Goal: Information Seeking & Learning: Find specific page/section

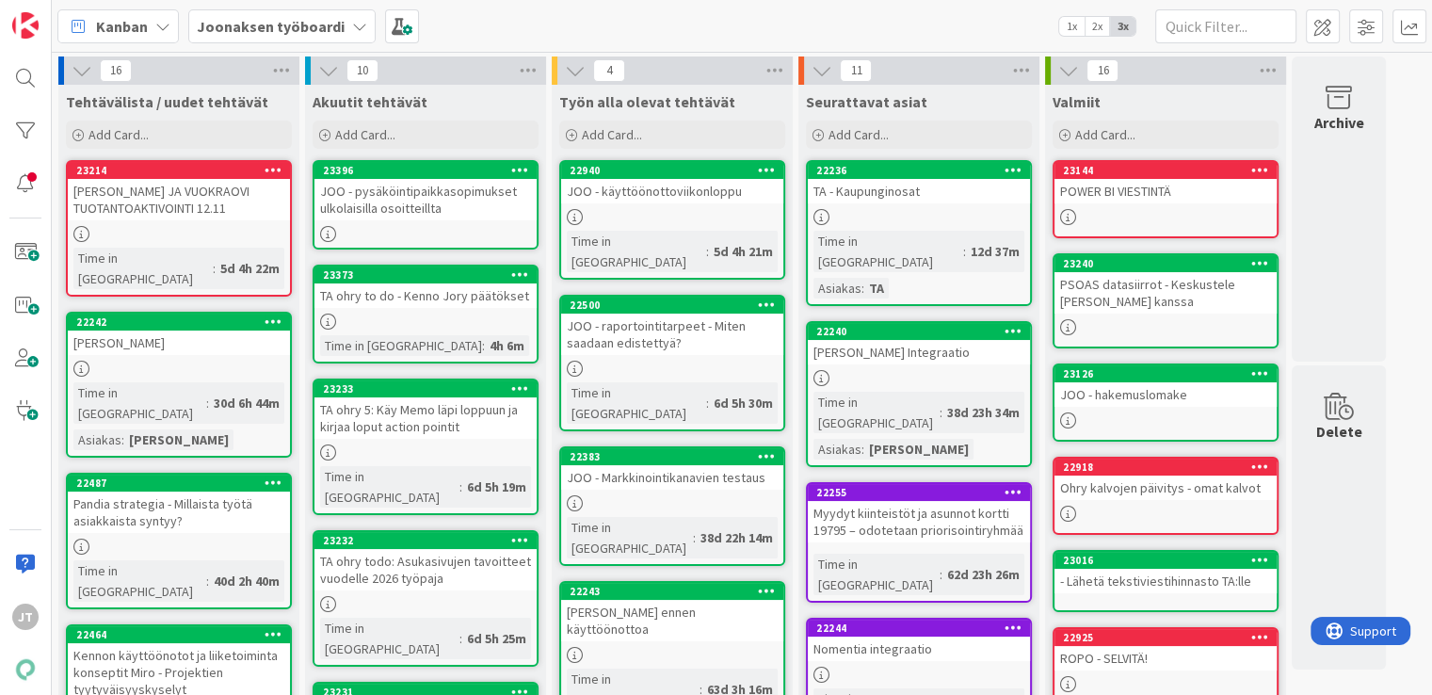
click at [217, 208] on div "JOO OIKOTIE JA VUOKRAOVI TUOTANTOAKTIVOINTI 12.11" at bounding box center [179, 199] width 222 height 41
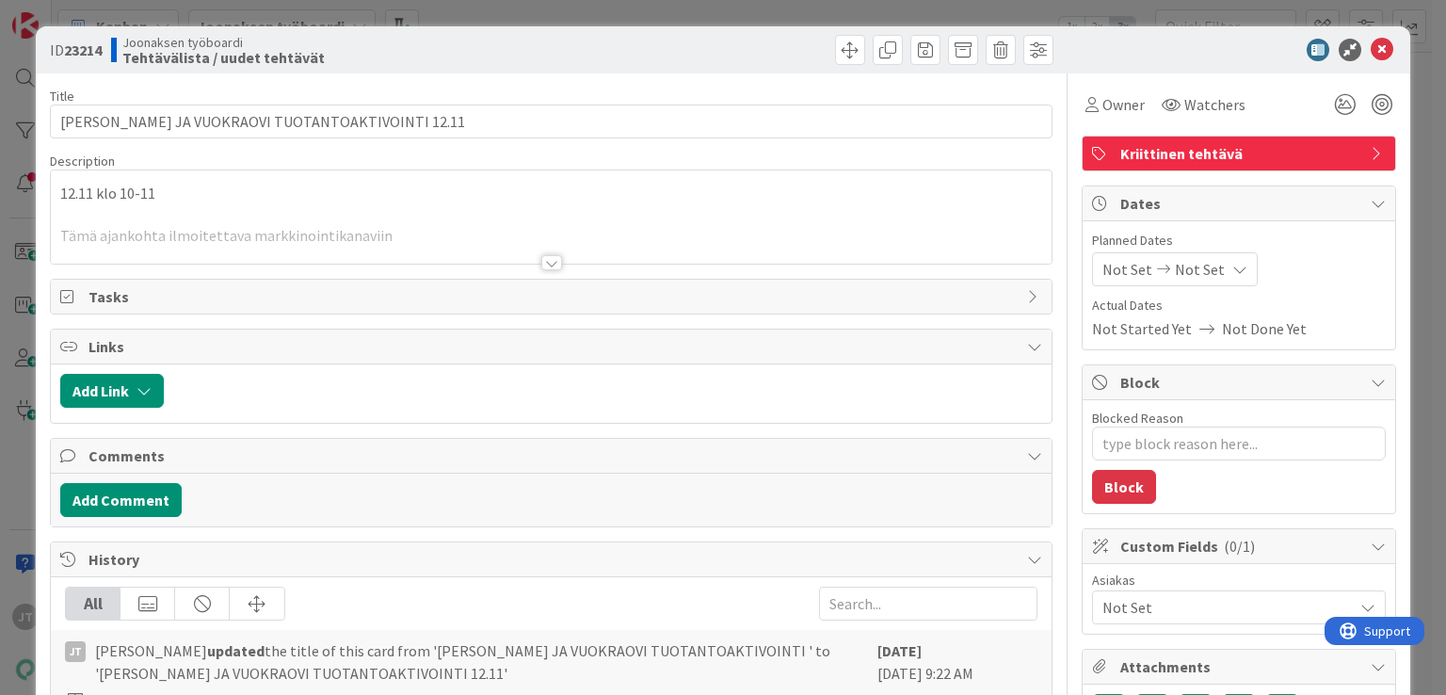
type textarea "x"
click at [546, 263] on div at bounding box center [551, 262] width 21 height 15
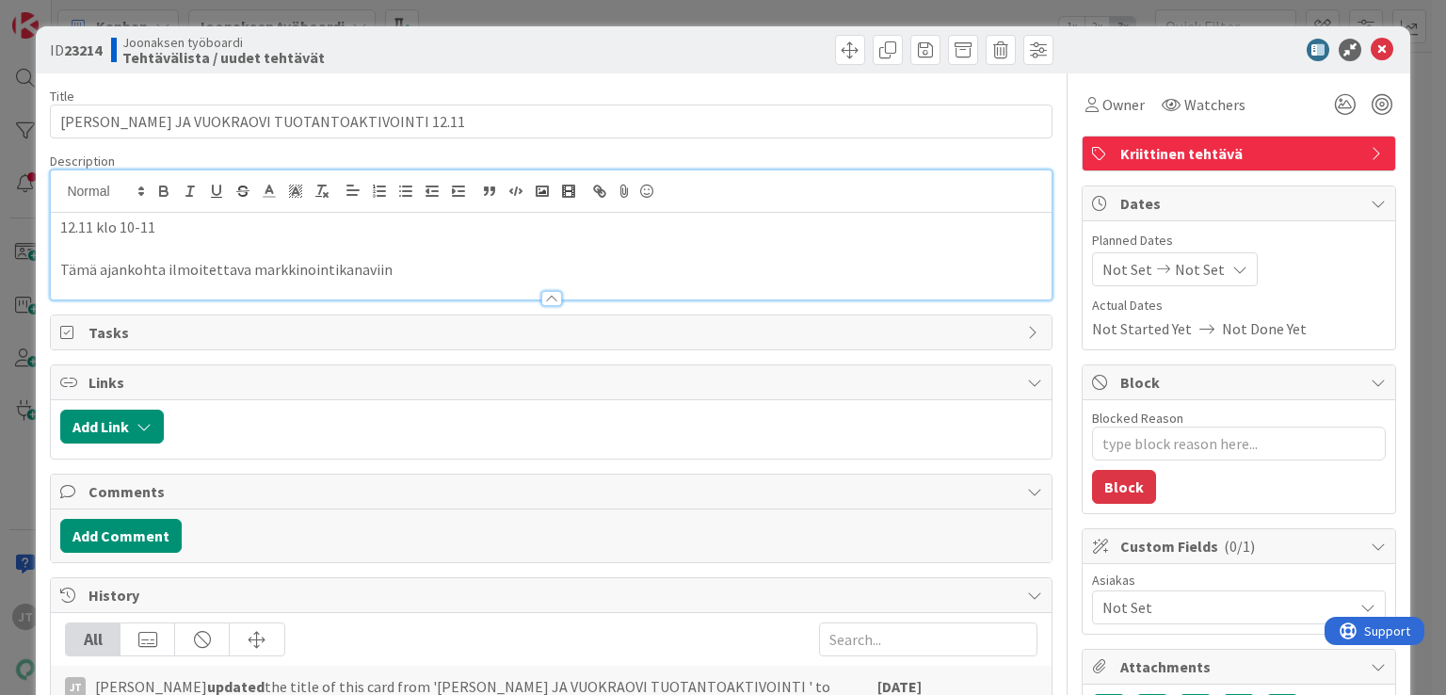
click at [422, 257] on p at bounding box center [550, 249] width 981 height 22
click at [351, 239] on p at bounding box center [550, 249] width 981 height 22
click at [354, 232] on p "12.11 klo 10-11" at bounding box center [550, 228] width 981 height 22
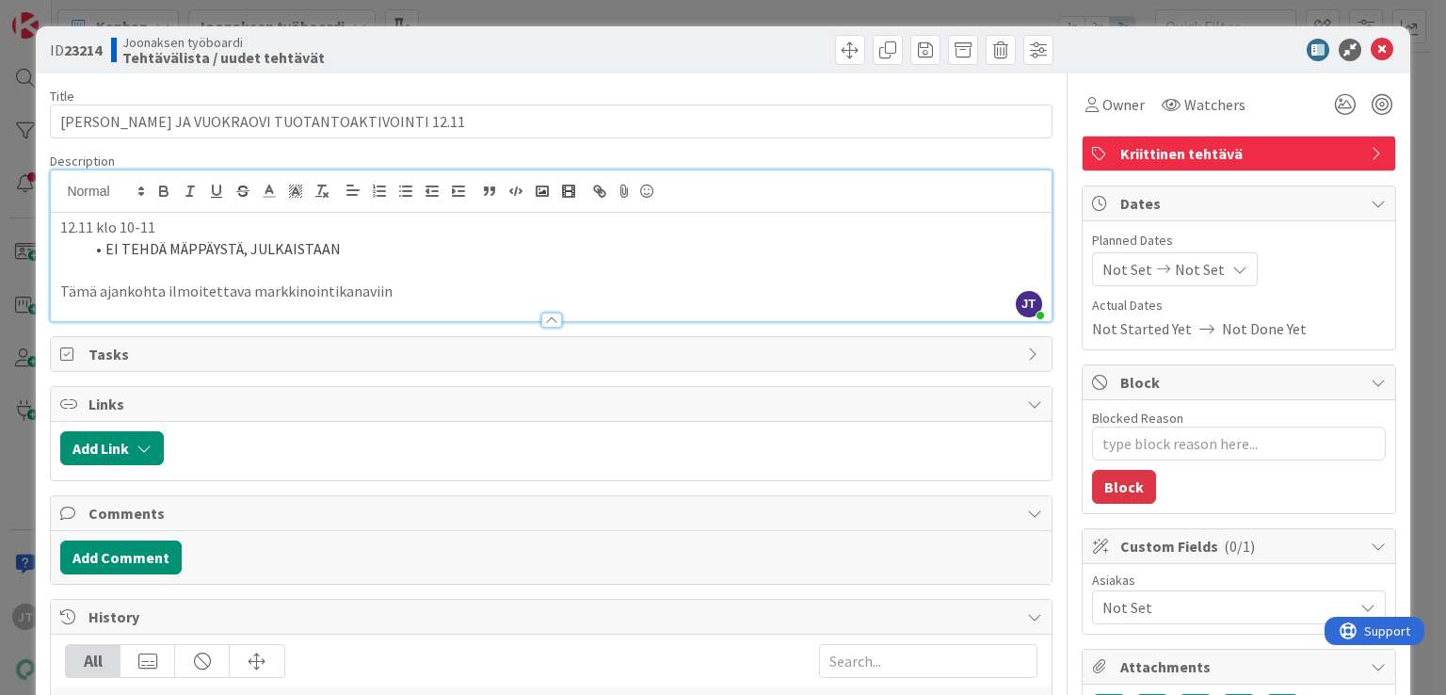
click at [395, 249] on li "EI TEHDÄ MÄPPÄYSTÄ, JULKAISTAAN" at bounding box center [562, 249] width 958 height 22
click at [434, 250] on li "EI TEHDÄ MÄPPÄYSTÄ, JULKAISTAAN KAIKKI ILMOITuKSET UUSINA" at bounding box center [562, 249] width 958 height 22
click at [610, 252] on li "EI TEHDÄ MÄPPÄYSTÄ, JULKAISTAAN KAIKKI ILMOITUKSET UUSINA" at bounding box center [562, 249] width 958 height 22
type textarea "x"
click at [1371, 53] on icon at bounding box center [1382, 50] width 23 height 23
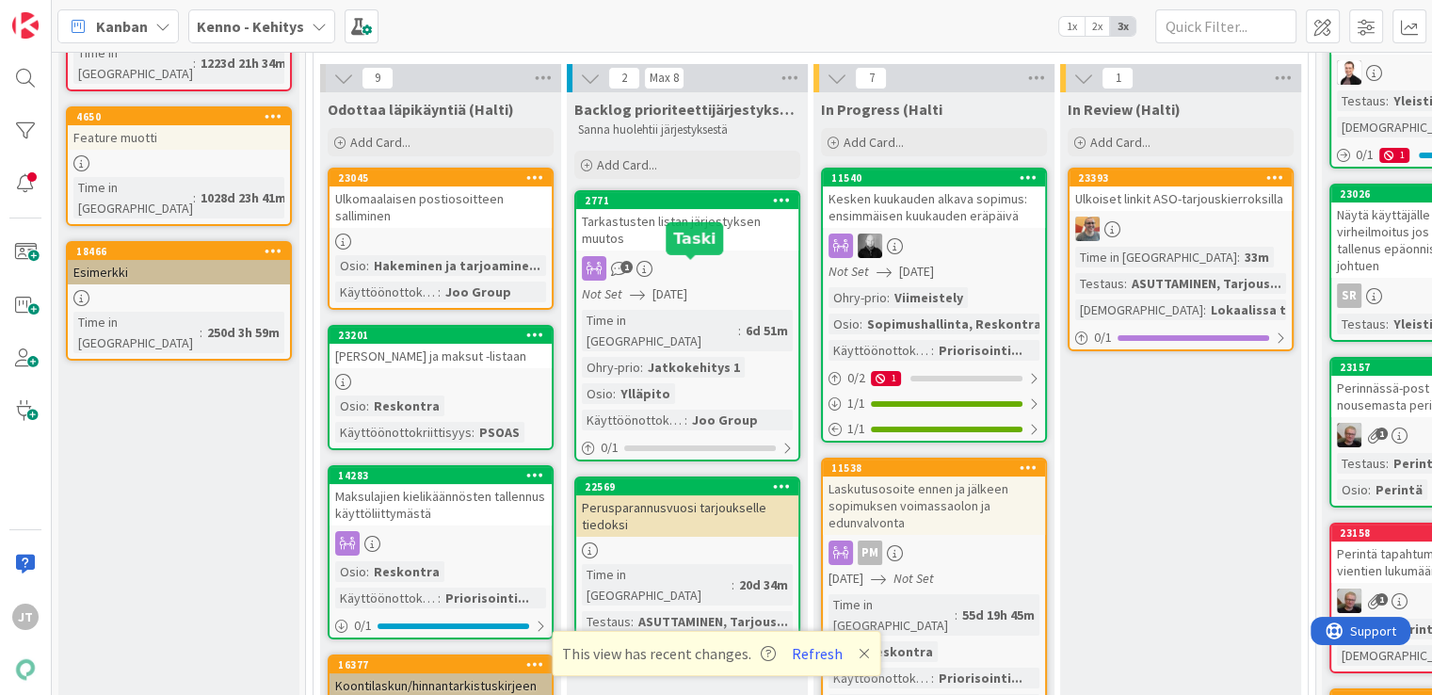
scroll to position [65, 0]
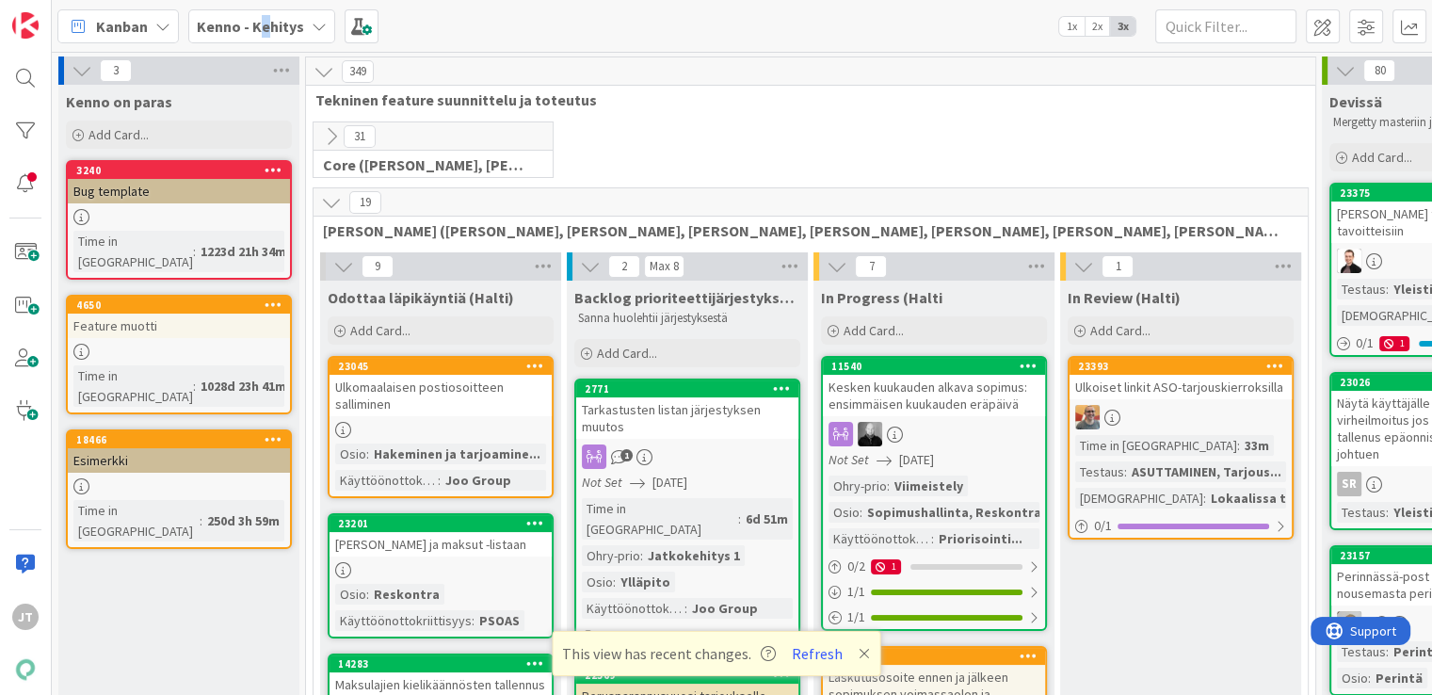
click at [262, 19] on b "Kenno - Kehitys" at bounding box center [250, 26] width 107 height 19
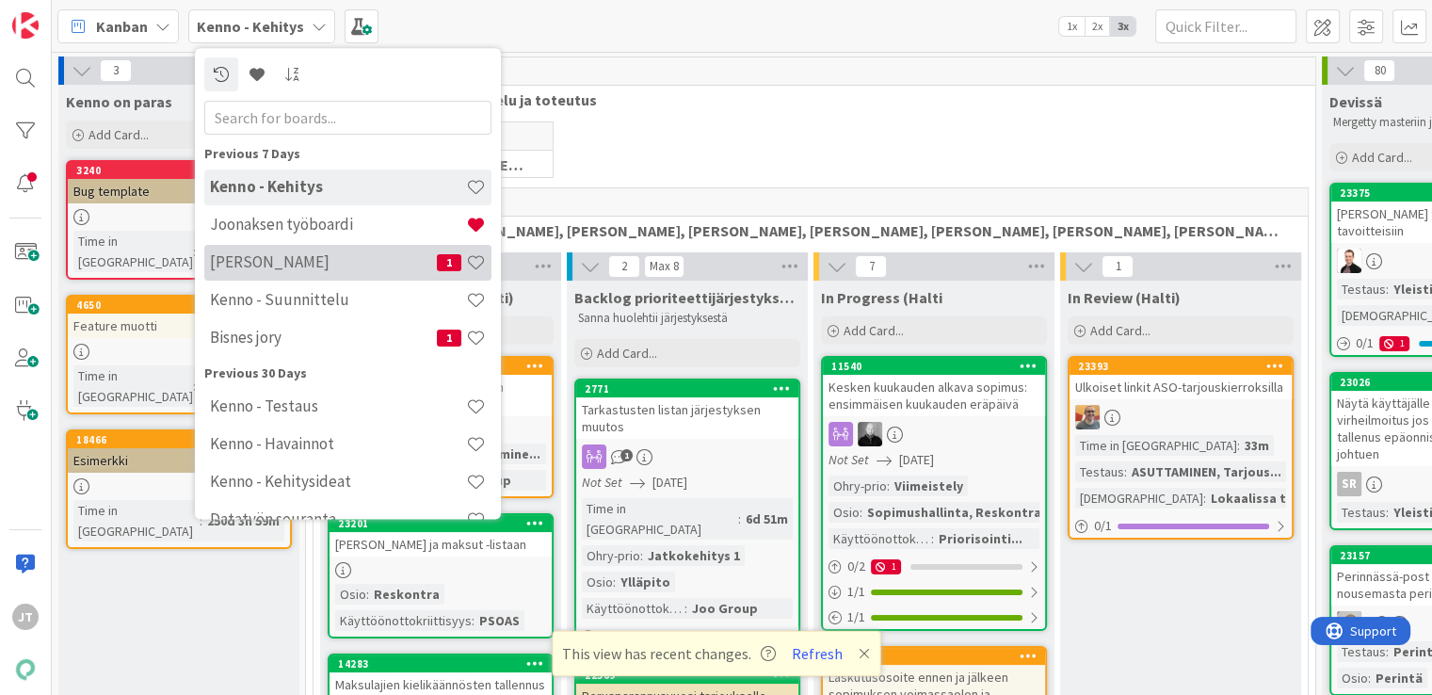
click at [280, 270] on h4 "Kenno JoRy" at bounding box center [323, 262] width 227 height 19
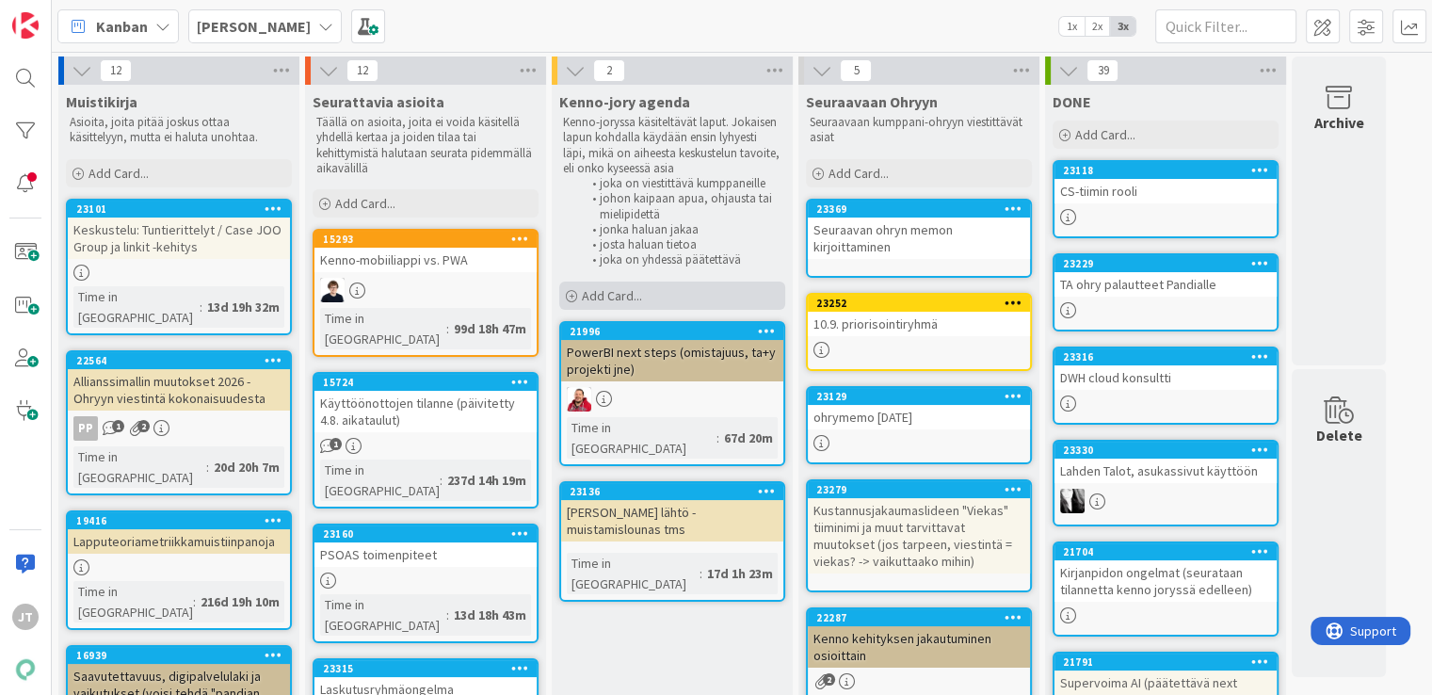
click at [616, 295] on span "Add Card..." at bounding box center [612, 295] width 60 height 17
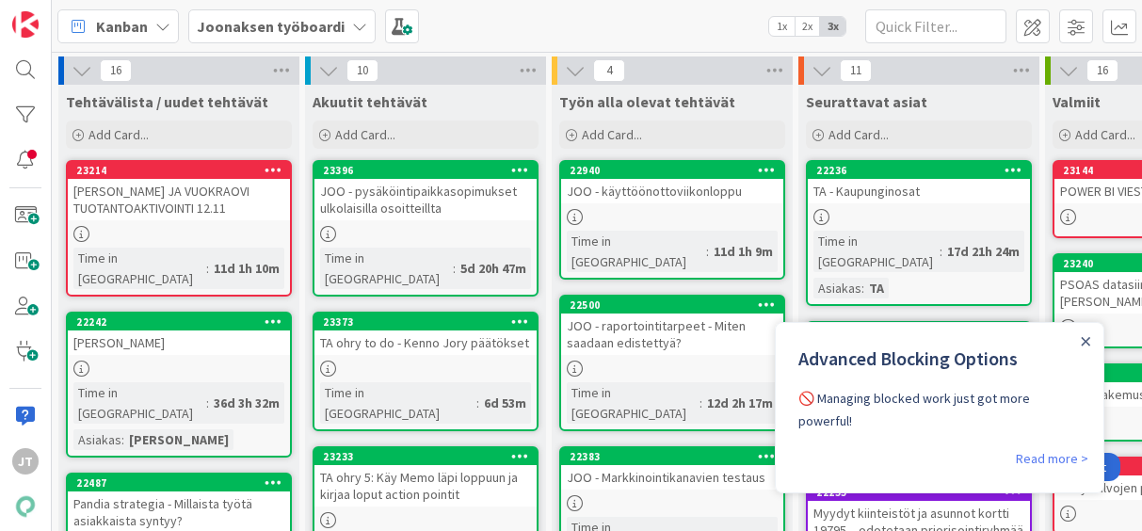
click at [1089, 346] on div "Close Announcement" at bounding box center [1085, 340] width 9 height 19
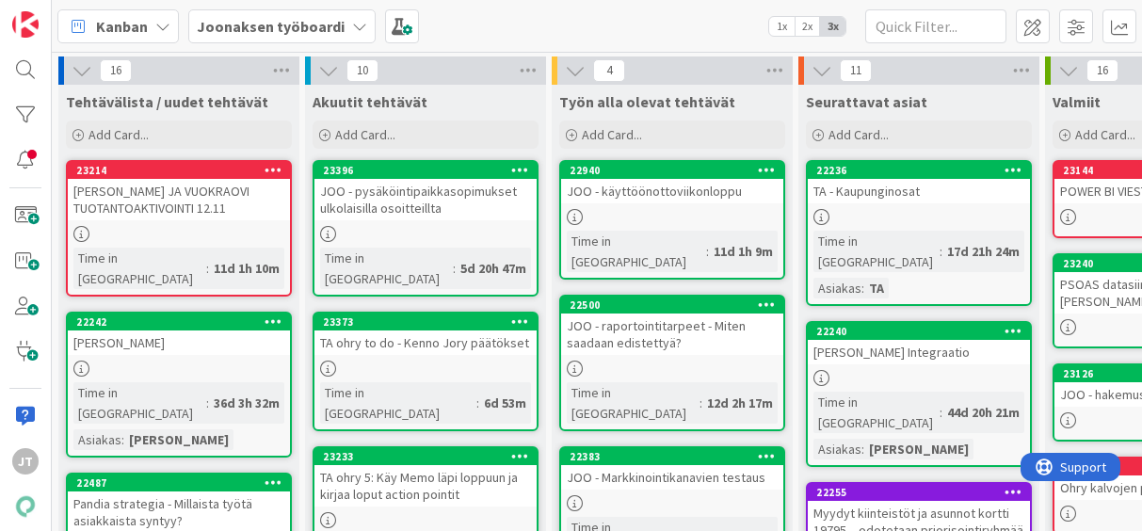
click at [652, 194] on div "JOO - käyttöönottoviikonloppu" at bounding box center [672, 191] width 222 height 24
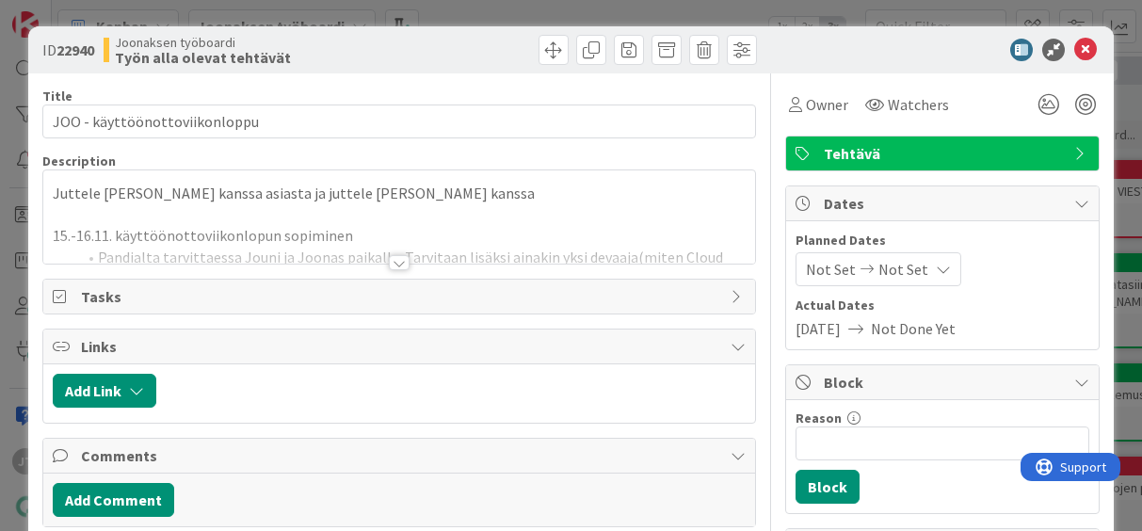
click at [396, 261] on div at bounding box center [399, 262] width 21 height 15
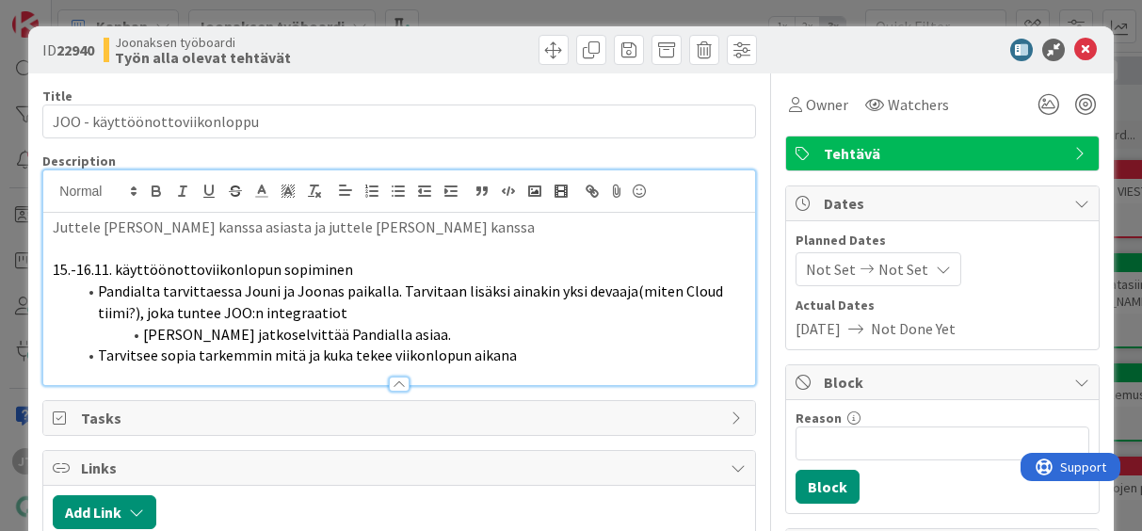
click at [422, 231] on p "Juttele Matin kanssa asiasta ja juttele Juhon kanssa" at bounding box center [399, 228] width 692 height 22
click at [456, 234] on p "Juttele Matin kanssa asiasta ja juttele Juhon kanssa" at bounding box center [399, 228] width 692 height 22
click at [54, 223] on p "Juttele Matin kanssa asiasta ja juttele Juhon kanssa" at bounding box center [399, 228] width 692 height 22
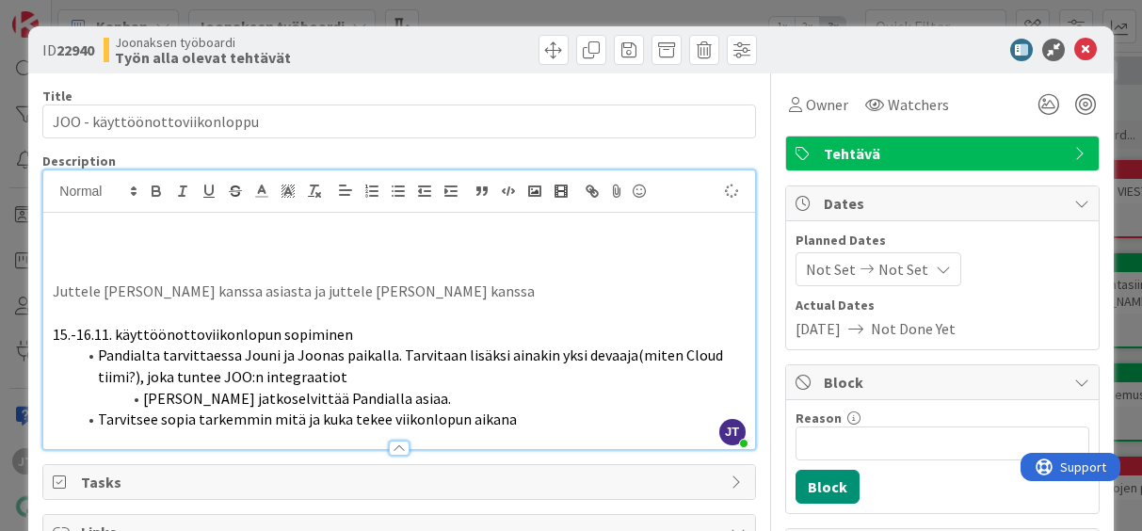
click at [301, 244] on p at bounding box center [399, 249] width 692 height 22
click at [298, 223] on p at bounding box center [399, 228] width 692 height 22
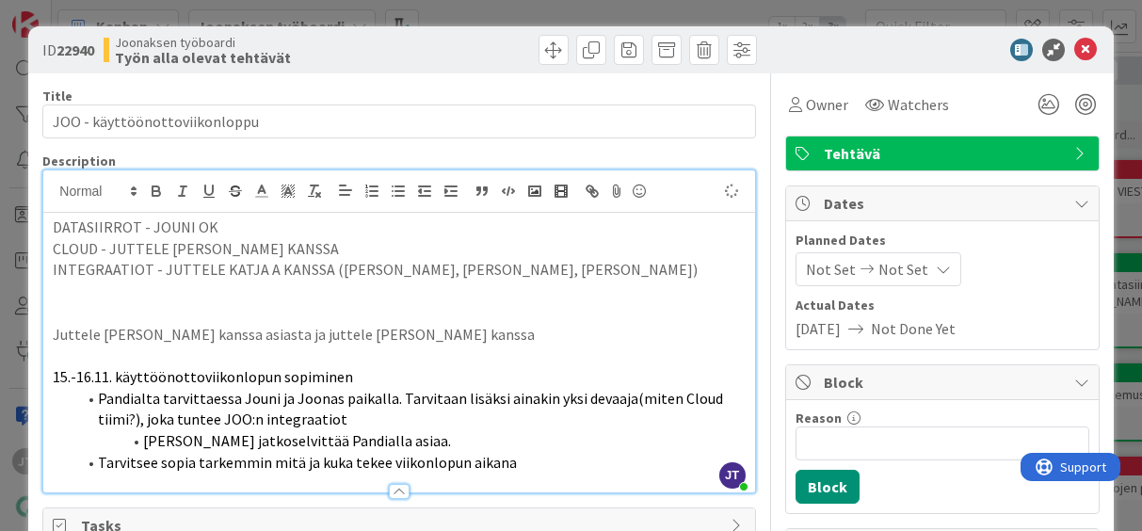
click at [339, 261] on p "INTEGRAATIOT - JUTTELE KATJA A KANSSA (MARKO, HARRI, TAPIO)" at bounding box center [399, 270] width 692 height 22
click at [1074, 52] on icon at bounding box center [1085, 50] width 23 height 23
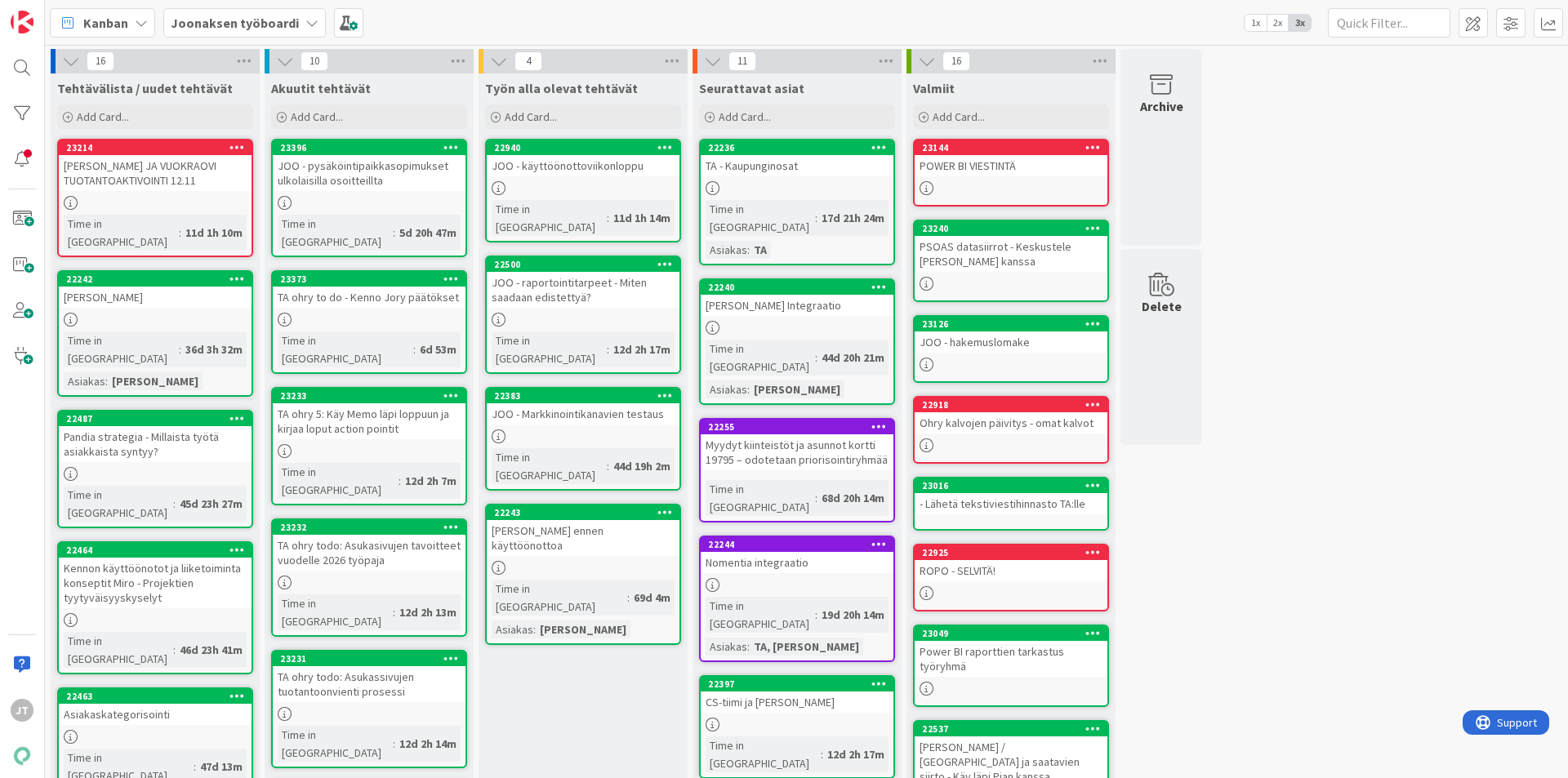
click at [134, 23] on icon at bounding box center [140, 23] width 13 height 13
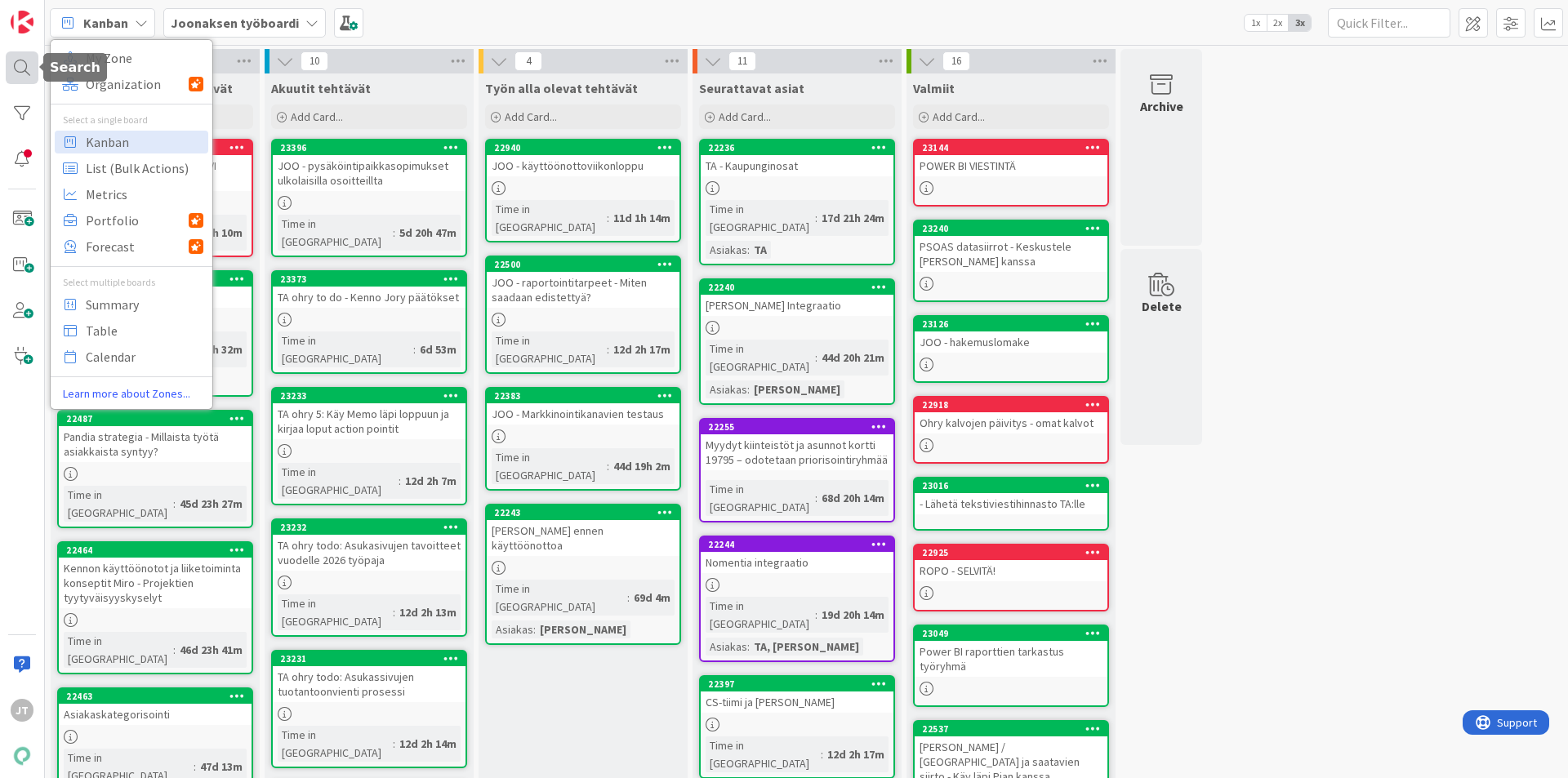
click at [28, 66] on div at bounding box center [23, 68] width 33 height 33
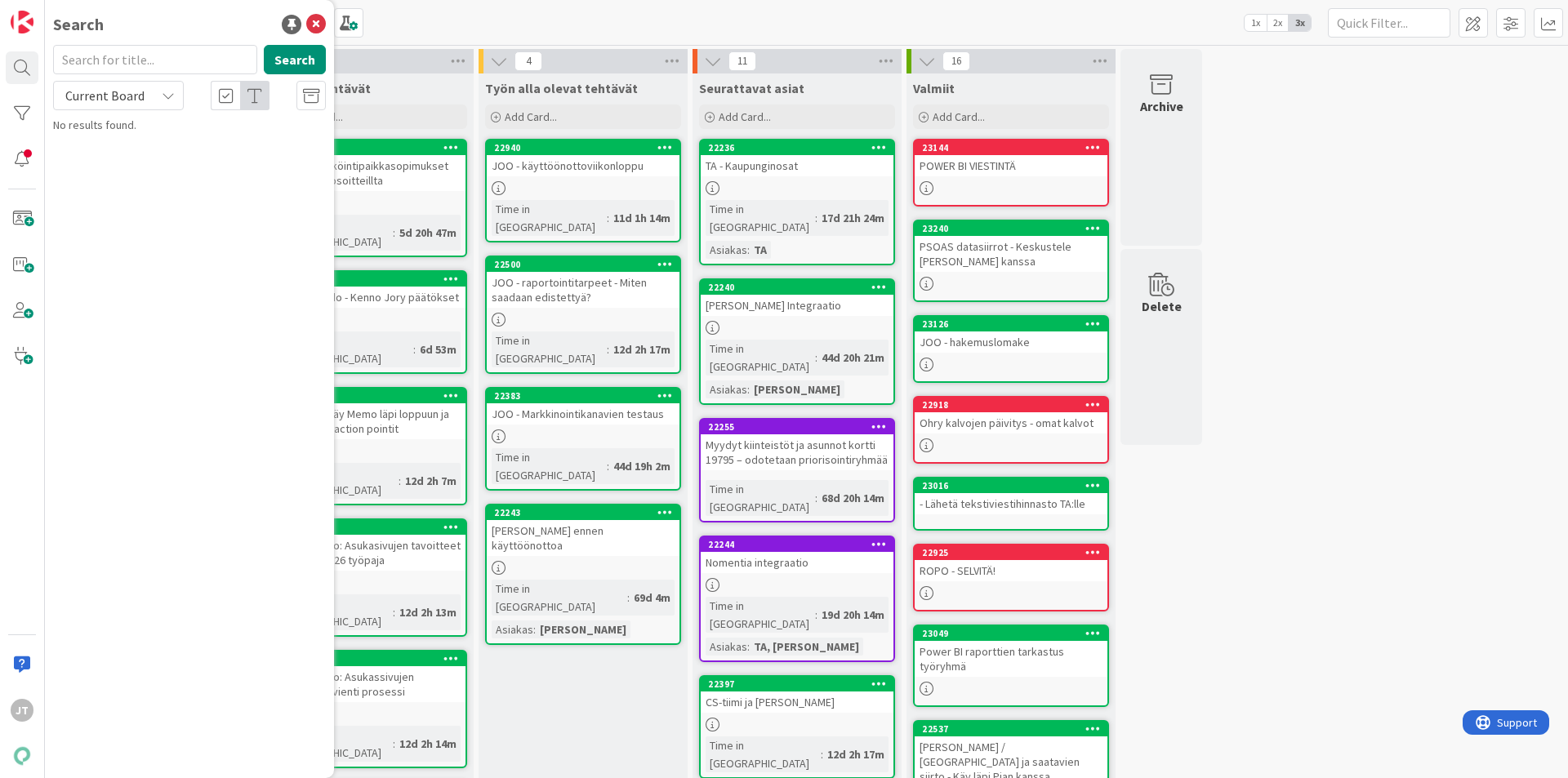
click at [167, 51] on input "text" at bounding box center [154, 60] width 204 height 29
click at [180, 91] on div "Current Board" at bounding box center [118, 95] width 131 height 29
click at [166, 55] on input "loppuasiakkaan" at bounding box center [154, 60] width 204 height 29
click at [170, 55] on input "loppuasiakkaan" at bounding box center [154, 60] width 204 height 29
click at [179, 55] on input "loppuasiakkaa" at bounding box center [154, 60] width 204 height 29
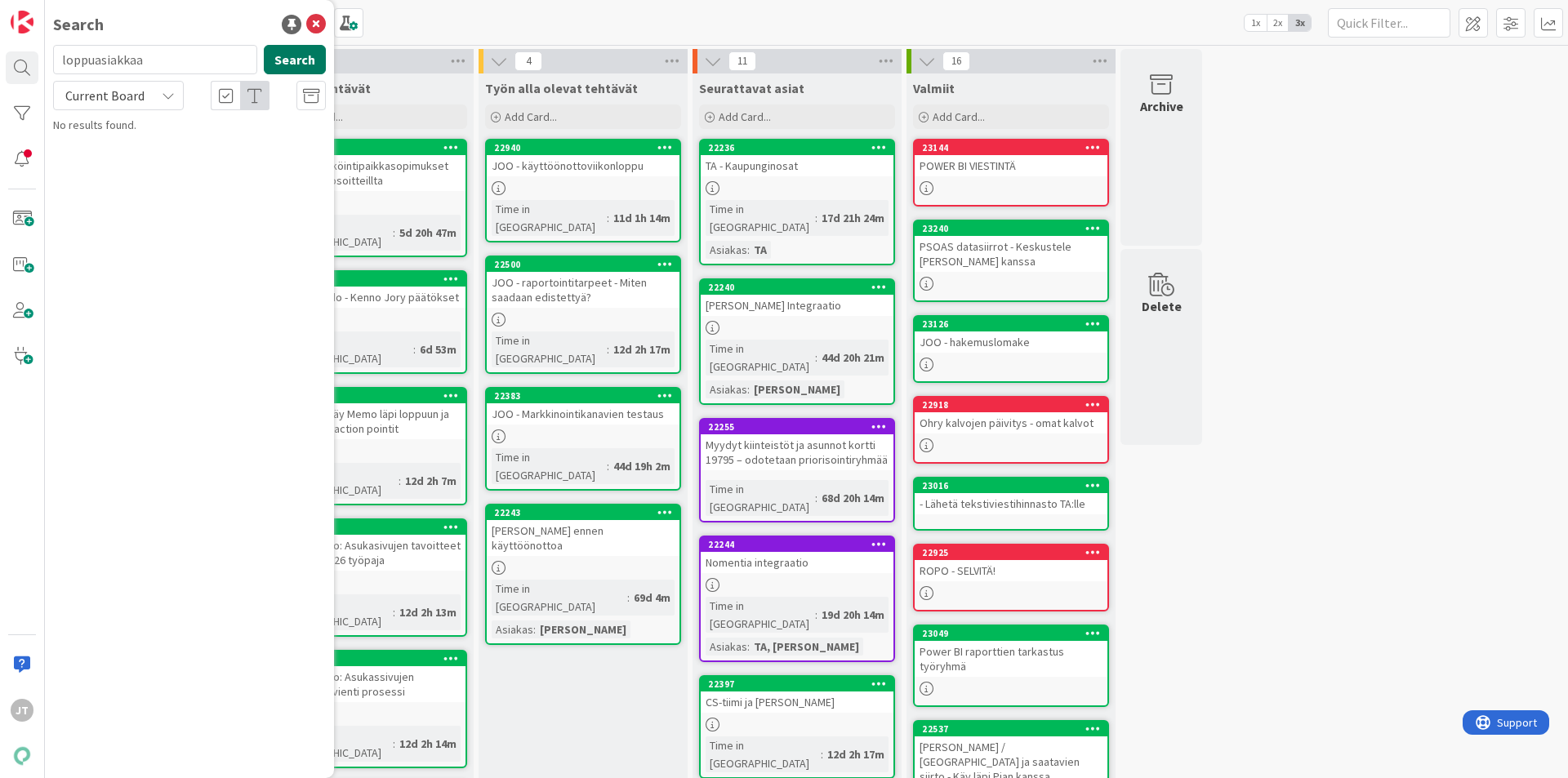
click at [297, 57] on button "Search" at bounding box center [295, 60] width 62 height 29
click at [198, 54] on input "loppuasiakkaa" at bounding box center [154, 60] width 204 height 29
type input "l"
type input "viite"
click at [291, 62] on button "Search" at bounding box center [295, 60] width 62 height 29
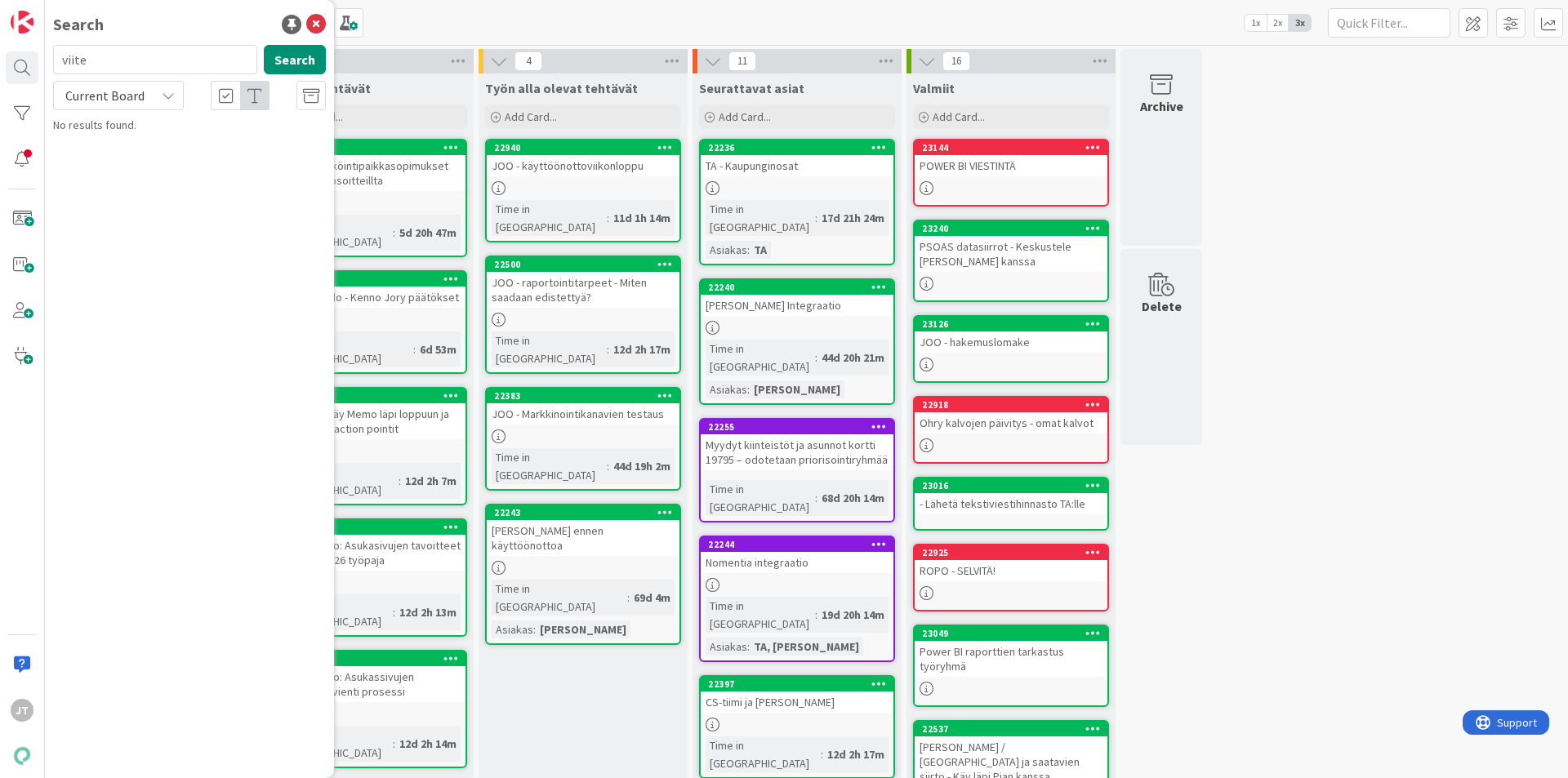
click at [120, 99] on span "Current Board" at bounding box center [104, 95] width 79 height 16
click at [644, 10] on div "Kanban My Zone Organization Select a single board Kanban List (Bulk Actions) Me…" at bounding box center [807, 23] width 1523 height 45
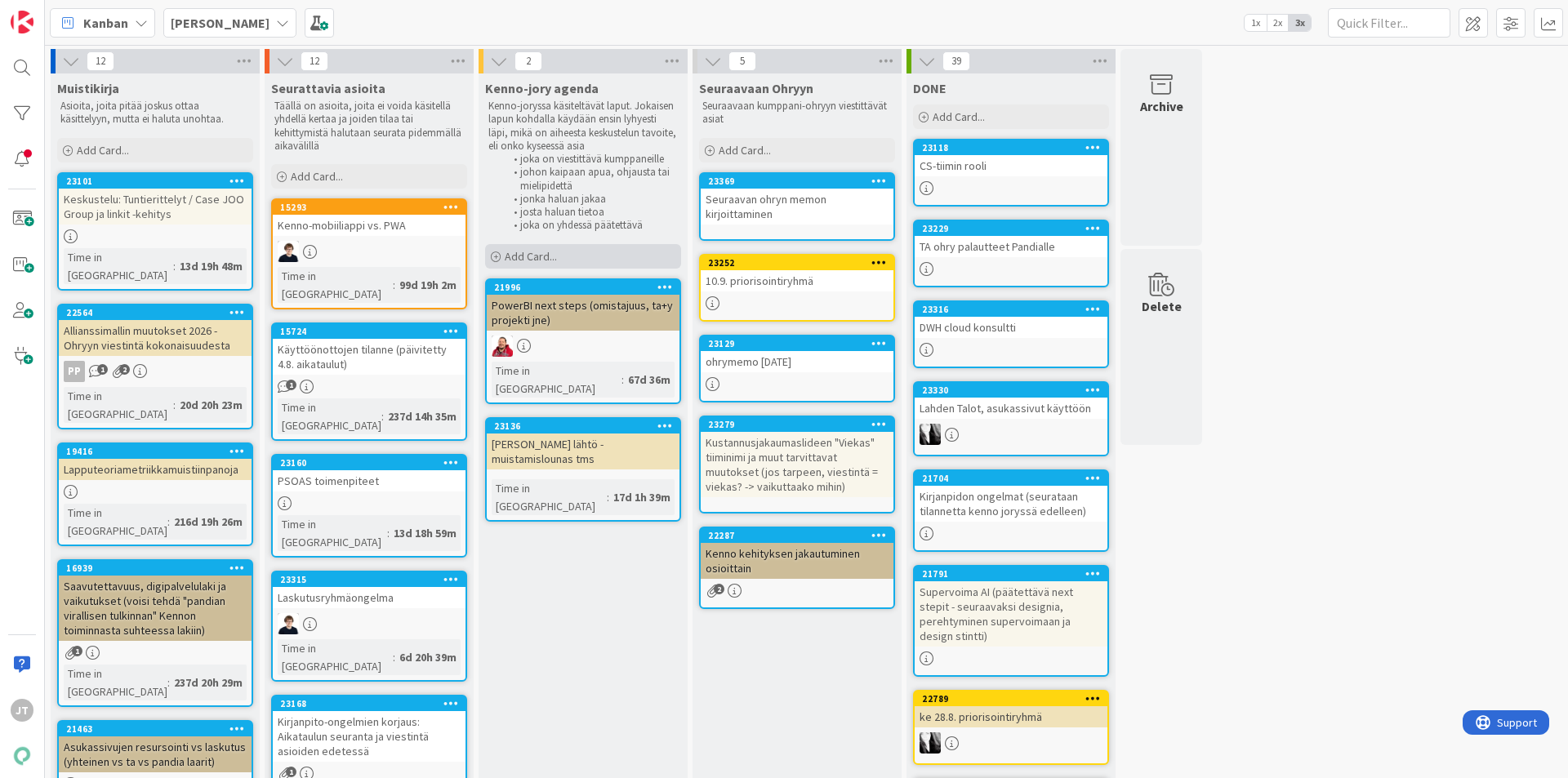
click at [549, 251] on span "Add Card..." at bounding box center [531, 256] width 52 height 15
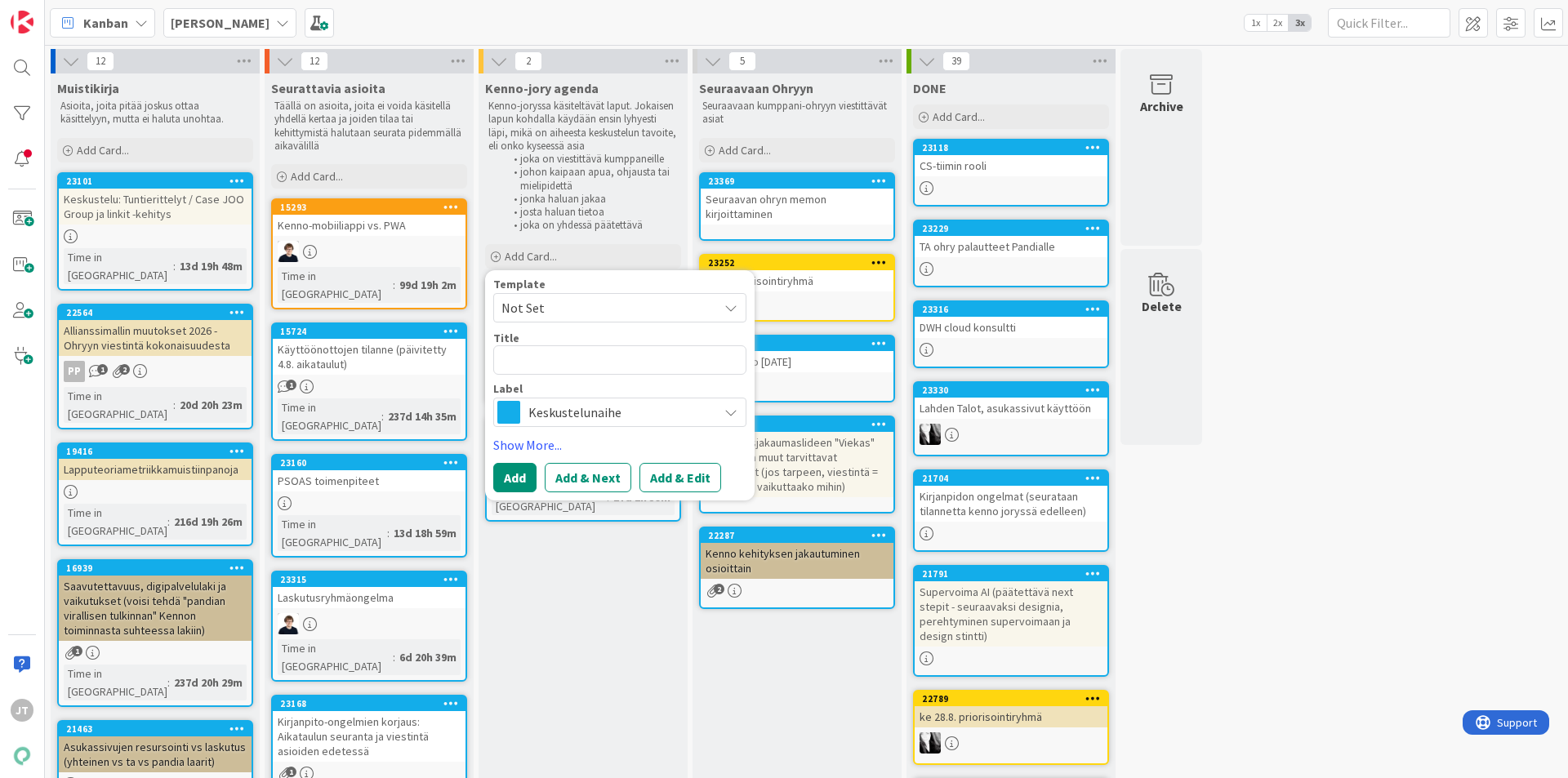
click at [602, 412] on span "Keskustelunaihe" at bounding box center [618, 412] width 181 height 23
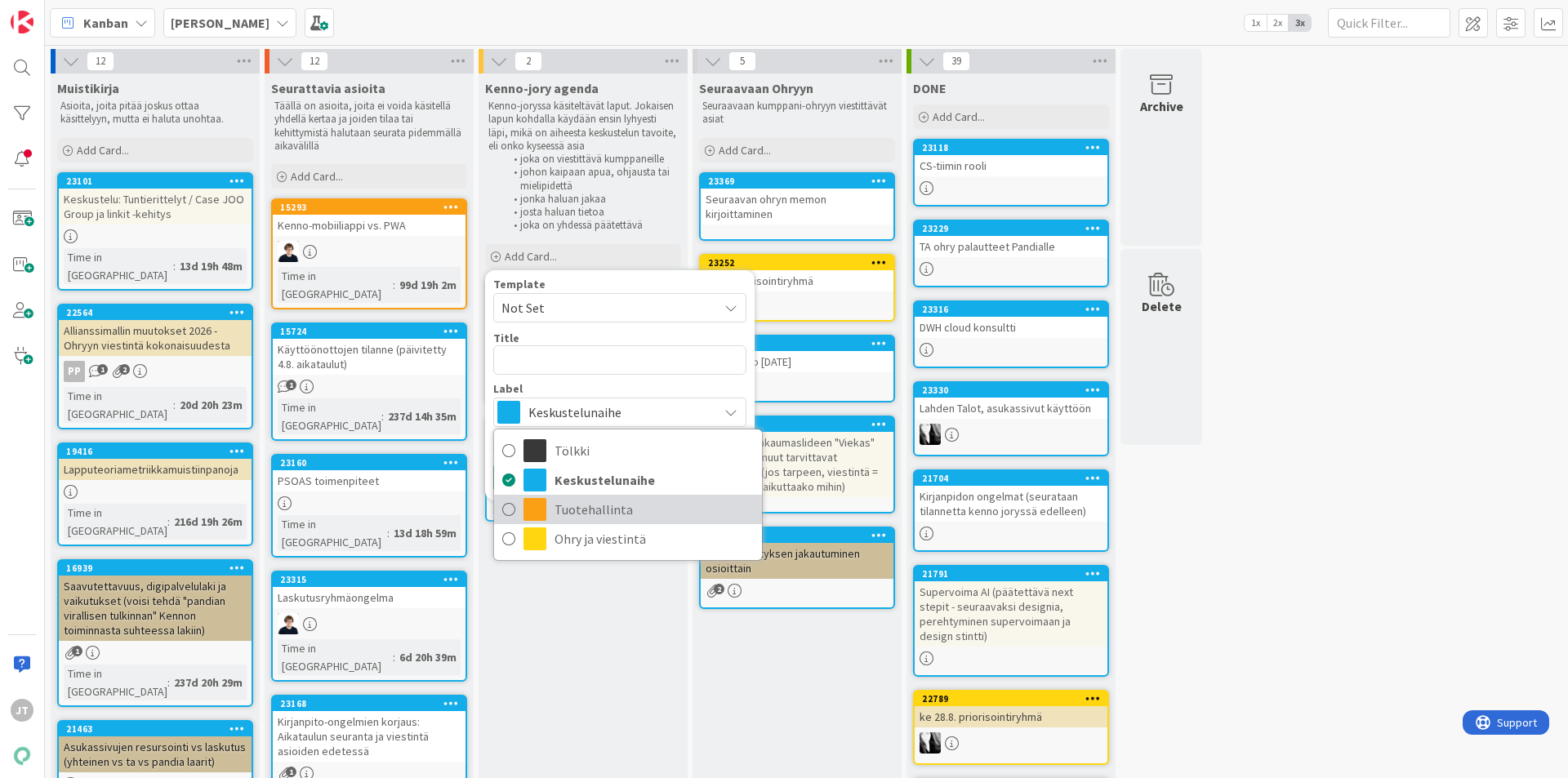
click at [587, 511] on span "Tuotehallinta" at bounding box center [654, 509] width 199 height 24
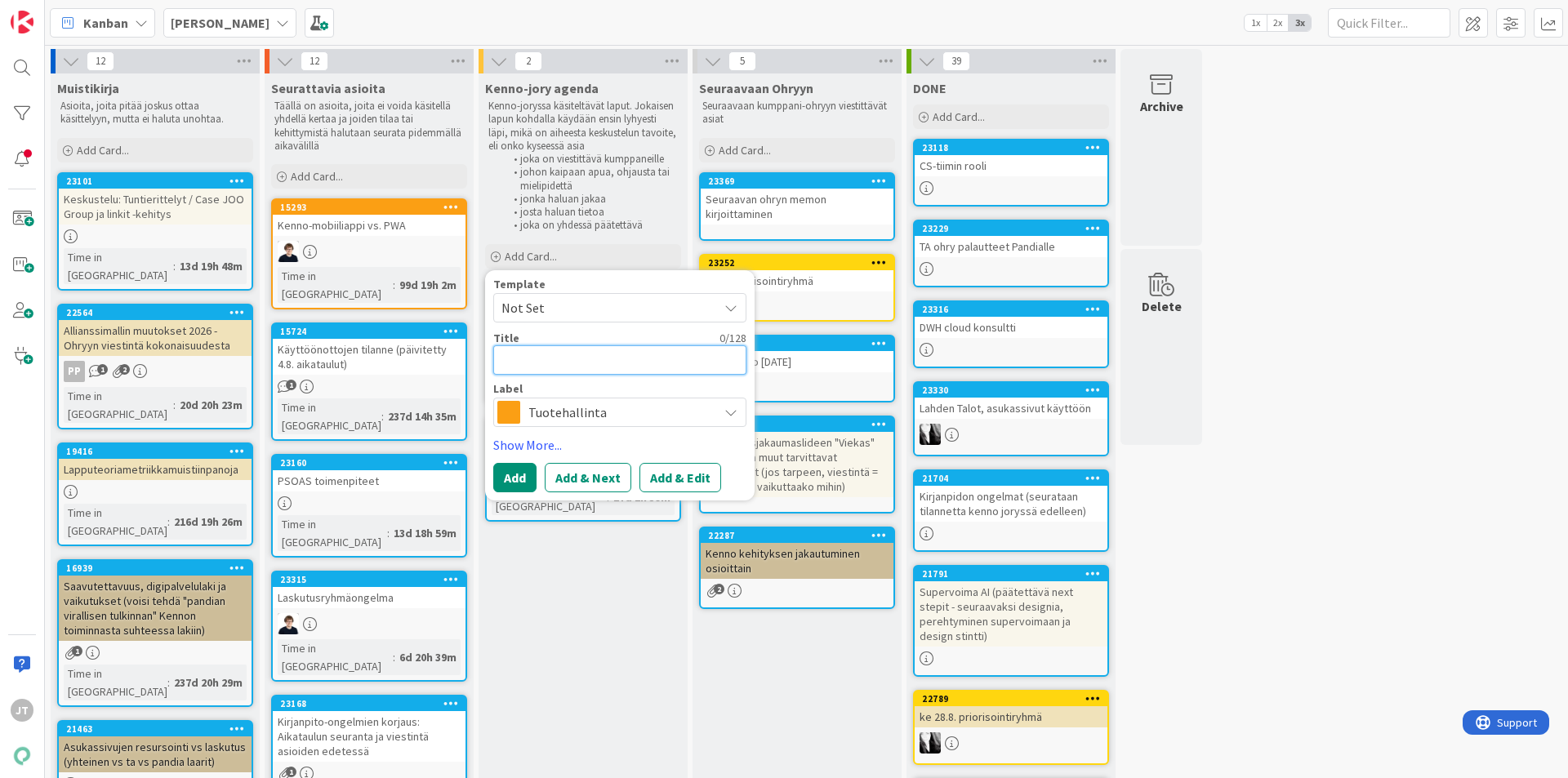
click at [562, 350] on textarea at bounding box center [620, 360] width 253 height 29
type textarea "x"
type textarea "J"
type textarea "x"
type textarea "JO"
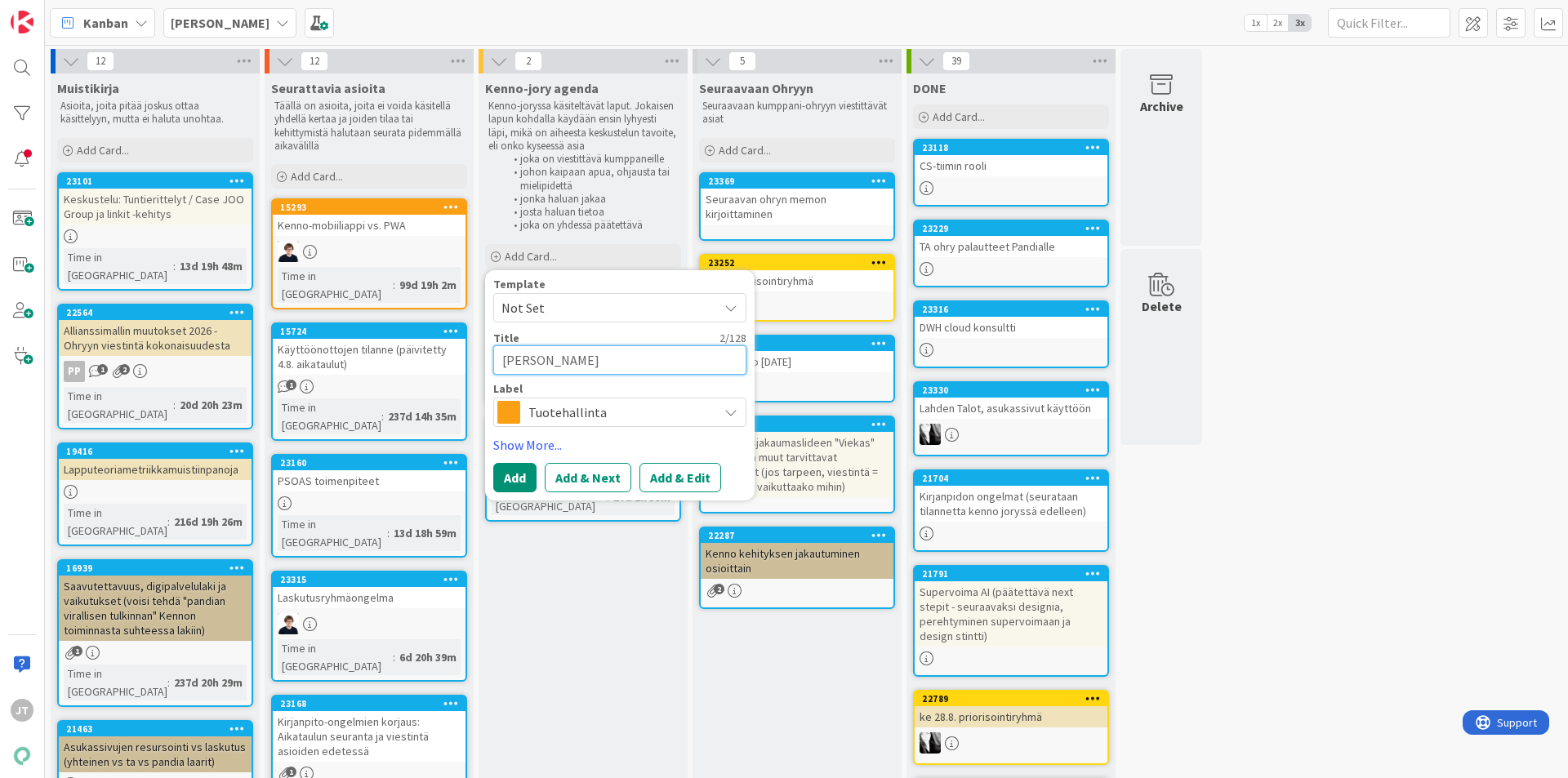
type textarea "x"
type textarea "JOO"
type textarea "x"
type textarea "JOO"
type textarea "x"
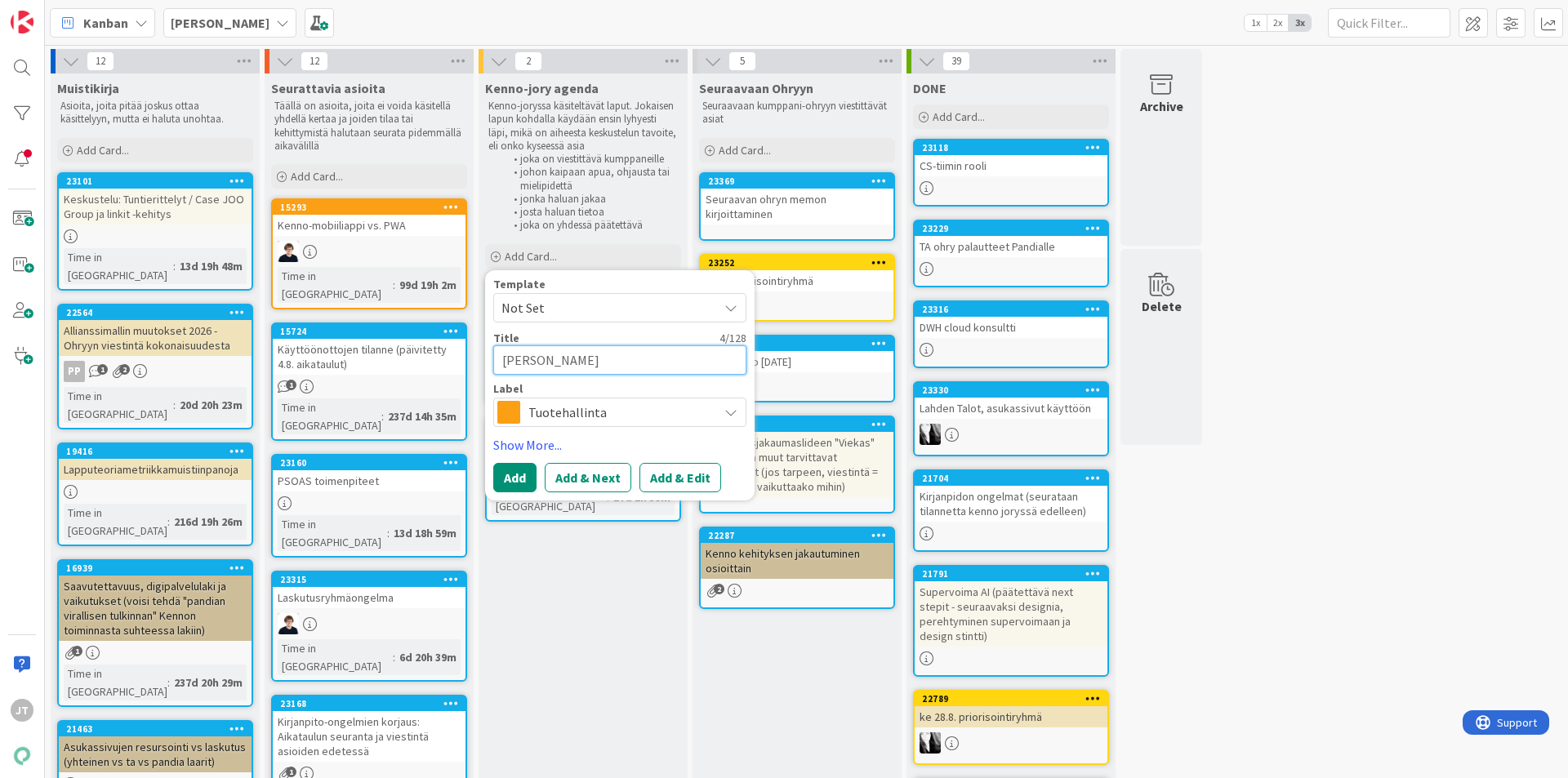
type textarea "JOO"
type textarea "x"
type textarea "JOO:n"
type textarea "x"
type textarea "JOO:n"
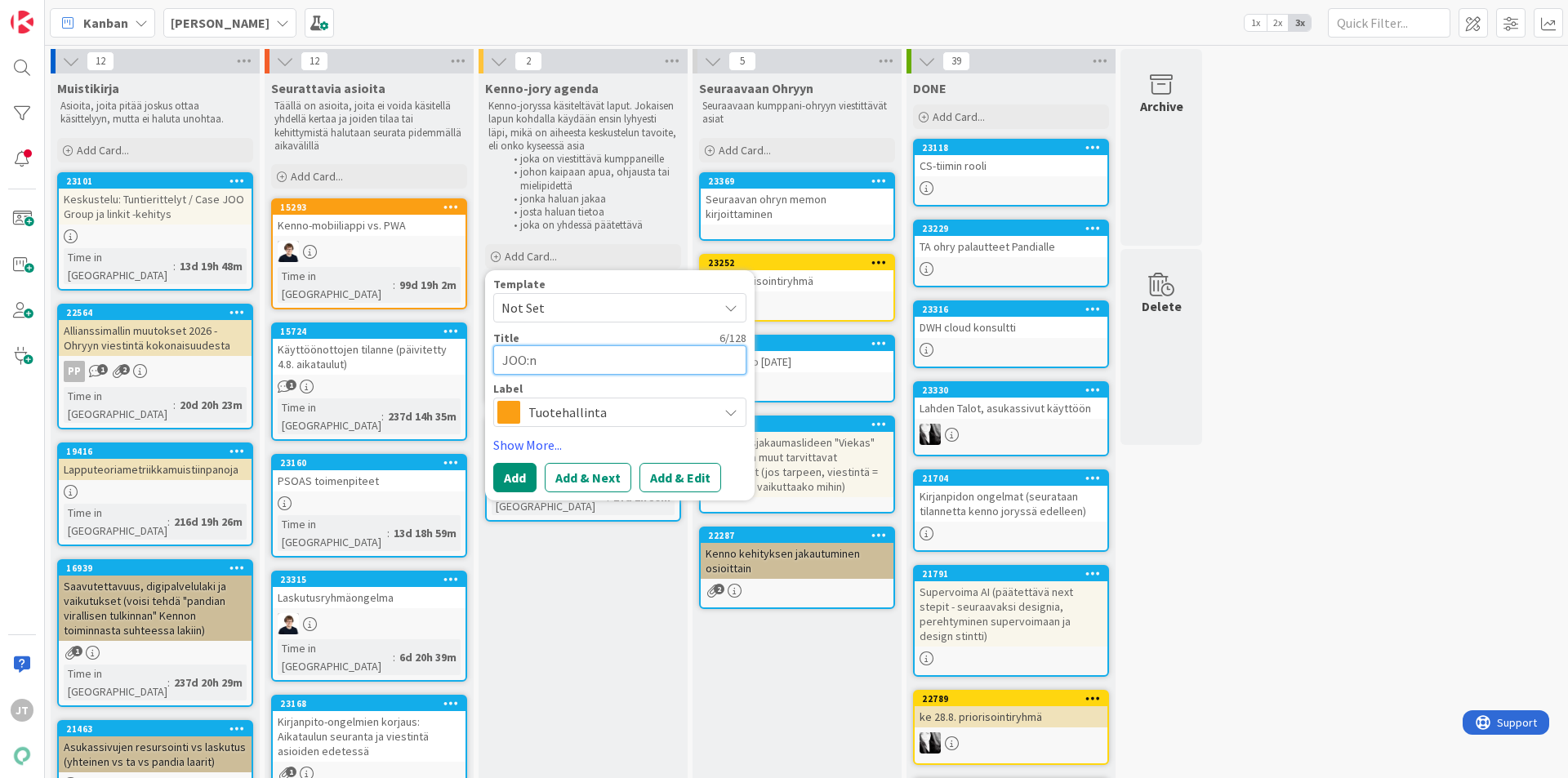
type textarea "x"
type textarea "JOO:n k"
type textarea "x"
type textarea "JOO:n ke"
type textarea "x"
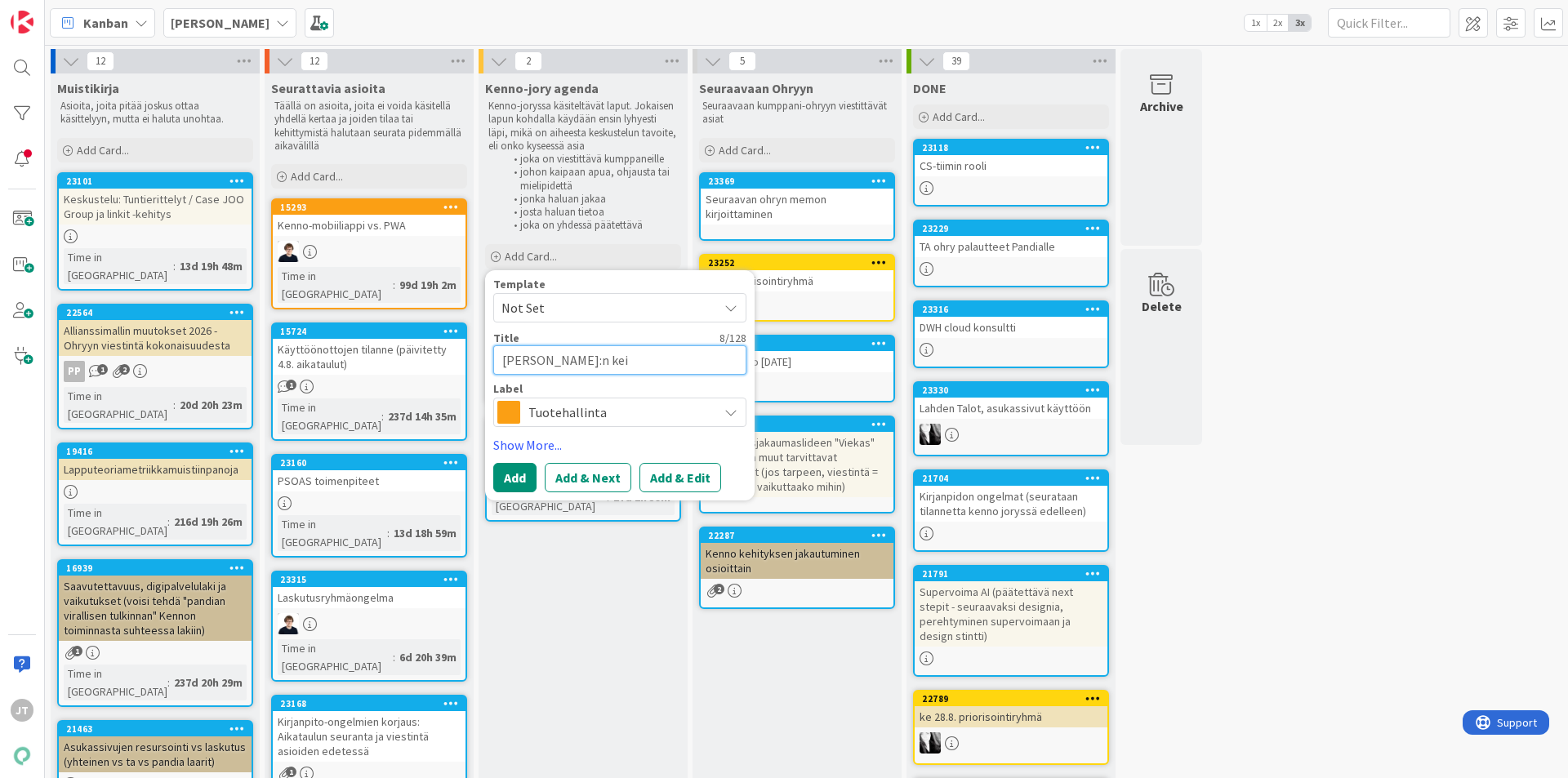
type textarea "JOO:n keit"
type textarea "x"
type textarea "JOO:n kei"
type textarea "x"
type textarea "JOO:n ke"
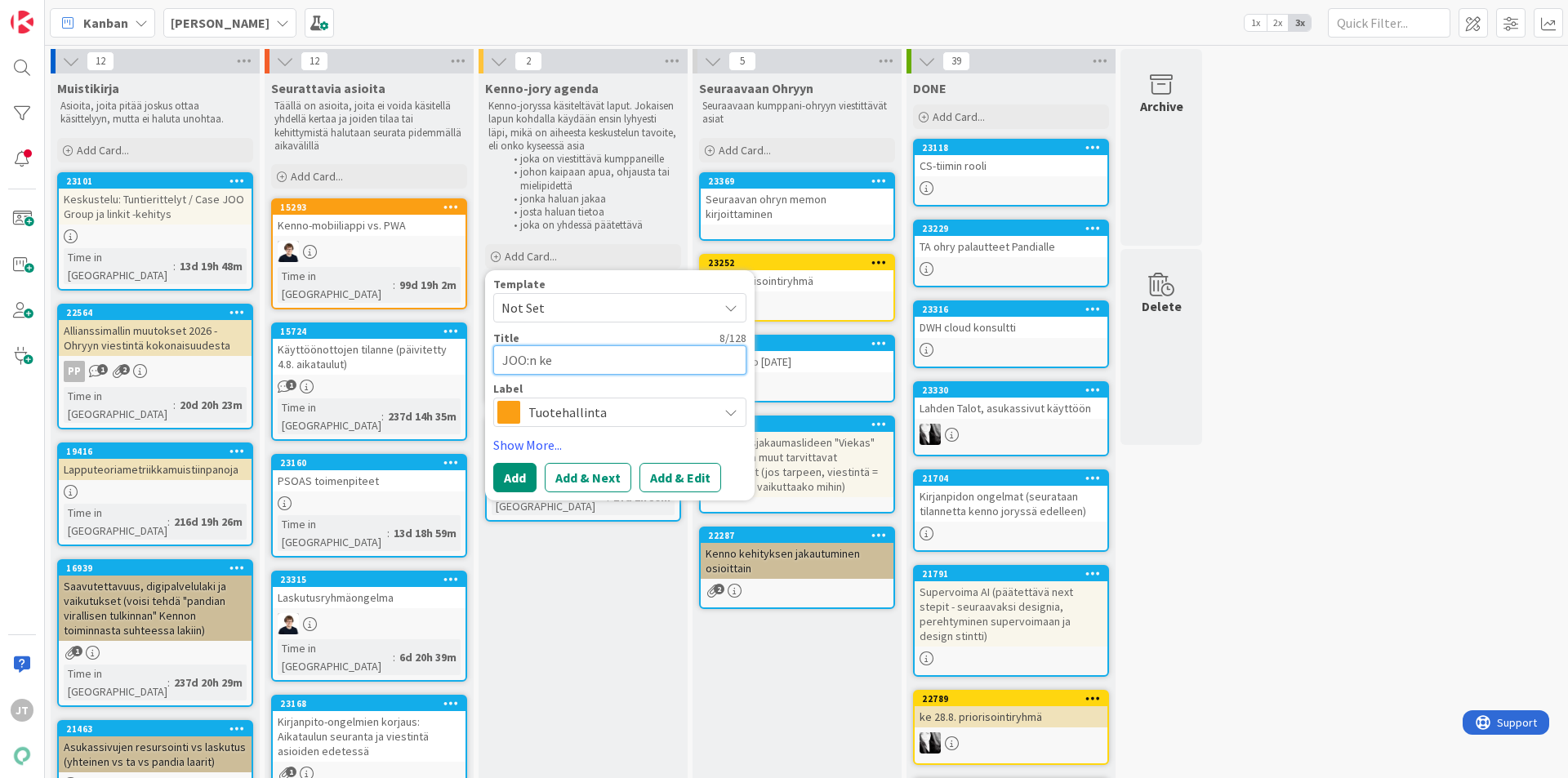
type textarea "x"
type textarea "JOO:n keh"
type textarea "x"
type textarea "JOO:n kehi"
type textarea "x"
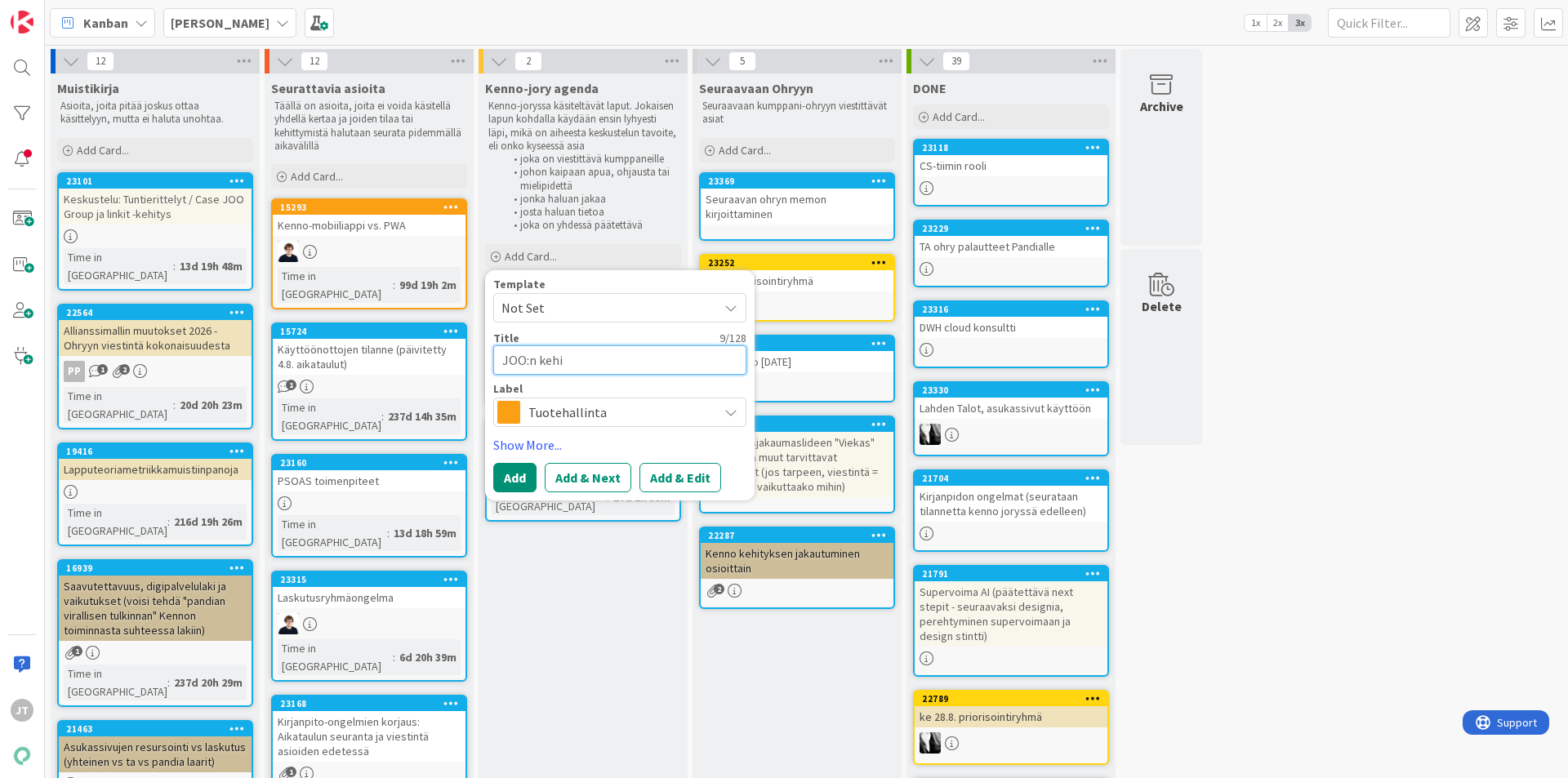
type textarea "JOO:n kehiy"
type textarea "x"
type textarea "JOO:n kehit"
type textarea "x"
type textarea "JOO:n kehity"
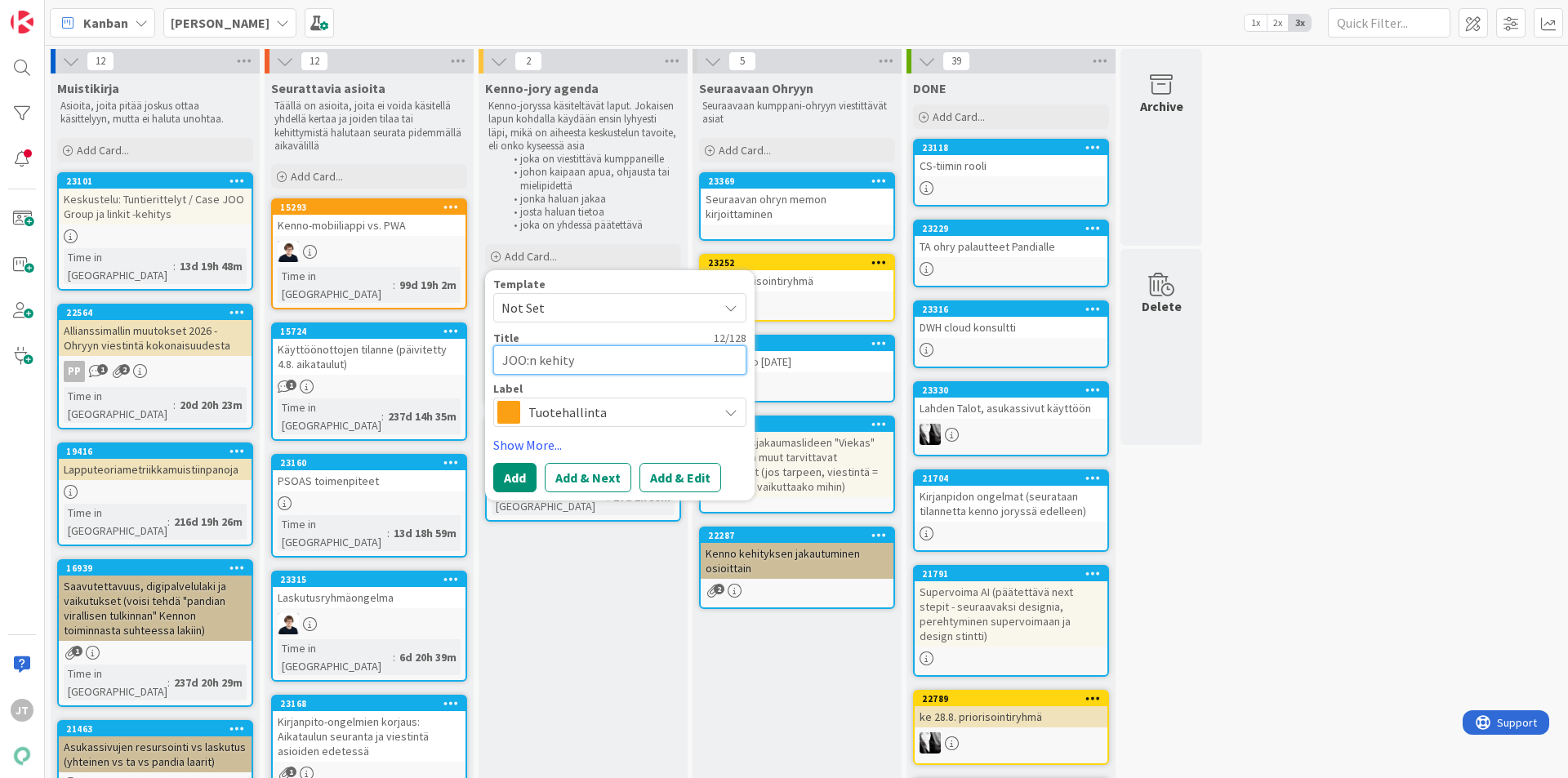
type textarea "x"
type textarea "JOO:n kehitys"
type textarea "x"
type textarea "JOO:n kehitysa"
type textarea "x"
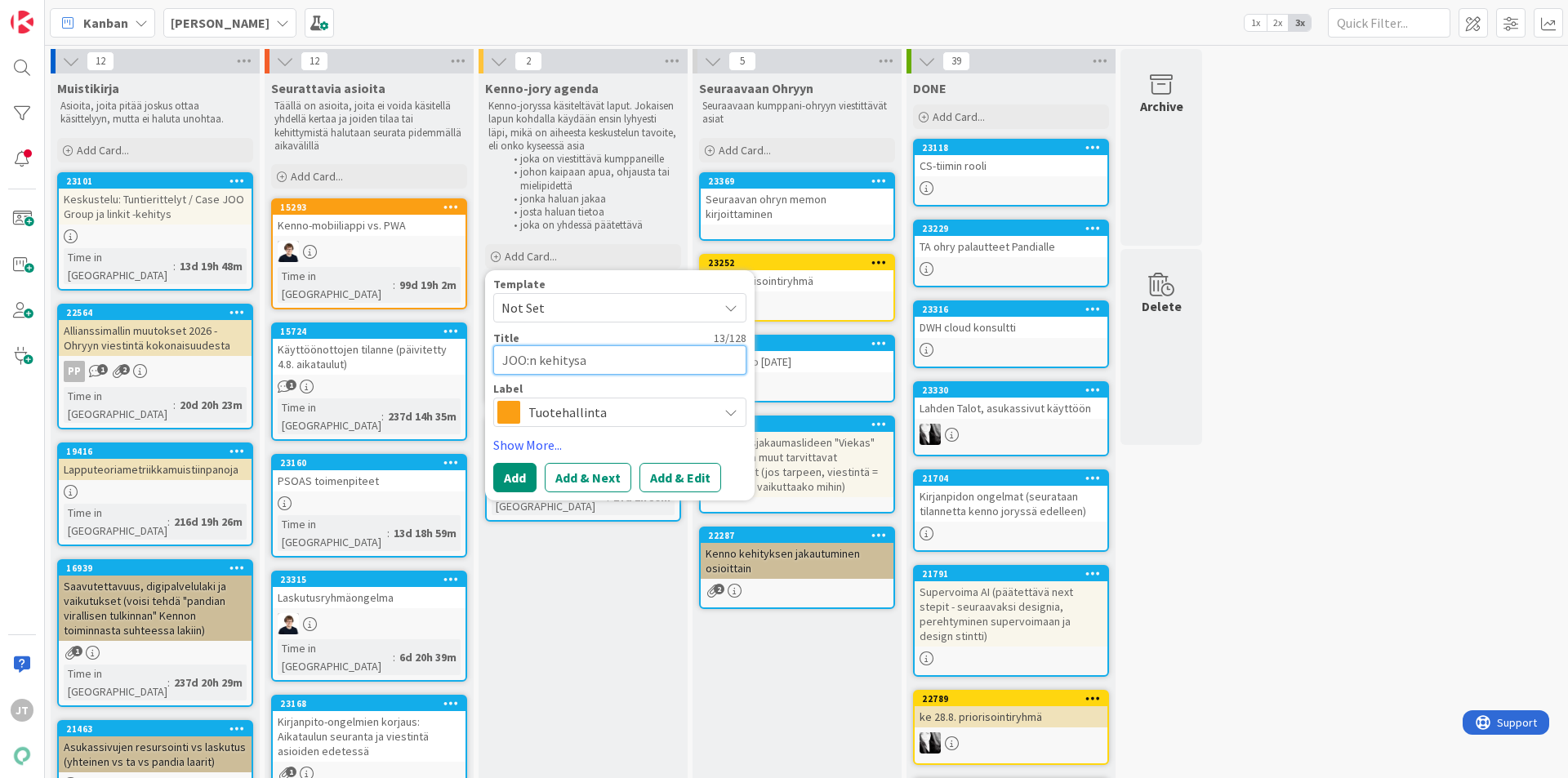
type textarea "JOO:n kehitys"
type textarea "x"
type textarea "JOO:n kehityst"
type textarea "x"
type textarea "JOO:n kehityste"
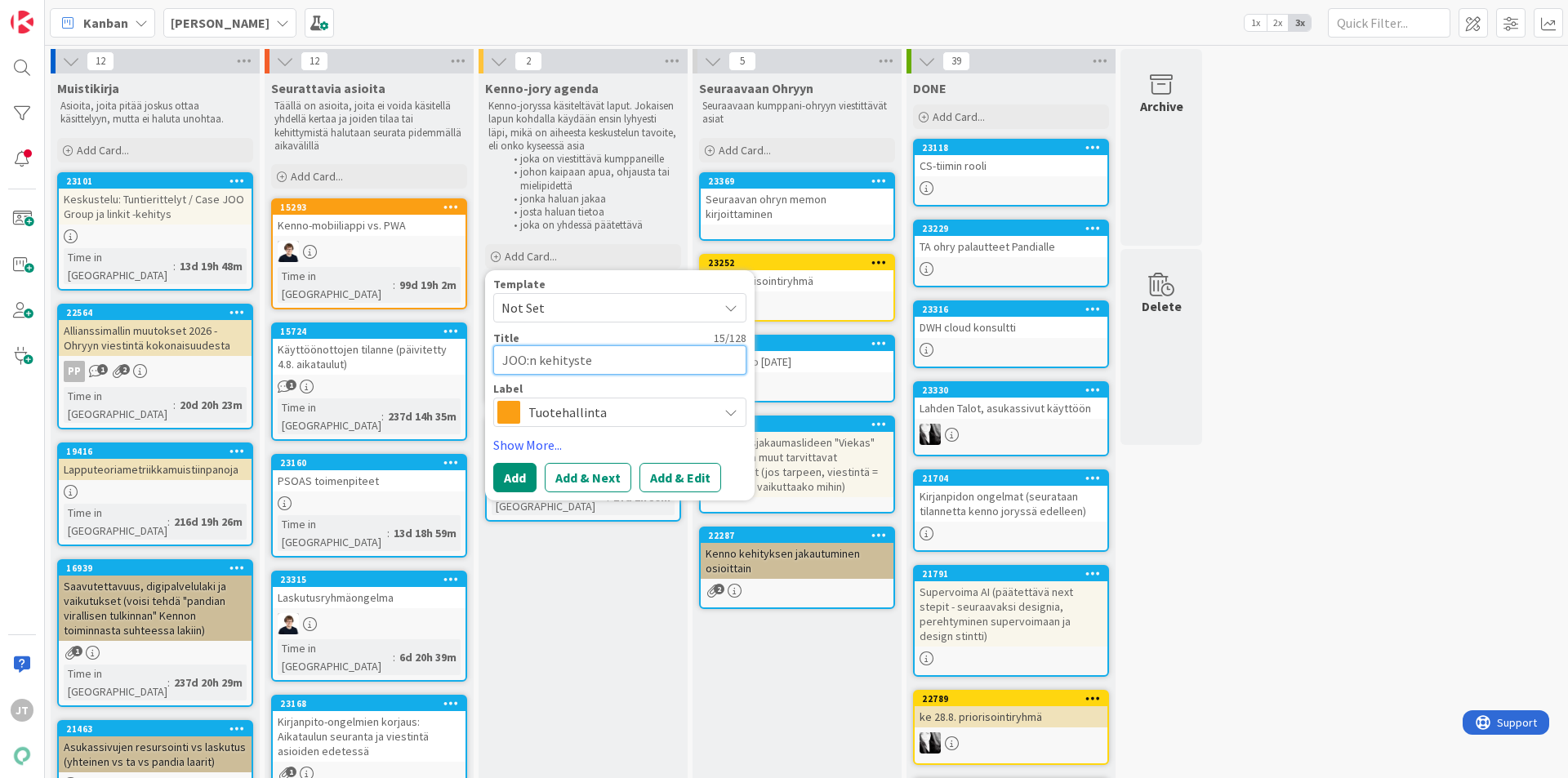
type textarea "x"
type textarea "JOO:n kehitysten"
type textarea "x"
type textarea "JOO:n kehitysten"
type textarea "x"
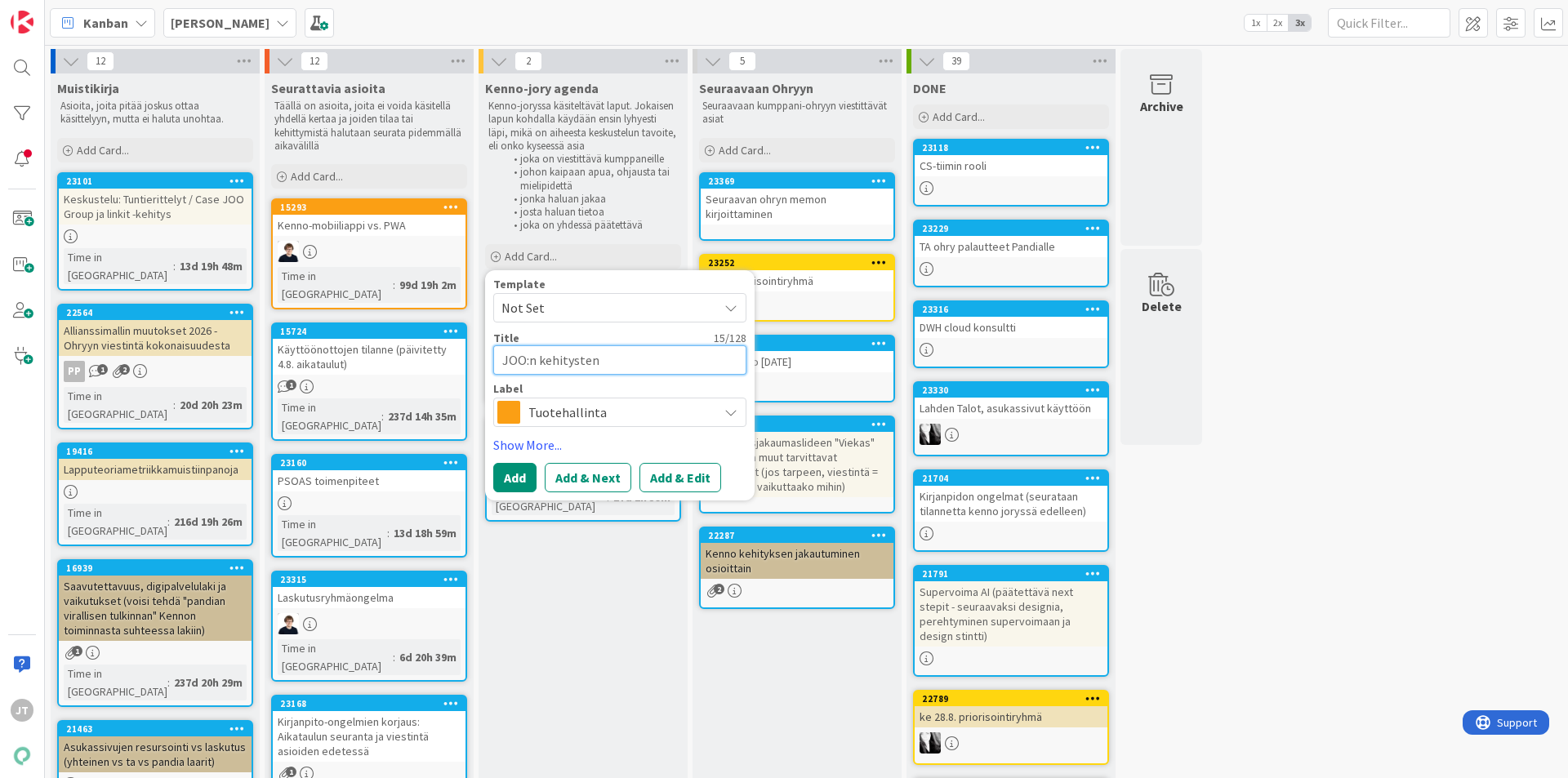
type textarea "JOO:n kehitysten a"
type textarea "x"
type textarea "JOO:n kehitysten ai"
type textarea "x"
type textarea "JOO:n kehitysten aika"
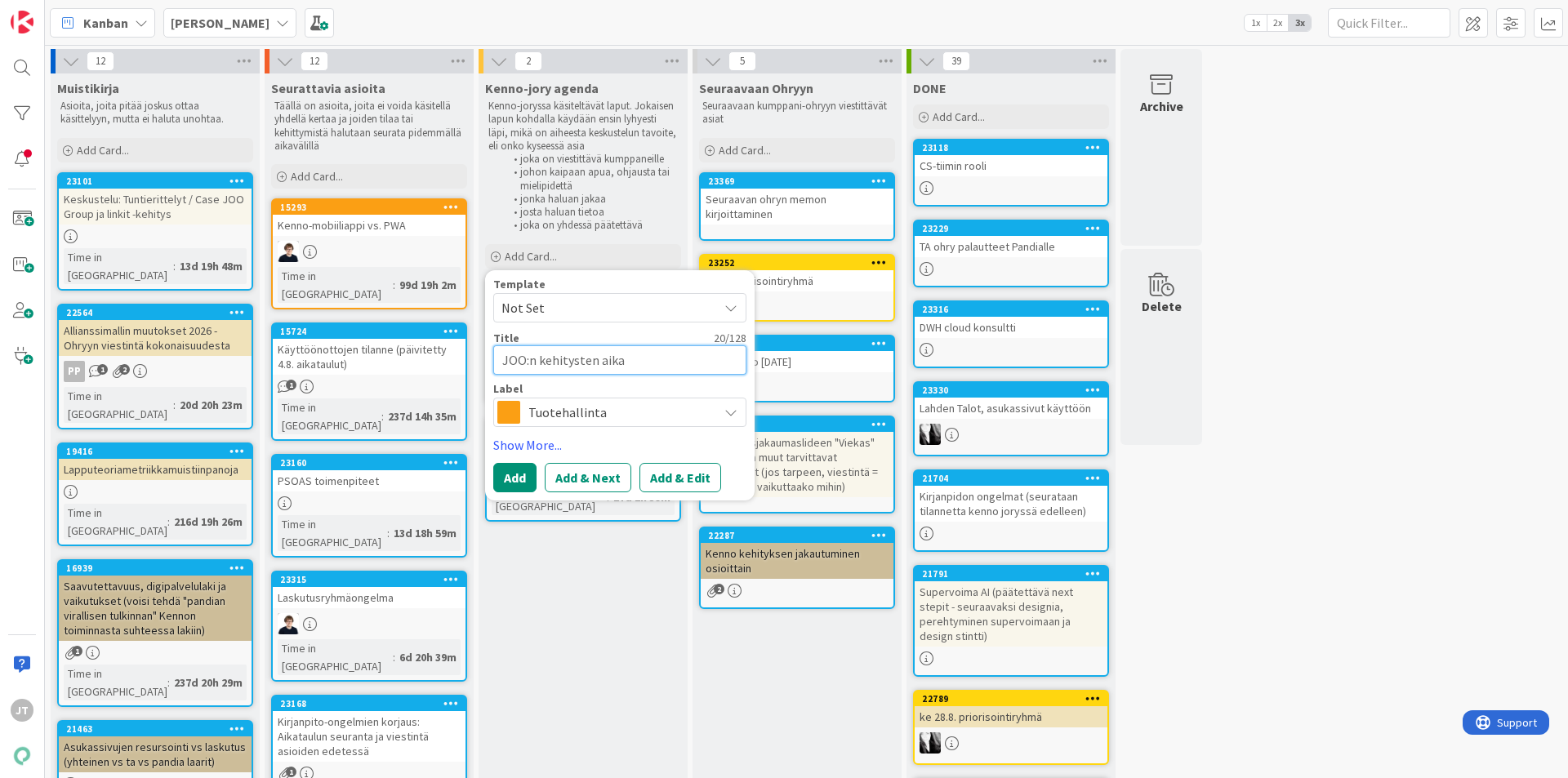
type textarea "x"
type textarea "JOO:n kehitysten aikat"
type textarea "x"
type textarea "JOO:n kehitysten aikata"
type textarea "x"
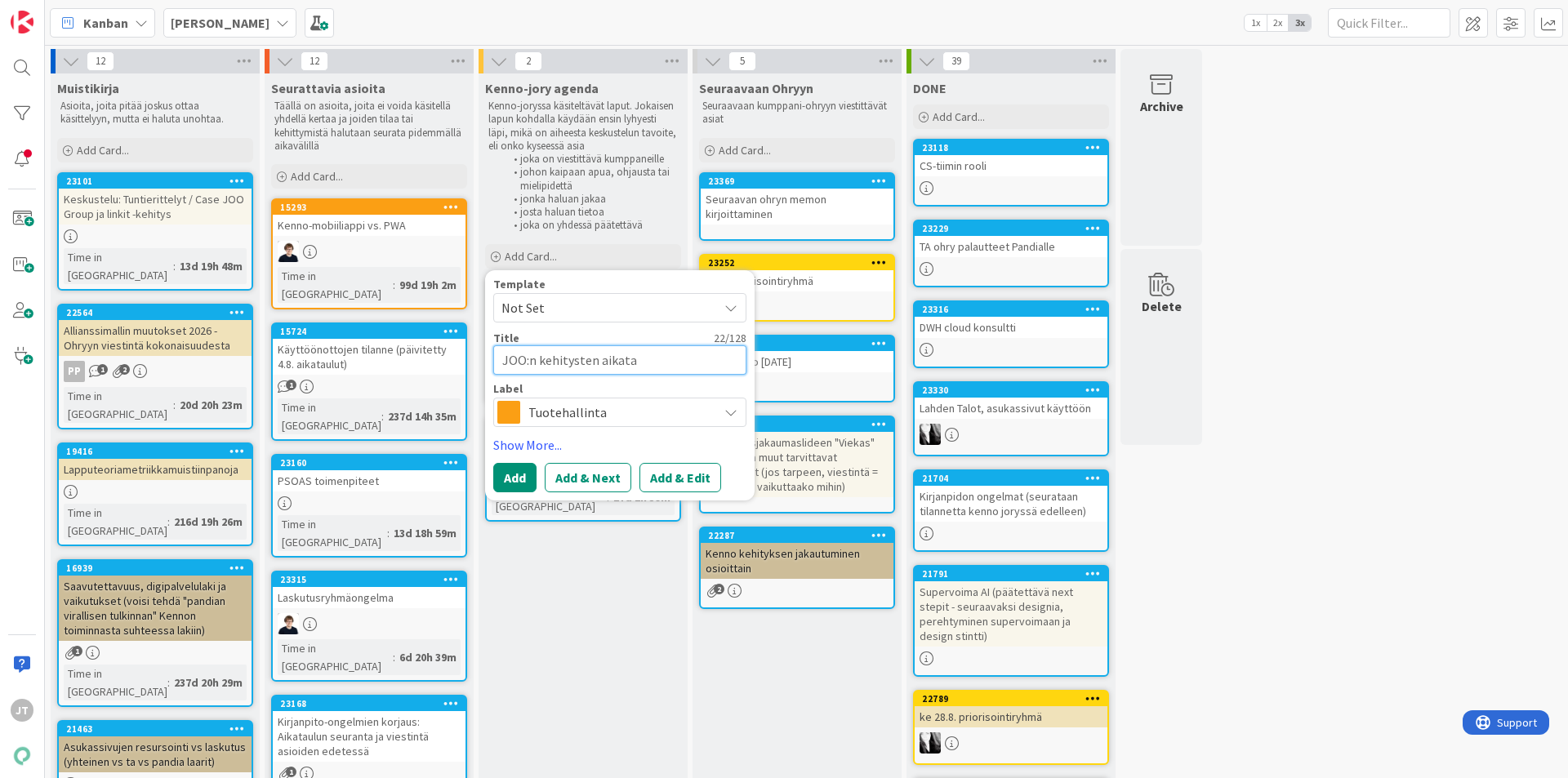
type textarea "JOO:n kehitysten aikatau"
type textarea "x"
type textarea "JOO:n kehitysten aikataul"
type textarea "x"
type textarea "JOO:n kehitysten aikataulu"
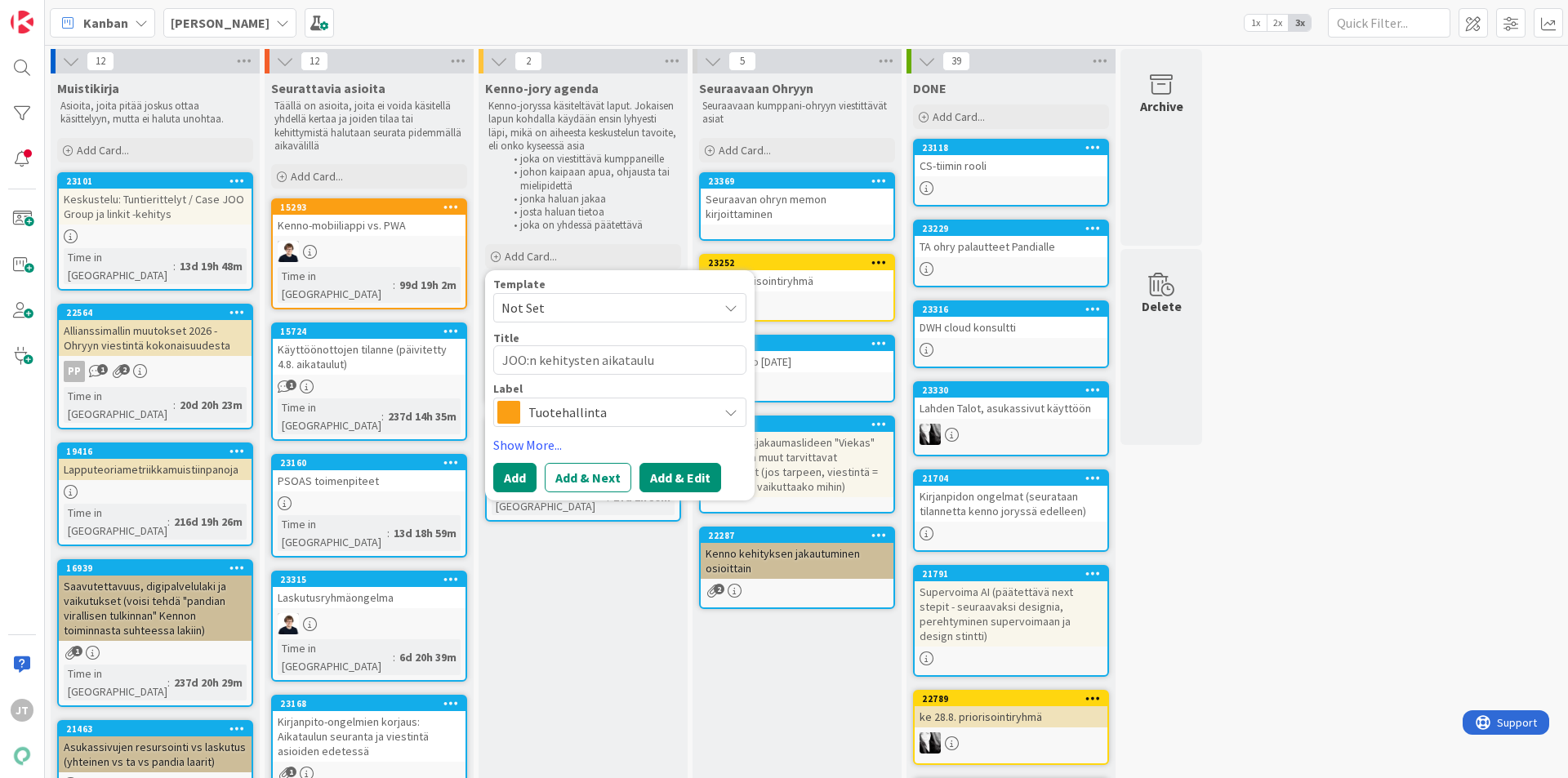
click at [696, 481] on button "Add & Edit" at bounding box center [680, 478] width 82 height 29
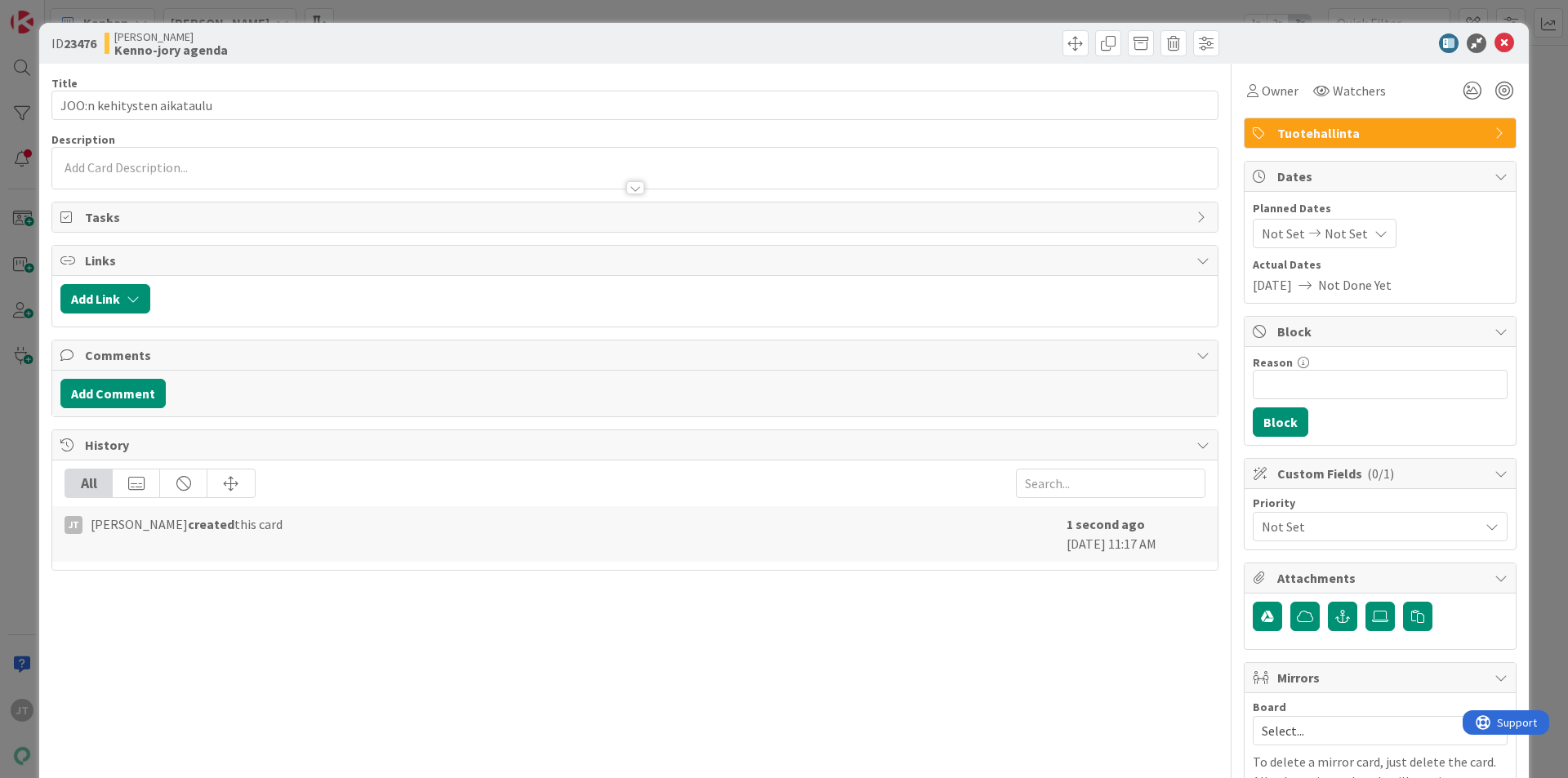
click at [265, 173] on div at bounding box center [635, 180] width 1166 height 17
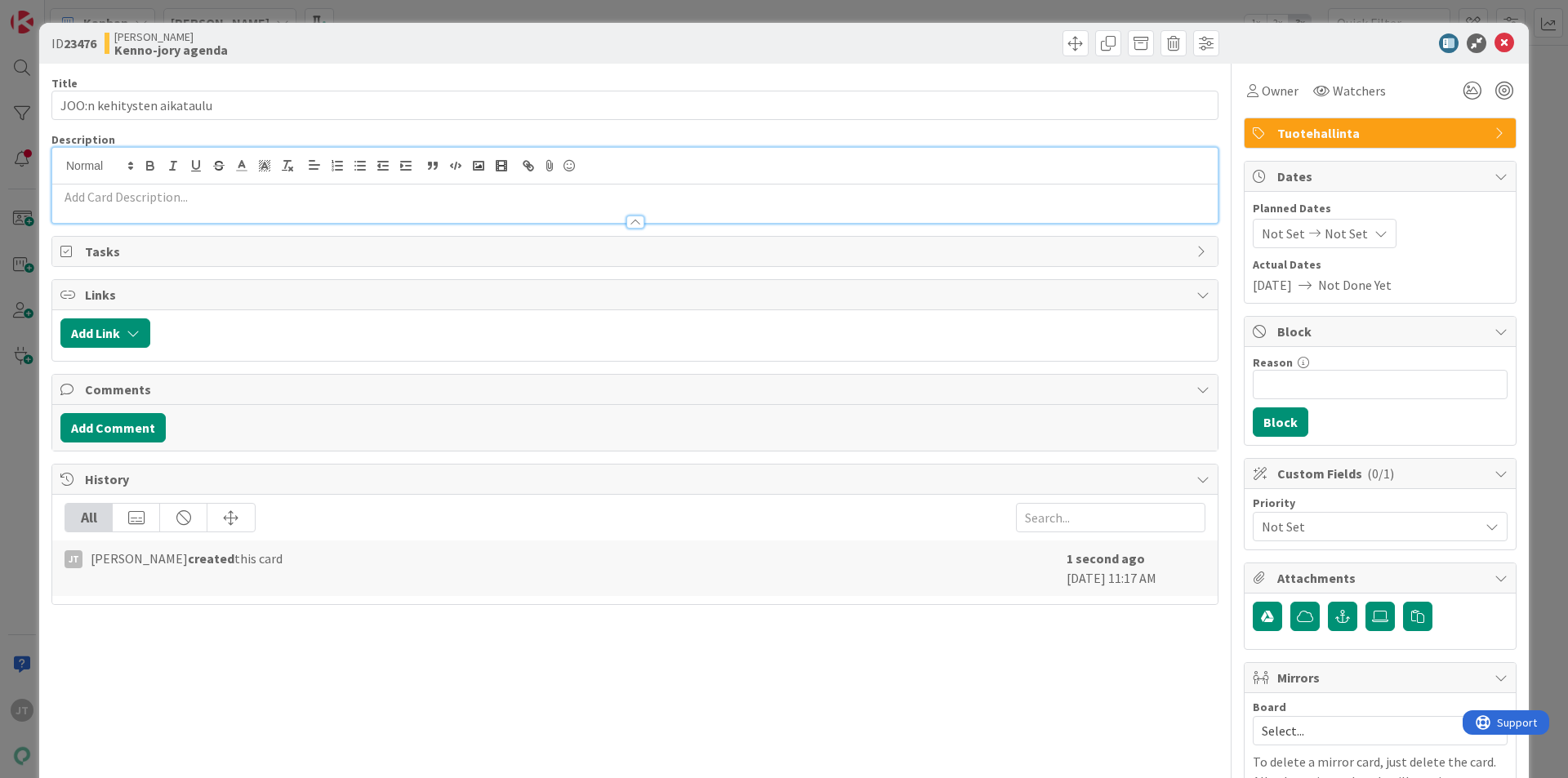
click at [181, 194] on p at bounding box center [635, 198] width 1149 height 19
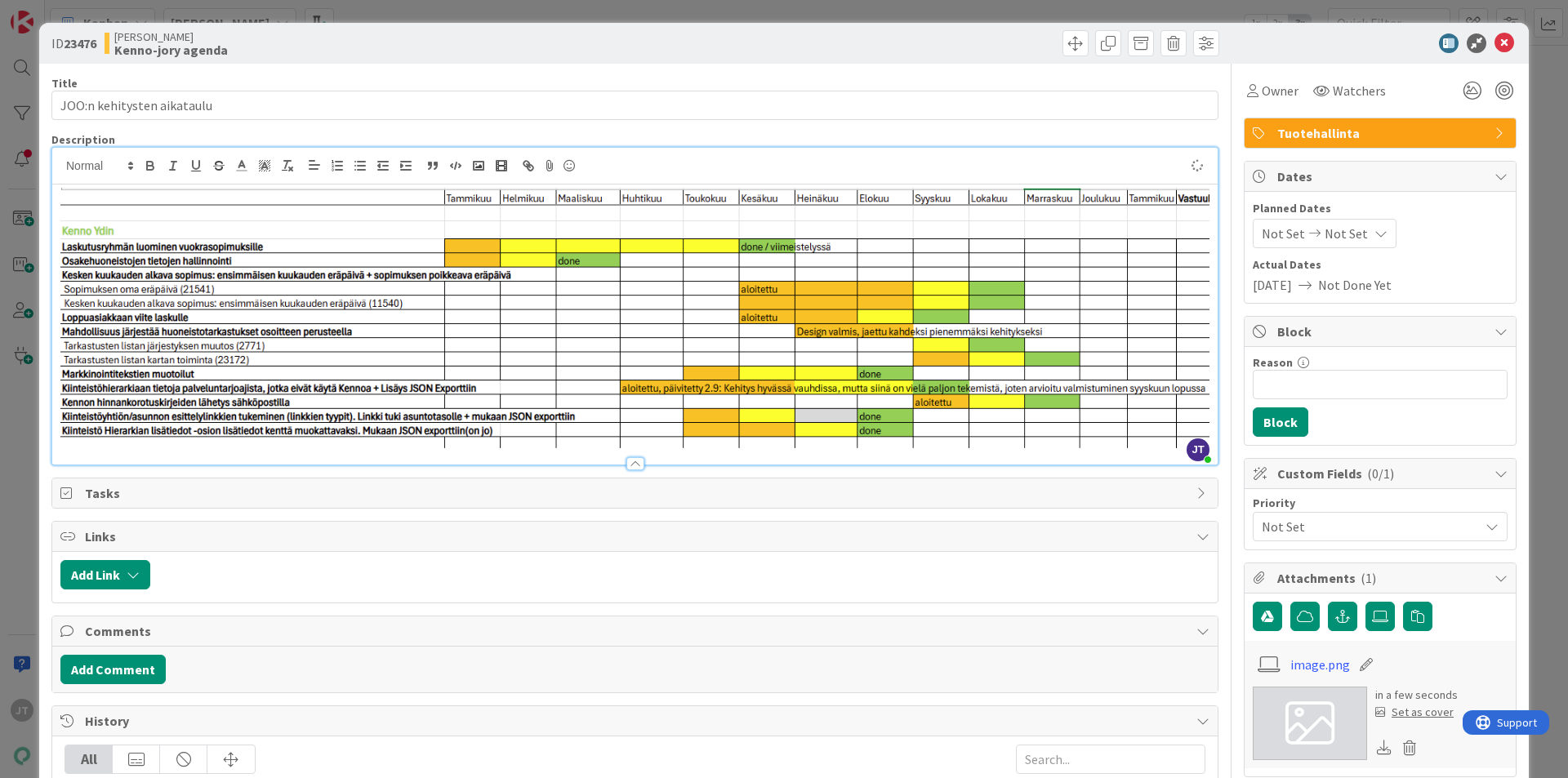
click at [118, 193] on img at bounding box center [635, 318] width 1149 height 260
click at [174, 246] on img at bounding box center [635, 318] width 1149 height 260
click at [630, 223] on img at bounding box center [635, 318] width 1149 height 260
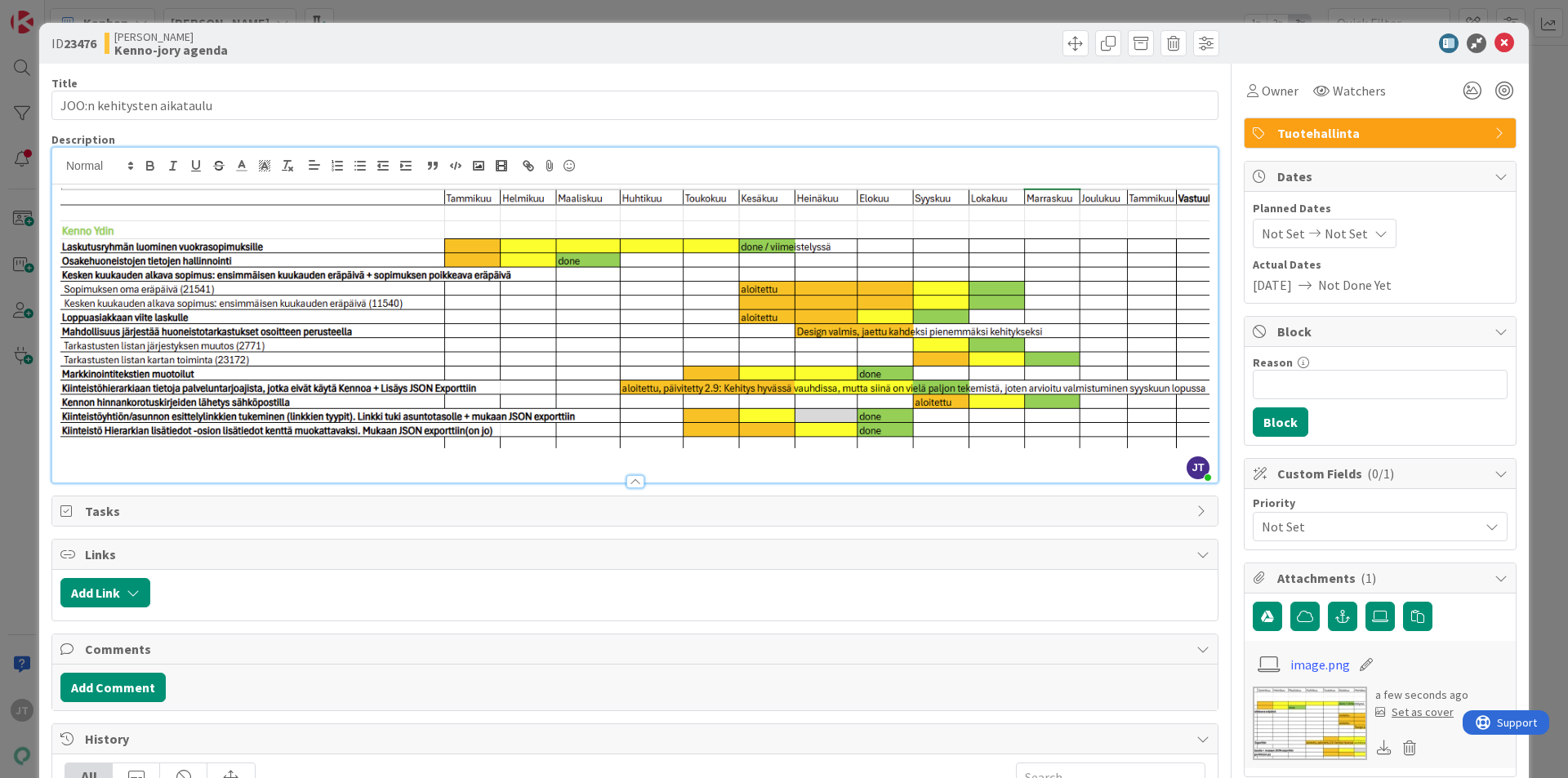
click at [610, 256] on img at bounding box center [635, 318] width 1149 height 260
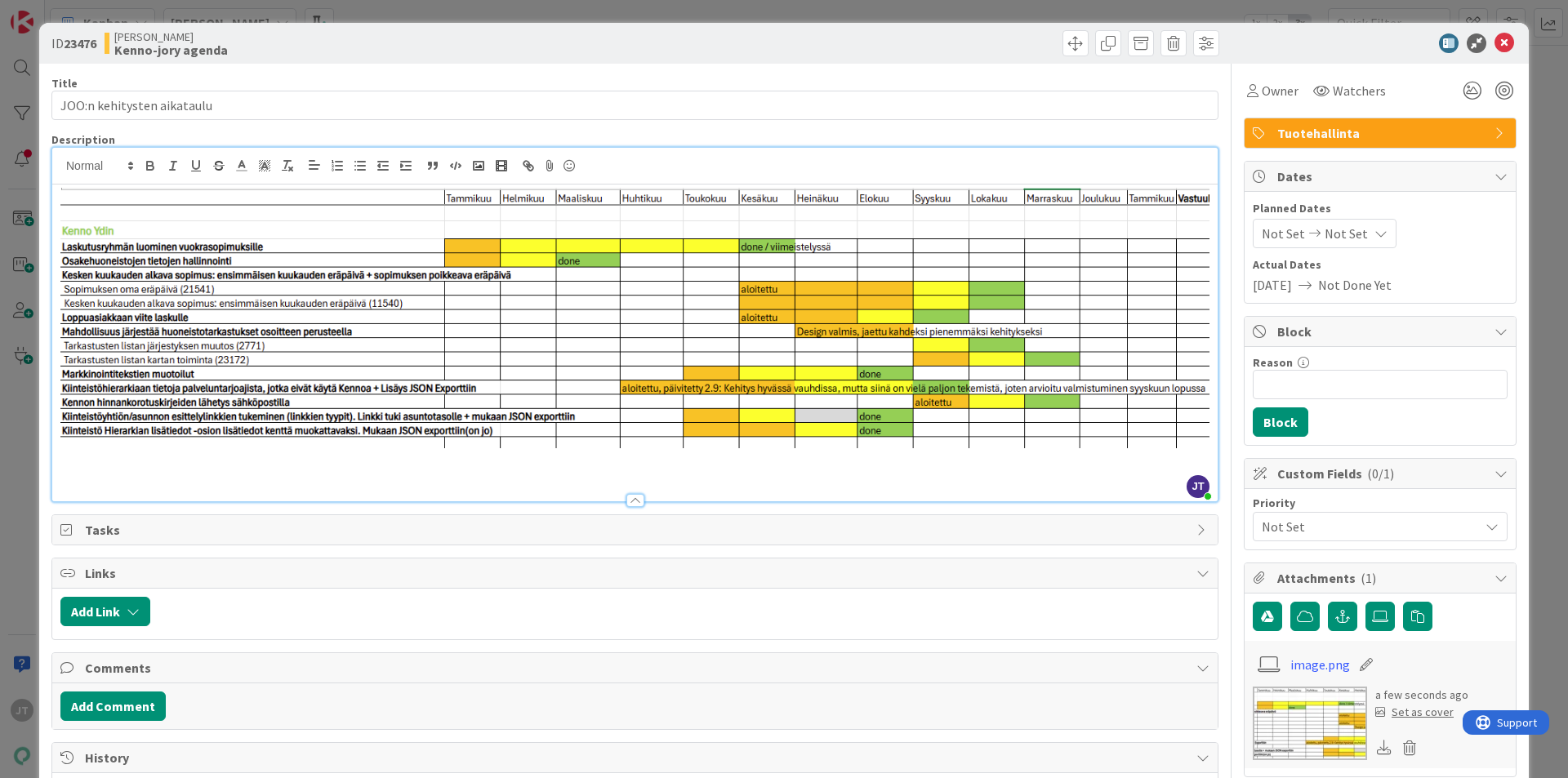
click at [75, 197] on img at bounding box center [635, 318] width 1149 height 260
click at [49, 194] on div "ID 23476 Kenno JoRy Kenno-jory agenda Title 26 / 128 JOO:n kehitysten aikataulu…" at bounding box center [783, 513] width 1489 height 980
click at [56, 193] on div at bounding box center [635, 343] width 1166 height 317
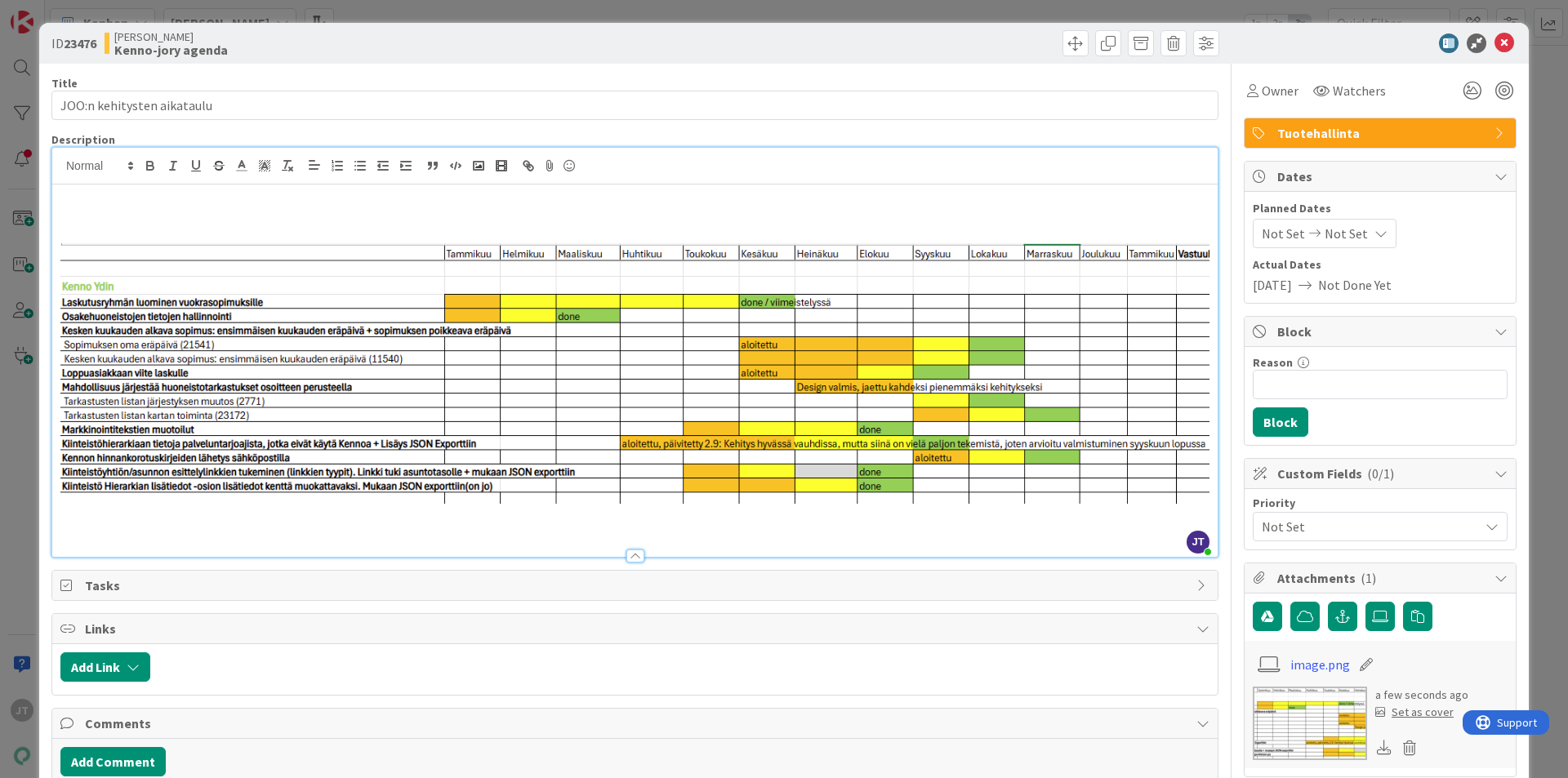
click at [89, 200] on p at bounding box center [635, 198] width 1149 height 19
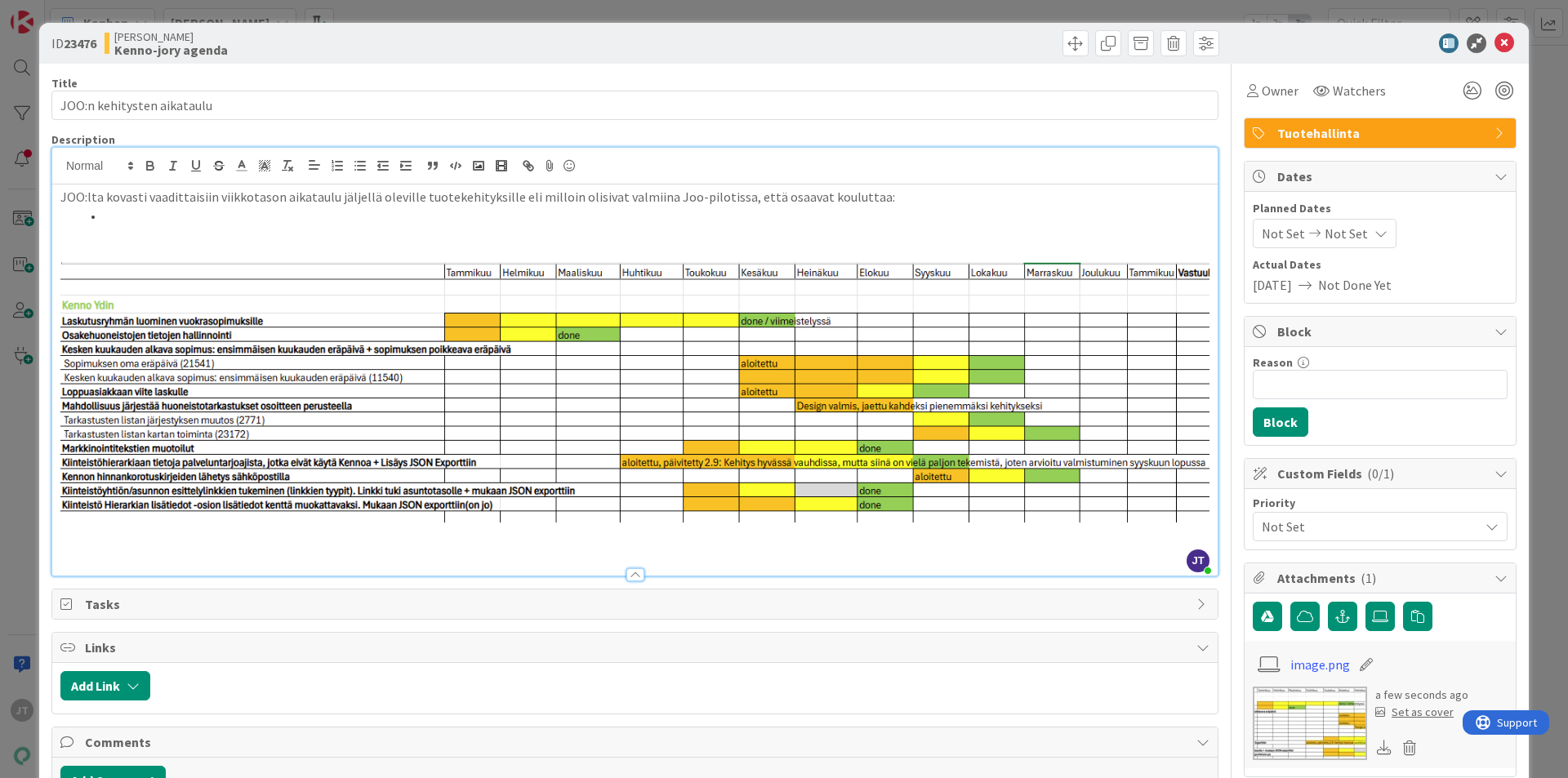
click at [845, 195] on p "JOO:lta kovasti vaadittaisiin viikkotason aikataulu jäljellä oleville tuotekehi…" at bounding box center [635, 198] width 1149 height 19
click at [851, 195] on p "JOO:lta kovasti vaadittaisiin viikkotason aikataulu jäljellä oleville tuotekehi…" at bounding box center [635, 198] width 1149 height 19
click at [807, 198] on p "JOO:lta kovasti vaadittaisiin viikkotason aikataulu jäljellä oleville tuotekehi…" at bounding box center [635, 198] width 1149 height 19
click at [800, 199] on p "JOO:lta kovasti vaadittaisiin viikkotason aikataulu jäljellä oleville tuotekehi…" at bounding box center [635, 198] width 1149 height 19
click at [806, 199] on p "JOO:lta kovasti vaadittaisiin viikkotason aikataulu jäljellä oleville tuotekehi…" at bounding box center [635, 198] width 1149 height 19
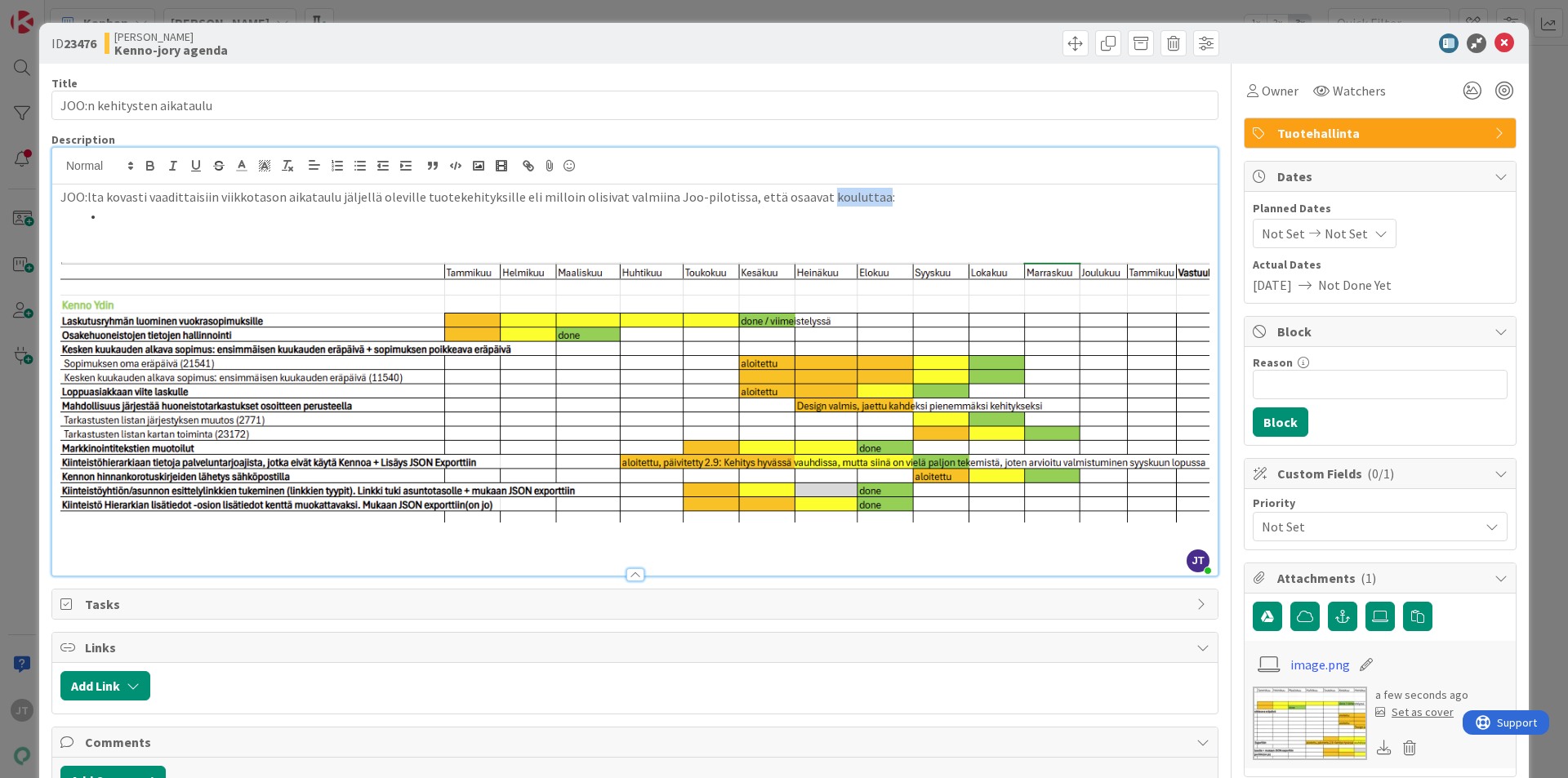
click at [806, 199] on p "JOO:lta kovasti vaadittaisiin viikkotason aikataulu jäljellä oleville tuotekehi…" at bounding box center [635, 198] width 1149 height 19
click at [364, 260] on p at bounding box center [635, 253] width 1149 height 19
click at [342, 219] on li at bounding box center [644, 216] width 1129 height 19
click at [147, 215] on li at bounding box center [644, 216] width 1129 height 19
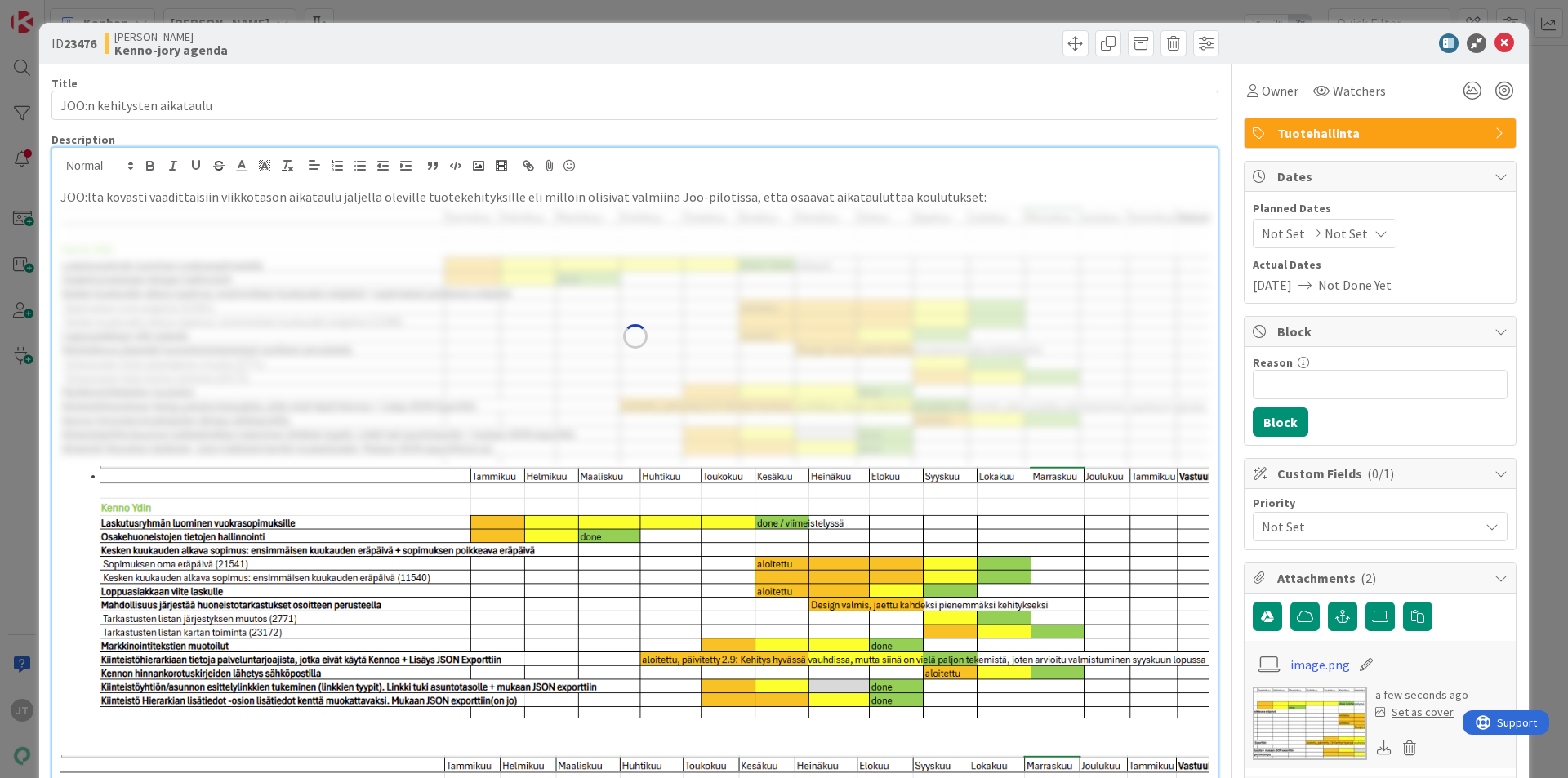
click at [526, 312] on img at bounding box center [635, 337] width 1149 height 260
click at [560, 534] on img at bounding box center [654, 592] width 1109 height 252
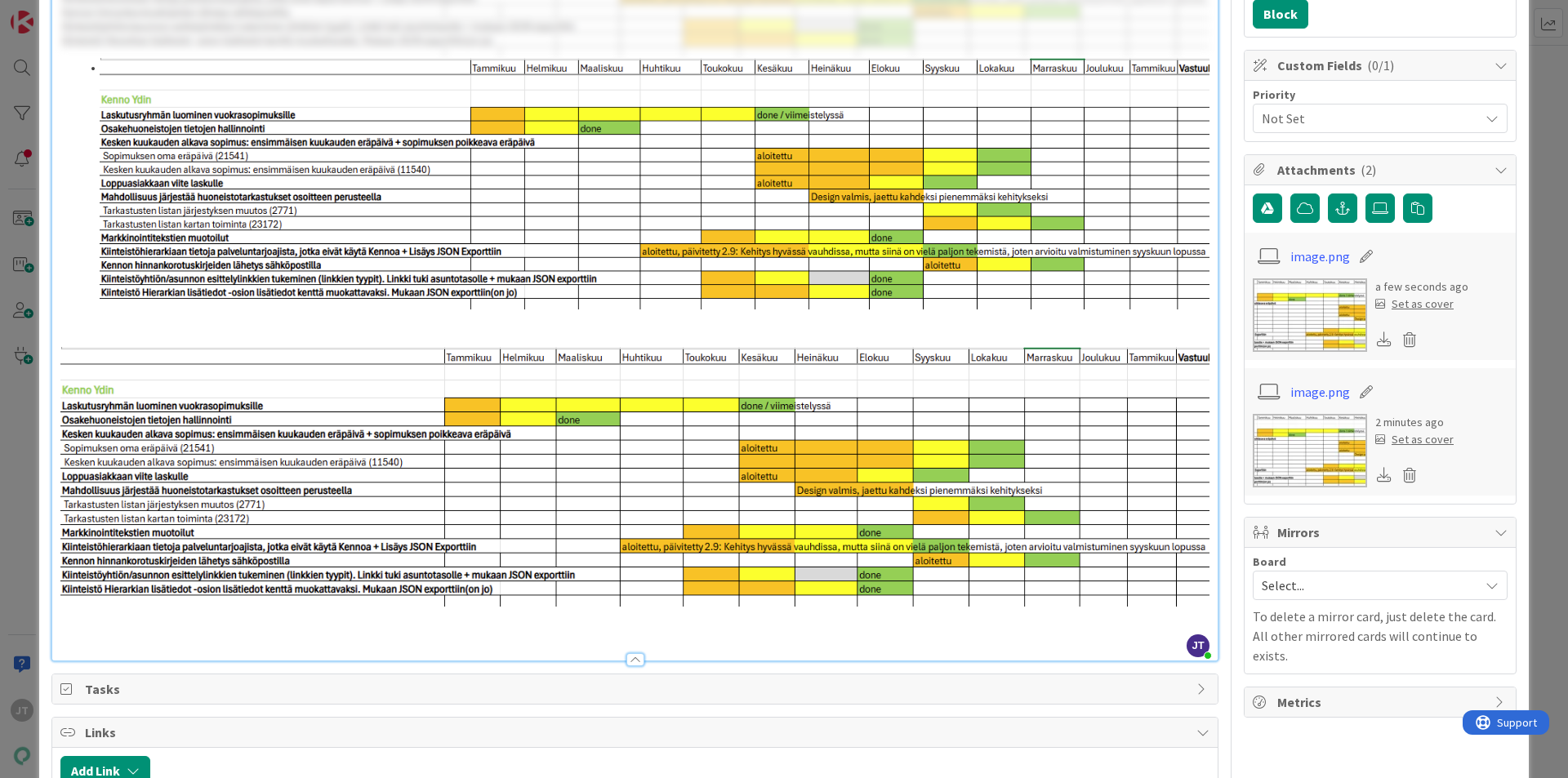
click at [602, 284] on img at bounding box center [654, 184] width 1109 height 252
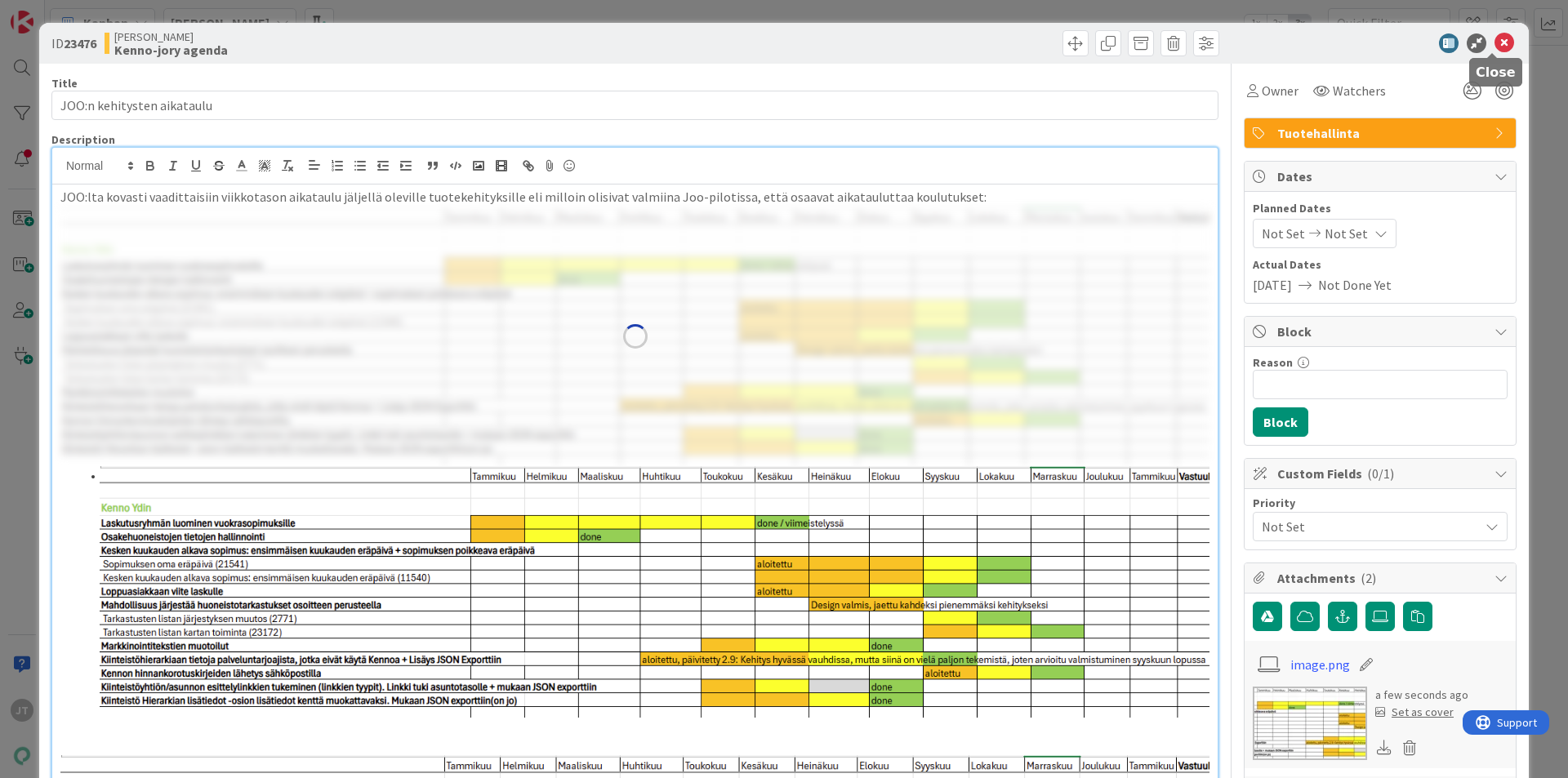
click at [1496, 41] on icon at bounding box center [1504, 43] width 20 height 20
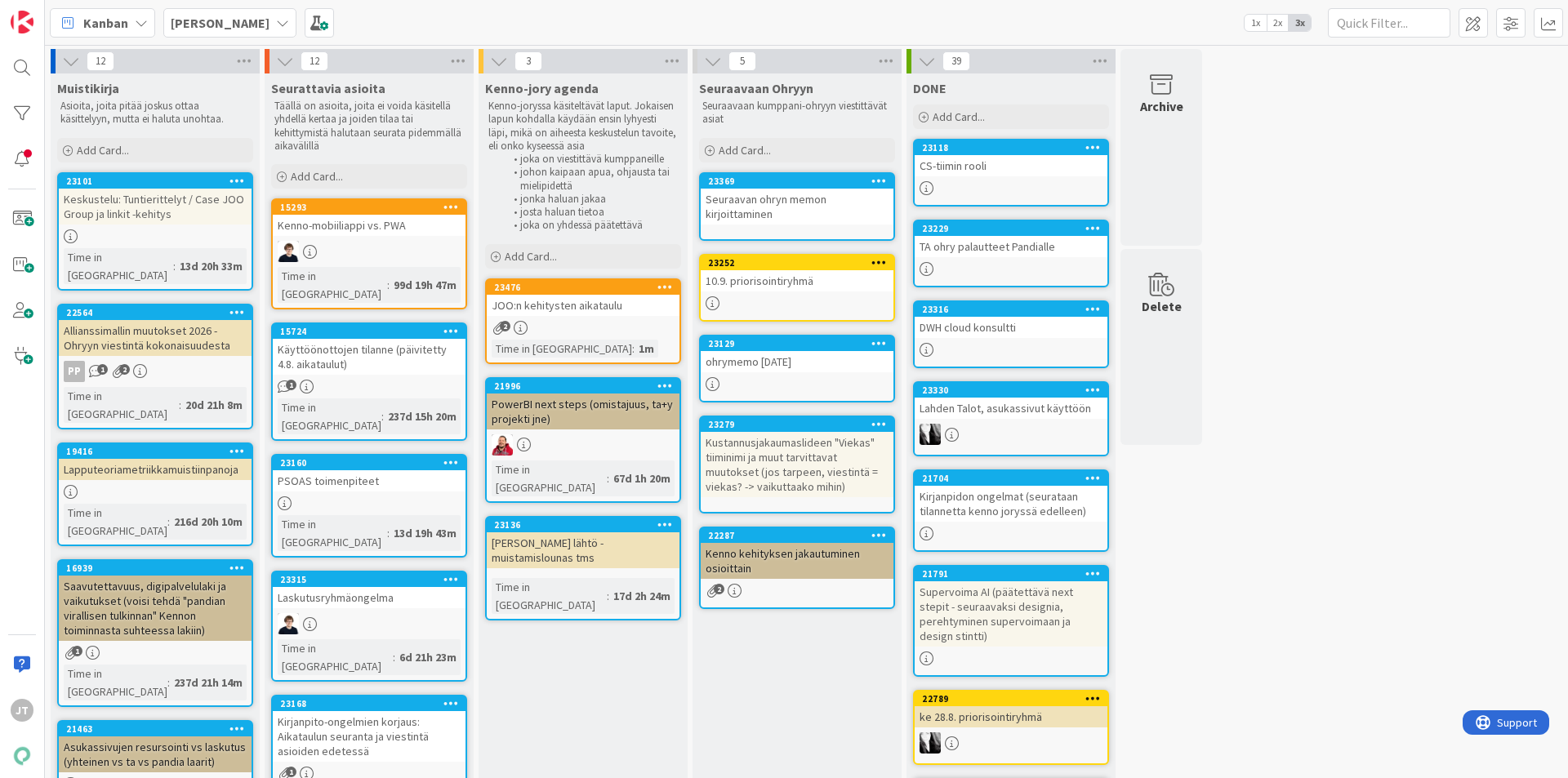
click at [585, 326] on div "2" at bounding box center [583, 328] width 193 height 14
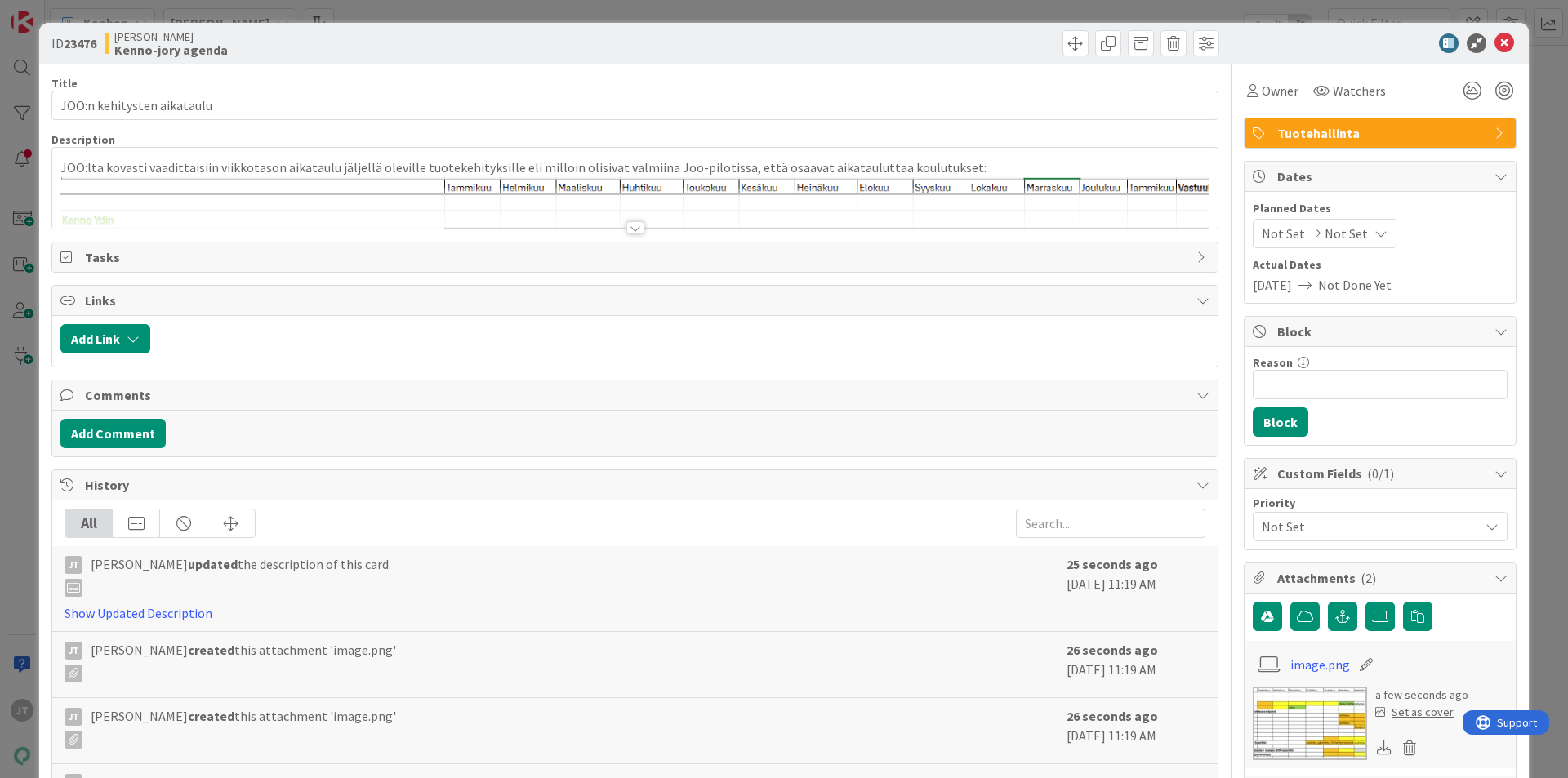
click at [630, 221] on div at bounding box center [635, 227] width 18 height 13
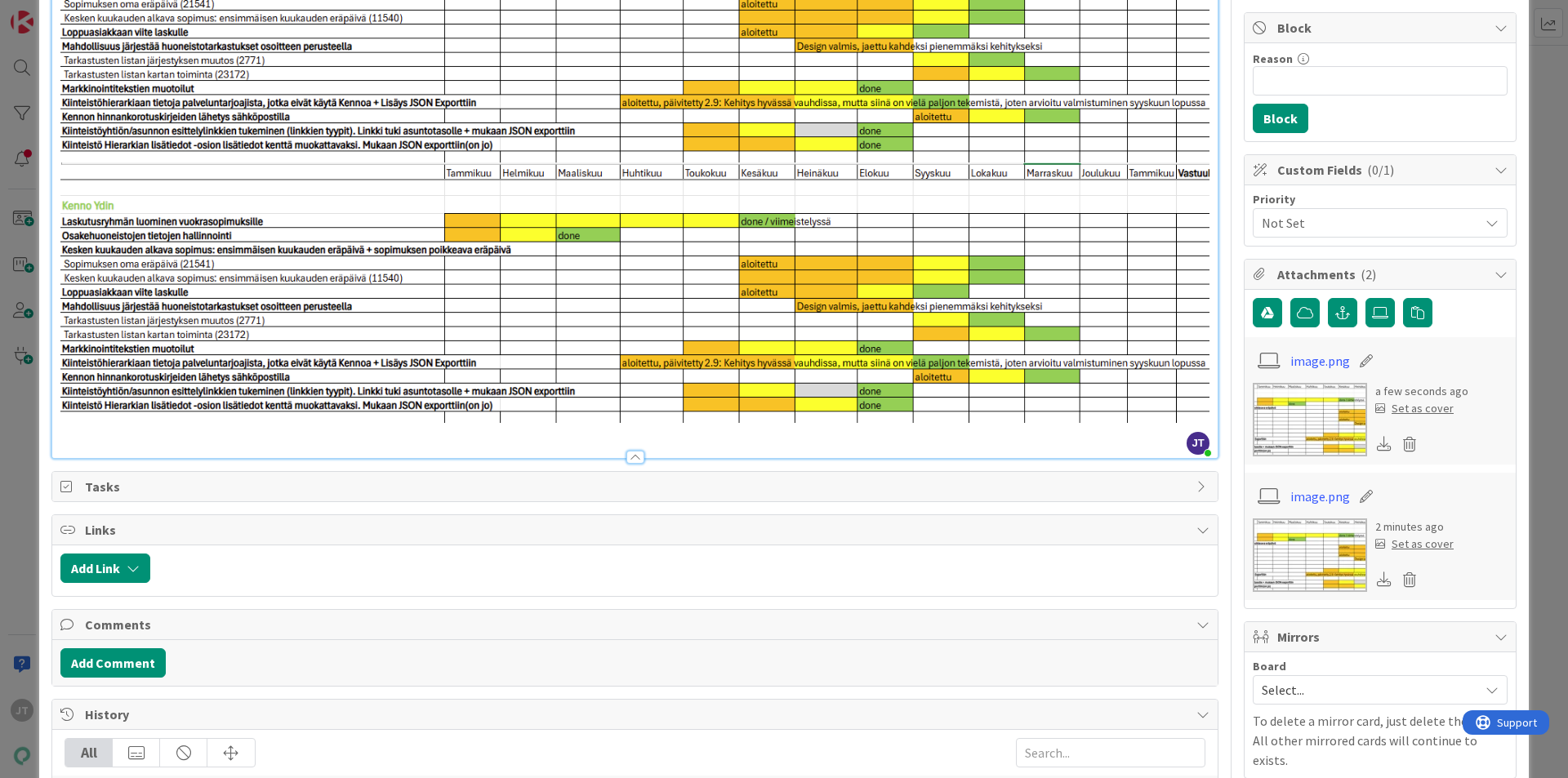
scroll to position [59, 0]
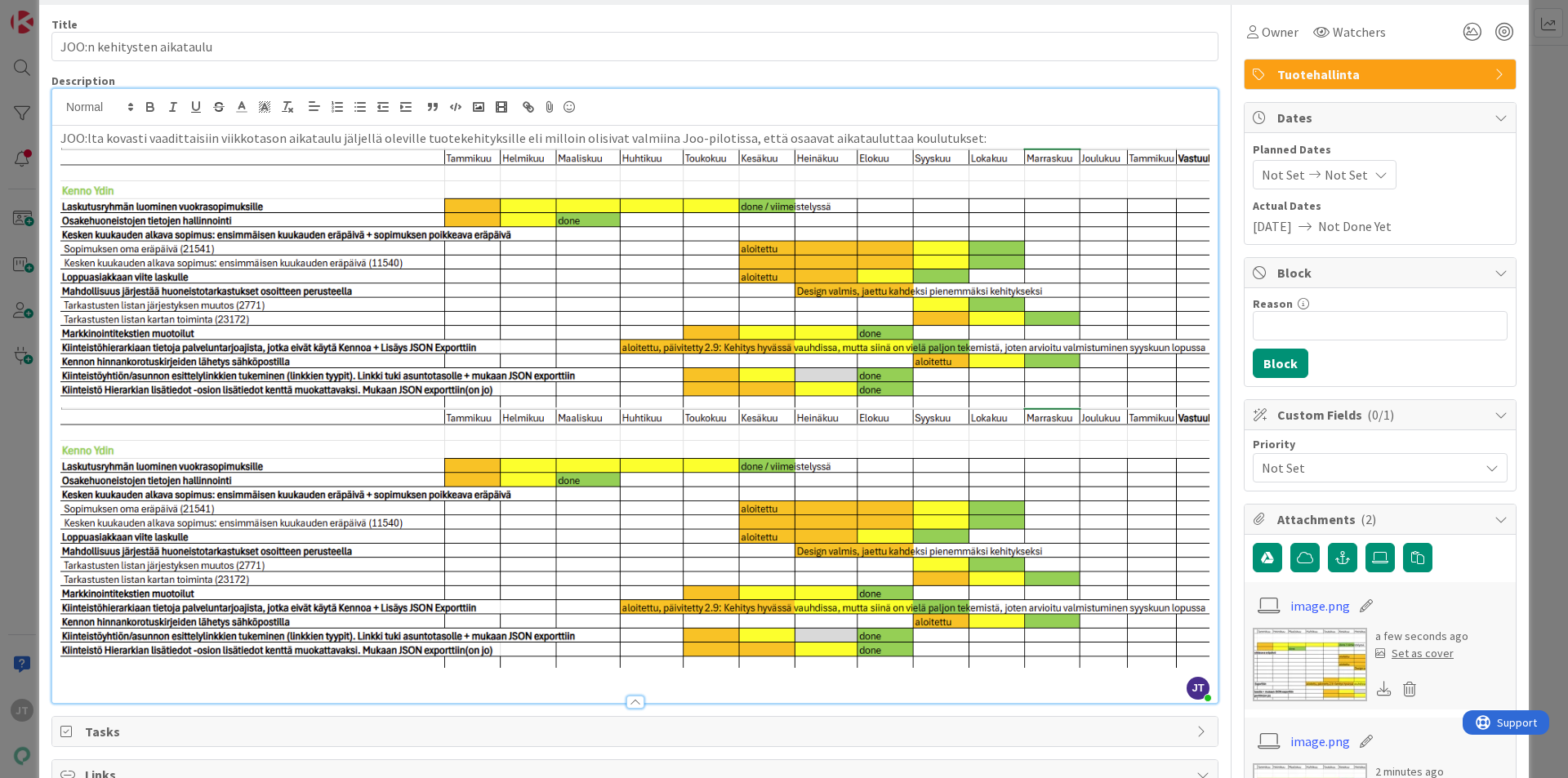
click at [609, 341] on img at bounding box center [635, 278] width 1149 height 260
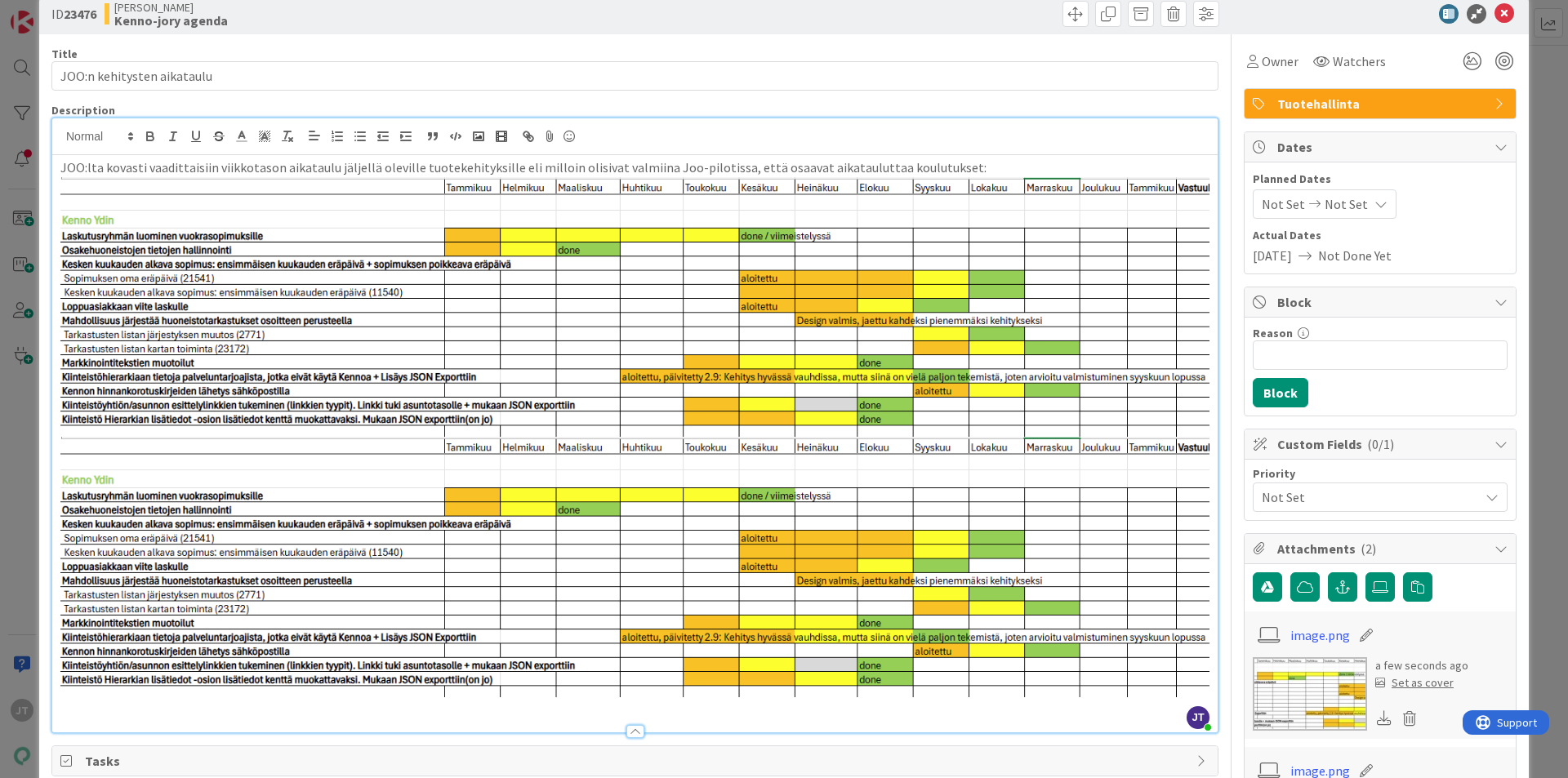
scroll to position [0, 0]
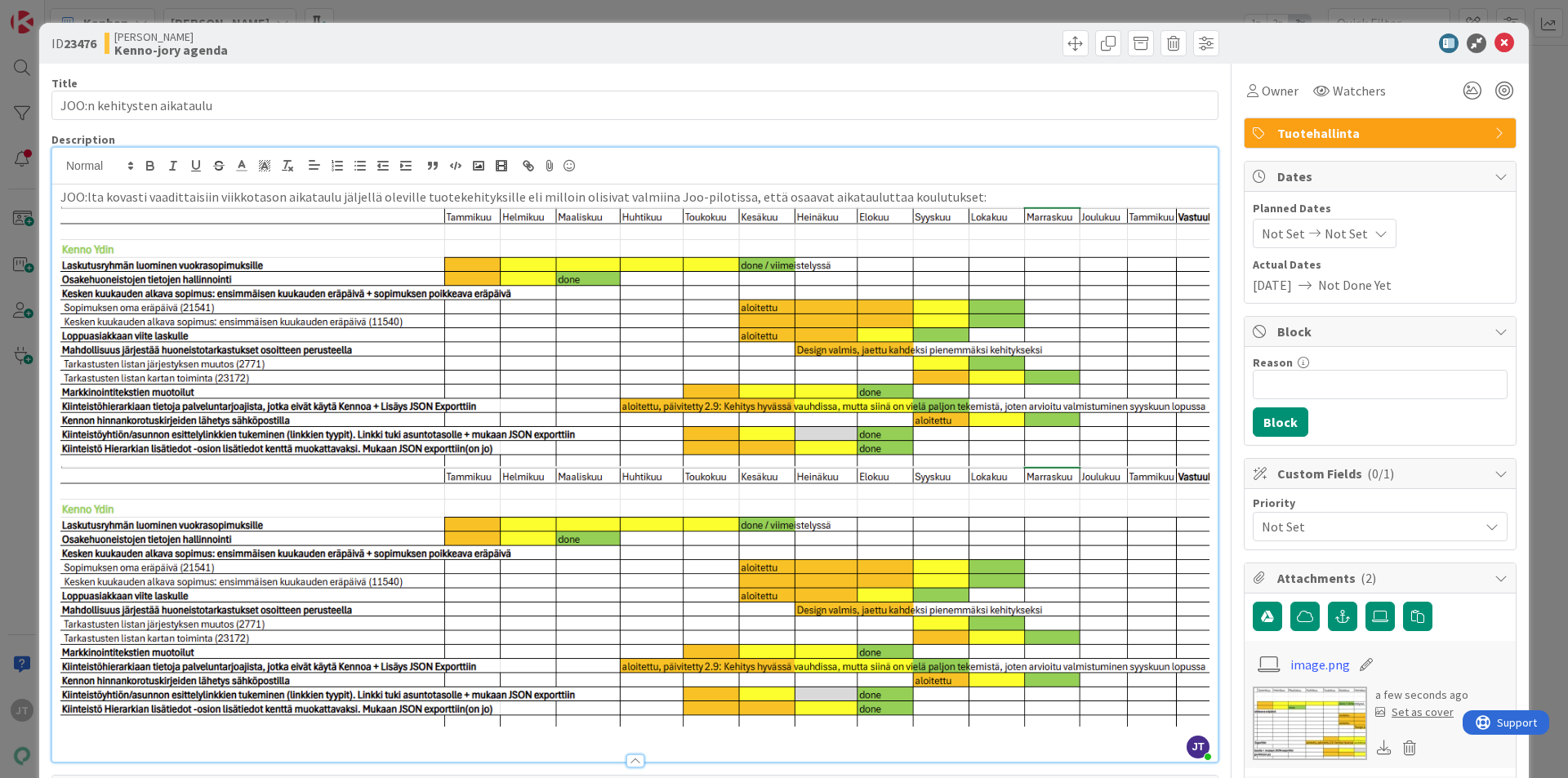
click at [651, 330] on img at bounding box center [635, 337] width 1149 height 260
click at [879, 359] on img at bounding box center [635, 337] width 1149 height 260
click at [958, 399] on img at bounding box center [635, 337] width 1149 height 260
click at [949, 480] on img at bounding box center [635, 597] width 1149 height 260
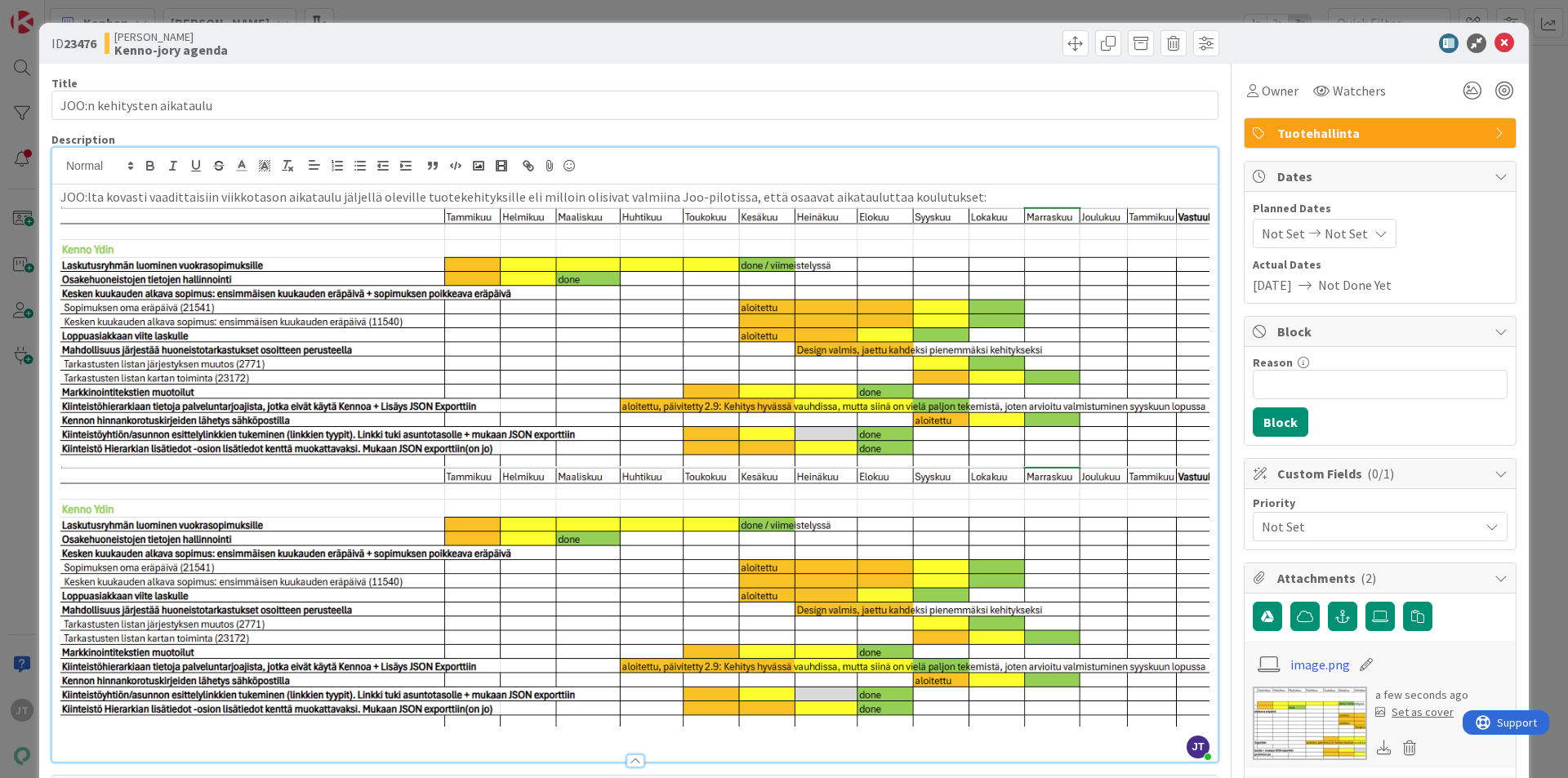
click at [924, 505] on img at bounding box center [635, 597] width 1149 height 260
click at [824, 331] on img at bounding box center [635, 337] width 1149 height 260
click at [202, 295] on img at bounding box center [635, 337] width 1149 height 260
drag, startPoint x: 93, startPoint y: 253, endPoint x: 193, endPoint y: 304, distance: 112.3
click at [193, 304] on img at bounding box center [635, 337] width 1149 height 260
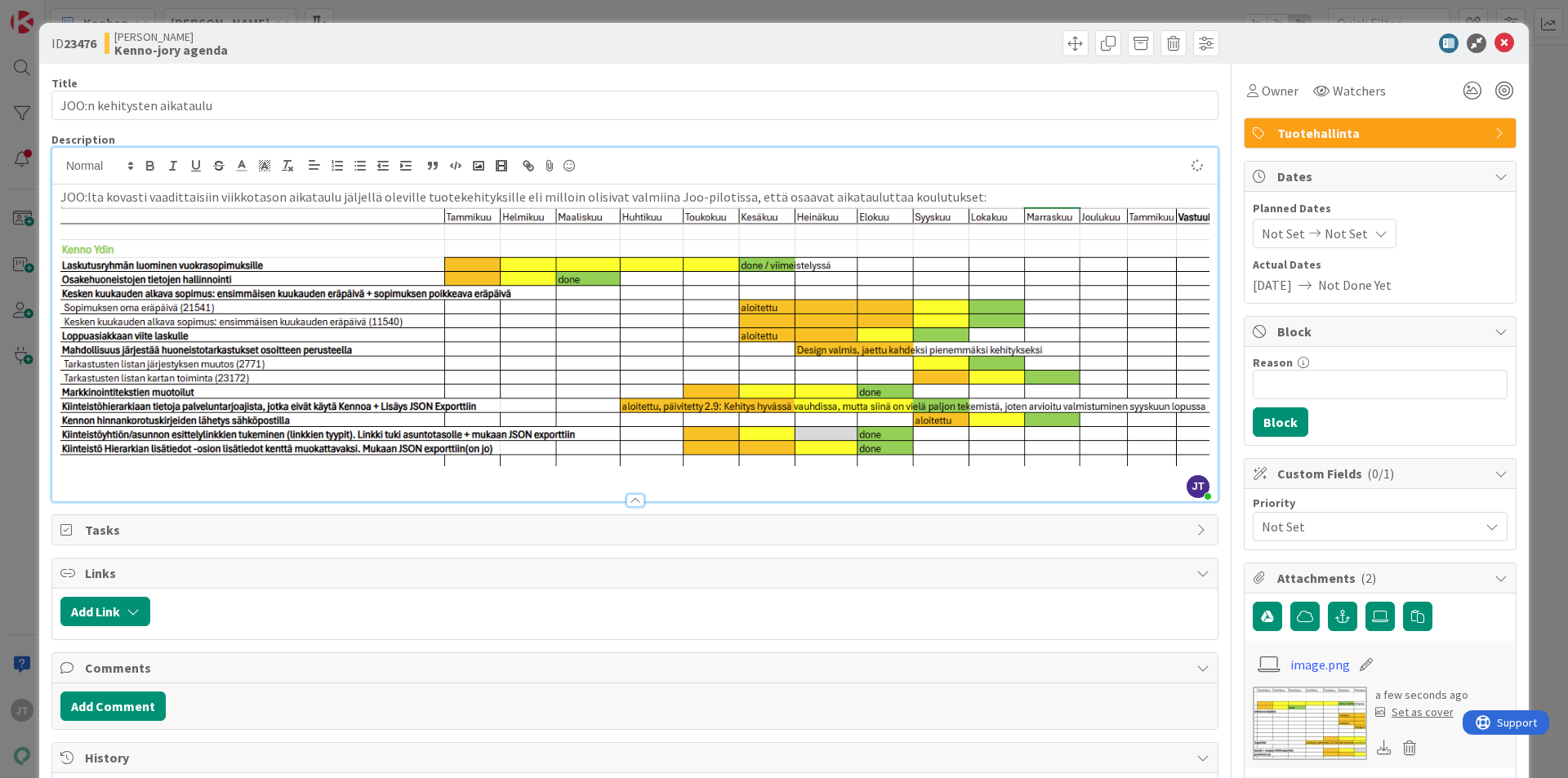
click at [978, 197] on p "JOO:lta kovasti vaadittaisiin viikkotason aikataulu jäljellä oleville tuotekehi…" at bounding box center [635, 198] width 1149 height 19
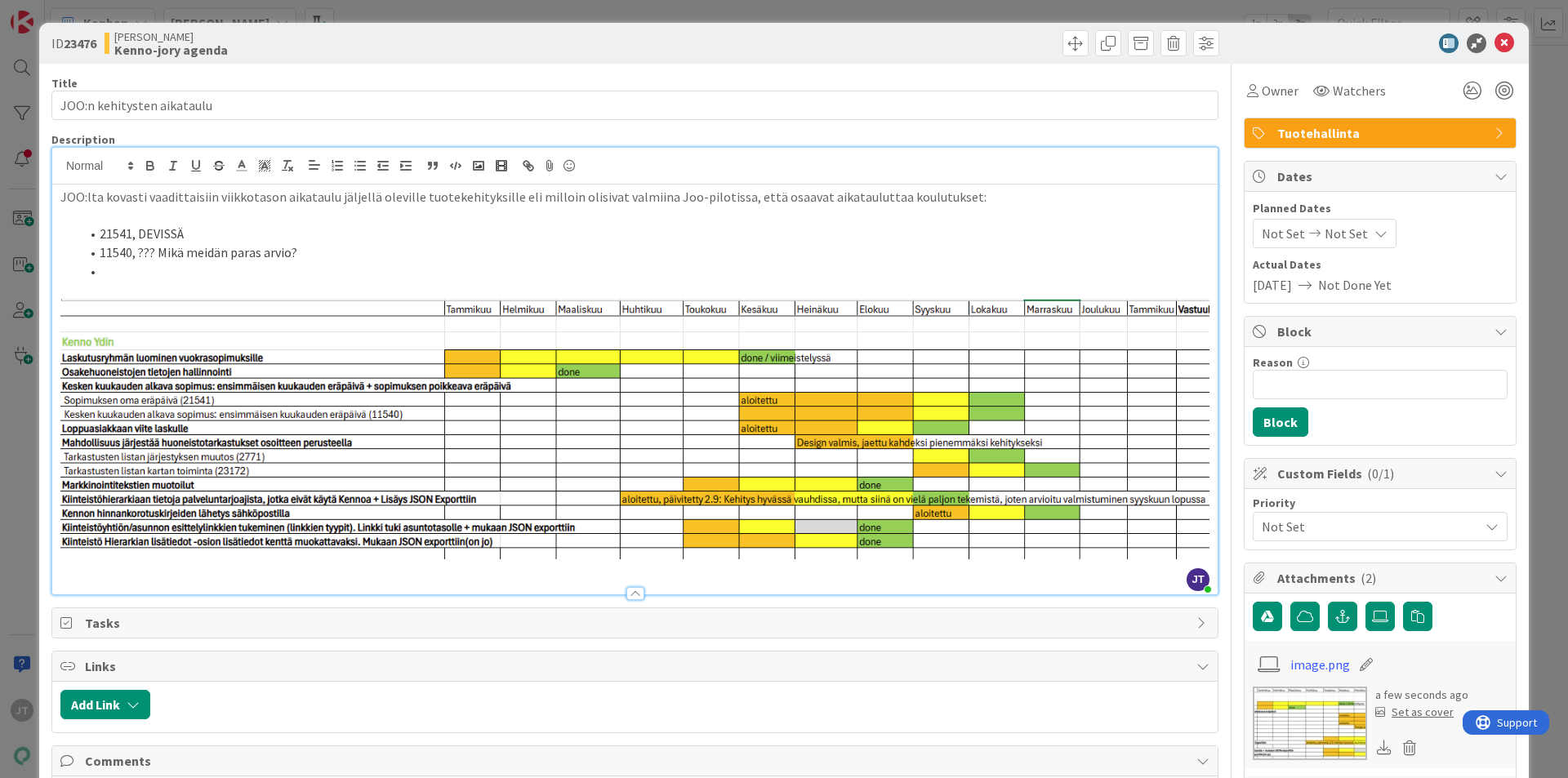
click at [328, 270] on li at bounding box center [644, 271] width 1129 height 19
drag, startPoint x: 306, startPoint y: 275, endPoint x: 95, endPoint y: 270, distance: 211.1
click at [95, 270] on li "17918, Loppuasiakkaan viite laskulle" at bounding box center [644, 271] width 1129 height 19
click at [257, 259] on li "11540, ??? Mikä meidän paras arvio?" at bounding box center [644, 253] width 1129 height 19
click at [258, 271] on strong "17918, Loppuasiakkaan viite laskulle" at bounding box center [207, 271] width 216 height 16
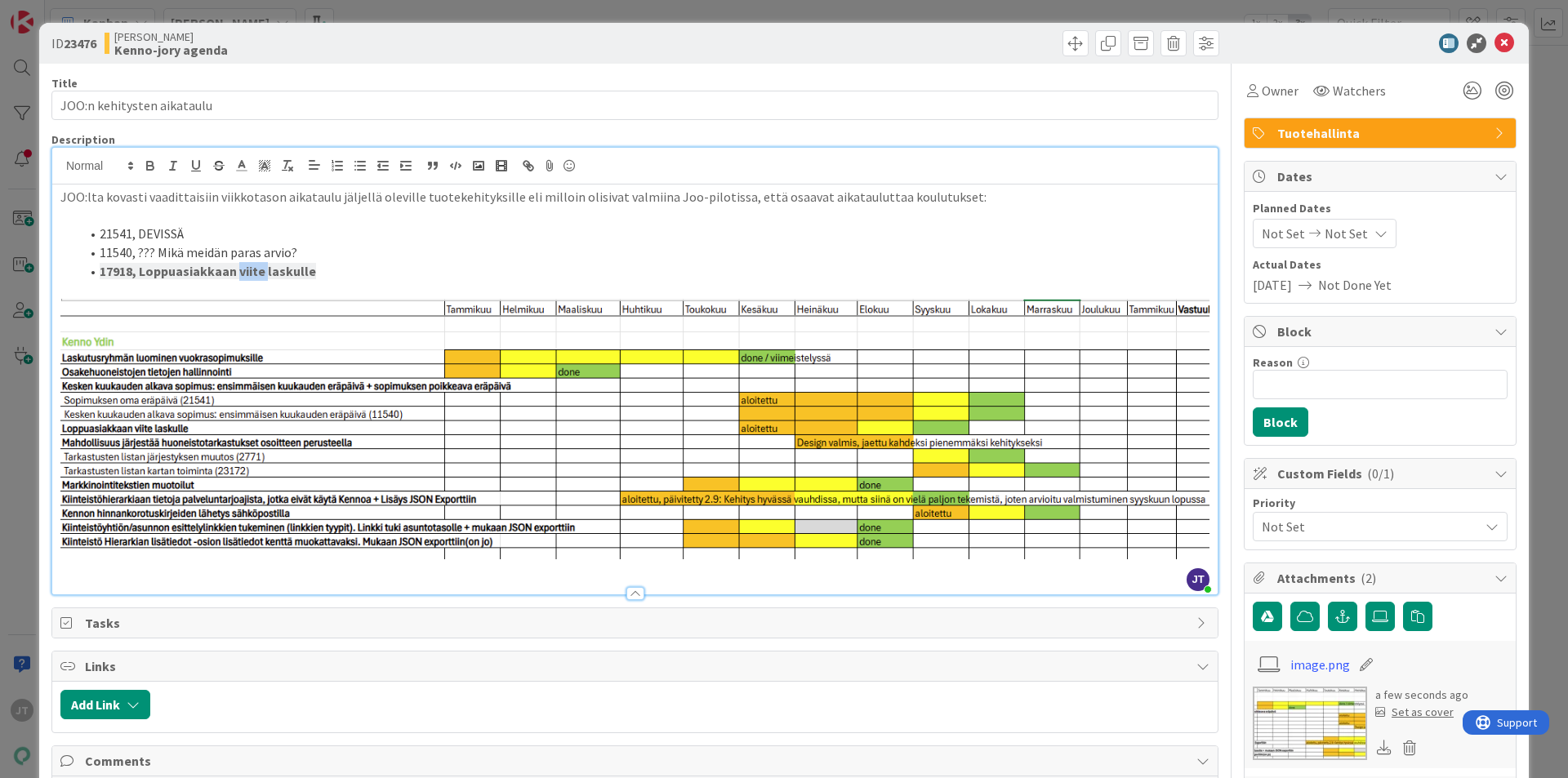
click at [258, 271] on strong "17918, Loppuasiakkaan viite laskulle" at bounding box center [207, 271] width 216 height 16
click at [288, 269] on span "17918, Loppuasiakkaan viite laskulle" at bounding box center [200, 271] width 202 height 16
click at [314, 273] on li "17918, Loppuasiakkaan viite laskulle" at bounding box center [644, 271] width 1129 height 19
click at [317, 273] on li "17918, Loppuasiakkaan viite laskulle" at bounding box center [644, 271] width 1129 height 19
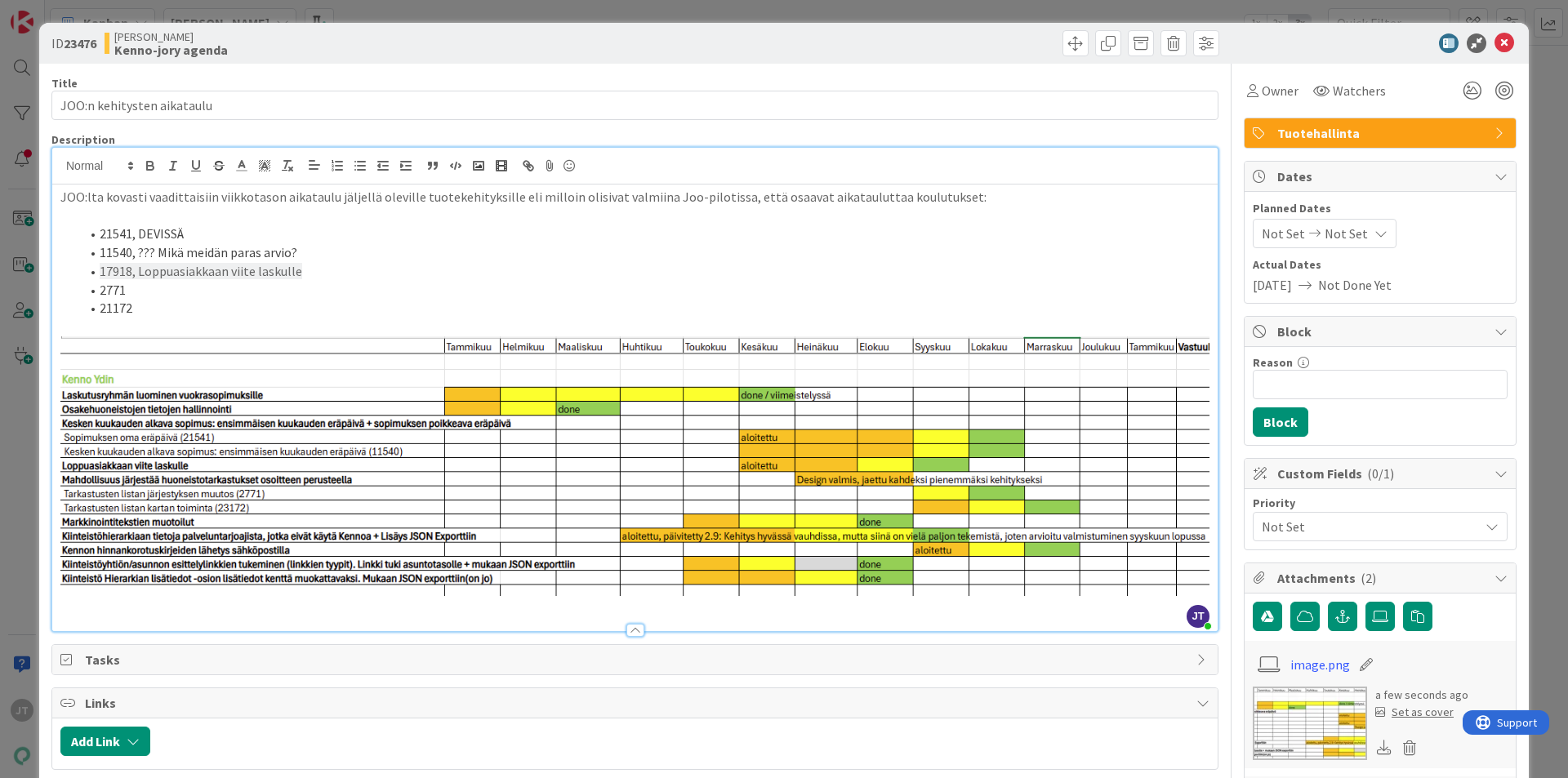
click at [109, 315] on li "21172" at bounding box center [644, 309] width 1129 height 19
click at [114, 288] on li "2771" at bounding box center [644, 291] width 1129 height 19
copy li "2771"
click at [179, 306] on li "23172" at bounding box center [644, 309] width 1129 height 19
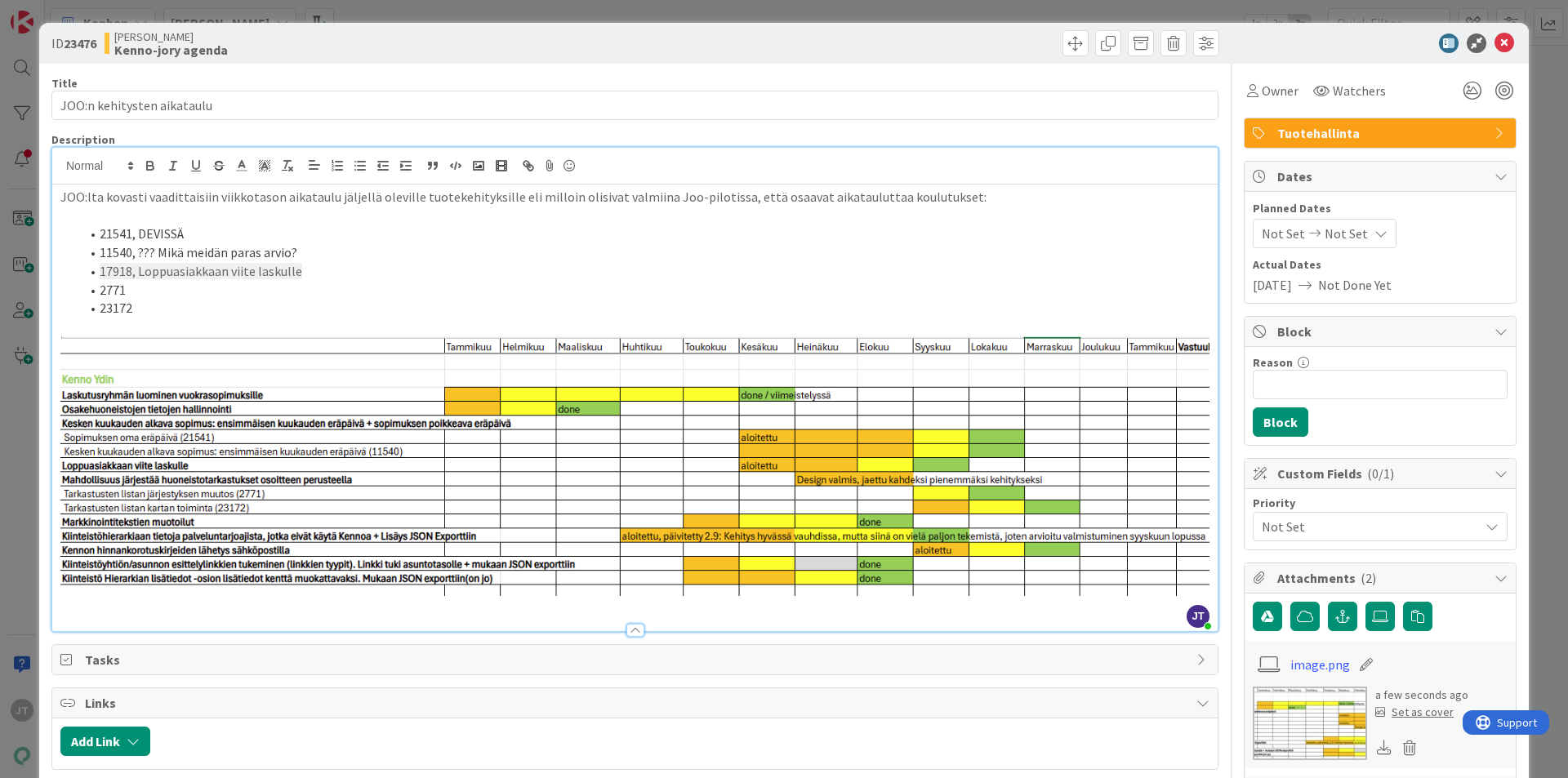
click at [186, 286] on li "2771" at bounding box center [644, 291] width 1129 height 19
click at [202, 317] on li "23172" at bounding box center [644, 309] width 1129 height 19
click at [259, 304] on li "23172," at bounding box center [644, 309] width 1129 height 19
click at [317, 304] on li "23172, Marraskuun lopussa?" at bounding box center [644, 309] width 1129 height 19
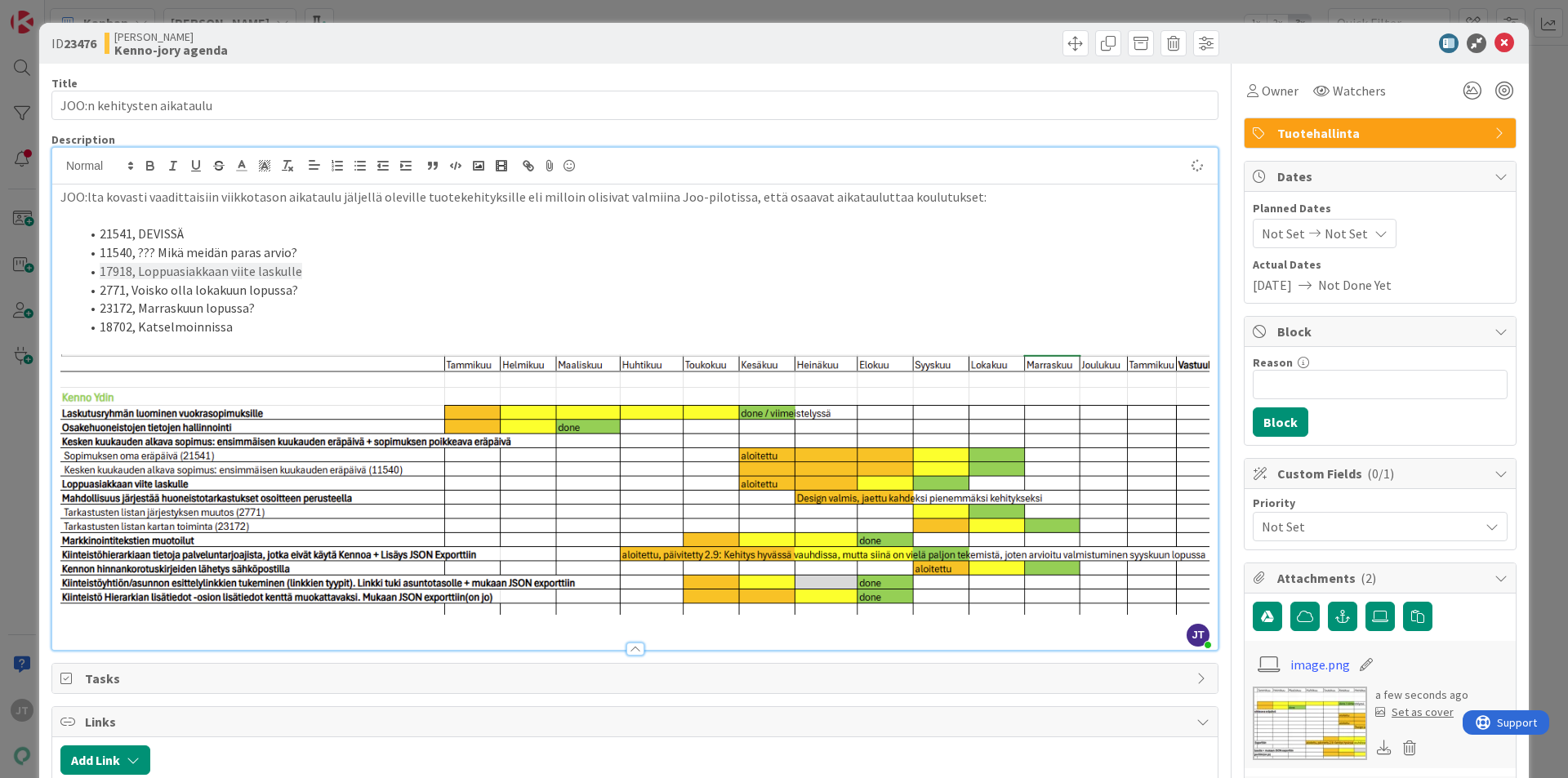
click at [315, 326] on li "18702, Katselmoinnissa" at bounding box center [644, 327] width 1129 height 19
click at [297, 300] on li "23172, Marraskuun lopussa?" at bounding box center [644, 309] width 1129 height 19
click at [295, 328] on li "18702, Katselmoinnissa" at bounding box center [644, 327] width 1129 height 19
click at [202, 252] on li "11540, ??? Mikä meidän paras arvio?" at bounding box center [644, 253] width 1129 height 19
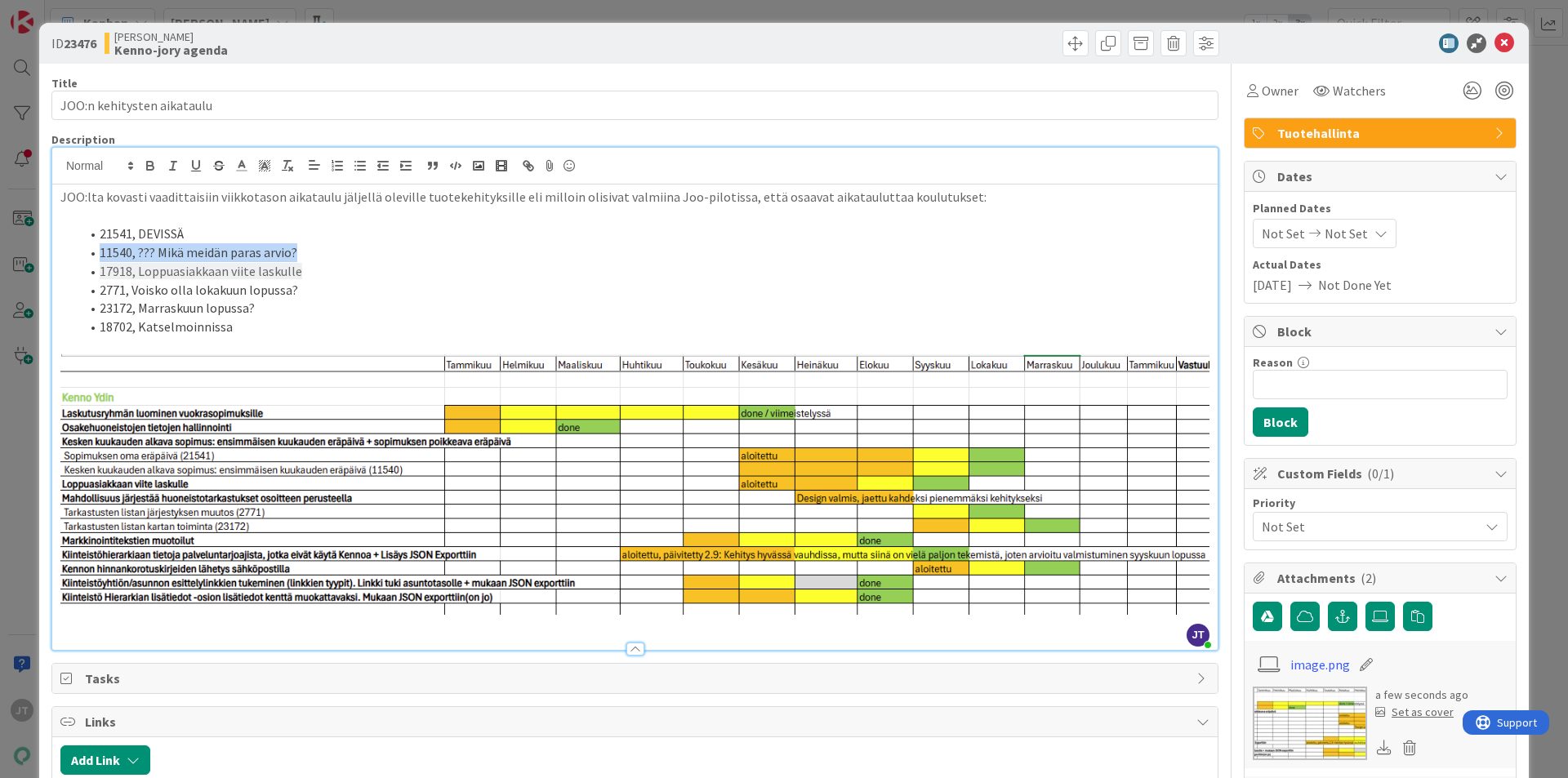
click at [202, 252] on li "11540, ??? Mikä meidän paras arvio?" at bounding box center [644, 253] width 1129 height 19
click at [214, 281] on li "2771, Voisko olla lokakuun lopussa?" at bounding box center [644, 291] width 1129 height 19
click at [206, 271] on span "17918, Loppuasiakkaan viite laskulle" at bounding box center [200, 271] width 202 height 16
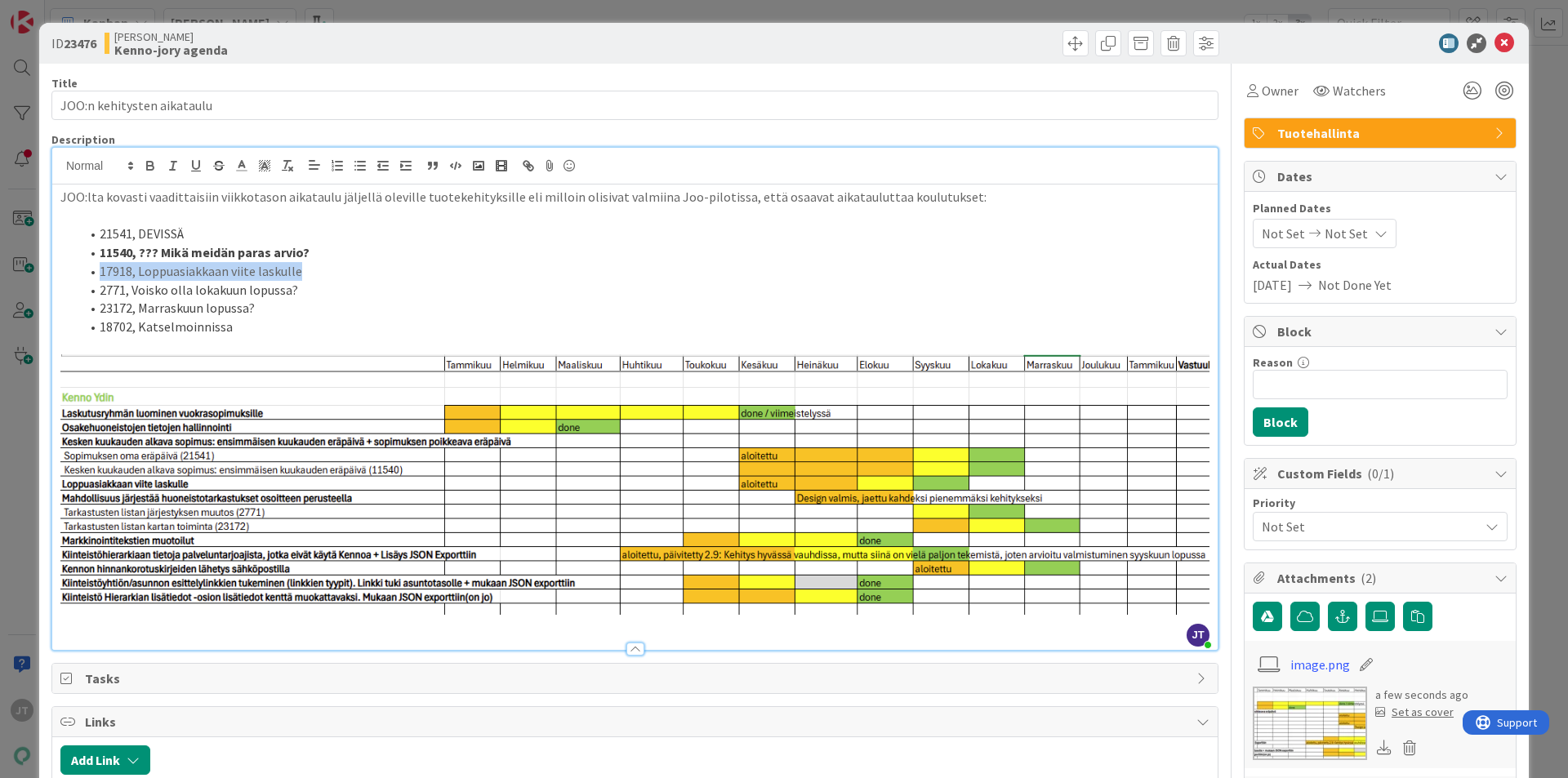
click at [225, 272] on span "17918, Loppuasiakkaan viite laskulle" at bounding box center [200, 271] width 202 height 16
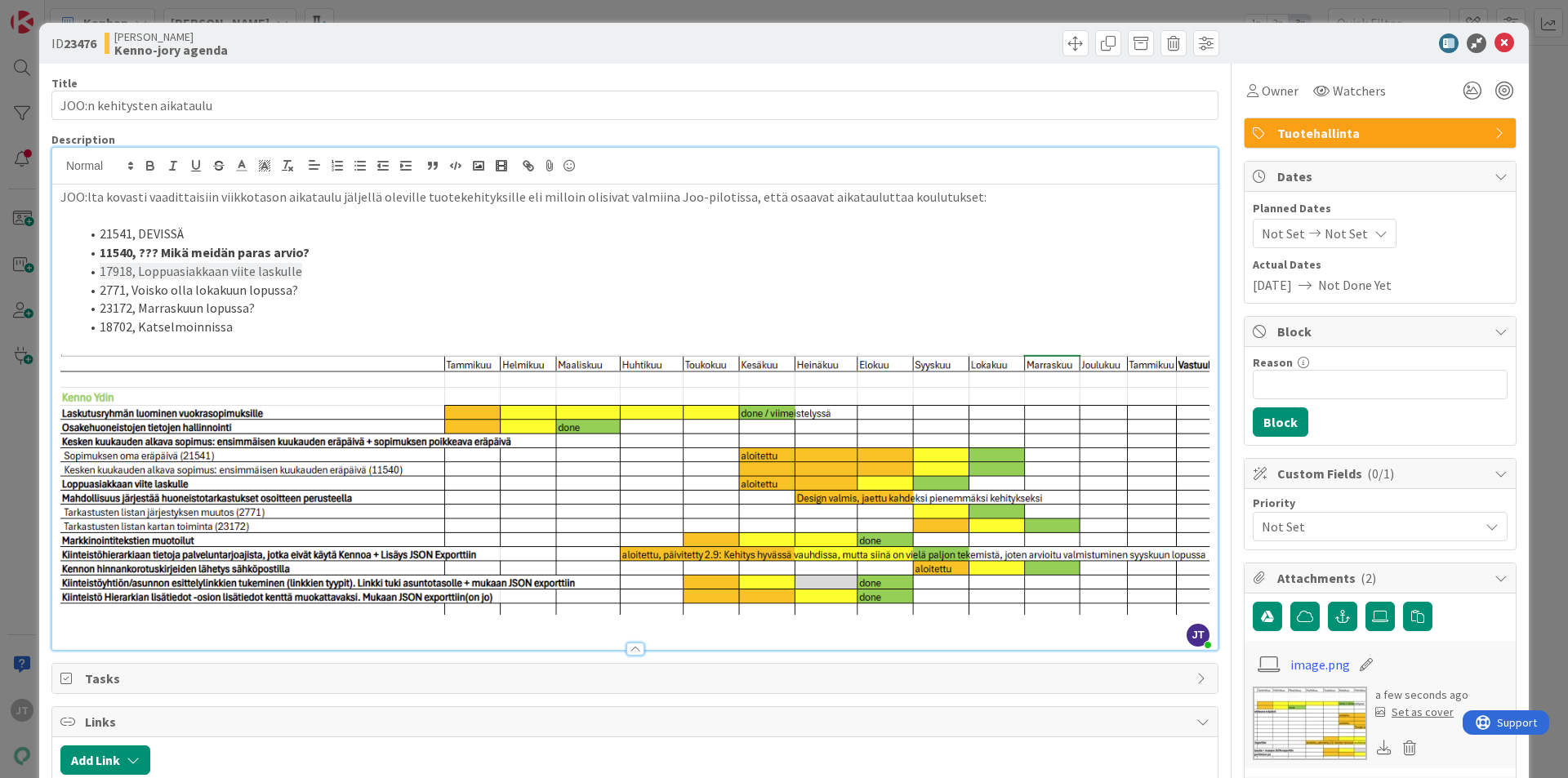
click at [220, 291] on li "2771, Voisko olla lokakuun lopussa?" at bounding box center [644, 291] width 1129 height 19
click at [227, 314] on li "23172, Marraskuun lopussa?" at bounding box center [644, 309] width 1129 height 19
click at [219, 335] on li "18702, Katselmoinnissa" at bounding box center [644, 327] width 1129 height 19
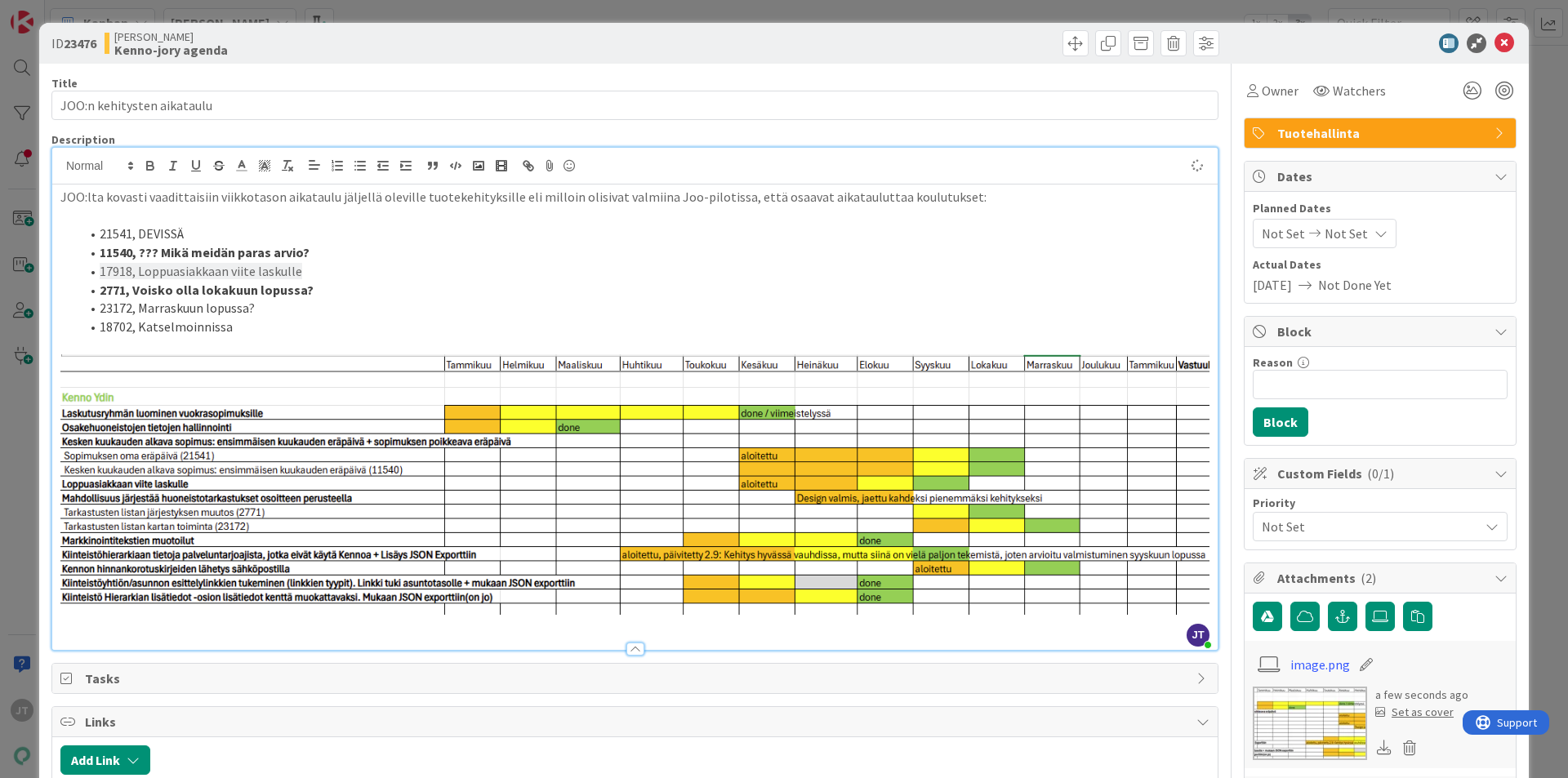
click at [265, 320] on li "18702, Katselmoinnissa" at bounding box center [644, 327] width 1129 height 19
click at [263, 301] on li "23172, Marraskuun lopussa?" at bounding box center [644, 309] width 1129 height 19
click at [164, 249] on strong "11540, ??? Mikä meidän paras arvio?" at bounding box center [205, 252] width 210 height 16
click at [276, 265] on span "17918, Loppuasiakkaan viite laskulle" at bounding box center [200, 271] width 202 height 16
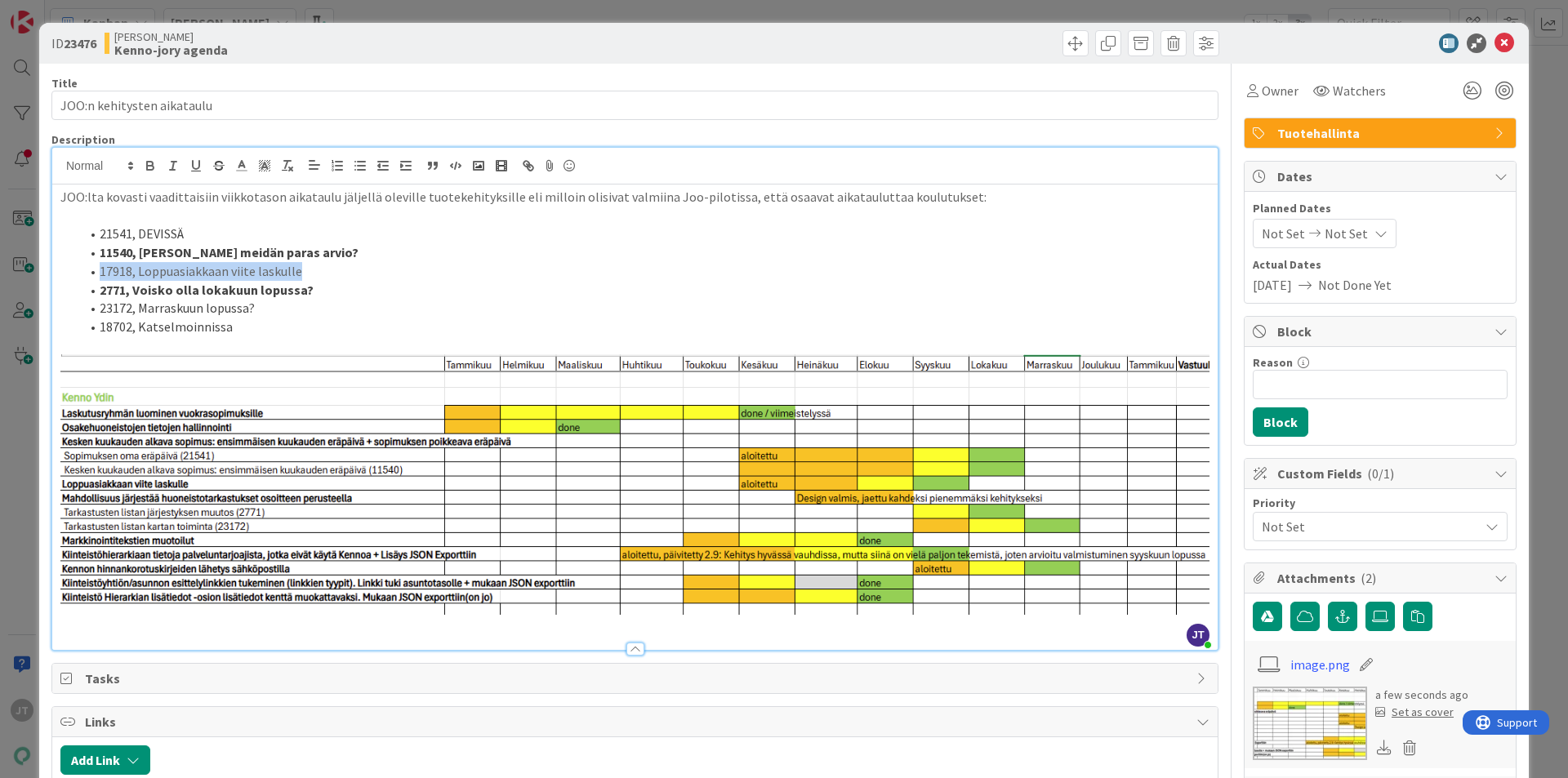
click at [276, 265] on span "17918, Loppuasiakkaan viite laskulle" at bounding box center [200, 271] width 202 height 16
click at [265, 168] on icon at bounding box center [265, 166] width 15 height 15
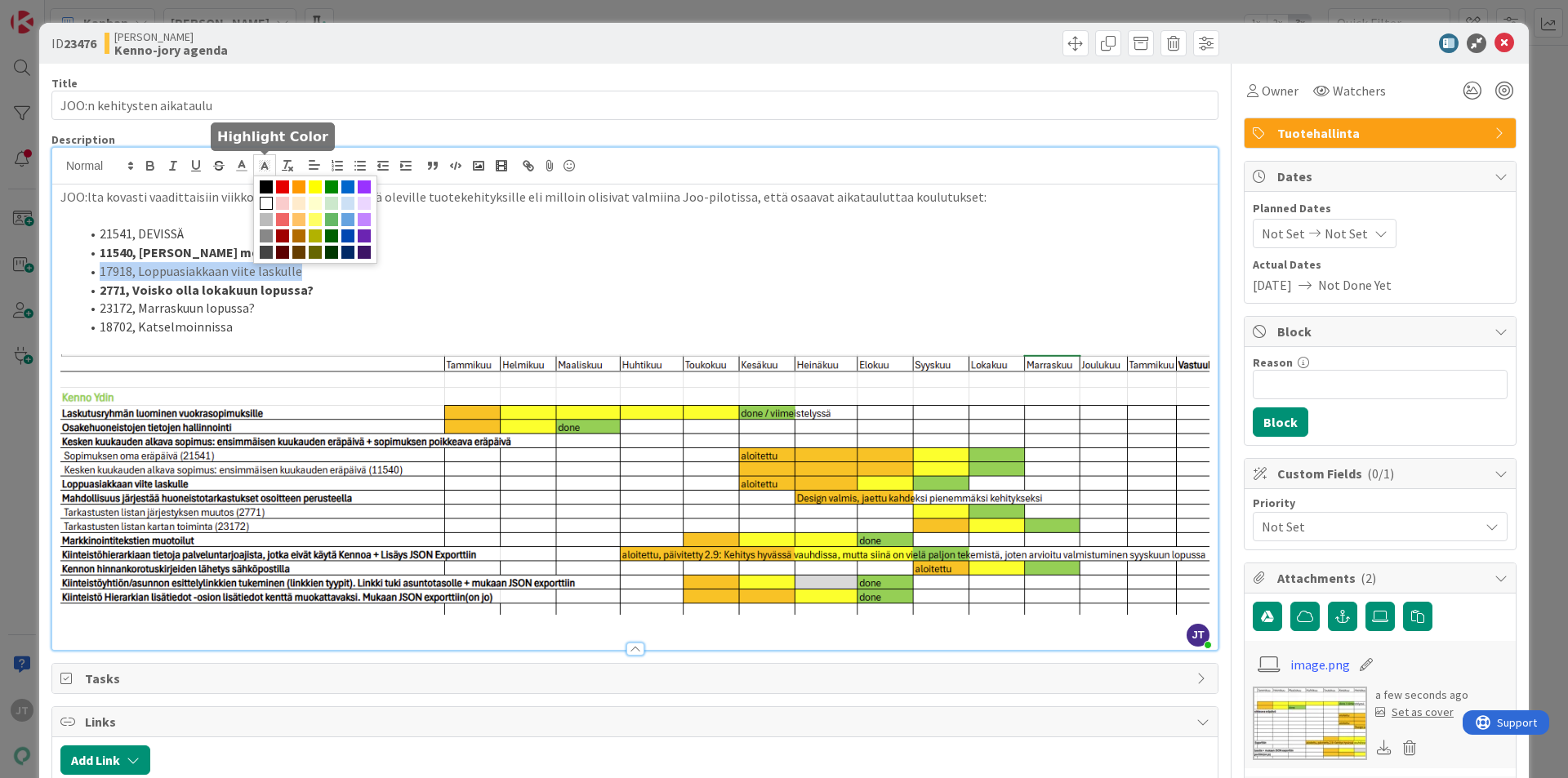
click at [265, 203] on span at bounding box center [265, 203] width 13 height 13
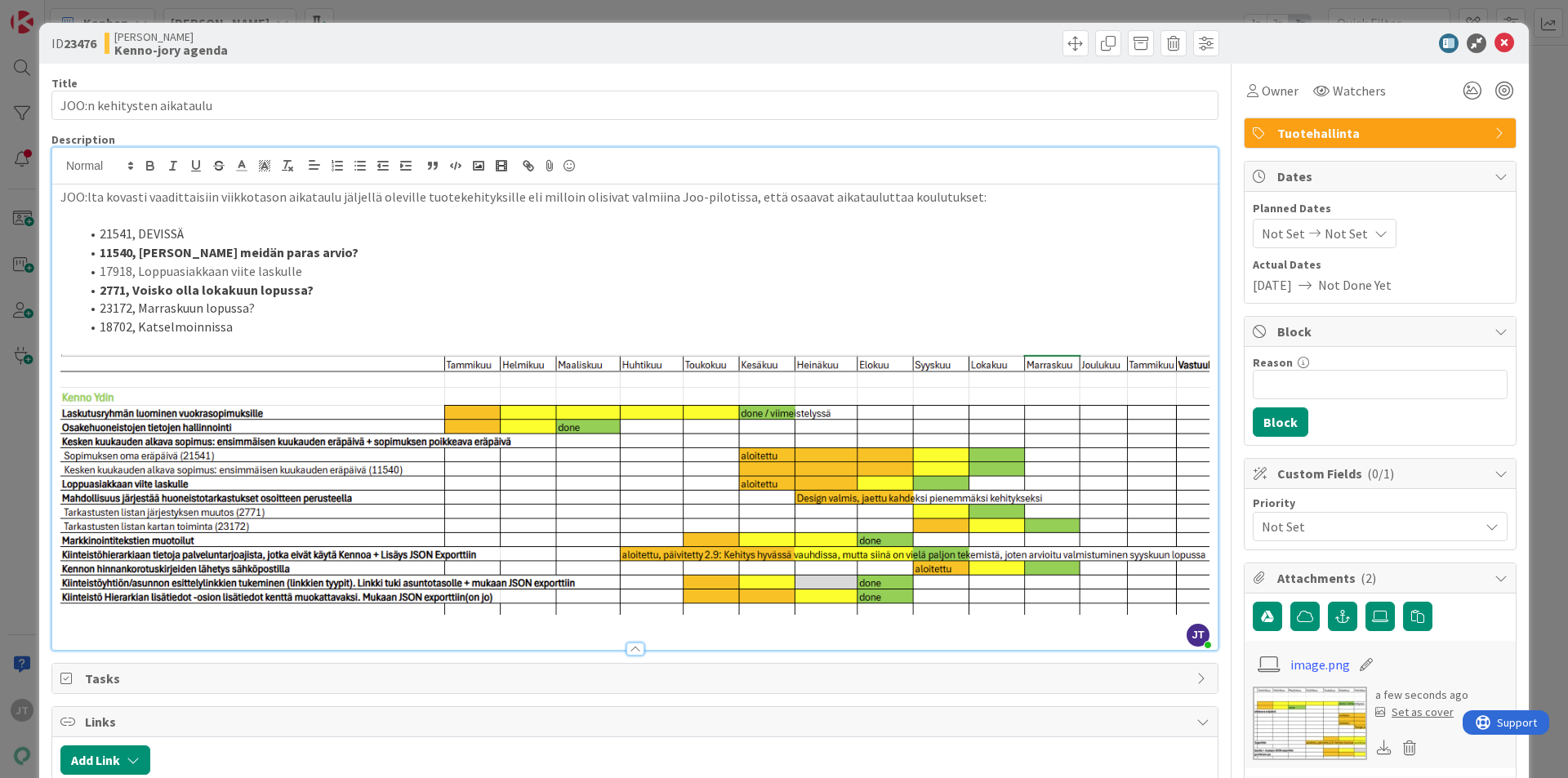
click at [352, 330] on li "18702, Katselmoinnissa" at bounding box center [644, 327] width 1129 height 19
click at [223, 272] on span "17918, Loppuasiakkaan viite laskulle" at bounding box center [200, 271] width 202 height 16
click at [238, 166] on icon at bounding box center [241, 166] width 15 height 15
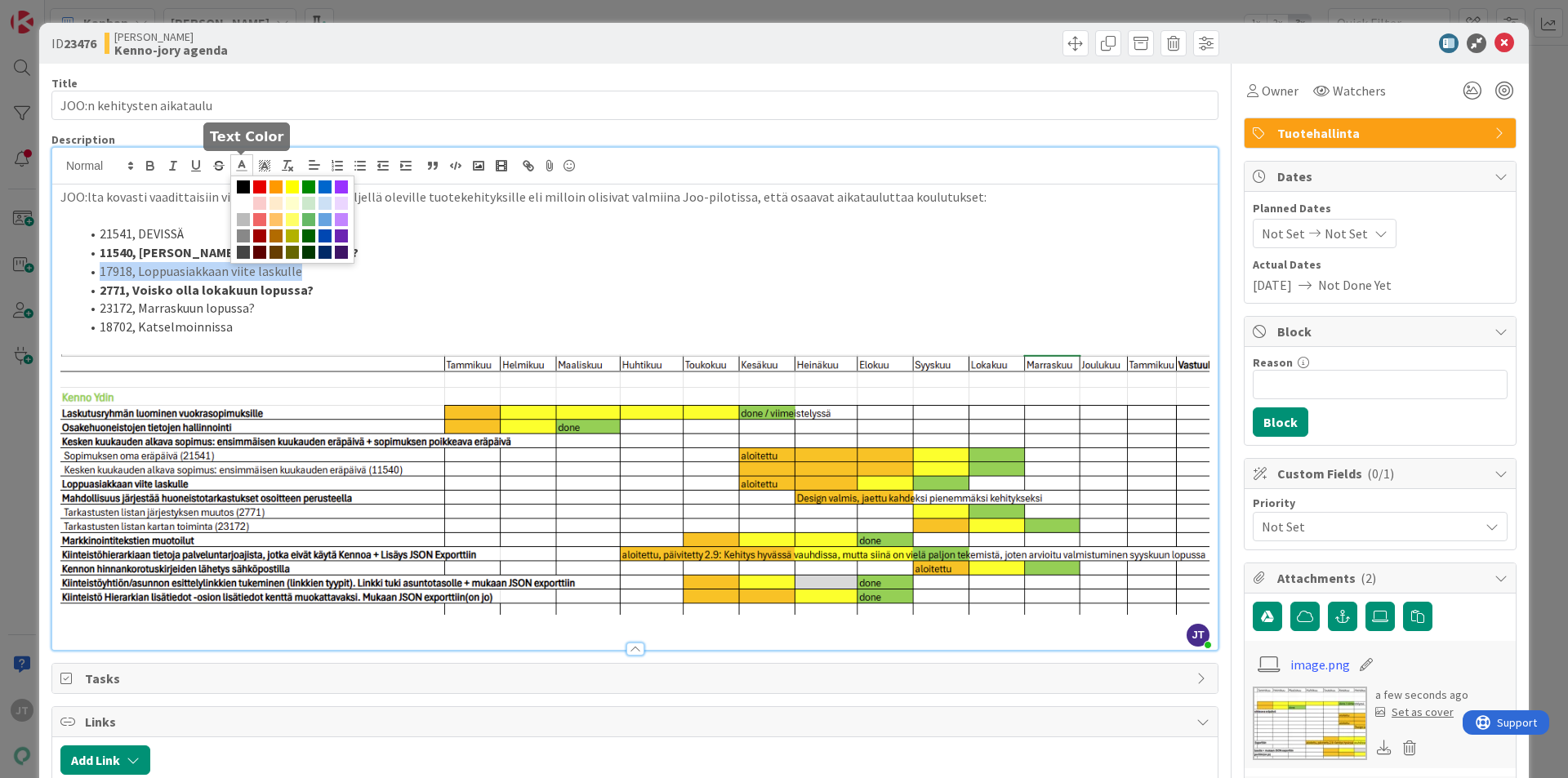
click at [246, 186] on span at bounding box center [243, 186] width 13 height 13
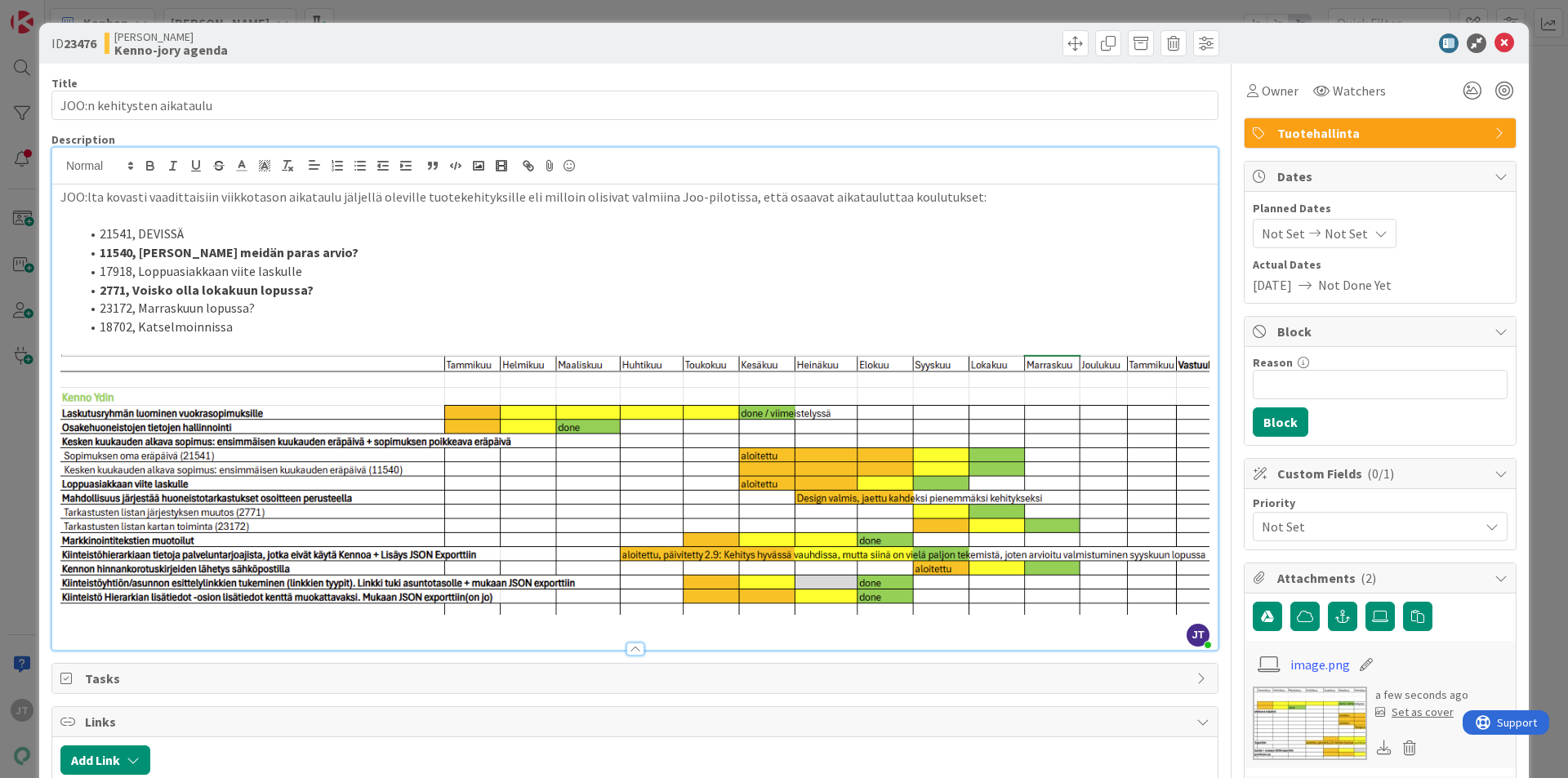
click at [355, 300] on li "23172, Marraskuun lopussa?" at bounding box center [644, 309] width 1129 height 19
click at [330, 272] on li "17918, Loppuasiakkaan viite laskulle" at bounding box center [644, 271] width 1129 height 19
click at [351, 284] on li "2771, Voisko olla lokakuun lopussa?" at bounding box center [644, 291] width 1129 height 19
drag, startPoint x: 254, startPoint y: 311, endPoint x: 135, endPoint y: 305, distance: 119.2
click at [135, 305] on li "23172, Marraskuun lopussa?" at bounding box center [644, 309] width 1129 height 19
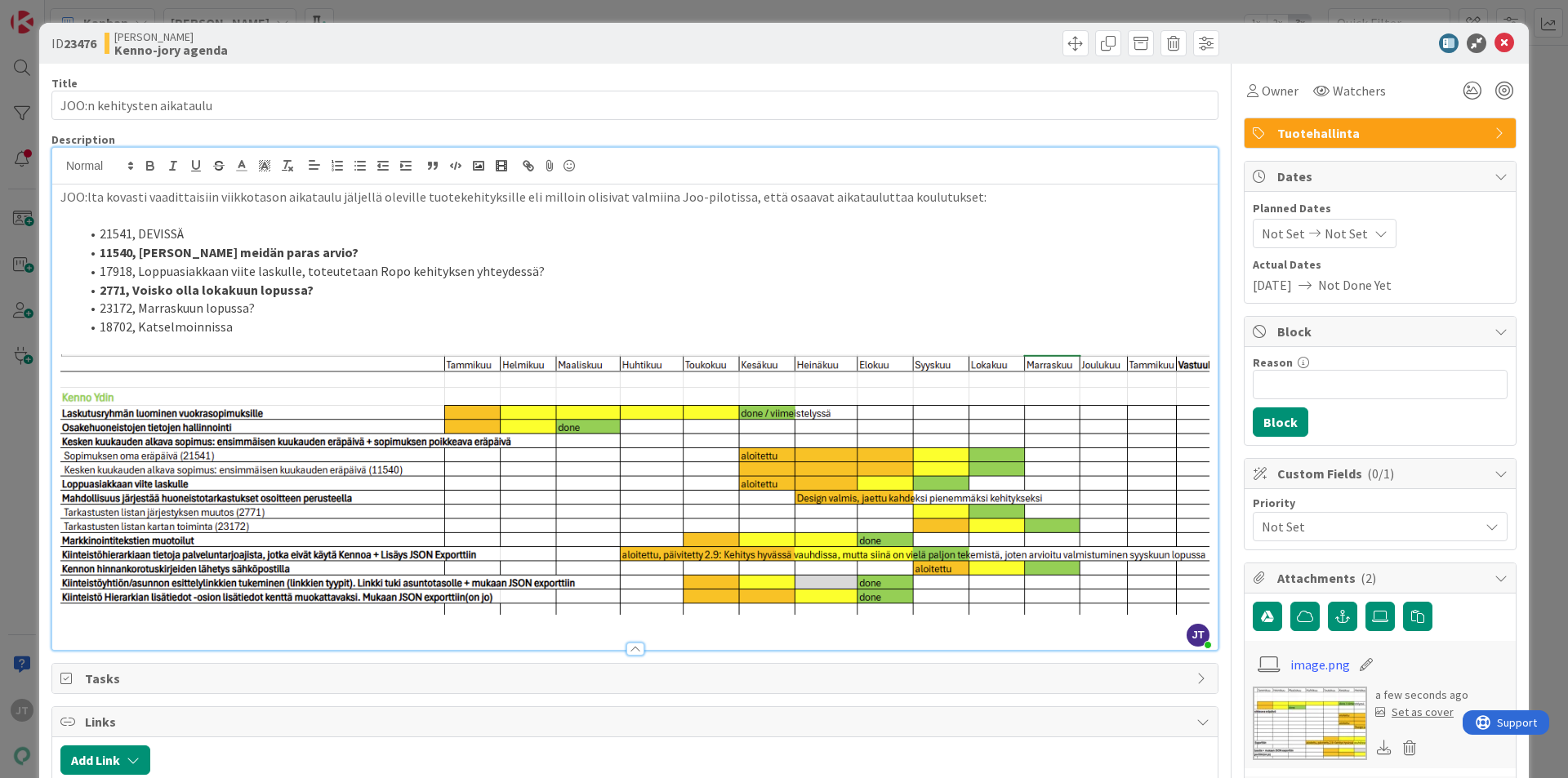
click at [153, 308] on li "23172, Marraskuun lopussa?" at bounding box center [644, 309] width 1129 height 19
drag, startPoint x: 139, startPoint y: 307, endPoint x: 253, endPoint y: 311, distance: 114.1
click at [253, 311] on li "23172, Marraskuun lopussa?" at bounding box center [644, 309] width 1129 height 19
click at [188, 295] on strong "2771, Voisko olla lokakuun lopussa?" at bounding box center [206, 290] width 214 height 16
drag, startPoint x: 144, startPoint y: 251, endPoint x: 290, endPoint y: 248, distance: 146.0
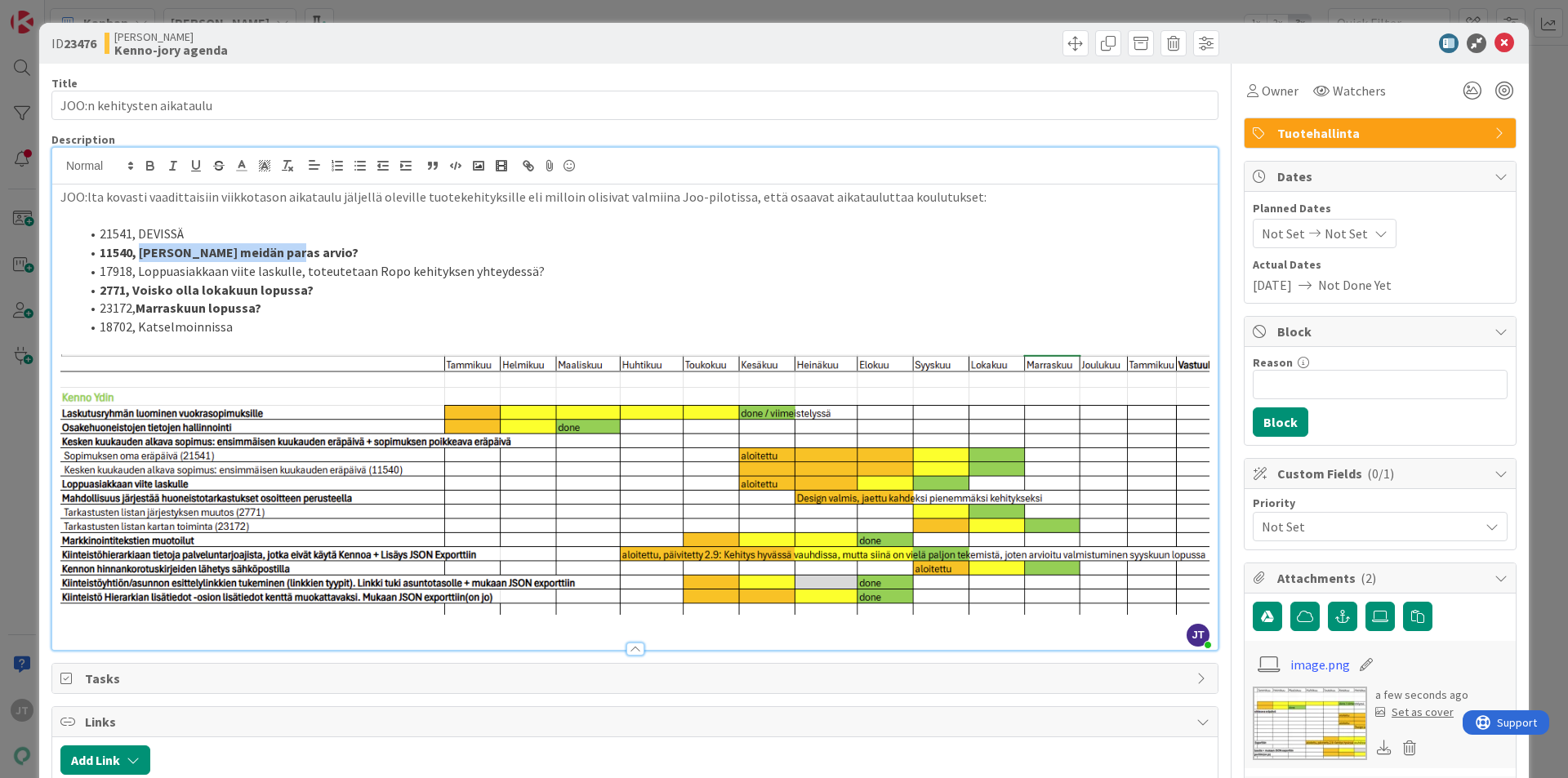
click at [290, 248] on li "11540, Mikä meidän paras arvio?" at bounding box center [644, 253] width 1129 height 19
copy strong "Mikä meidän paras arvio?"
click at [163, 294] on strong "2771, Voisko olla lokakuun lopussa?" at bounding box center [206, 290] width 214 height 16
drag, startPoint x: 135, startPoint y: 290, endPoint x: 297, endPoint y: 288, distance: 162.0
click at [297, 288] on strong "2771, Voisko olla lokakuun lopussa?" at bounding box center [206, 290] width 214 height 16
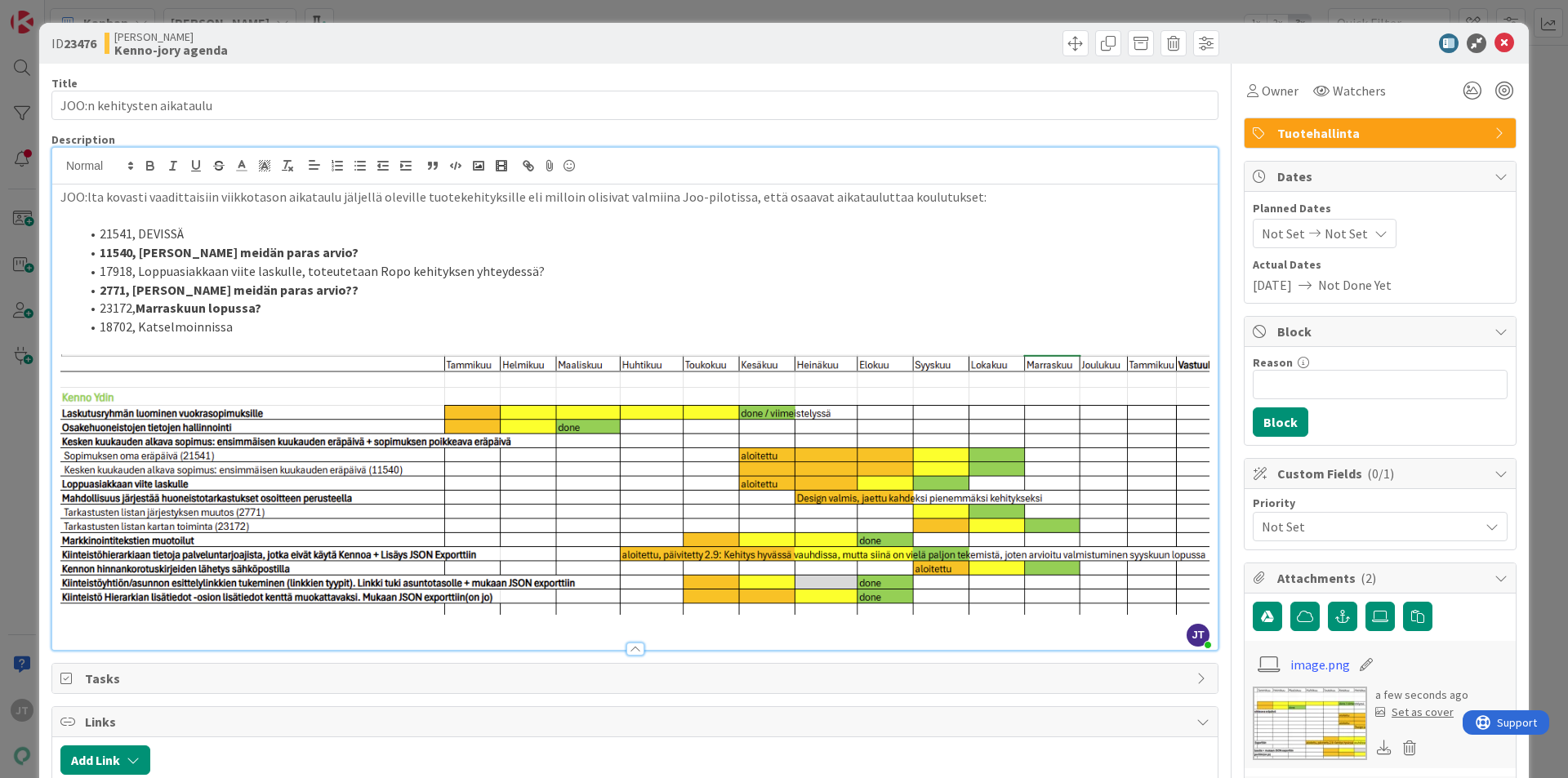
click at [167, 301] on strong "Marraskuun lopussa?" at bounding box center [198, 308] width 126 height 16
drag, startPoint x: 138, startPoint y: 305, endPoint x: 256, endPoint y: 306, distance: 118.0
click at [256, 306] on strong "Marraskuun lopussa?" at bounding box center [198, 308] width 126 height 16
click at [313, 316] on li "23172, Mikä meidän paras arvio??" at bounding box center [644, 309] width 1129 height 19
click at [282, 308] on strong "Mikä meidän paras arvio??" at bounding box center [248, 308] width 226 height 16
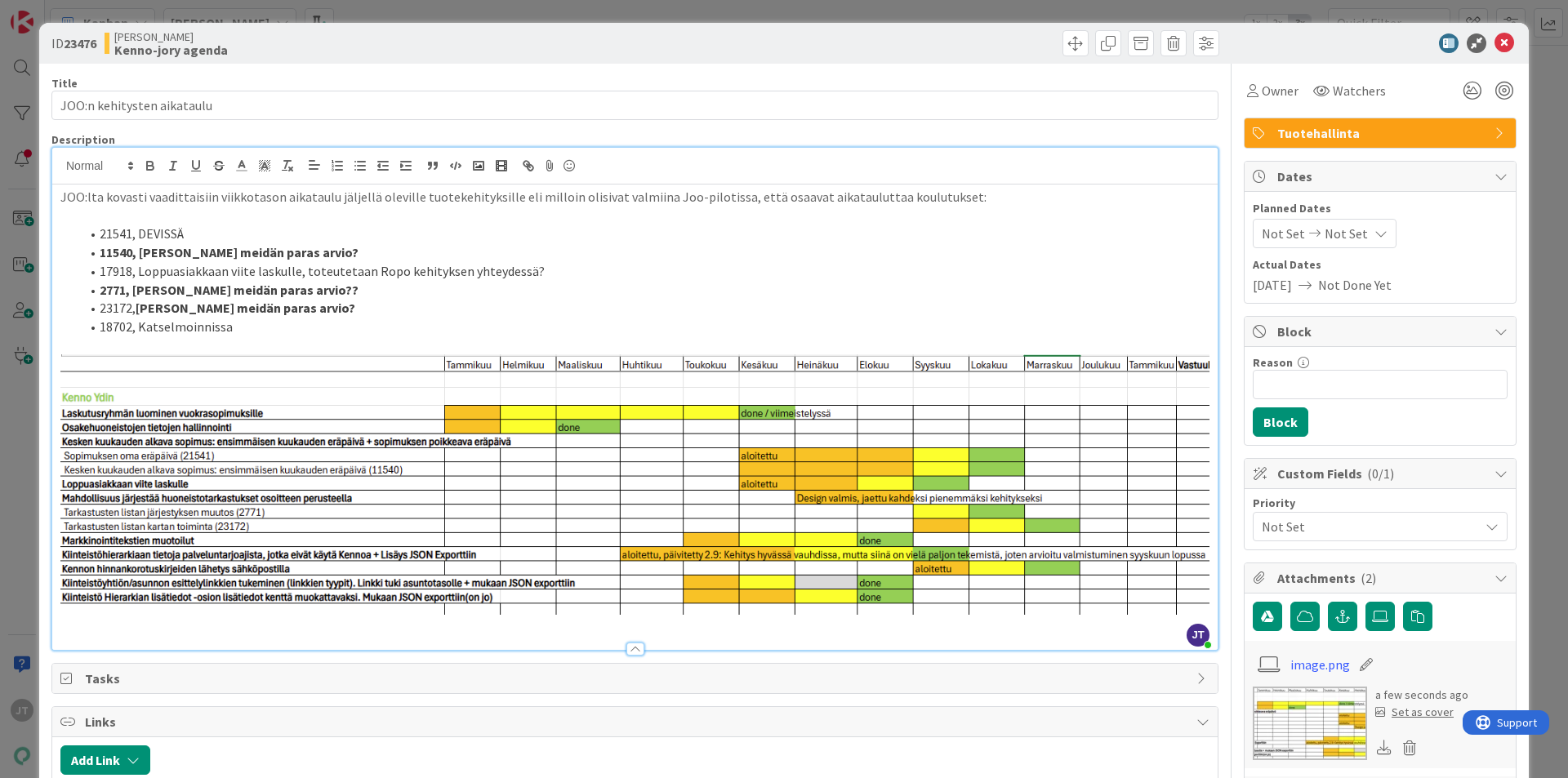
click at [278, 290] on strong "2771, Mikä meidän paras arvio??" at bounding box center [229, 290] width 258 height 16
click at [115, 304] on li "23172, Mikä meidän paras arvio?" at bounding box center [644, 309] width 1129 height 19
click at [199, 304] on strong "Mikä meidän paras arvio?" at bounding box center [245, 308] width 219 height 16
click at [238, 293] on strong "2771, Mikä meidän paras arvio?" at bounding box center [225, 290] width 252 height 16
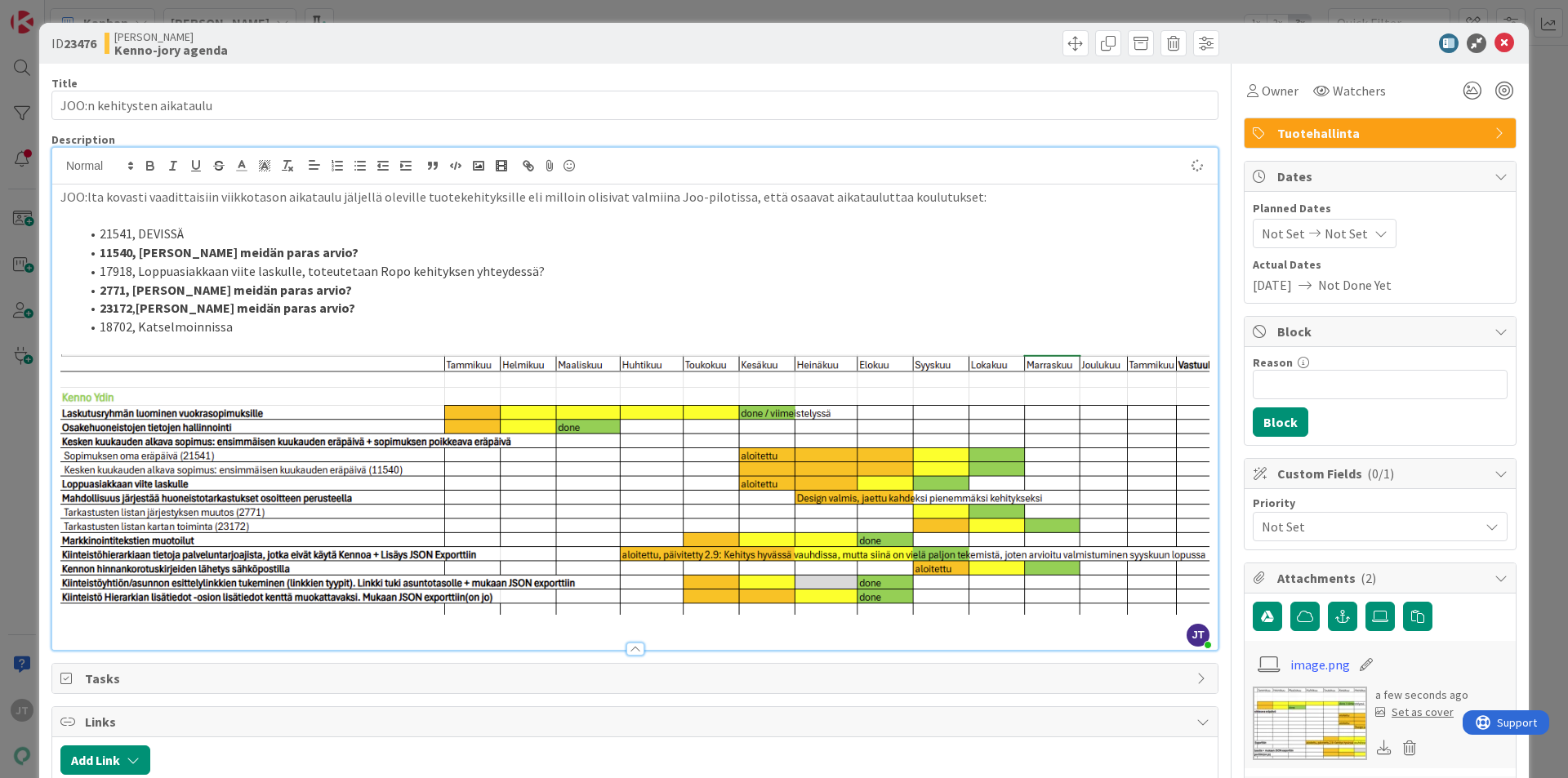
click at [356, 304] on li "23172 , Mikä meidän paras arvio?" at bounding box center [644, 309] width 1129 height 19
click at [559, 267] on li "17918, Loppuasiakkaan viite laskulle, toteutetaan Ropo kehityksen yhteydessä?" at bounding box center [644, 271] width 1129 height 19
click at [794, 208] on p at bounding box center [635, 216] width 1149 height 19
click at [1064, 202] on p "JOO:lta kovasti vaadittaisiin viikkotason aikataulu jäljellä oleville tuotekehi…" at bounding box center [635, 198] width 1149 height 19
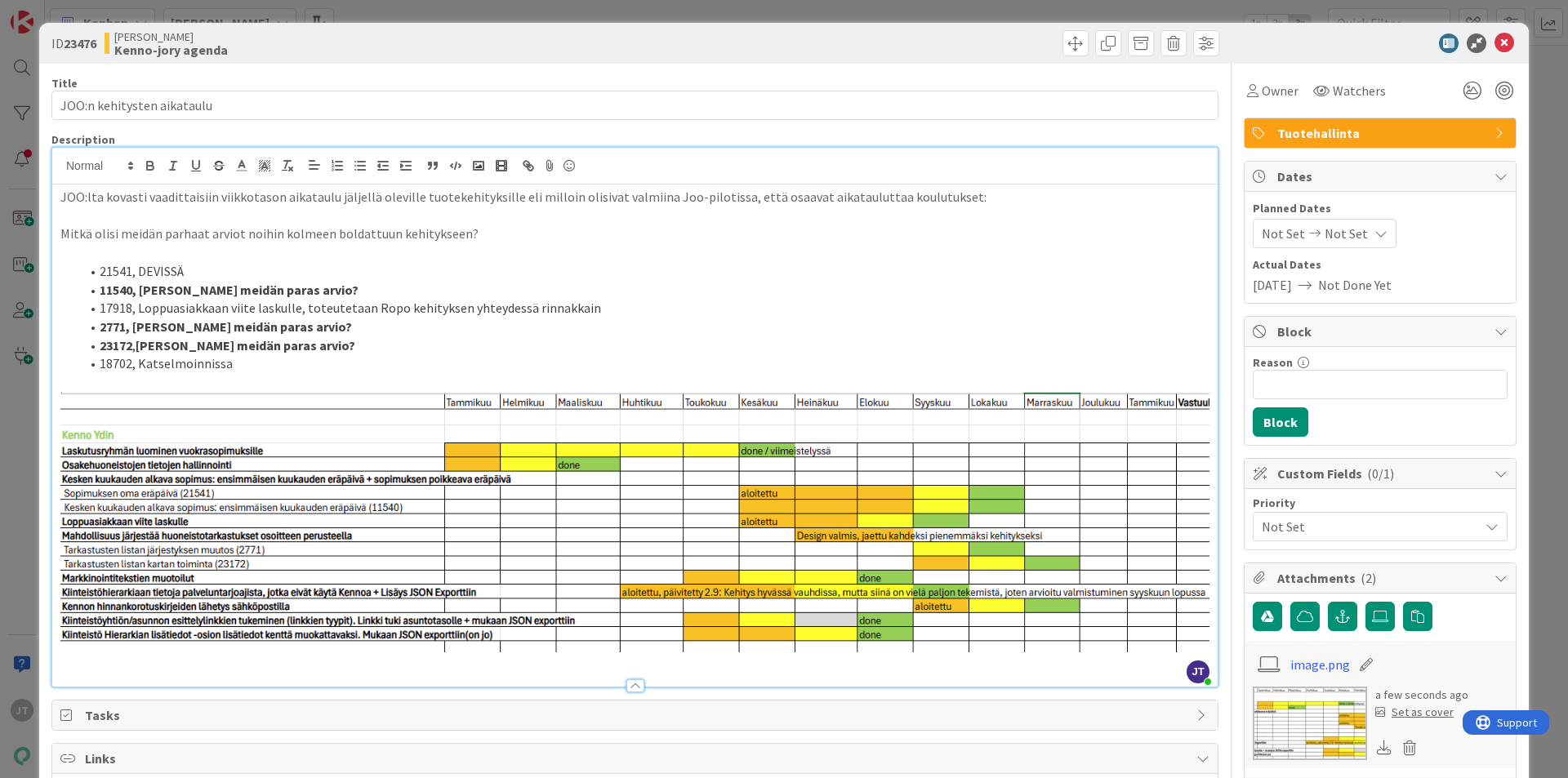
click at [380, 231] on p "Mitkä olisi meidän parhaat arviot noihin kolmeen boldattuun kehitykseen?" at bounding box center [635, 234] width 1149 height 19
click at [444, 231] on p "Mitkä olisi meidän parhaat arviot noihin kolmeen boldattuun kehitykseen?" at bounding box center [635, 234] width 1149 height 19
click at [378, 218] on p at bounding box center [635, 216] width 1149 height 19
click at [649, 192] on p "JOO:lta kovasti vaadittaisiin viikkotason aikataulu jäljellä oleville tuotekehi…" at bounding box center [635, 198] width 1149 height 19
click at [650, 231] on p "Mitkä olisi meidän parhaat arviot noihin kolmeen boldattuun kehitykseen?" at bounding box center [635, 234] width 1149 height 19
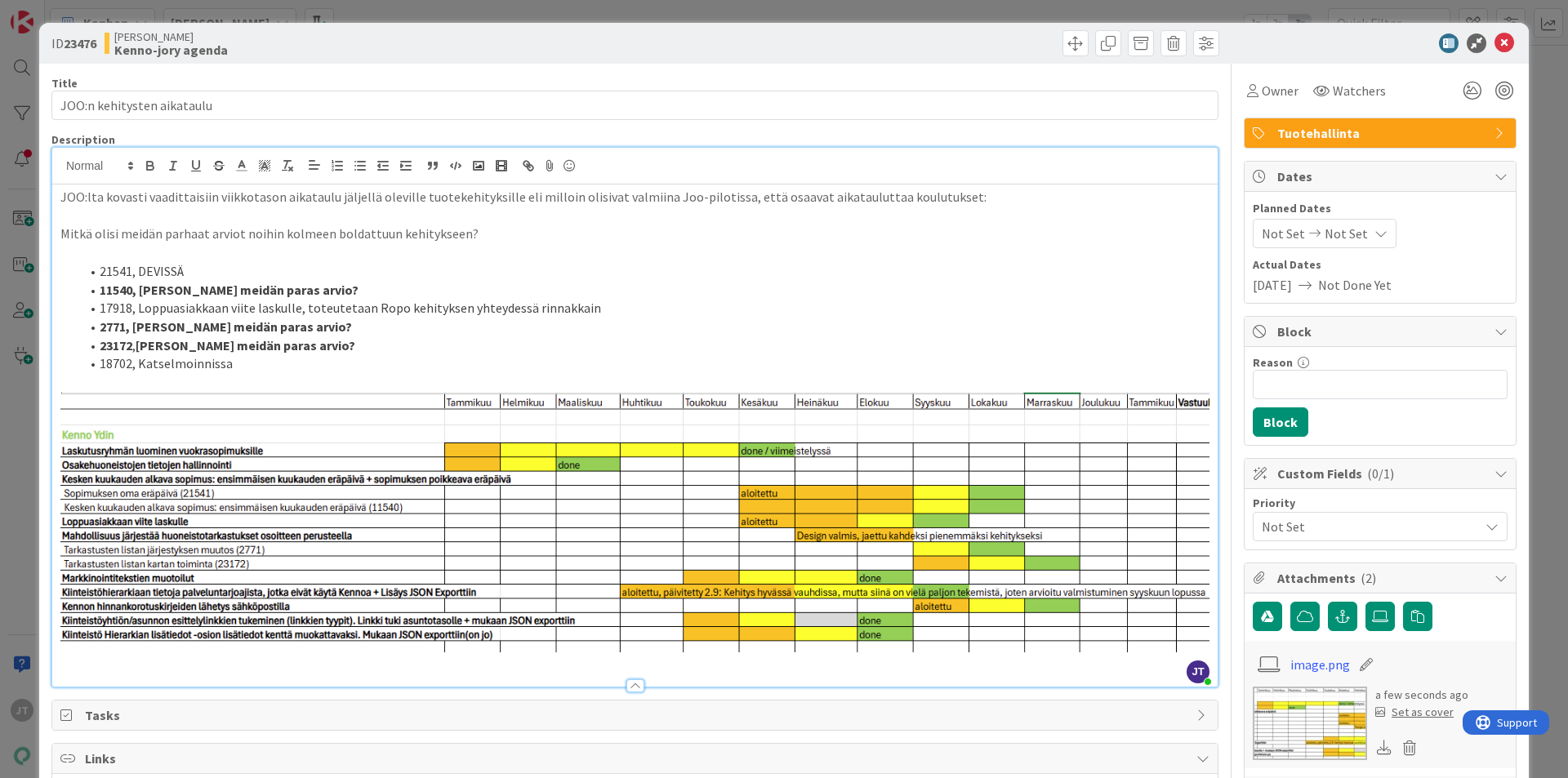
click at [1494, 43] on icon at bounding box center [1504, 43] width 20 height 20
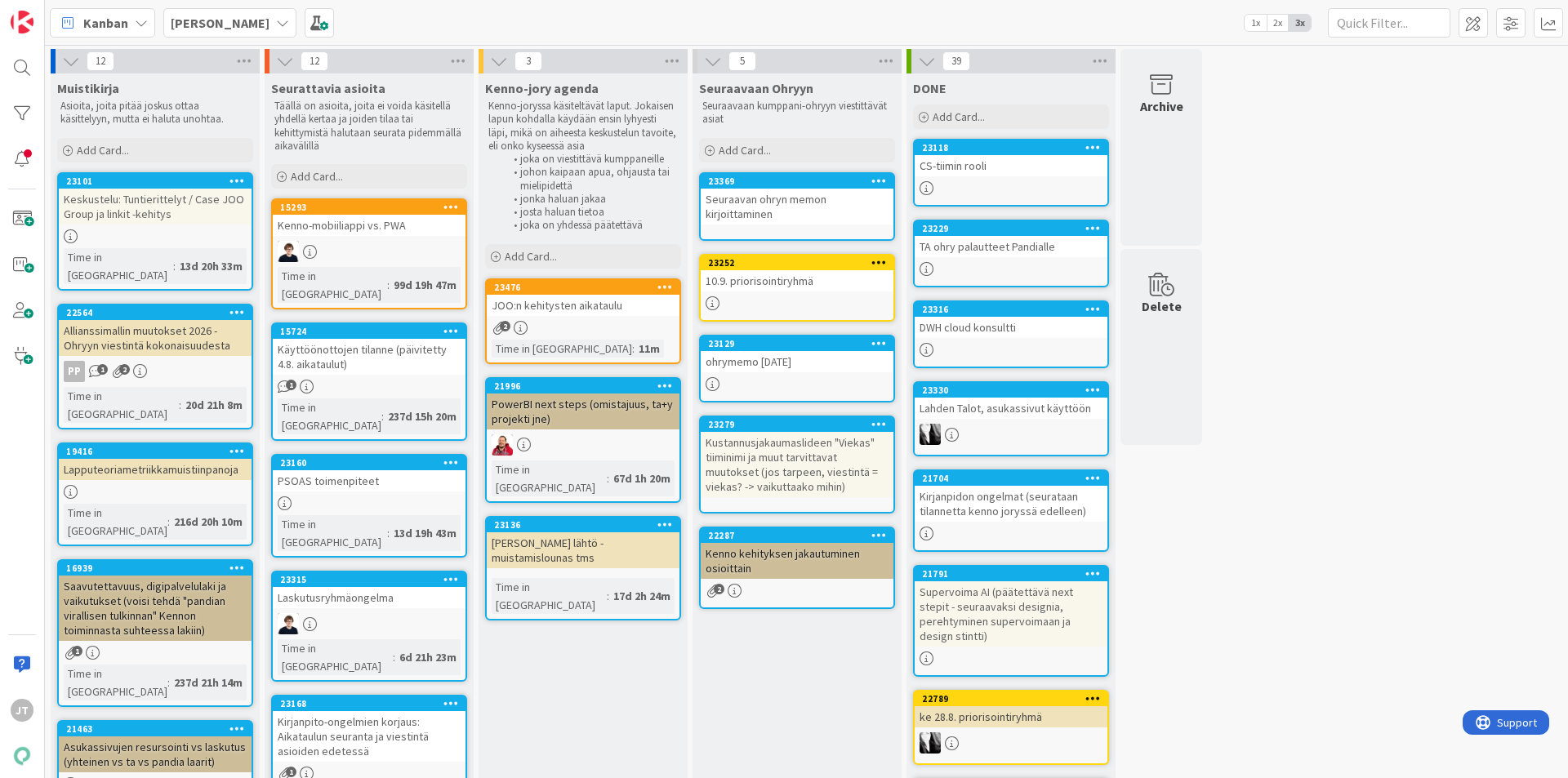
click at [364, 344] on div "Käyttöönottojen tilanne (päivitetty 4.8. aikataulut)" at bounding box center [369, 356] width 193 height 36
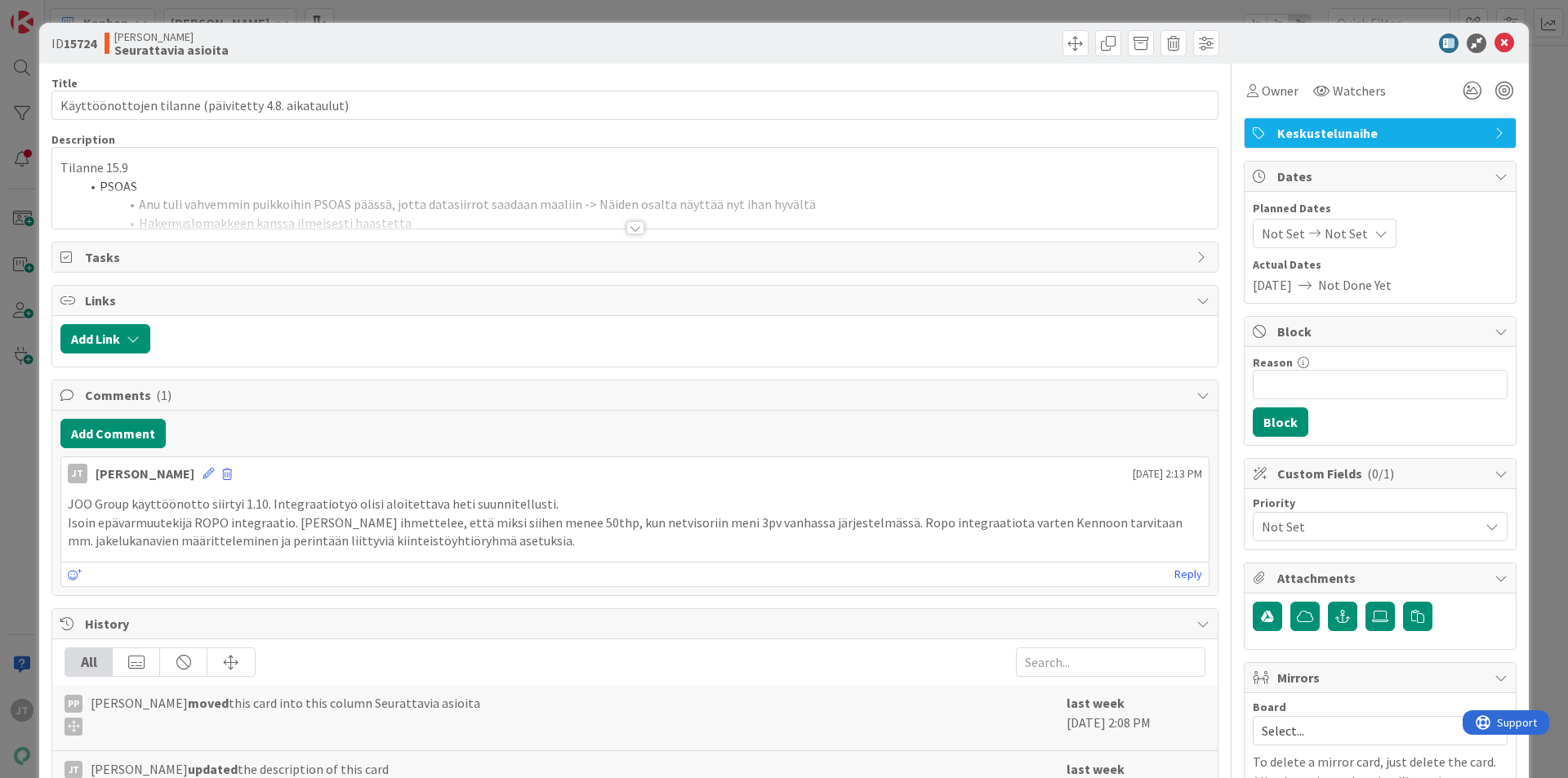
click at [631, 229] on div at bounding box center [635, 227] width 18 height 13
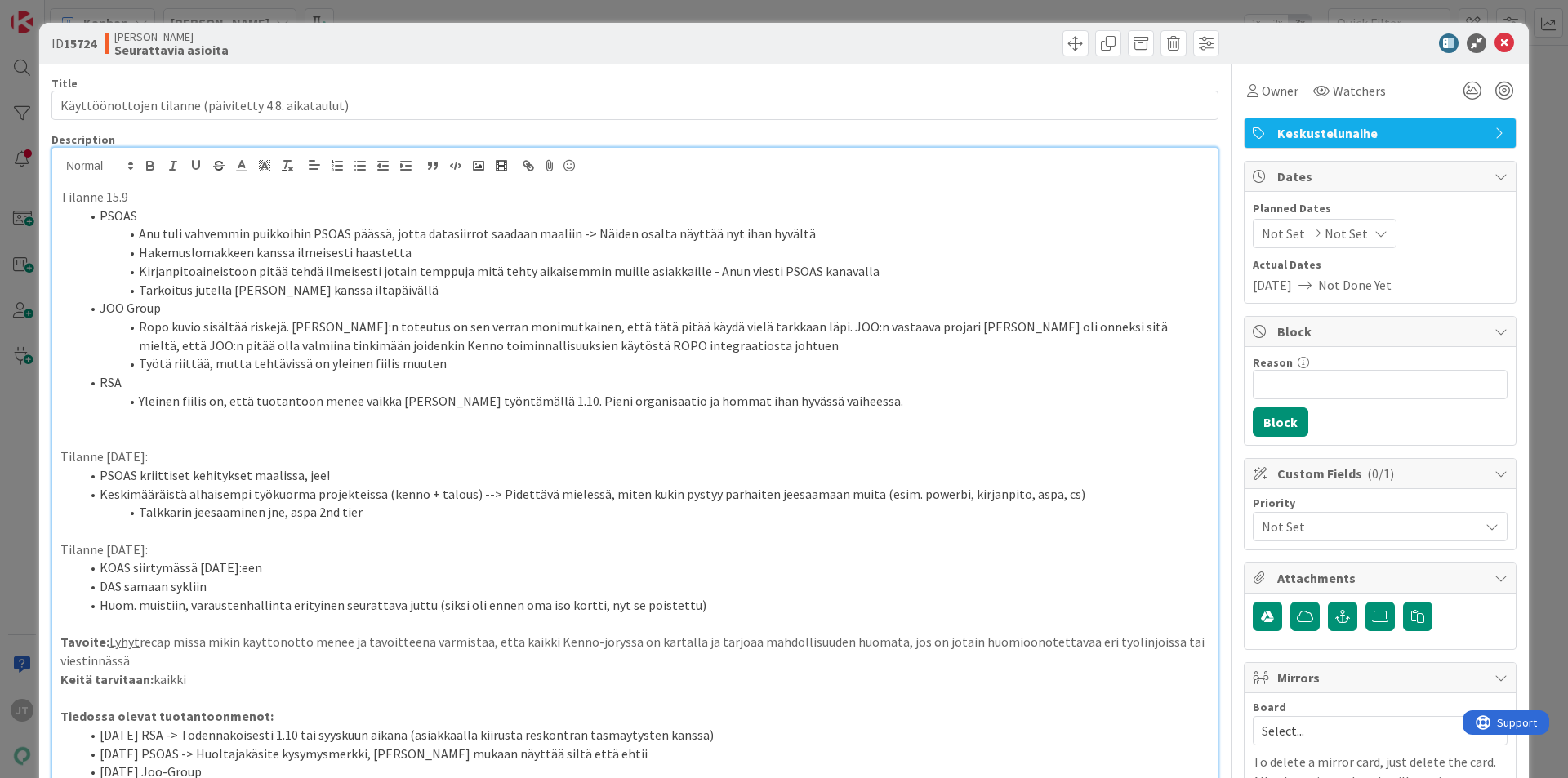
click at [62, 199] on p "Tilanne 15.9" at bounding box center [635, 198] width 1149 height 19
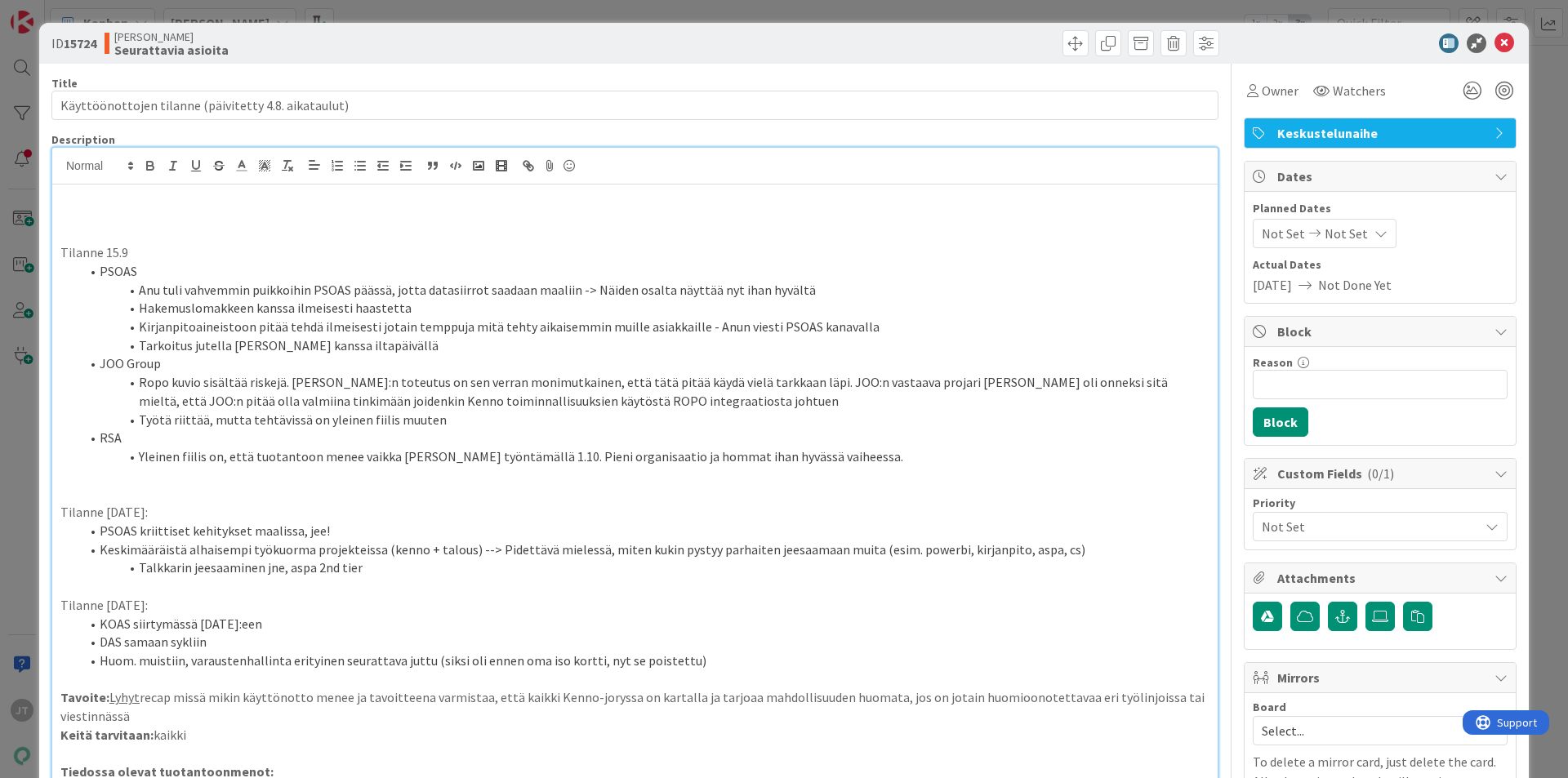
click at [280, 200] on p at bounding box center [635, 198] width 1149 height 19
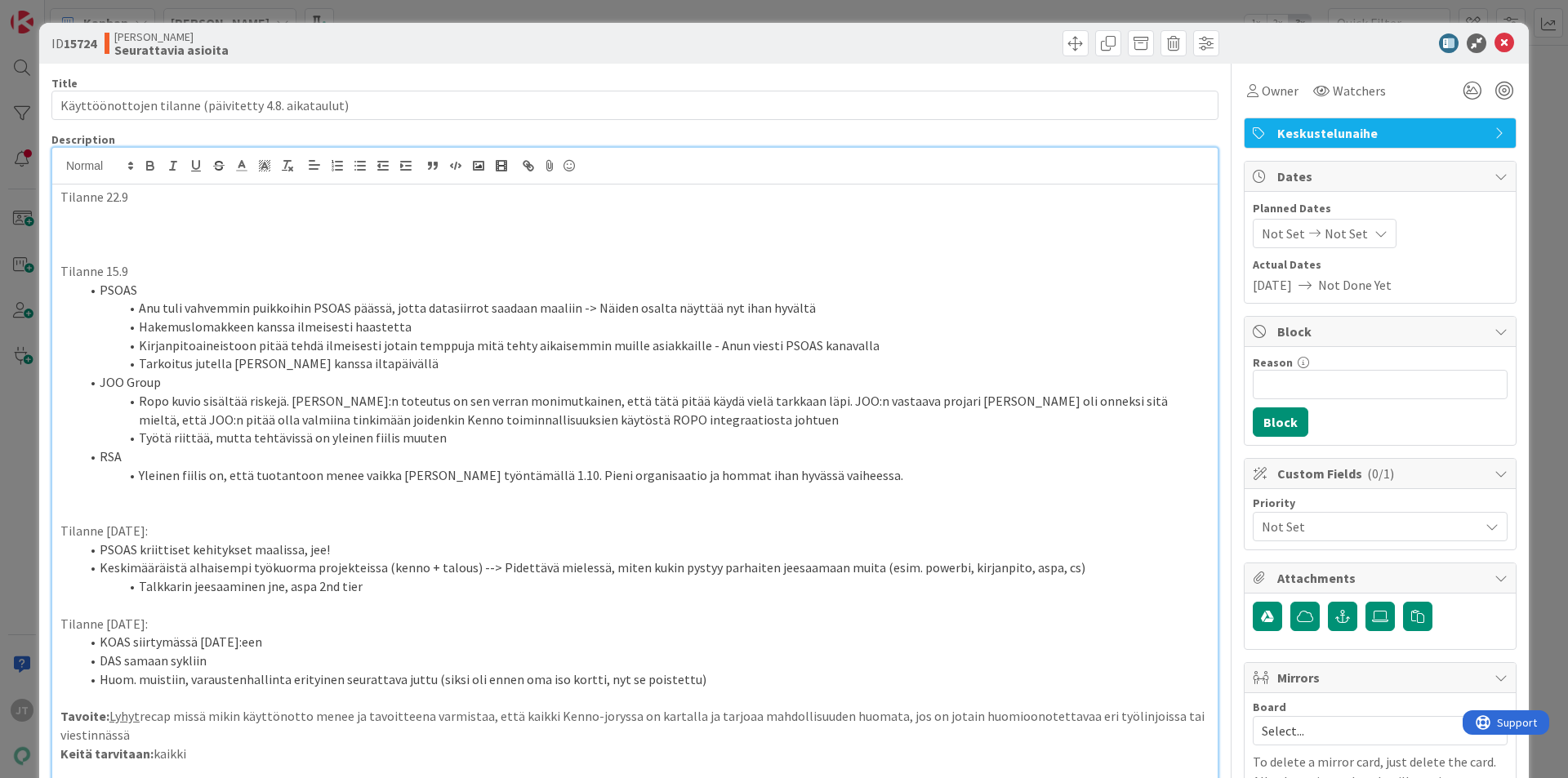
click at [188, 410] on li "Ropo kuvio sisältää riskejä. JOO:n toteutus on sen verran monimutkainen, että t…" at bounding box center [644, 410] width 1129 height 36
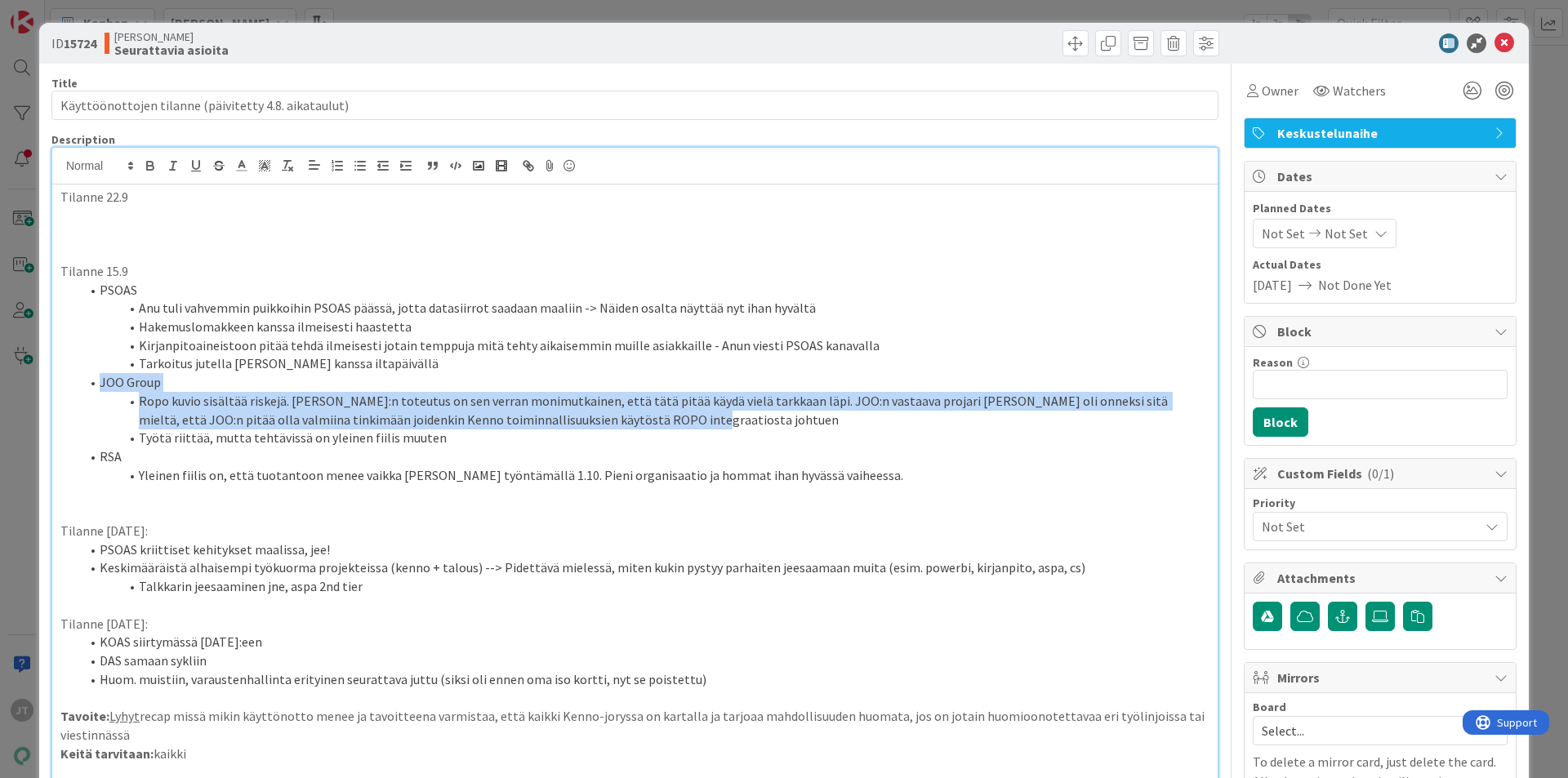
drag, startPoint x: 676, startPoint y: 418, endPoint x: 101, endPoint y: 381, distance: 576.2
click at [101, 381] on ol "PSOAS Anu tuli vahvemmin puikkoihin PSOAS päässä, jotta datasiirrot saadaan maa…" at bounding box center [635, 382] width 1149 height 204
copy ol "JOO Group Ropo kuvio sisältää riskejä. JOO:n toteutus on sen verran monimutkain…"
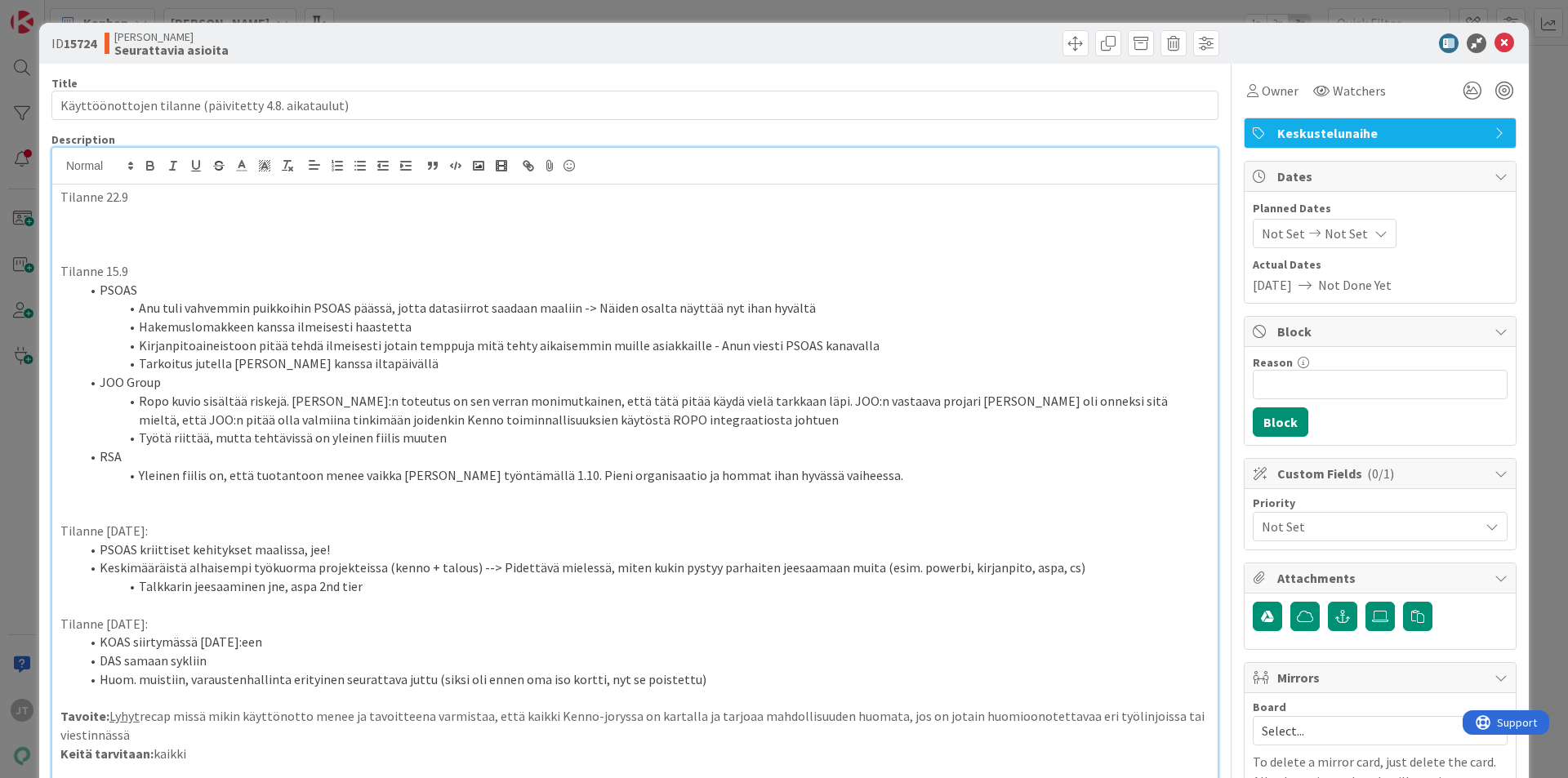
click at [140, 214] on p at bounding box center [635, 216] width 1149 height 19
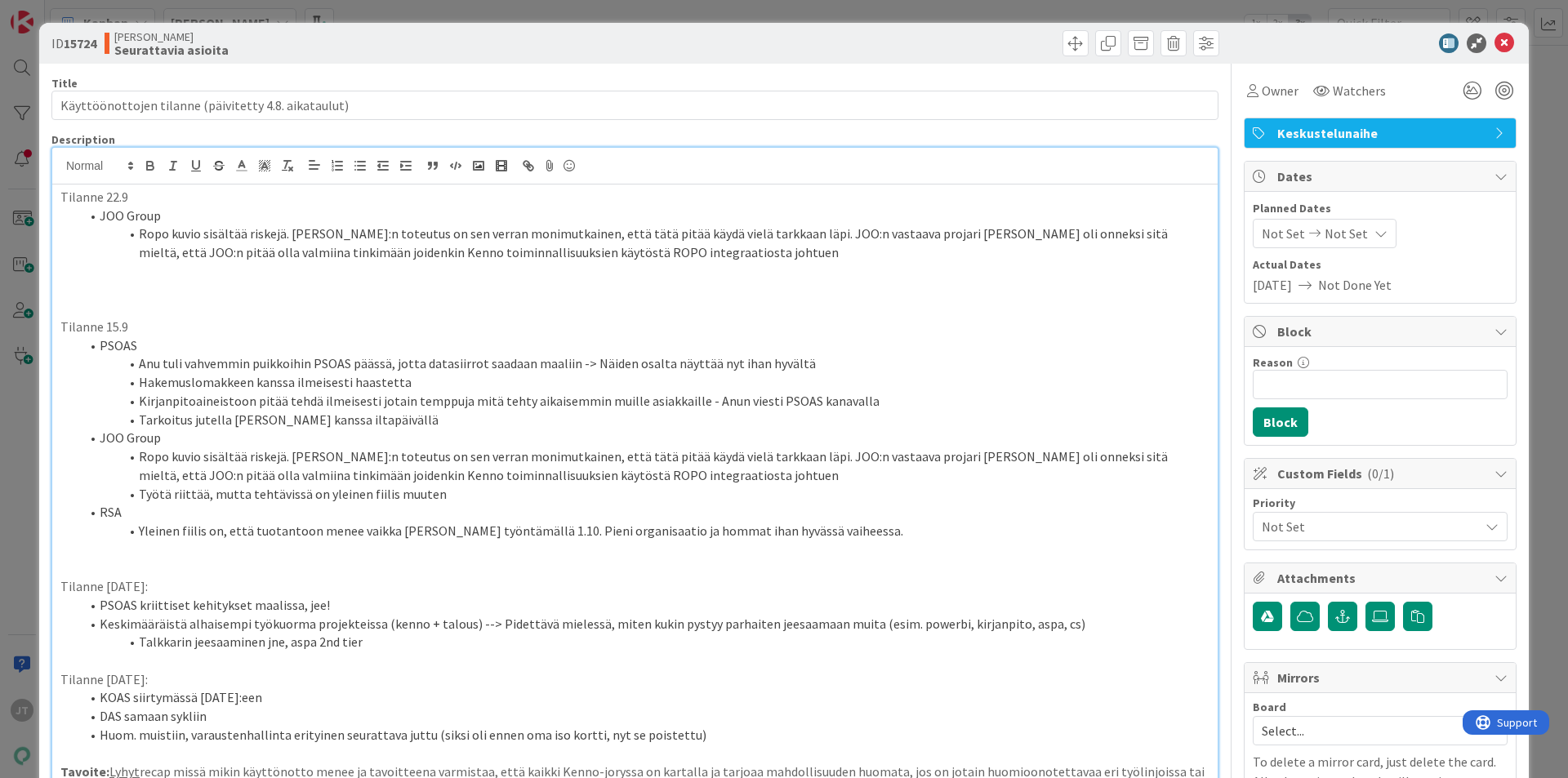
click at [410, 245] on li "Ropo kuvio sisältää riskejä. JOO:n toteutus on sen verran monimutkainen, että t…" at bounding box center [644, 243] width 1129 height 36
click at [641, 255] on li "Ropo kuvio sisältää riskejä. JOO:n toteutus on sen verran monimutkainen, että t…" at bounding box center [644, 243] width 1129 height 36
drag, startPoint x: 658, startPoint y: 252, endPoint x: 668, endPoint y: 263, distance: 14.9
click at [668, 263] on div "Tilanne 22.9 JOO Group Ropo kuvio sisältää riskejä. JOO:n toteutus on sen verra…" at bounding box center [635, 723] width 1166 height 1077
click at [666, 254] on li "Ropo kuvio sisältää riskejä. JOO:n toteutus on sen verran monimutkainen, että t…" at bounding box center [644, 243] width 1129 height 36
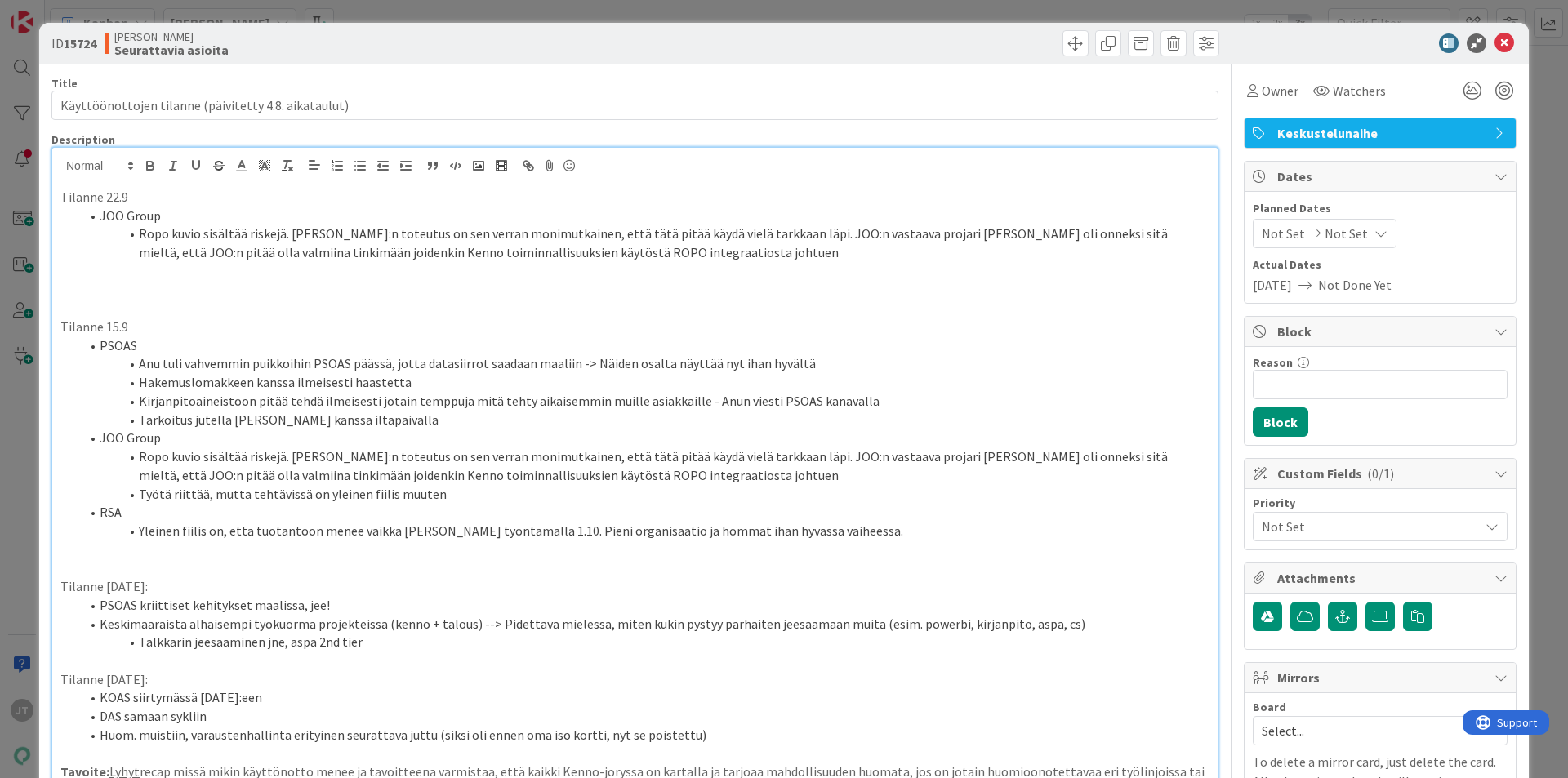
click at [658, 252] on li "Ropo kuvio sisältää riskejä. JOO:n toteutus on sen verran monimutkainen, että t…" at bounding box center [644, 243] width 1129 height 36
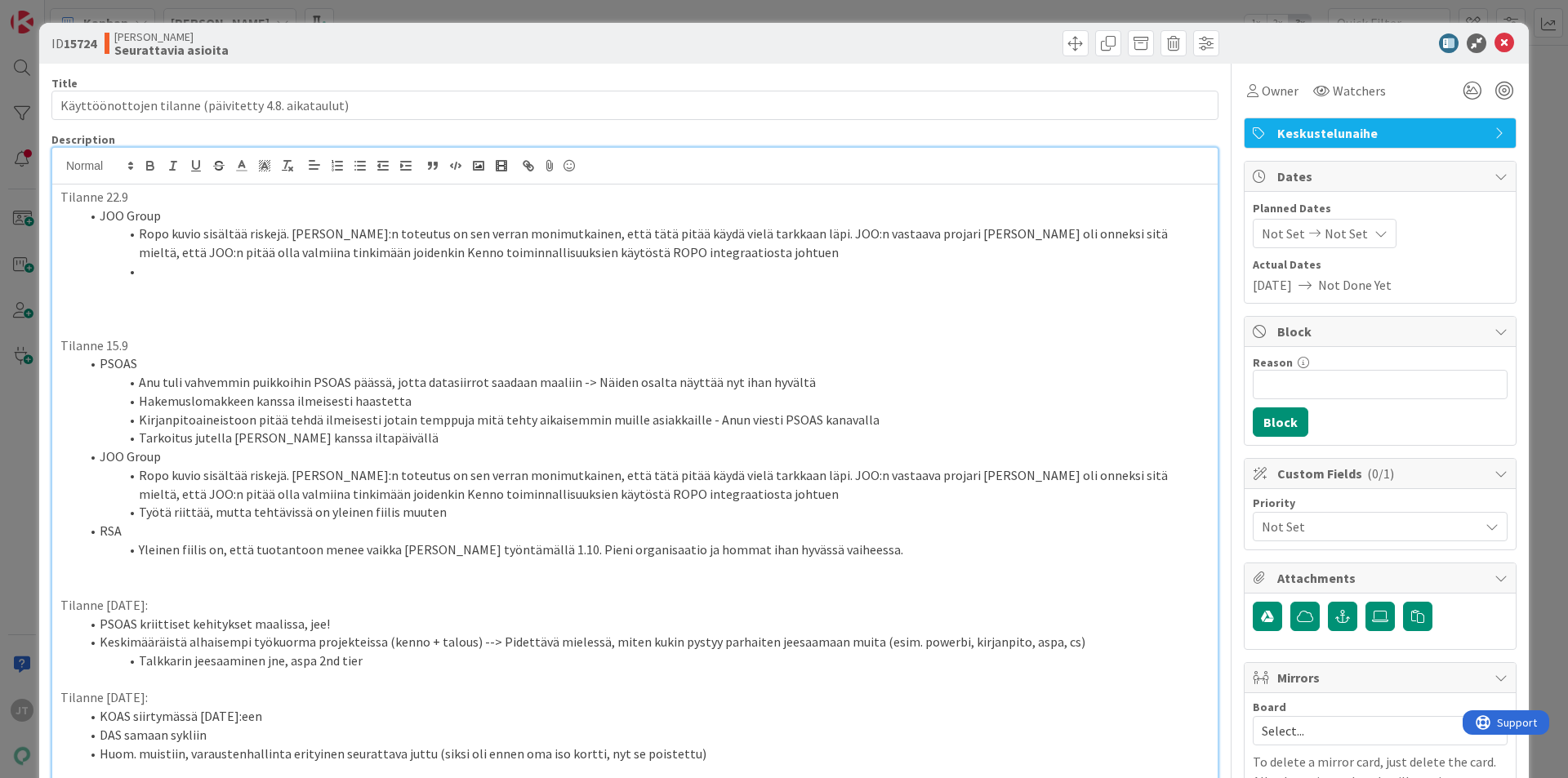
click at [291, 258] on li "Ropo kuvio sisältää riskejä. JOO:n toteutus on sen verran monimutkainen, että t…" at bounding box center [644, 243] width 1129 height 36
click at [323, 252] on li "Ropo kuvio sisältää riskejä. JOO:n toteutus on sen verran monimutkainen, että t…" at bounding box center [644, 243] width 1129 height 36
click at [343, 271] on li at bounding box center [644, 271] width 1129 height 19
click at [459, 277] on li "Pandialta tarvitaan esitys siitä, minkä takia" at bounding box center [644, 271] width 1129 height 19
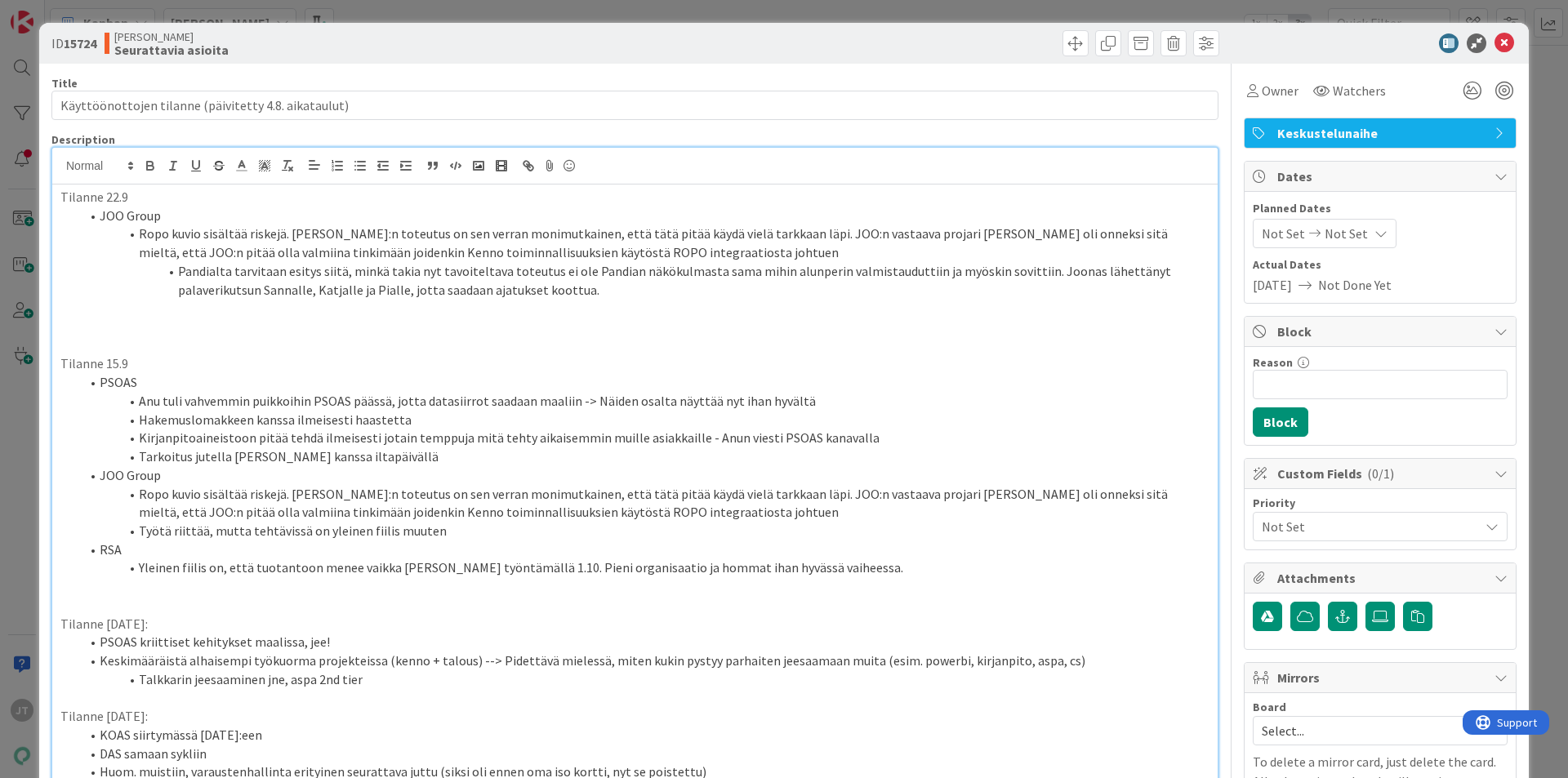
click at [544, 270] on li "Pandialta tarvitaan esitys siitä, minkä takia nyt tavoiteltava toteutus ei ole …" at bounding box center [644, 280] width 1129 height 36
click at [355, 297] on li "Pandialta tarvitaan esitys siitä, minkä takia nyt tavoiteltava toteutus ei ole …" at bounding box center [644, 280] width 1129 height 36
click at [382, 278] on li "Pandialta tarvitaan esitys siitä, minkä takia nyt tavoiteltava toteutus ei ole …" at bounding box center [644, 280] width 1129 height 36
click at [516, 291] on li "Pandialta tarvitaan esitys siitä, minkä takia nyt tavoiteltava toteutus ei ole …" at bounding box center [644, 280] width 1129 height 36
click at [651, 282] on li "Pandialta tarvitaan esitys siitä, minkä takia nyt tavoiteltava toteutus ei ole …" at bounding box center [644, 280] width 1129 height 36
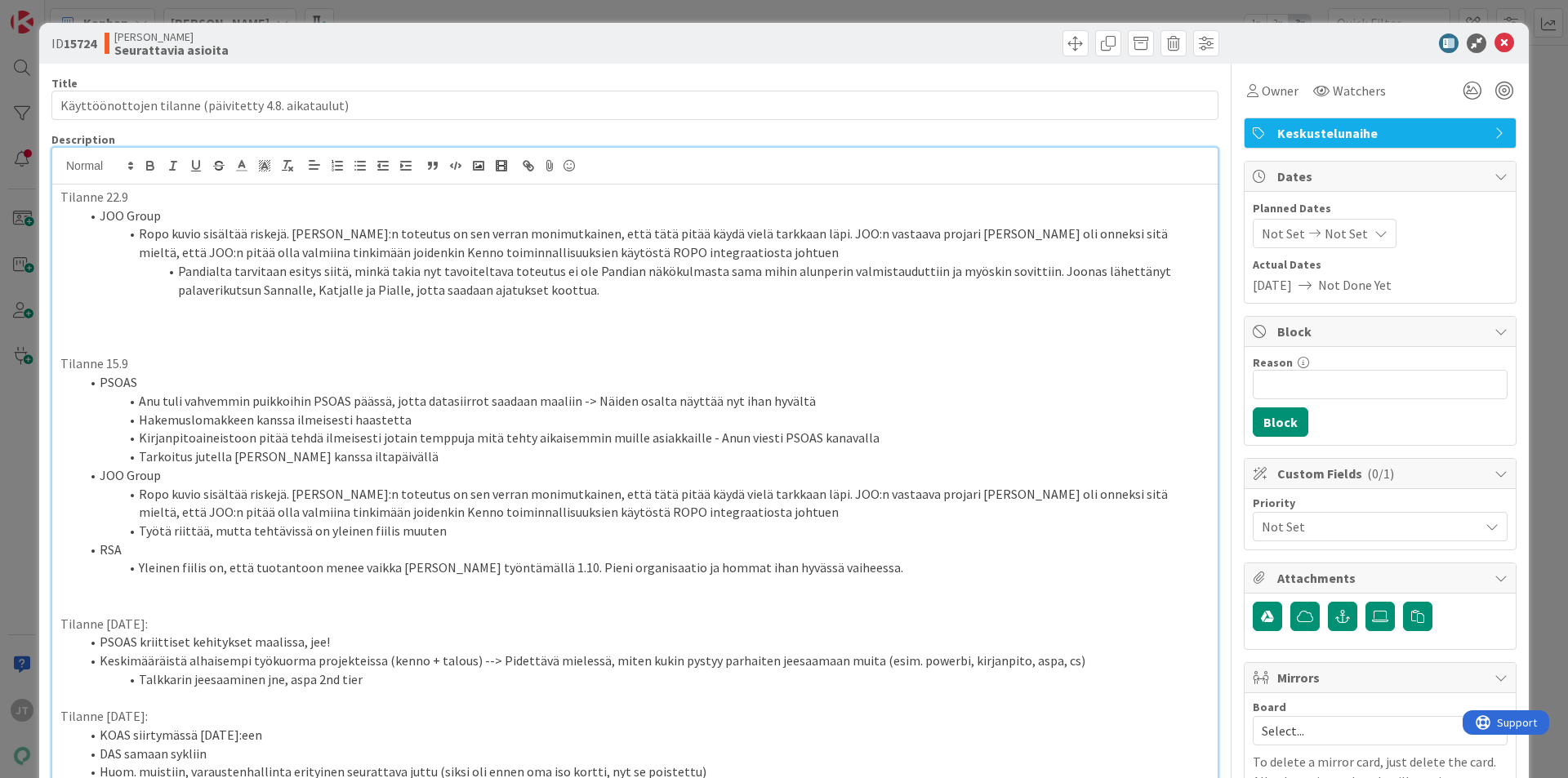
click at [651, 290] on li "Pandialta tarvitaan esitys siitä, minkä takia nyt tavoiteltava toteutus ei ole …" at bounding box center [644, 280] width 1129 height 36
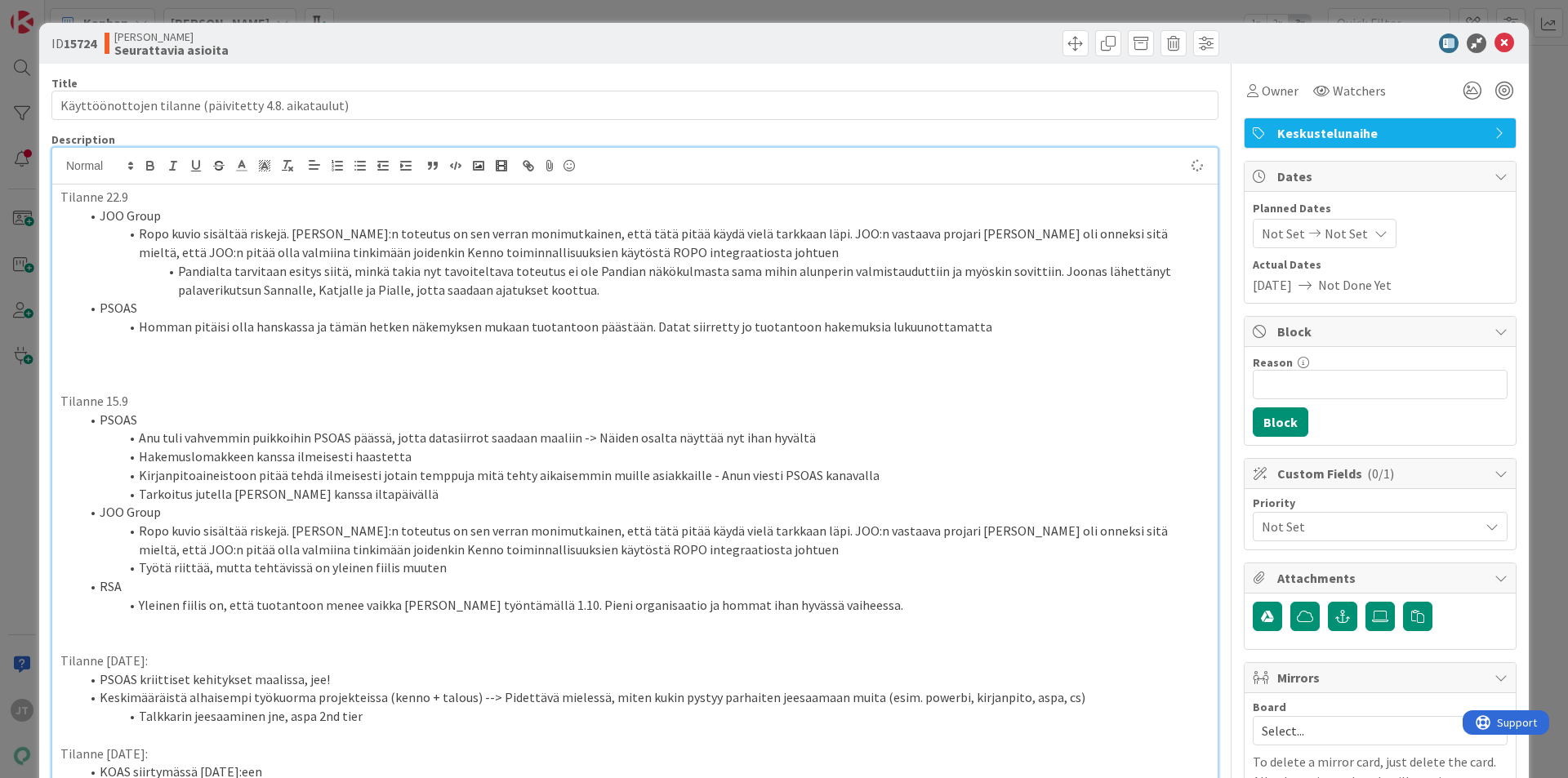
click at [872, 317] on li "PSOAS" at bounding box center [644, 309] width 1129 height 19
drag, startPoint x: 977, startPoint y: 329, endPoint x: 990, endPoint y: 337, distance: 15.3
click at [979, 329] on li "Homman pitäisi olla hanskassa ja tämän hetken näkemyksen mukaan tuotantoon pääs…" at bounding box center [644, 327] width 1129 height 19
click at [994, 337] on p at bounding box center [635, 346] width 1149 height 19
click at [927, 330] on li "Homman pitäisi olla hanskassa ja tämän hetken näkemyksen mukaan tuotantoon pääs…" at bounding box center [644, 327] width 1129 height 19
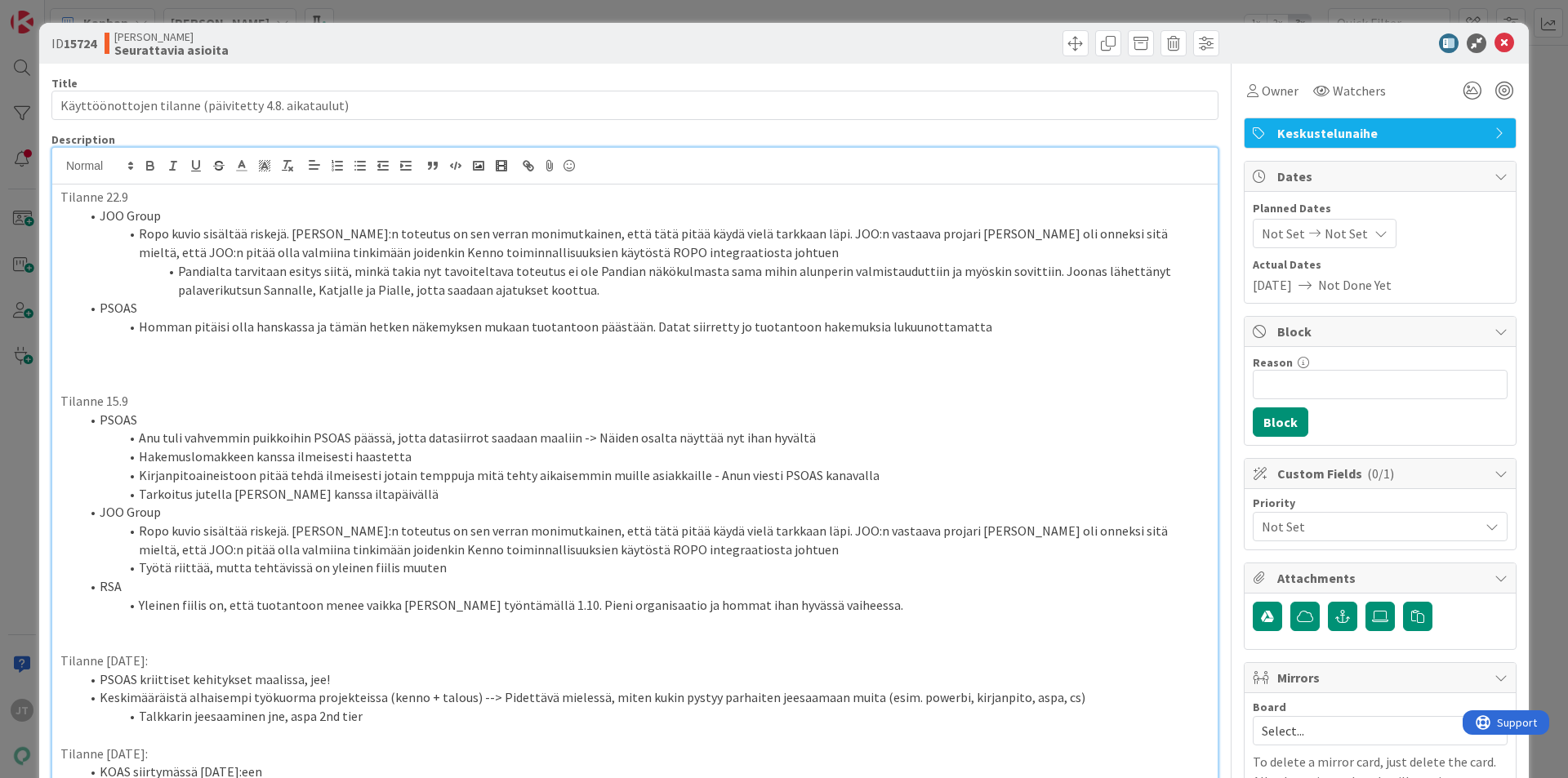
click at [907, 327] on li "Homman pitäisi olla hanskassa ja tämän hetken näkemyksen mukaan tuotantoon pääs…" at bounding box center [644, 327] width 1129 height 19
click at [893, 328] on li "Homman pitäisi olla hanskassa ja tämän hetken näkemyksen mukaan tuotantoon pääs…" at bounding box center [644, 327] width 1129 height 19
click at [947, 325] on li "Homman pitäisi olla hanskassa ja tämän hetken näkemyksen mukaan tuotantoon pääs…" at bounding box center [644, 327] width 1129 height 19
click at [942, 330] on li "Homman pitäisi olla hanskassa ja tämän hetken näkemyksen mukaan tuotantoon pääs…" at bounding box center [644, 327] width 1129 height 19
click at [964, 326] on li "Homman pitäisi olla hanskassa ja tämän hetken näkemyksen mukaan tuotantoon pääs…" at bounding box center [644, 327] width 1129 height 19
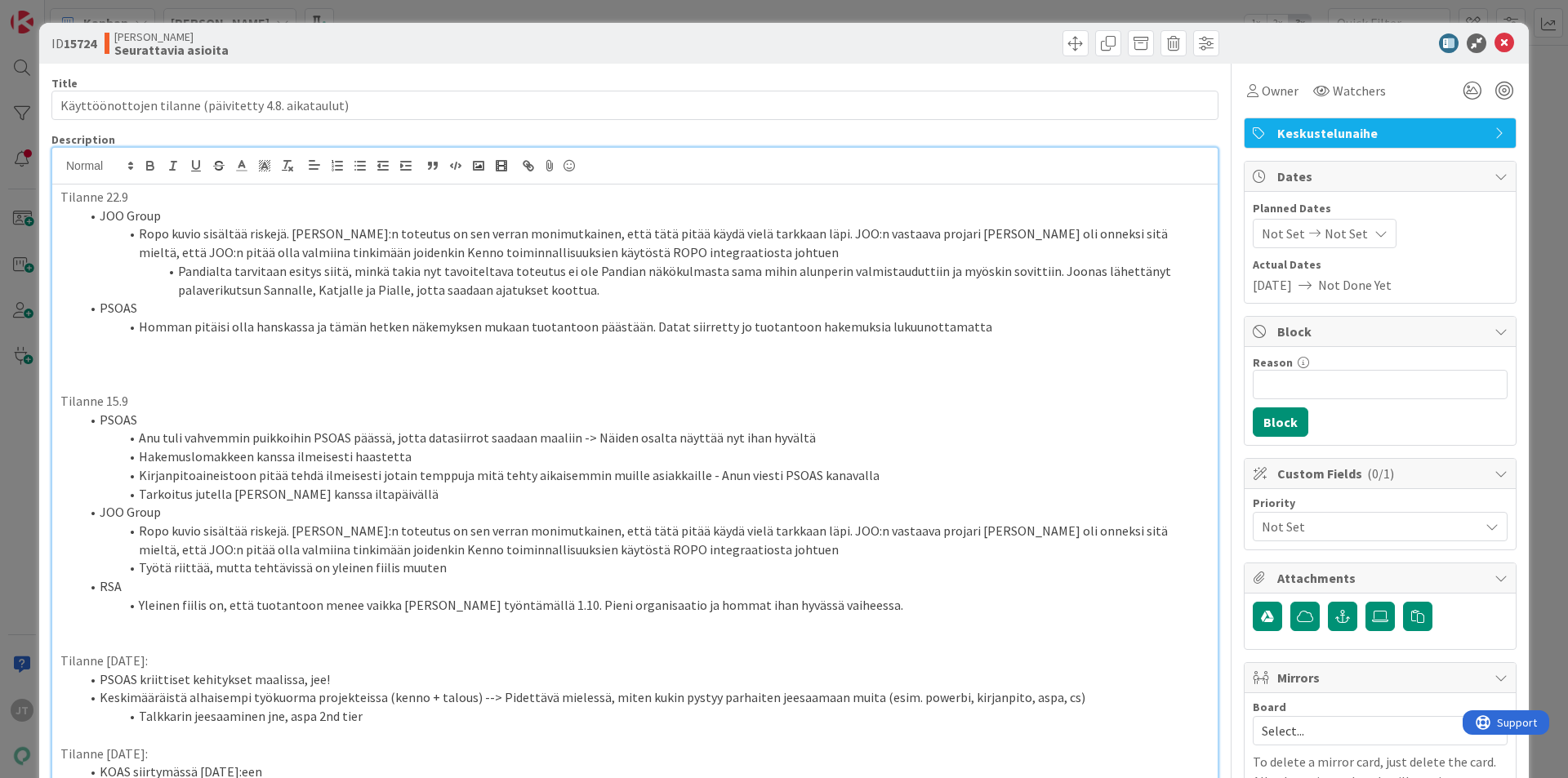
click at [464, 336] on li "Homman pitäisi olla hanskassa ja tämän hetken näkemyksen mukaan tuotantoon pääs…" at bounding box center [644, 327] width 1129 height 19
click at [977, 323] on li "Homman pitäisi olla hanskassa ja tämän hetken näkemyksen mukaan tuotantoon pääs…" at bounding box center [644, 327] width 1129 height 19
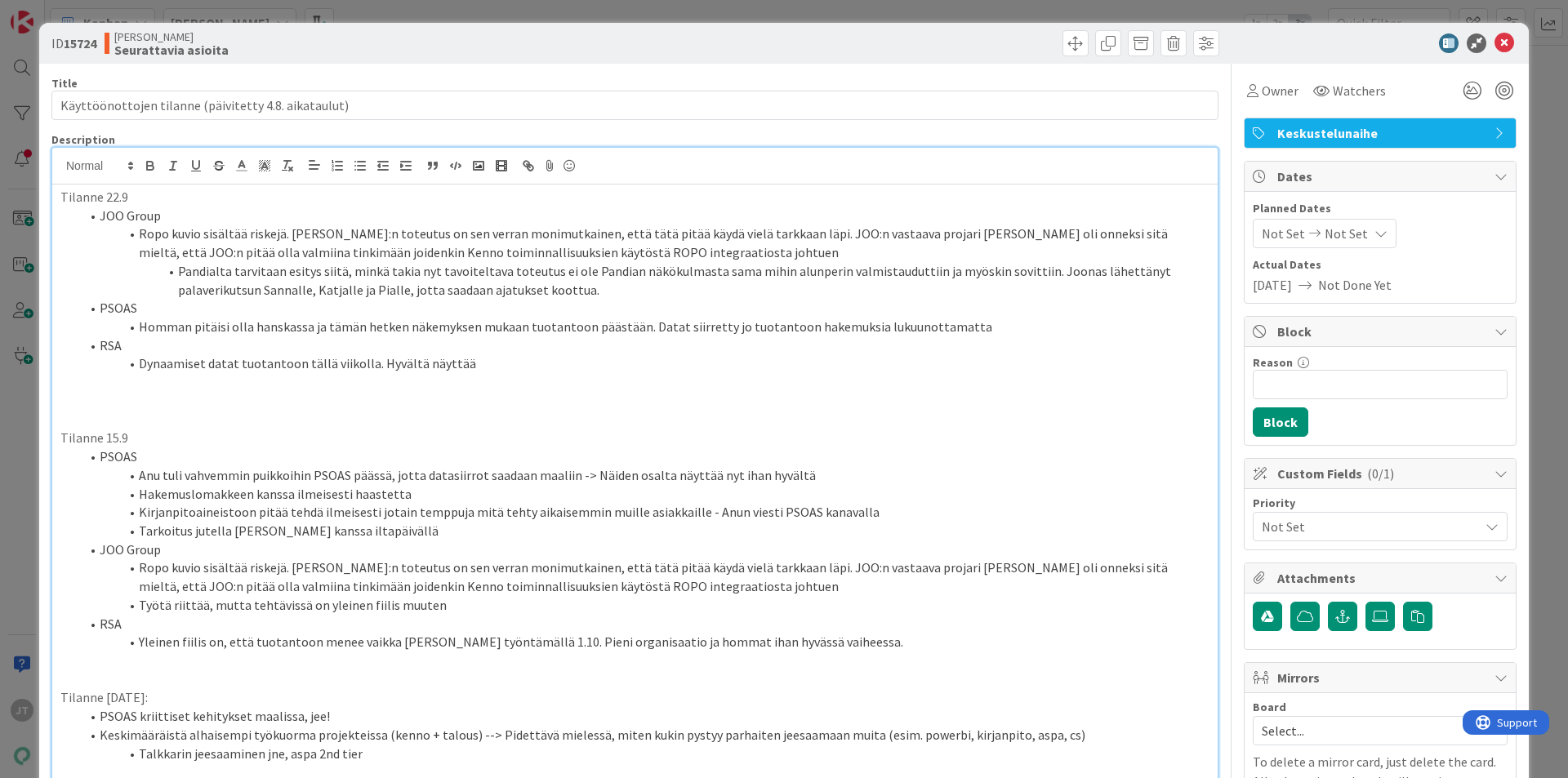
click at [727, 269] on li "Pandialta tarvitaan esitys siitä, minkä takia nyt tavoiteltava toteutus ei ole …" at bounding box center [644, 280] width 1129 height 36
click at [740, 277] on li "Pandialta tarvitaan esitys siitä, minkä takia nyt tavoiteltava toteutus ei ole …" at bounding box center [644, 280] width 1129 height 36
click at [726, 293] on li "Pandialta tarvitaan esitys siitä, minkä takia nyt tavoiteltava toteutus ei ole …" at bounding box center [644, 280] width 1129 height 36
click at [699, 268] on li "Pandialta tarvitaan esitys siitä, minkä takia nyt tavoiteltava toteutus ei ole …" at bounding box center [644, 280] width 1129 height 36
click at [681, 286] on li "Pandialta tarvitaan esitys siitä, minkä takia nyt tavoiteltava toteutus ei ole …" at bounding box center [644, 280] width 1129 height 36
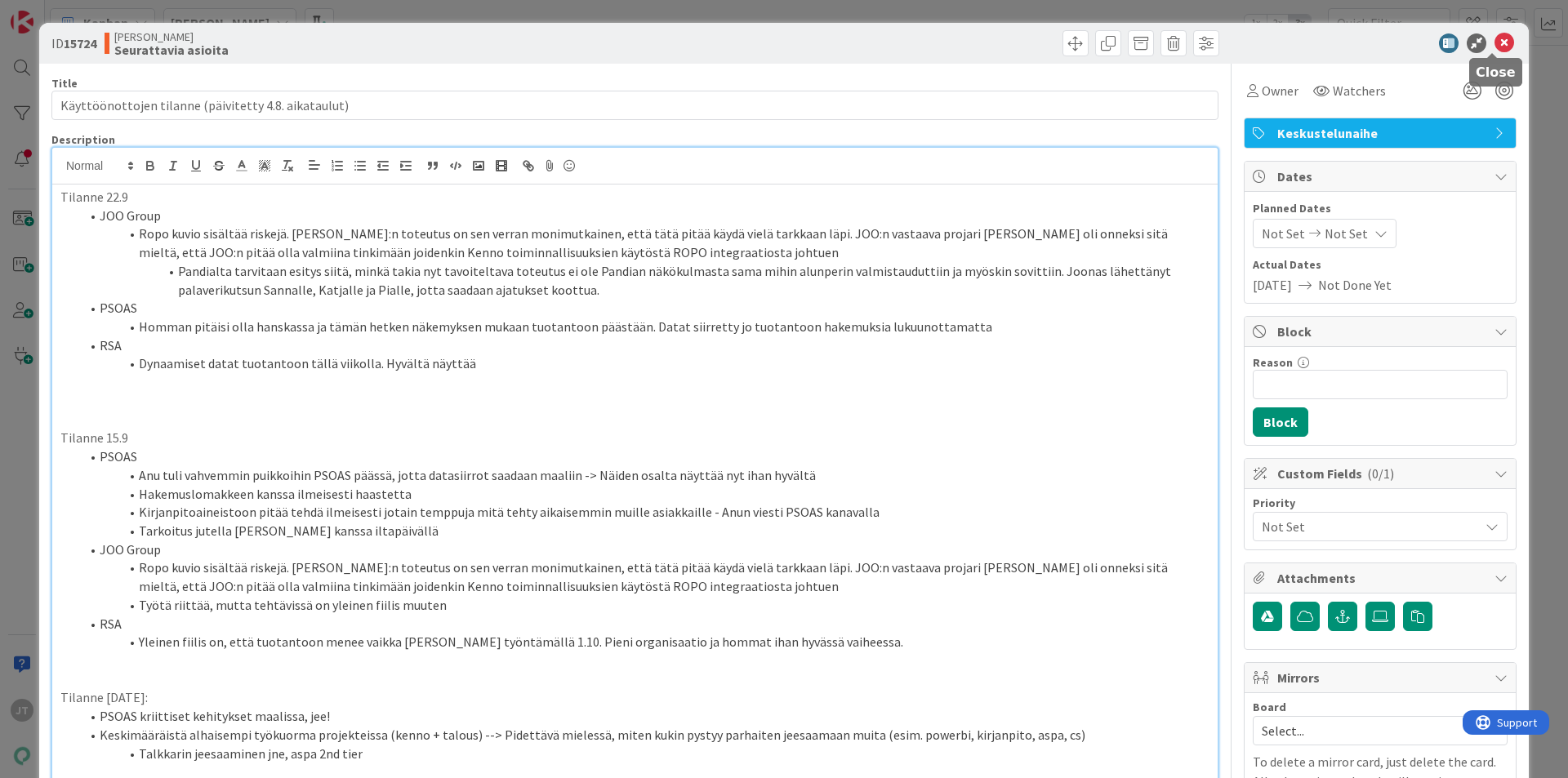
click at [1480, 45] on div at bounding box center [1371, 43] width 289 height 20
click at [1494, 40] on icon at bounding box center [1504, 43] width 20 height 20
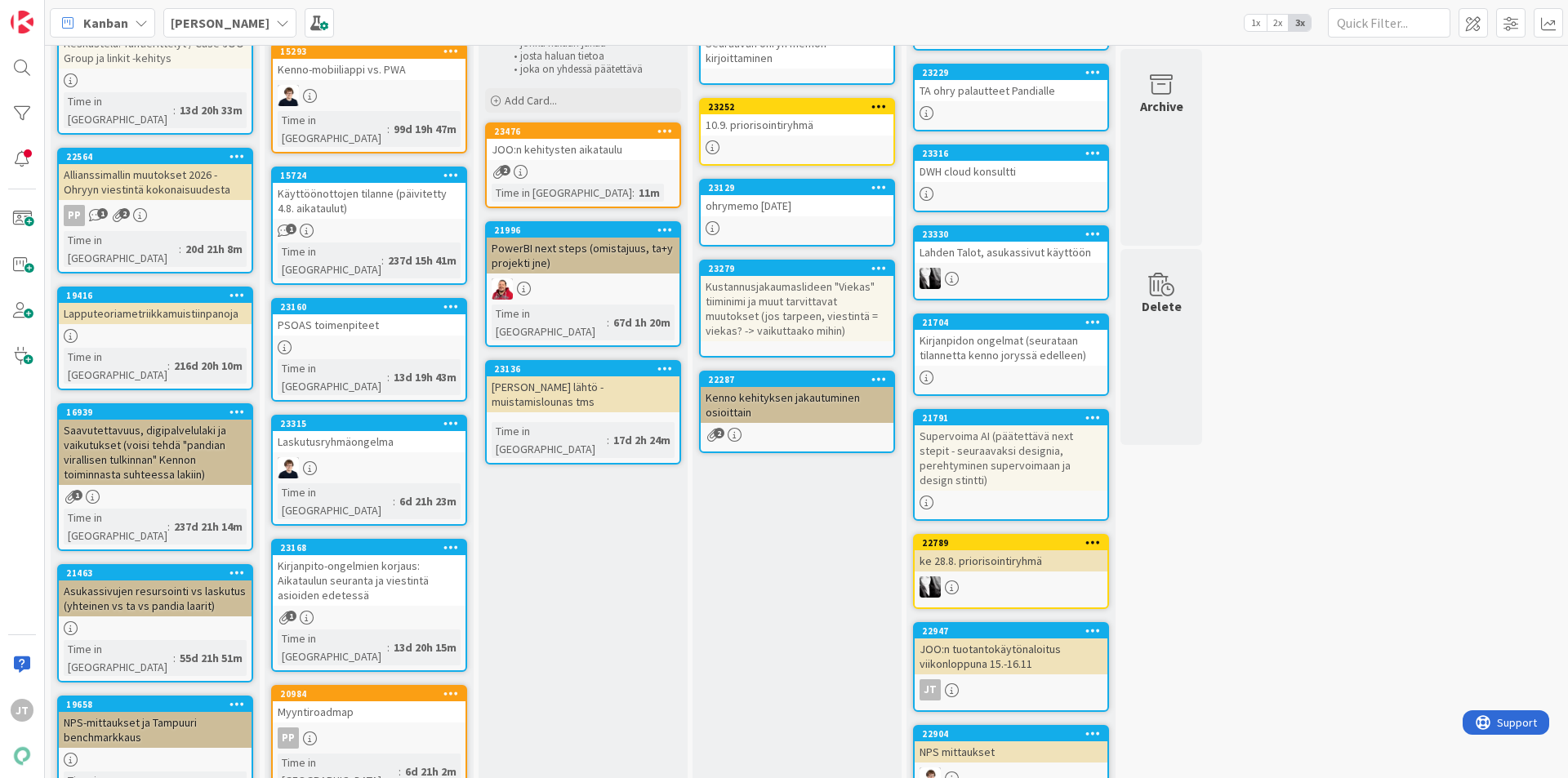
scroll to position [163, 0]
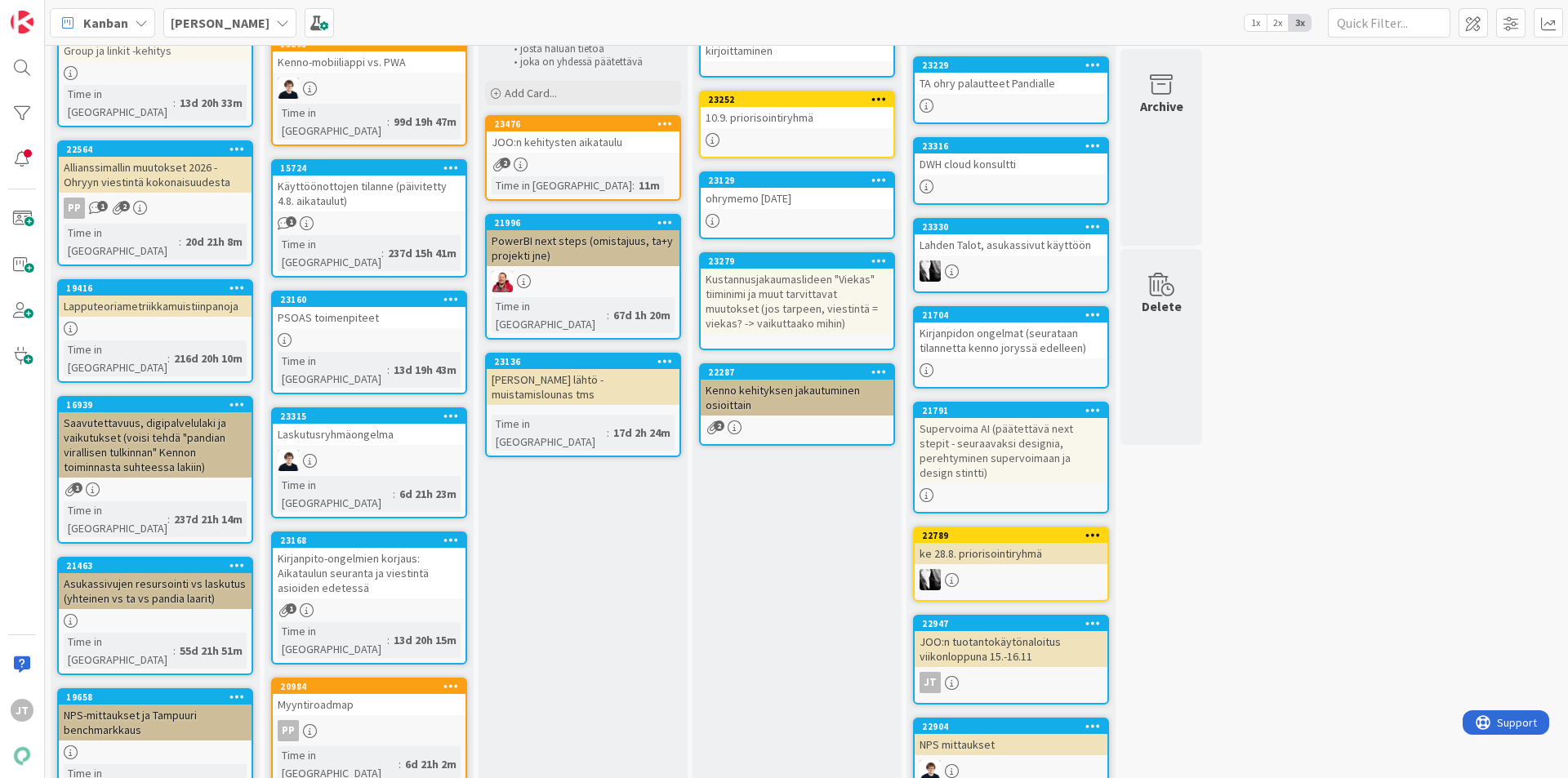
click at [403, 175] on div "Käyttöönottojen tilanne (päivitetty 4.8. aikataulut)" at bounding box center [369, 193] width 193 height 36
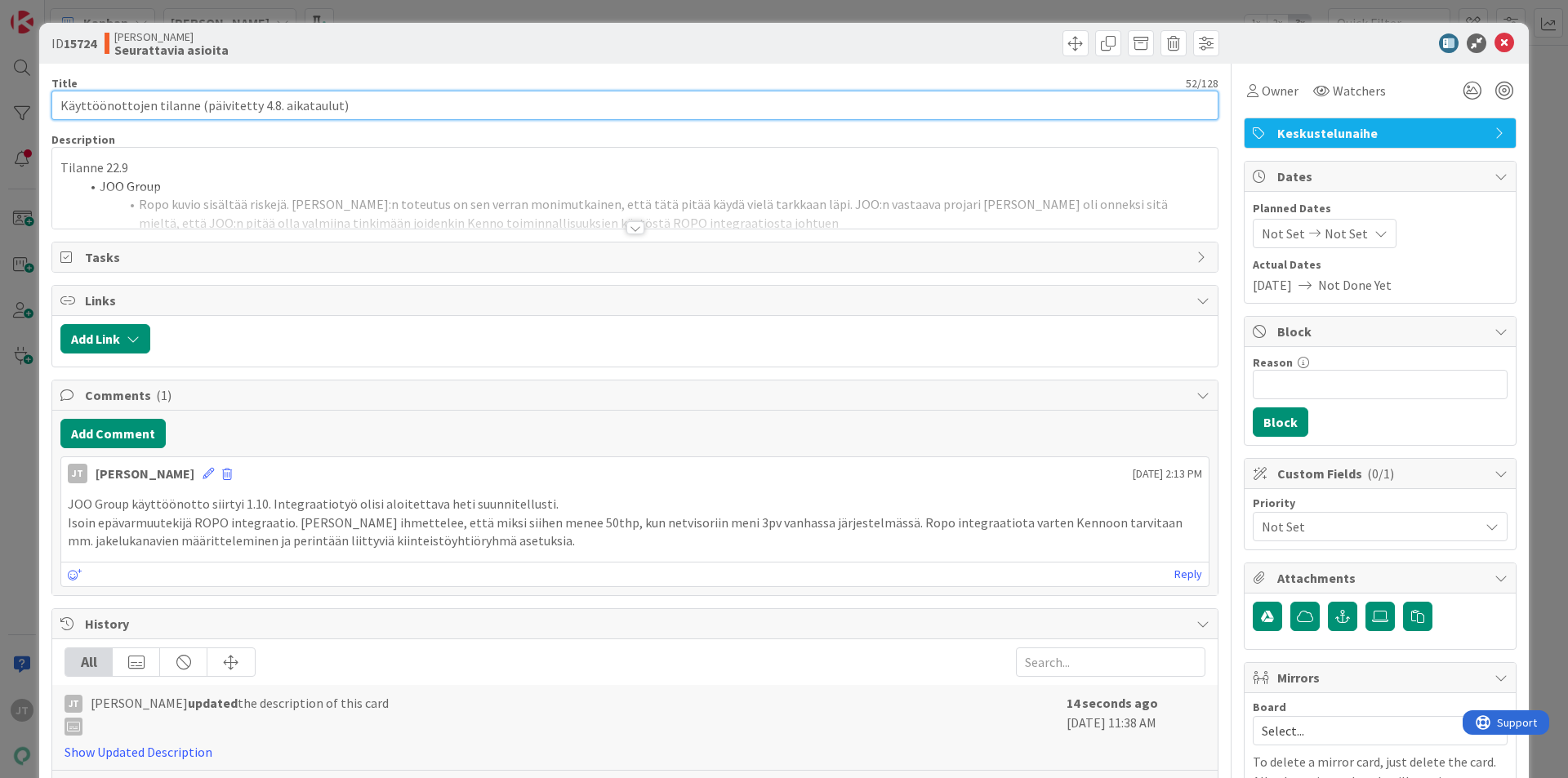
click at [267, 108] on input "Käyttöönottojen tilanne (päivitetty 4.8. aikataulut)" at bounding box center [634, 106] width 1166 height 29
click at [256, 105] on input "Käyttöönottojen tilanne (päivitetty 4.8. aikataulut)" at bounding box center [634, 106] width 1166 height 29
click at [267, 101] on input "Käyttöönottojen tilanne (päivitetty 4.8. aikataulut)" at bounding box center [634, 106] width 1166 height 29
click at [272, 101] on input "Käyttöönottojen tilanne (päivitetty 22. aikataulut)" at bounding box center [634, 106] width 1166 height 29
click at [266, 105] on input "Käyttöönottojen tilanne (päivitetty 22. aikataulut)" at bounding box center [634, 106] width 1166 height 29
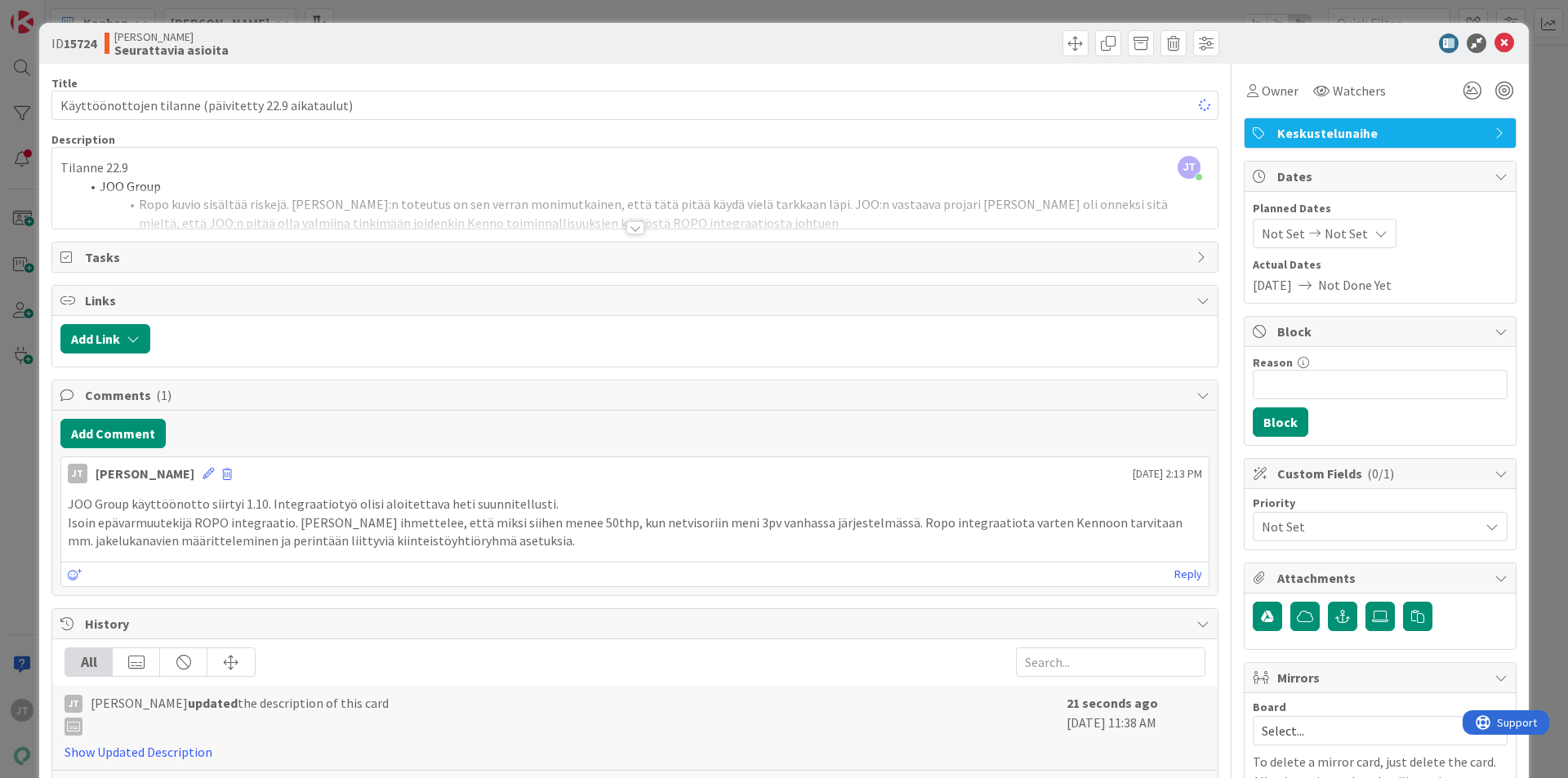
click at [370, 174] on div "JT Joonas Taina just joined Tilanne 22.9 JOO Group Ropo kuvio sisältää riskejä.…" at bounding box center [635, 187] width 1166 height 81
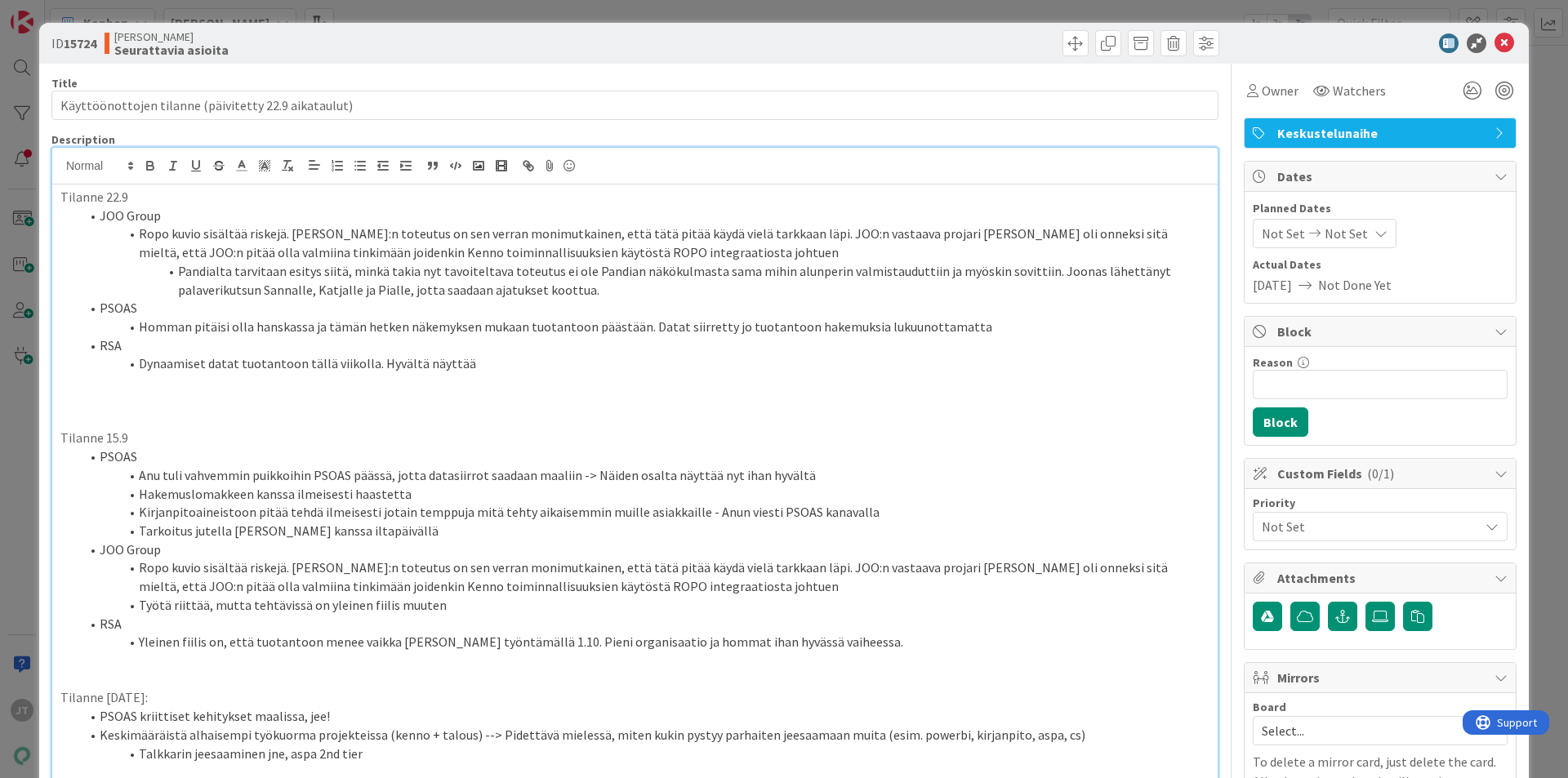
click at [369, 258] on li "Ropo kuvio sisältää riskejä. JOO:n toteutus on sen verran monimutkainen, että t…" at bounding box center [644, 243] width 1129 height 36
click at [331, 283] on li "Pandialta tarvitaan esitys siitä, minkä takia nyt tavoiteltava toteutus ei ole …" at bounding box center [644, 280] width 1129 height 36
click at [239, 322] on li "Homman pitäisi olla hanskassa ja tämän hetken näkemyksen mukaan tuotantoon pääs…" at bounding box center [644, 327] width 1129 height 19
click at [232, 306] on li "PSOAS" at bounding box center [644, 309] width 1129 height 19
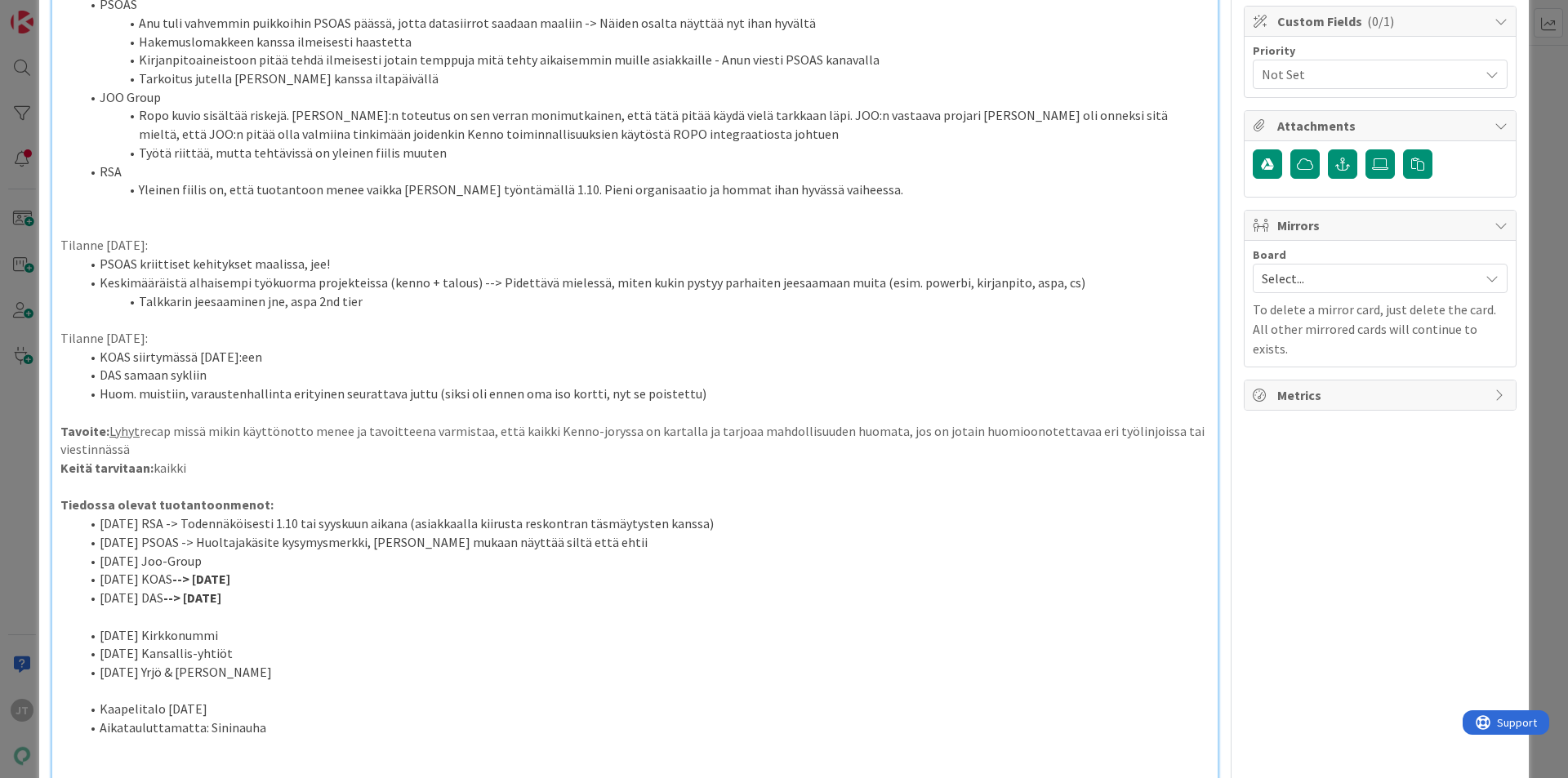
scroll to position [572, 0]
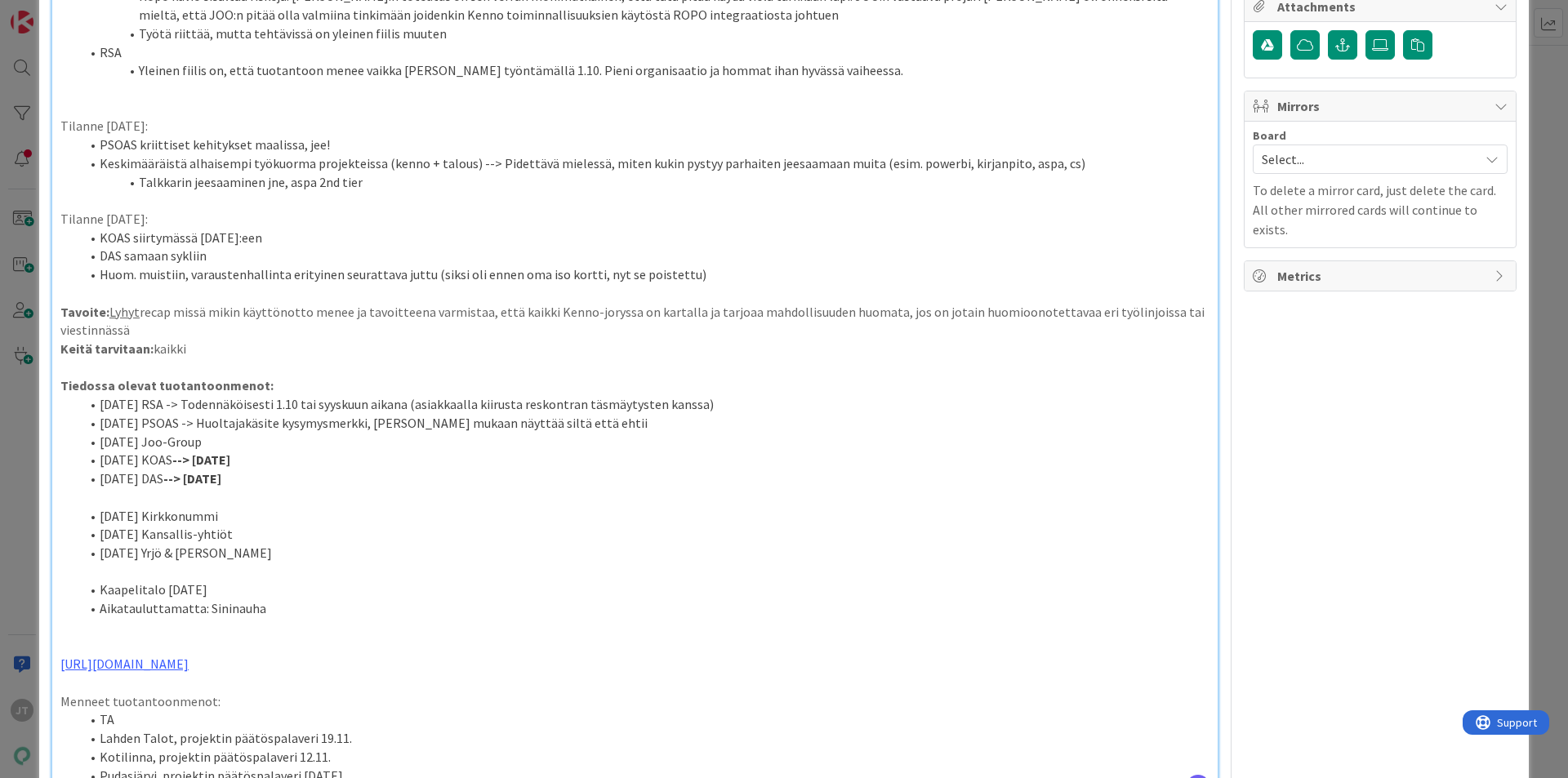
click at [274, 441] on li "01.11.2025 Joo-Group" at bounding box center [644, 442] width 1129 height 19
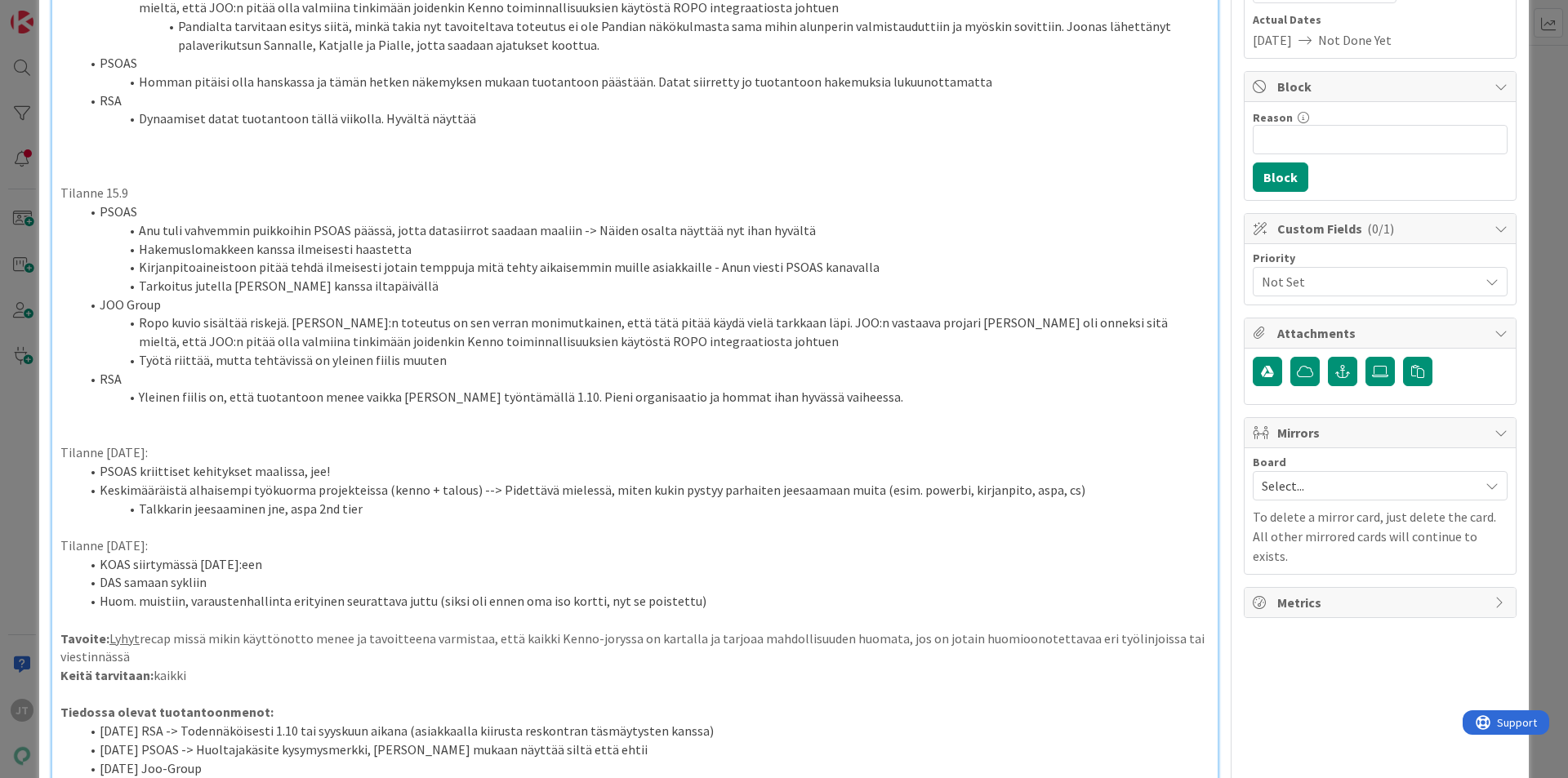
scroll to position [0, 0]
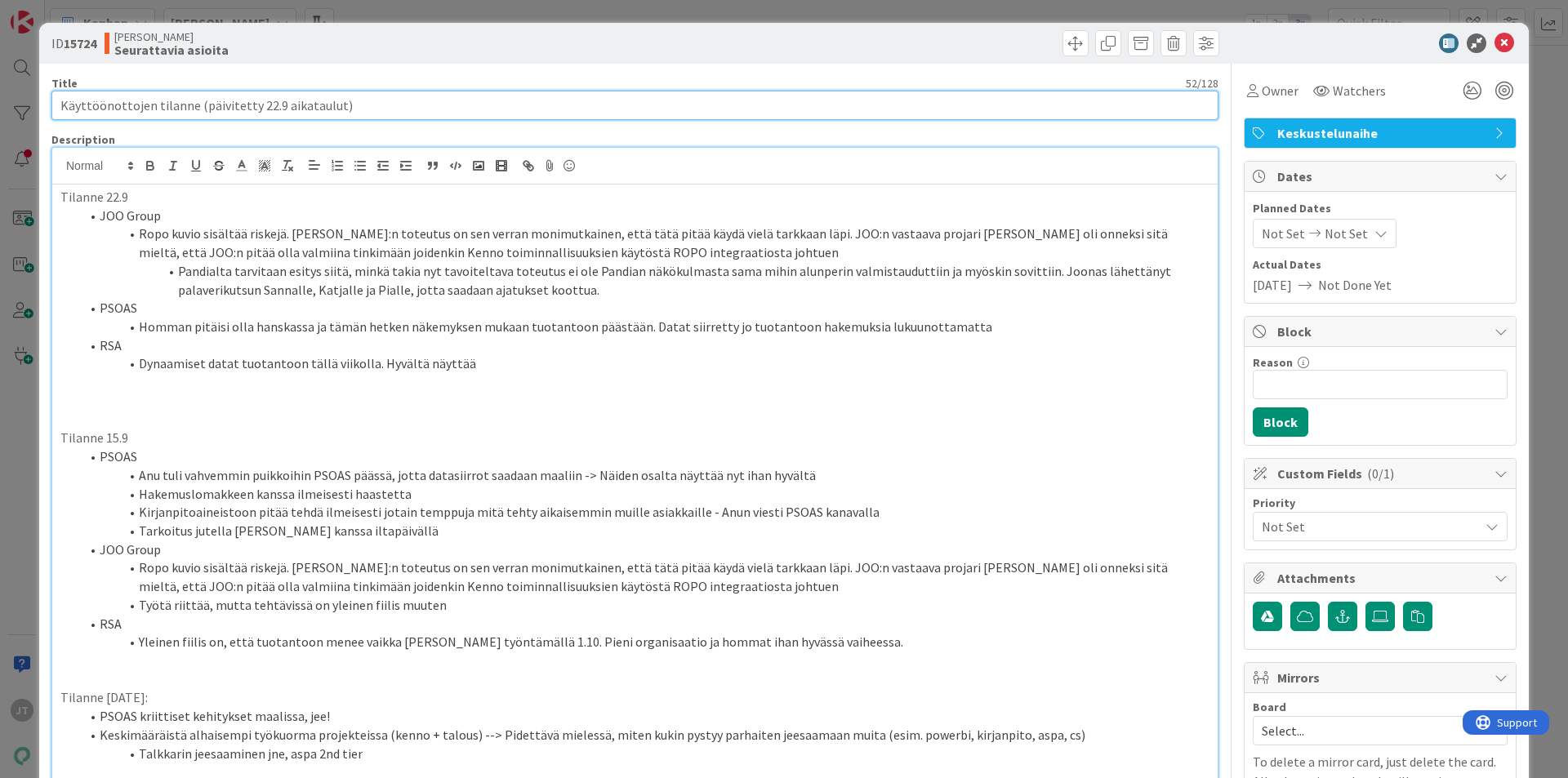
click at [291, 106] on input "Käyttöönottojen tilanne (päivitetty 22.9 aikataulut)" at bounding box center [634, 106] width 1166 height 29
click at [318, 105] on input "Käyttöönottojen tilanne (päivitetty 22.9)" at bounding box center [634, 106] width 1166 height 29
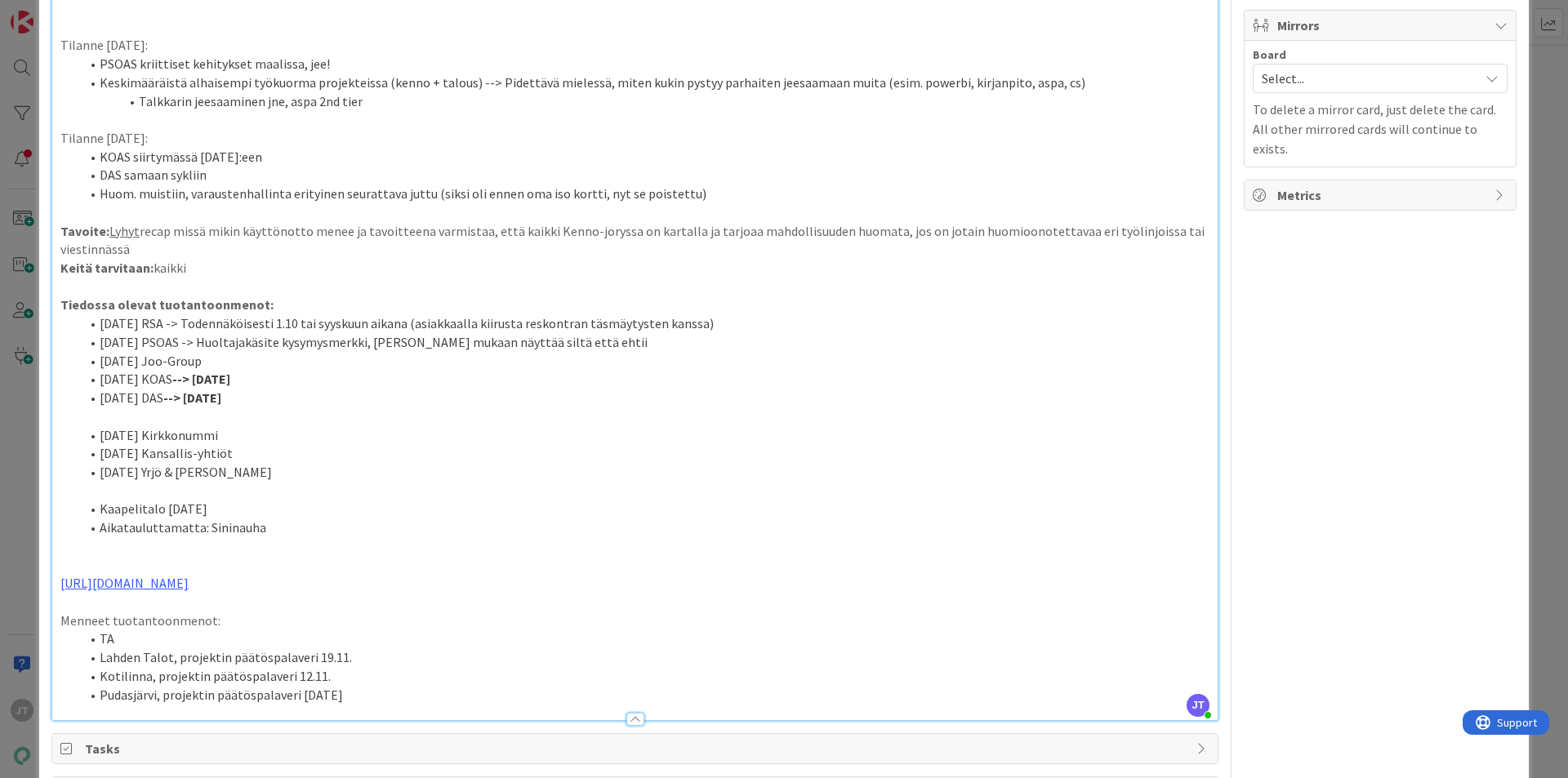
scroll to position [653, 0]
type input "Käyttöönottojen tilanne (päivitetty 22.9)"
click at [313, 369] on li "01.11.2025 Joo-Group" at bounding box center [644, 361] width 1129 height 19
click at [326, 299] on p "Tiedossa olevat tuotantoonmenot:" at bounding box center [635, 304] width 1149 height 19
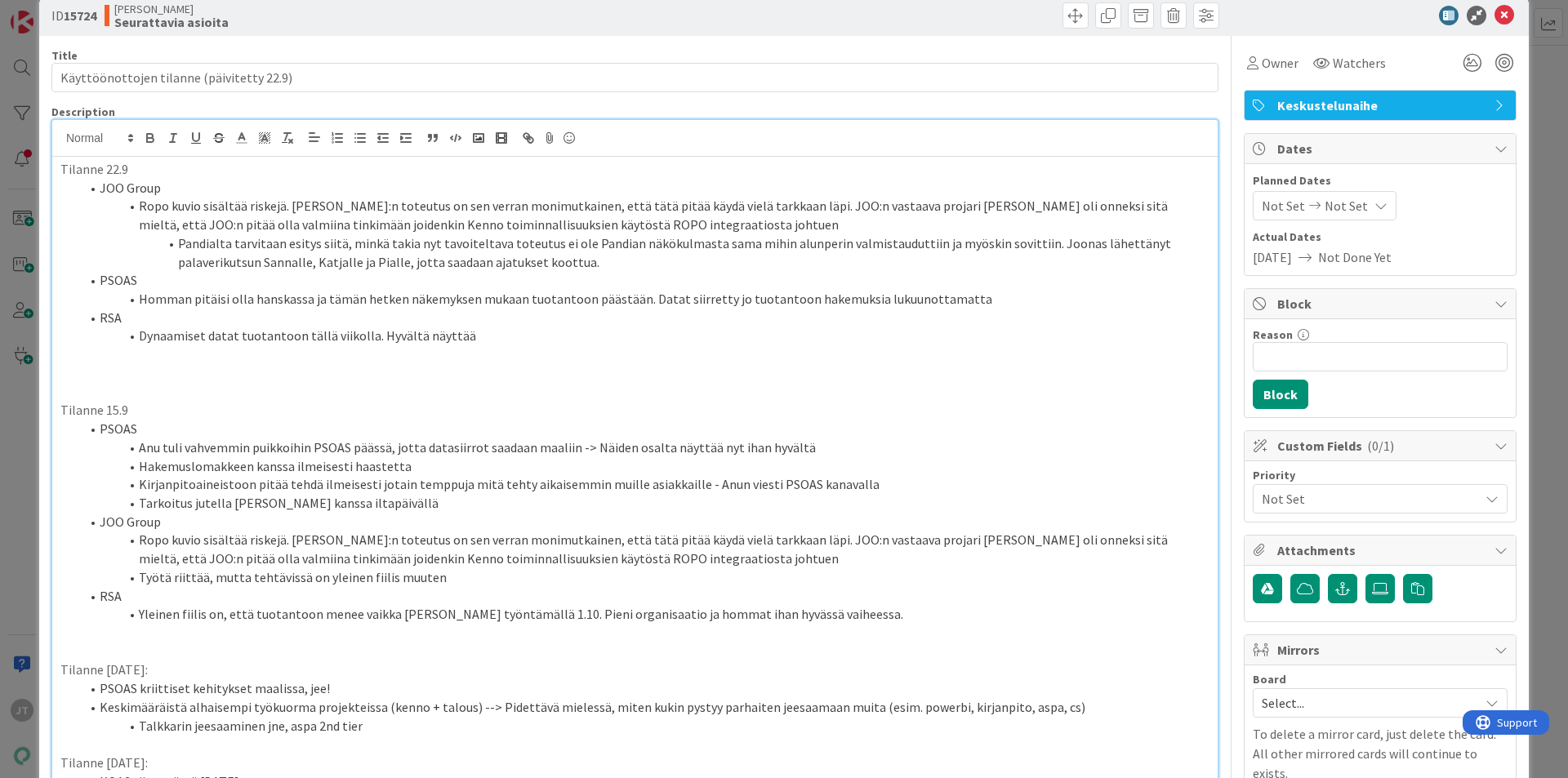
scroll to position [0, 0]
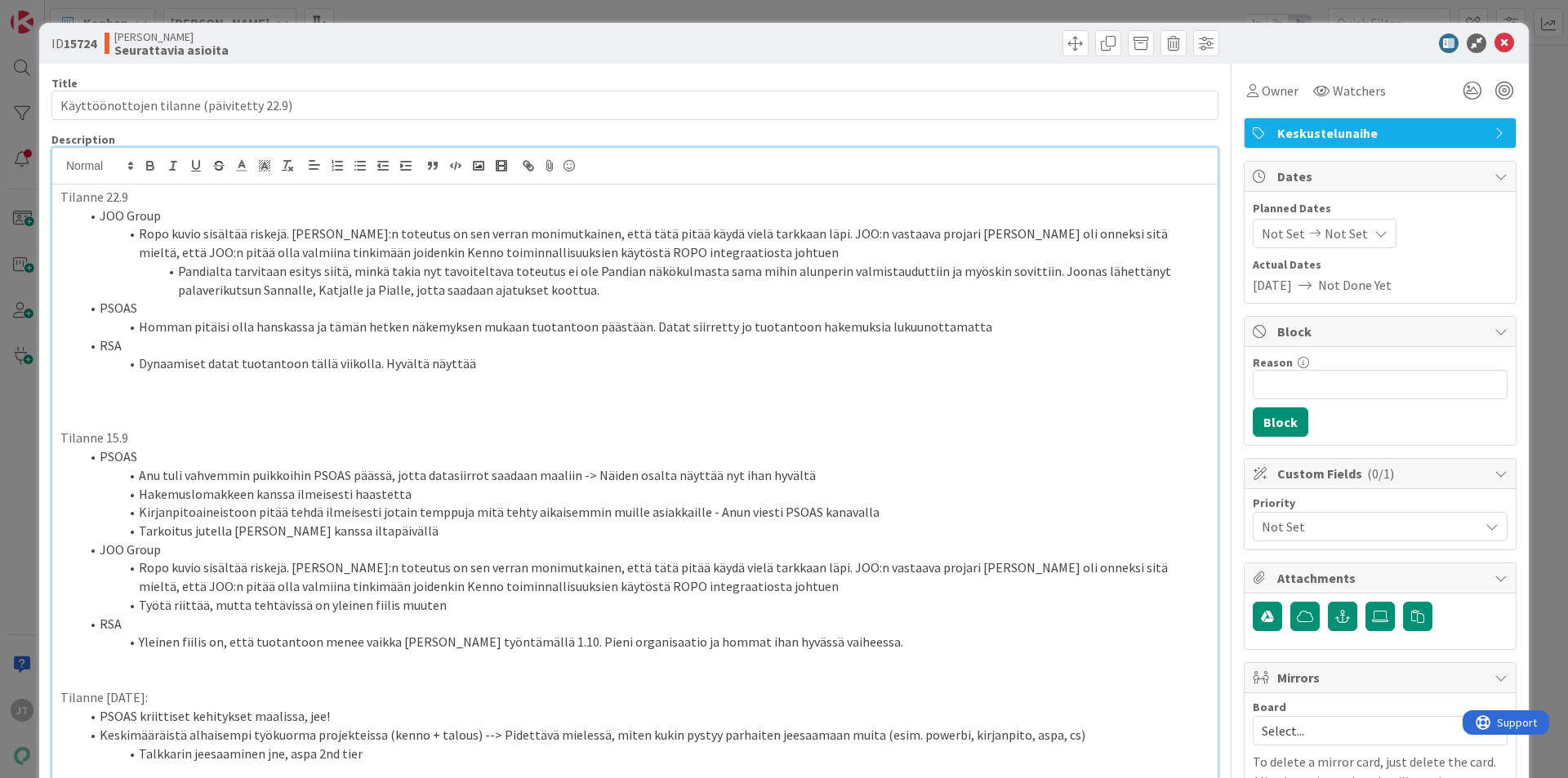
click at [365, 317] on li "PSOAS" at bounding box center [644, 309] width 1129 height 19
click at [409, 278] on li "Pandialta tarvitaan esitys siitä, minkä takia nyt tavoiteltava toteutus ei ole …" at bounding box center [644, 280] width 1129 height 36
click at [1494, 44] on icon at bounding box center [1504, 43] width 20 height 20
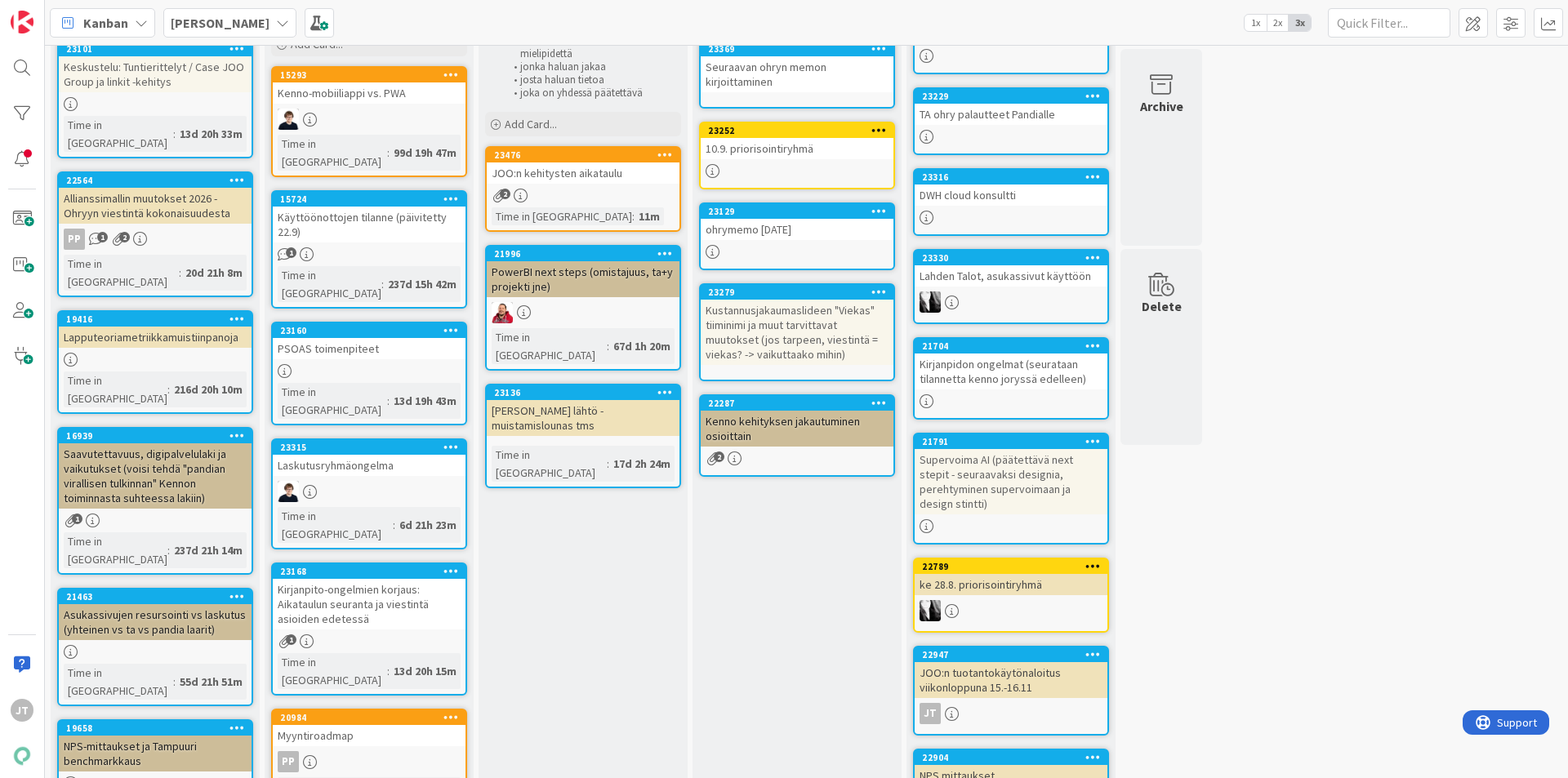
scroll to position [82, 0]
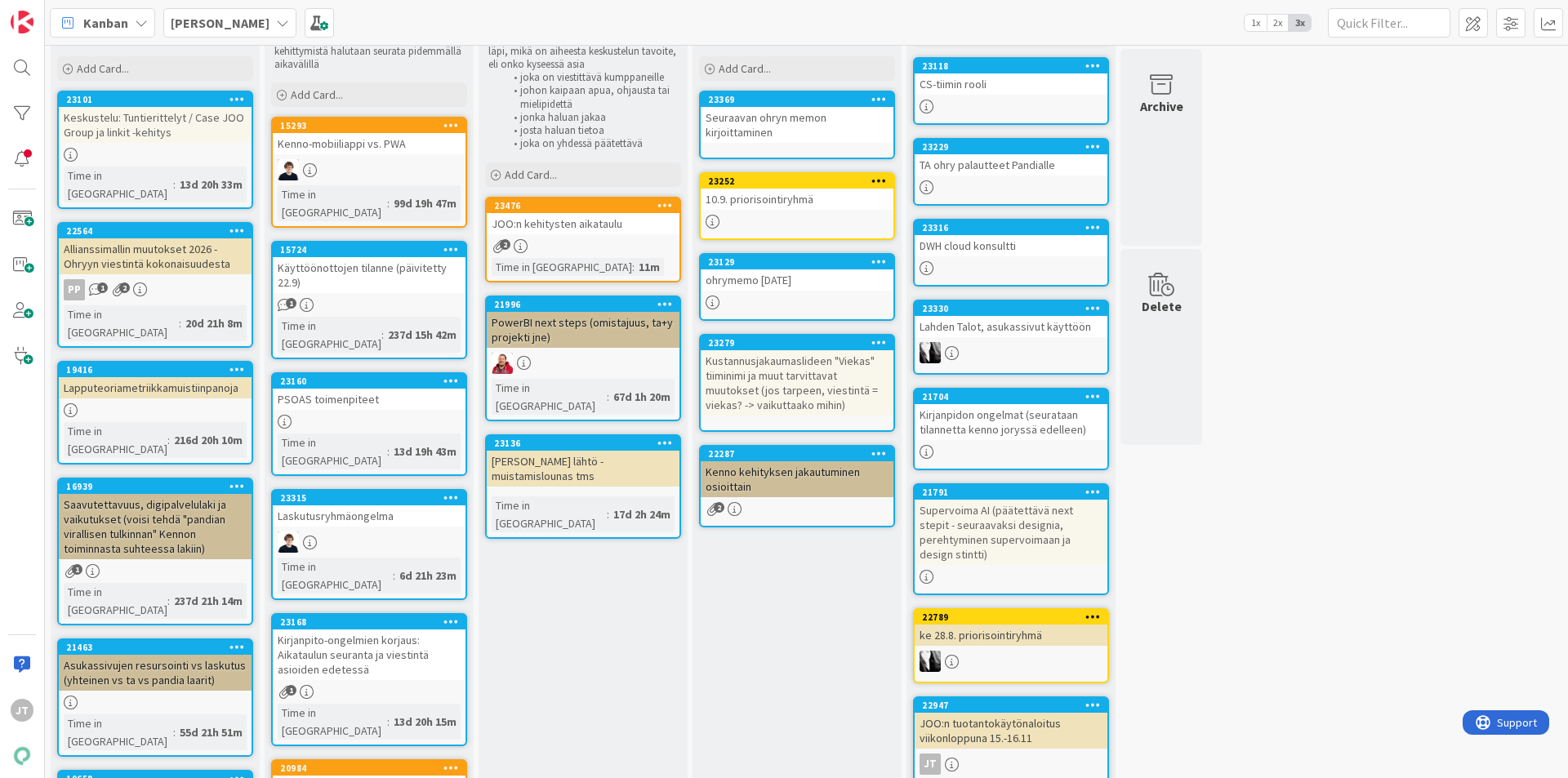
click at [346, 389] on div "PSOAS toimenpiteet" at bounding box center [369, 399] width 193 height 21
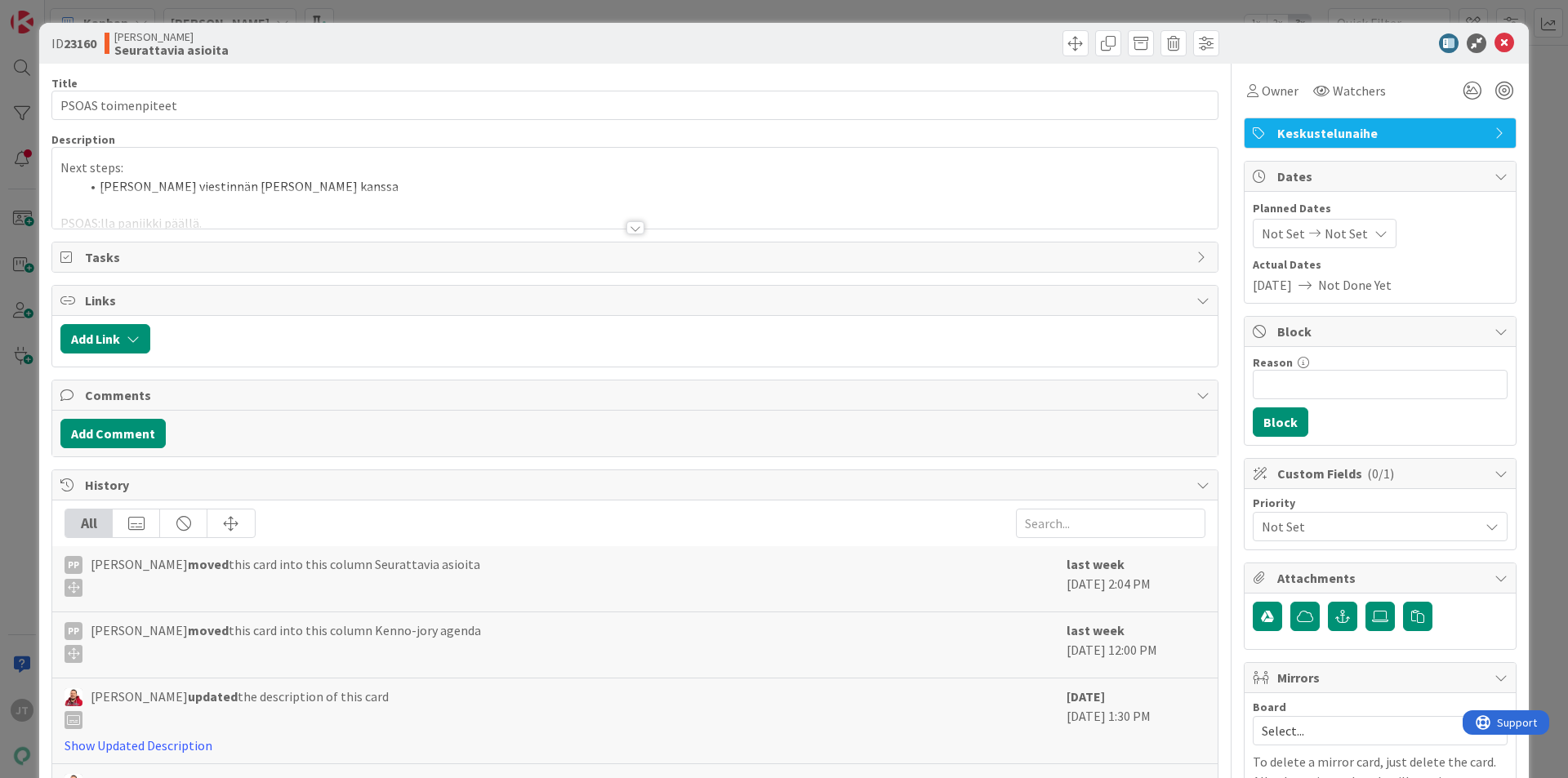
click at [639, 226] on div at bounding box center [635, 208] width 1166 height 42
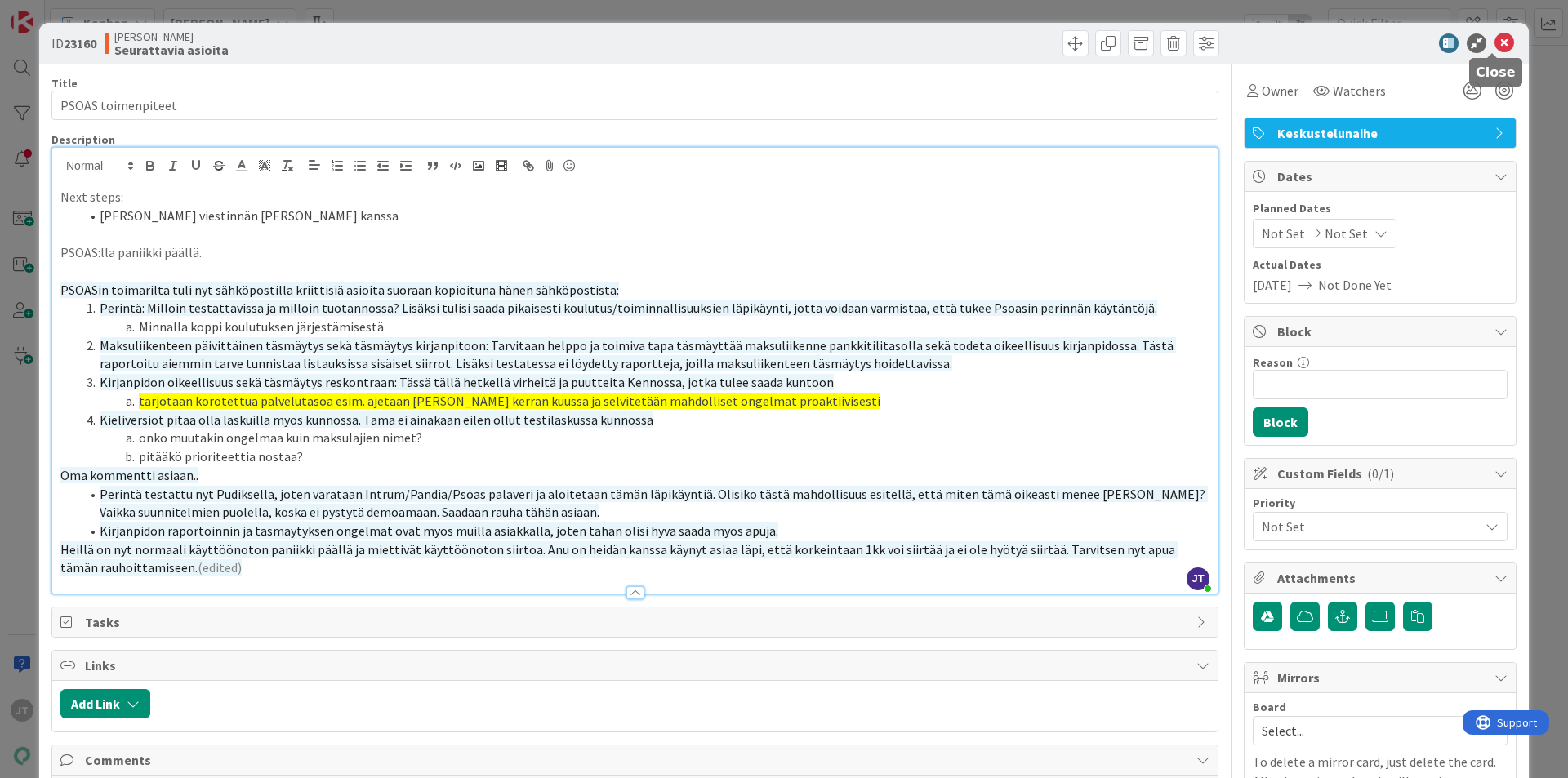
click at [1494, 37] on icon at bounding box center [1504, 43] width 20 height 20
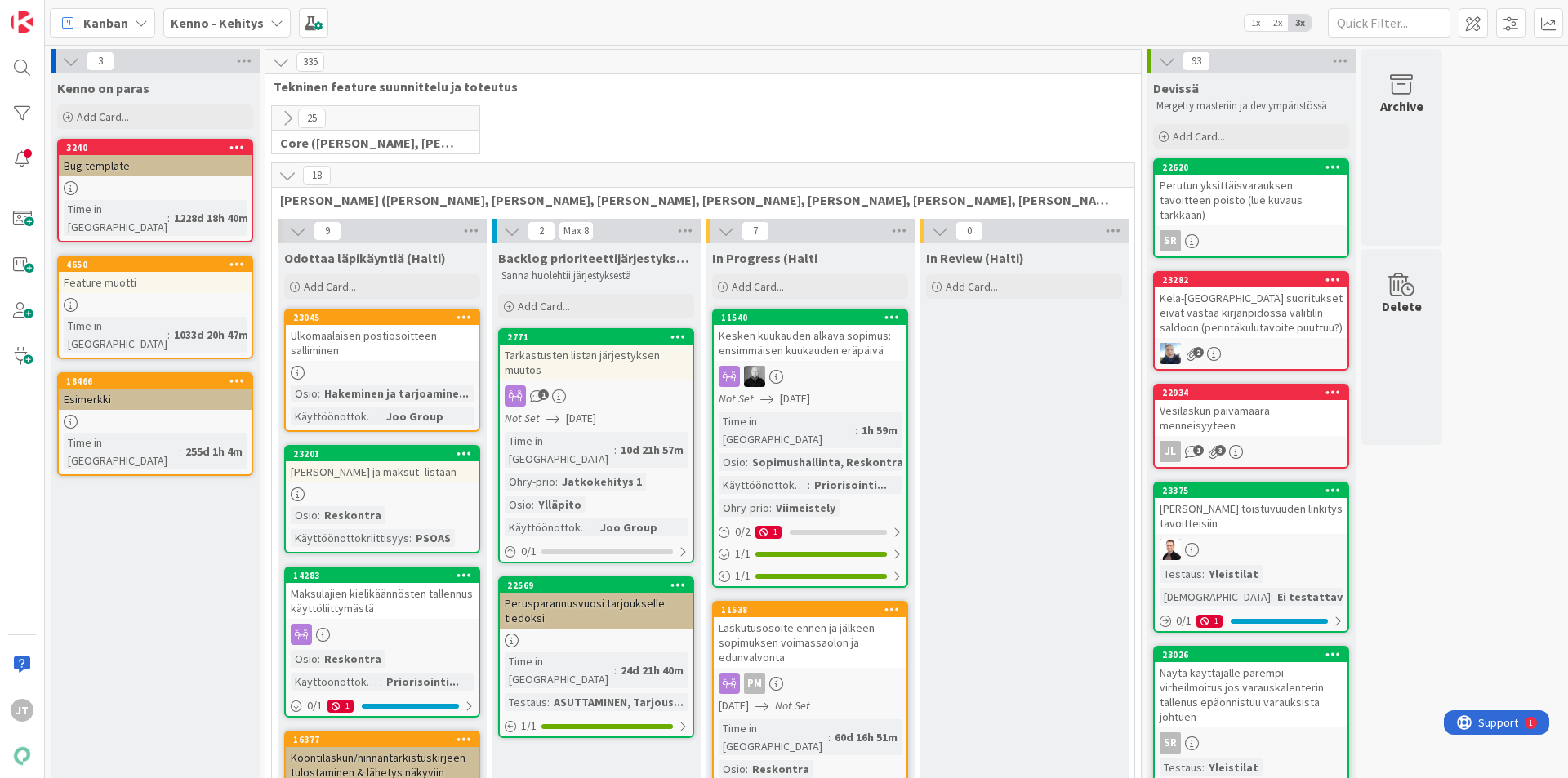
click at [212, 16] on b "Kenno - Kehitys" at bounding box center [217, 23] width 93 height 16
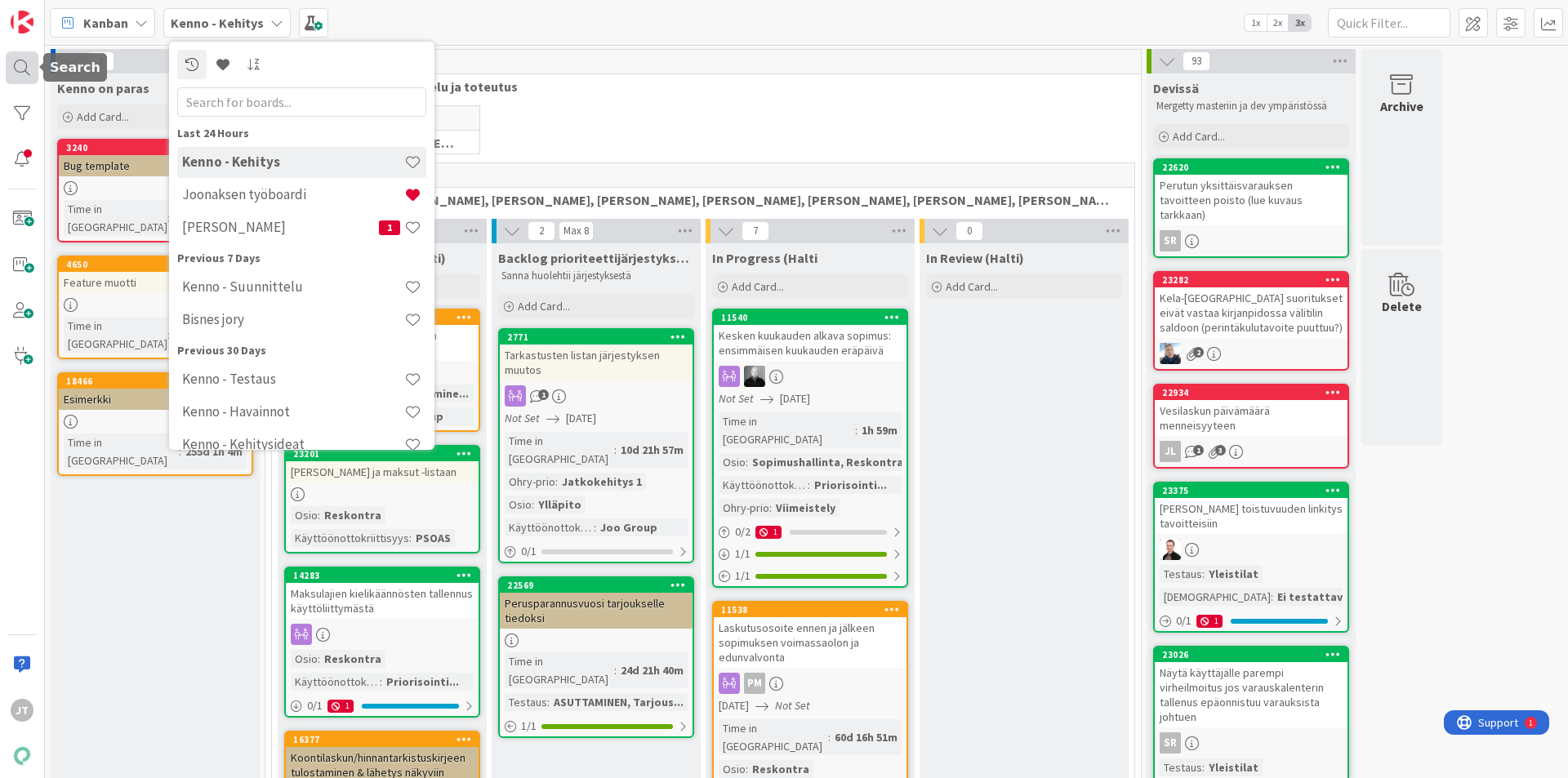
click at [28, 63] on div at bounding box center [23, 68] width 33 height 33
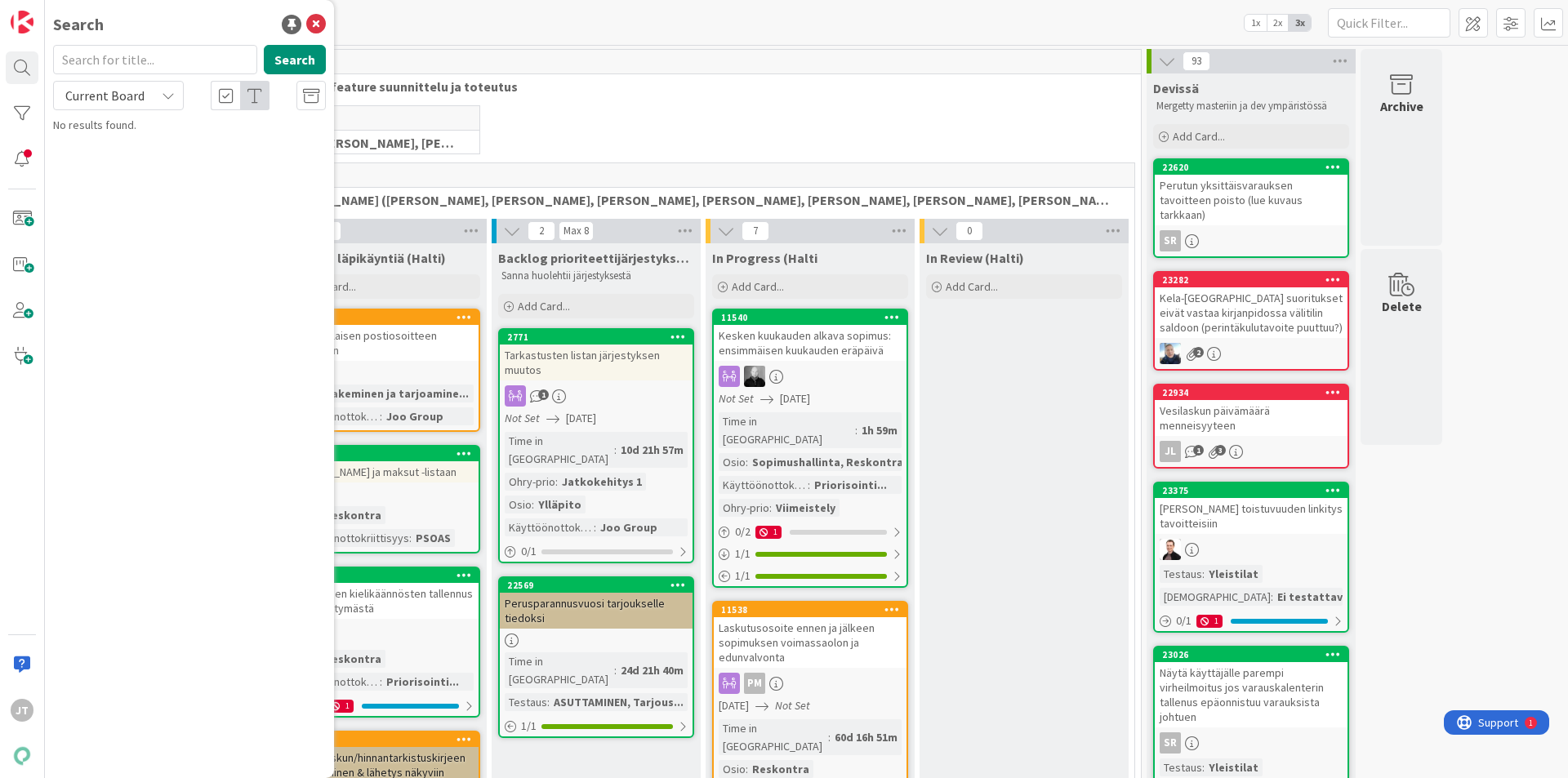
click at [124, 108] on div "Current Board" at bounding box center [118, 95] width 131 height 29
click at [125, 159] on span "All Boards" at bounding box center [147, 163] width 170 height 24
click at [135, 62] on input "text" at bounding box center [154, 60] width 204 height 29
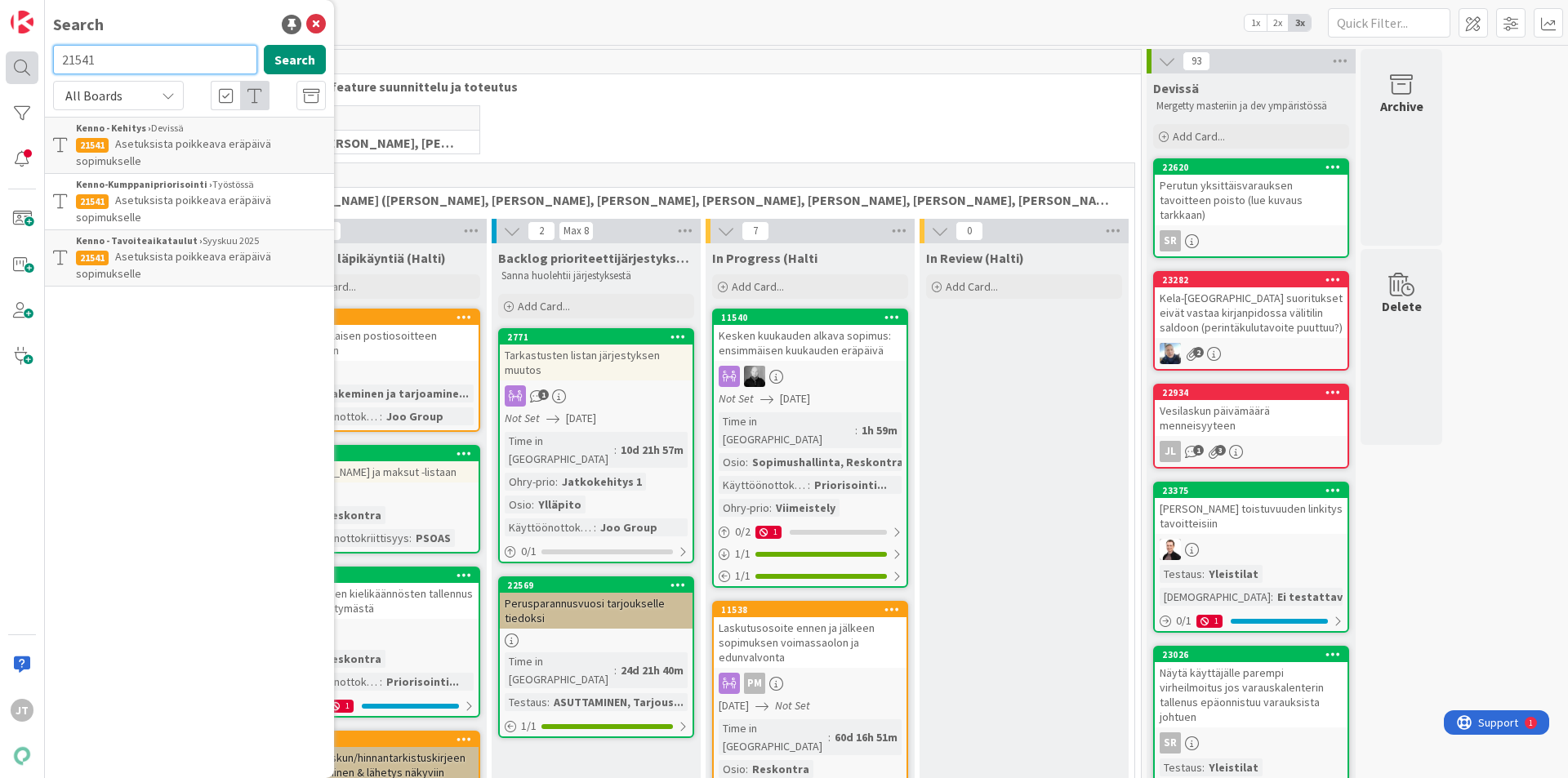
drag, startPoint x: 102, startPoint y: 61, endPoint x: 10, endPoint y: 55, distance: 92.2
click at [10, 55] on div "JT Search 21541 Search All Boards Current Board All Boards Kenno - Kehitys › De…" at bounding box center [23, 389] width 45 height 778
type input "11540"
click at [278, 49] on button "Search" at bounding box center [295, 60] width 62 height 29
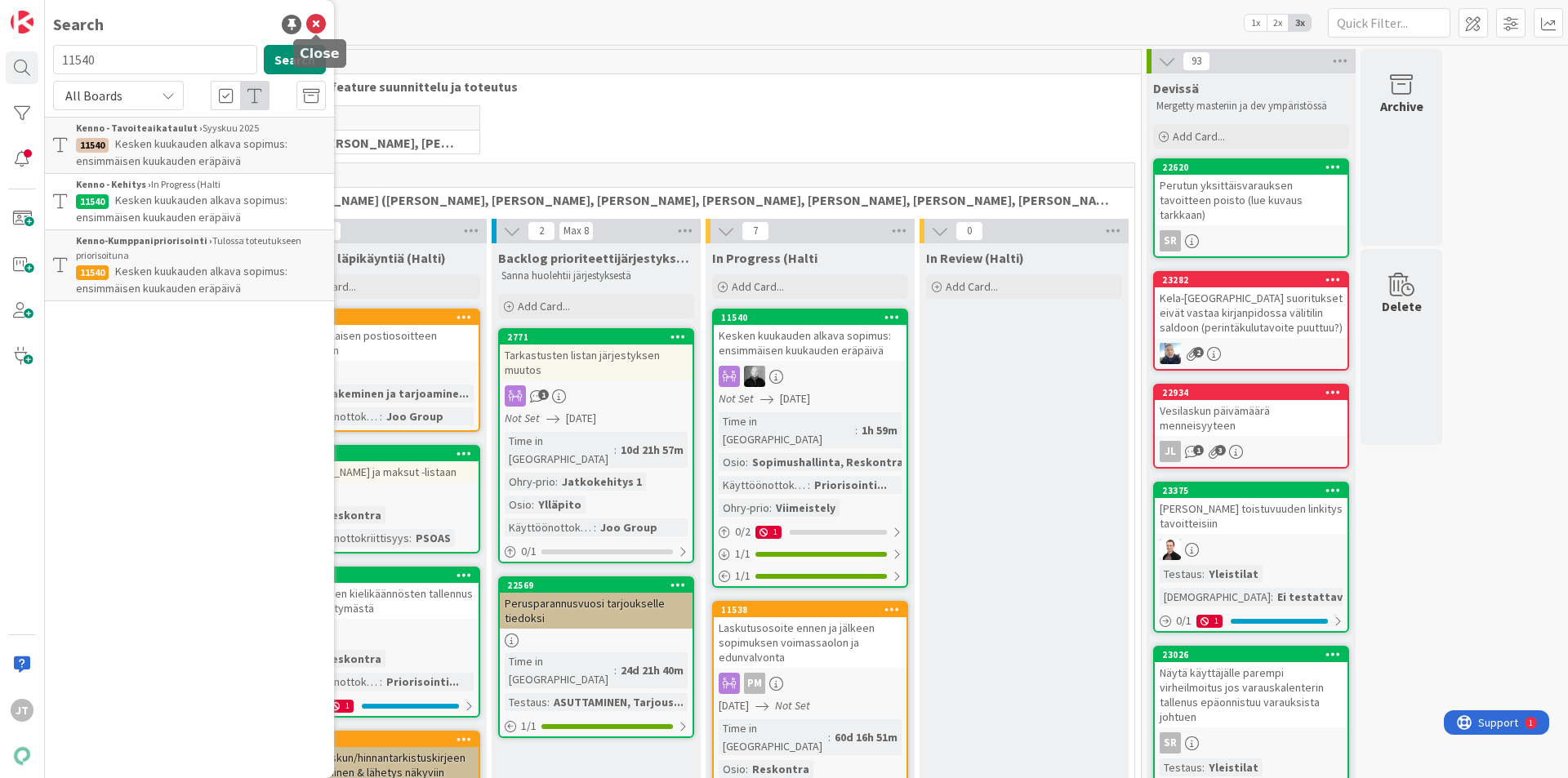
click at [310, 22] on icon at bounding box center [316, 24] width 20 height 20
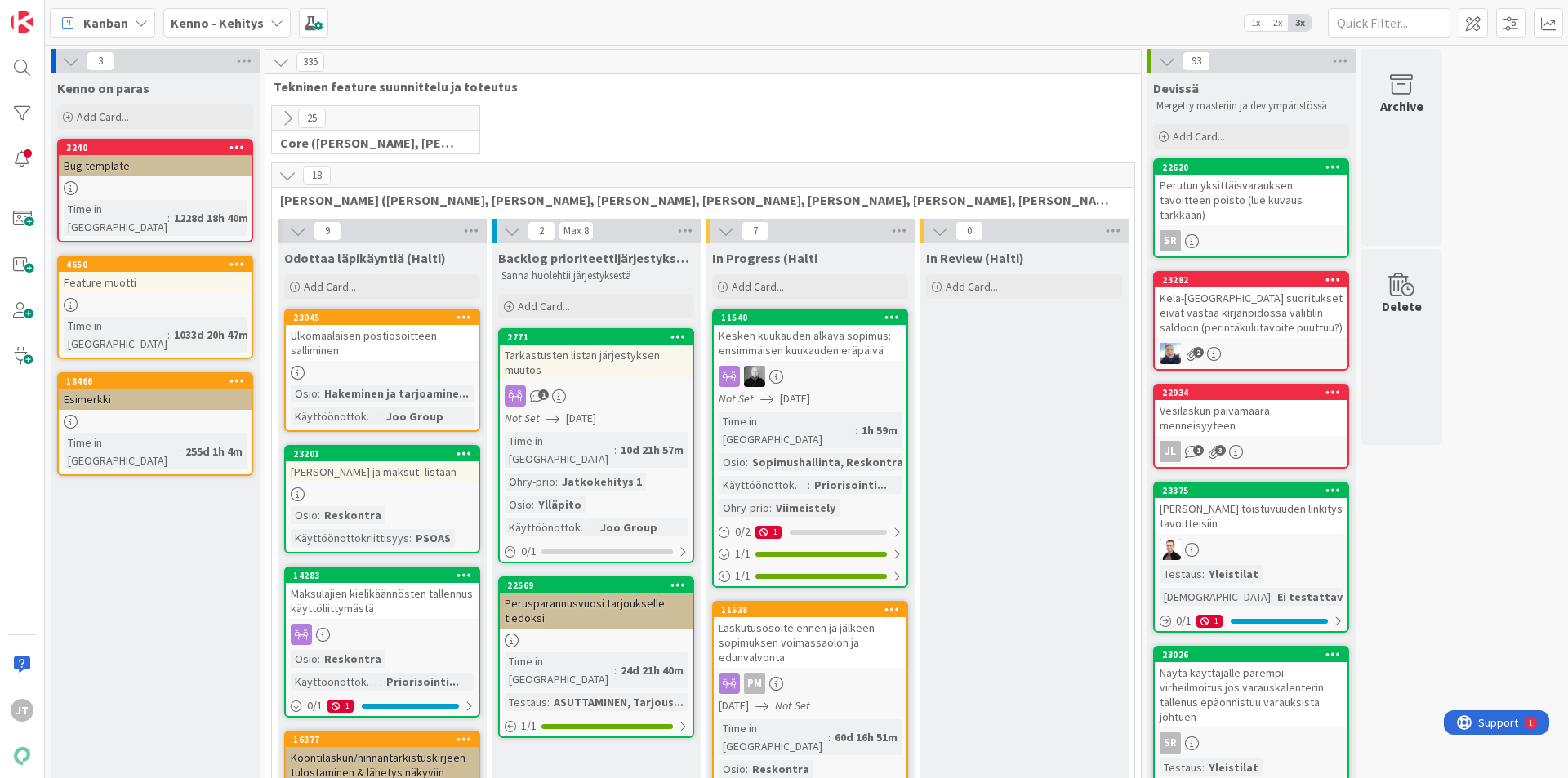
click at [285, 180] on icon at bounding box center [287, 175] width 18 height 18
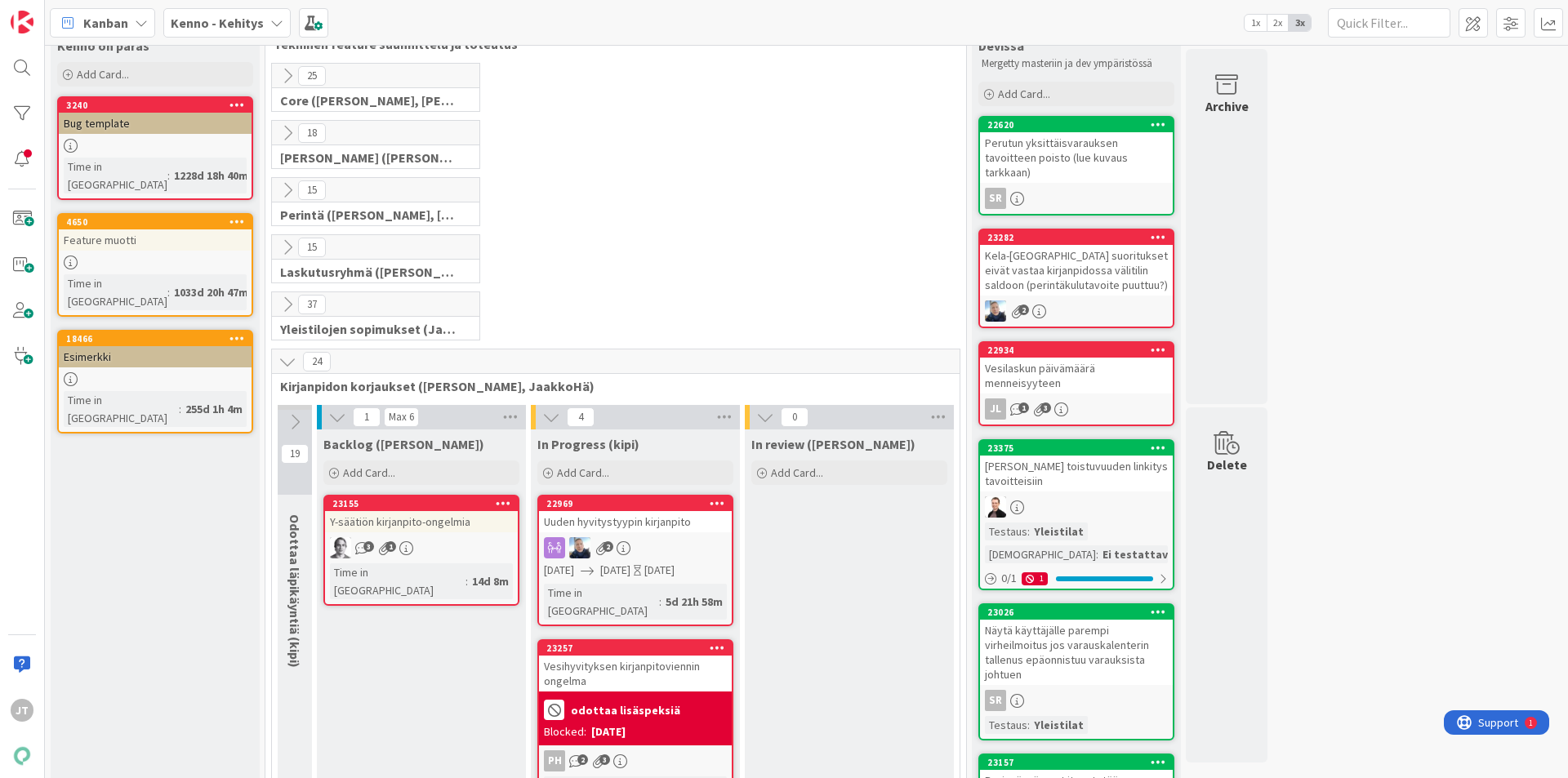
scroll to position [163, 0]
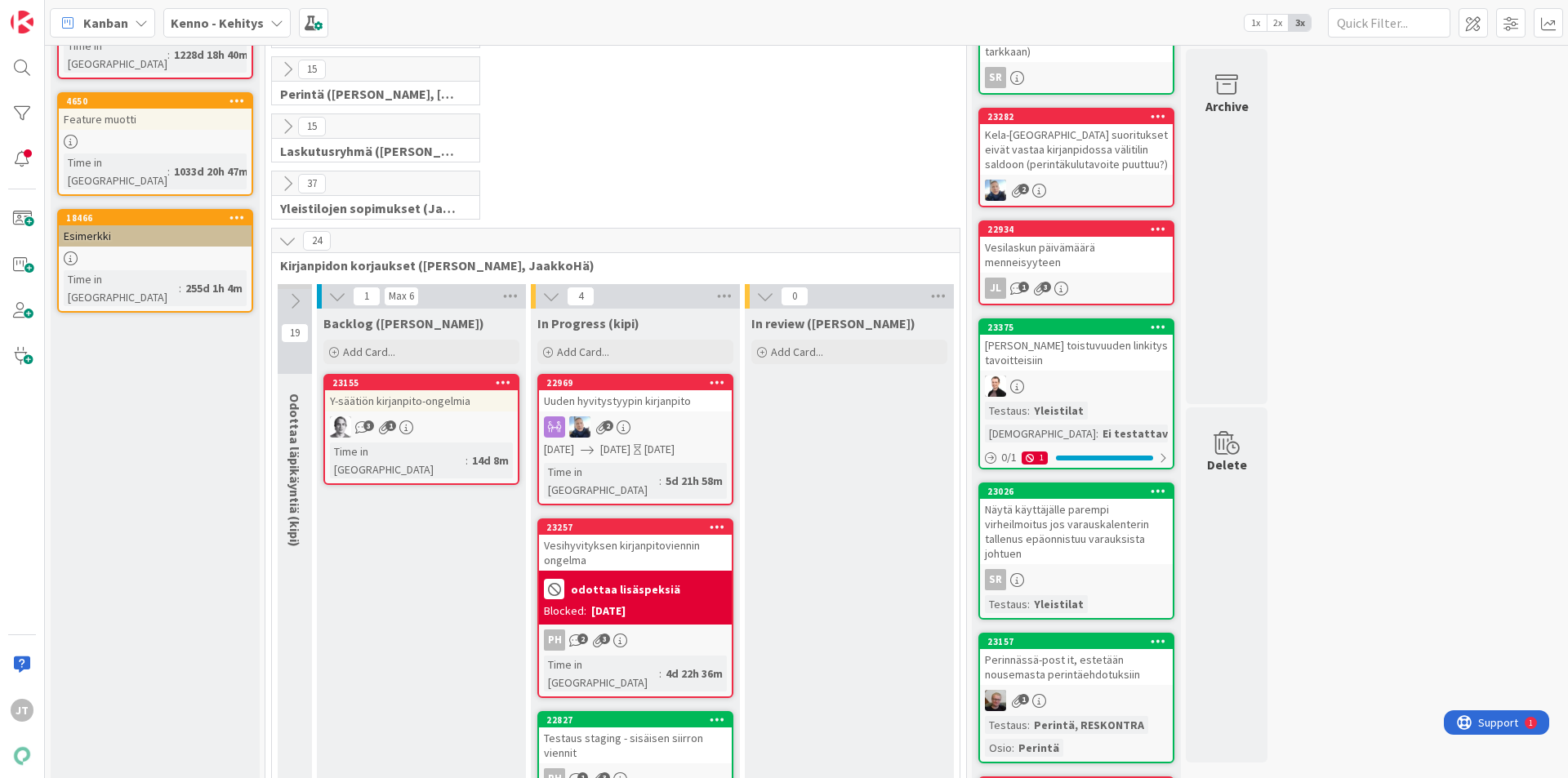
click at [286, 242] on icon at bounding box center [287, 240] width 18 height 18
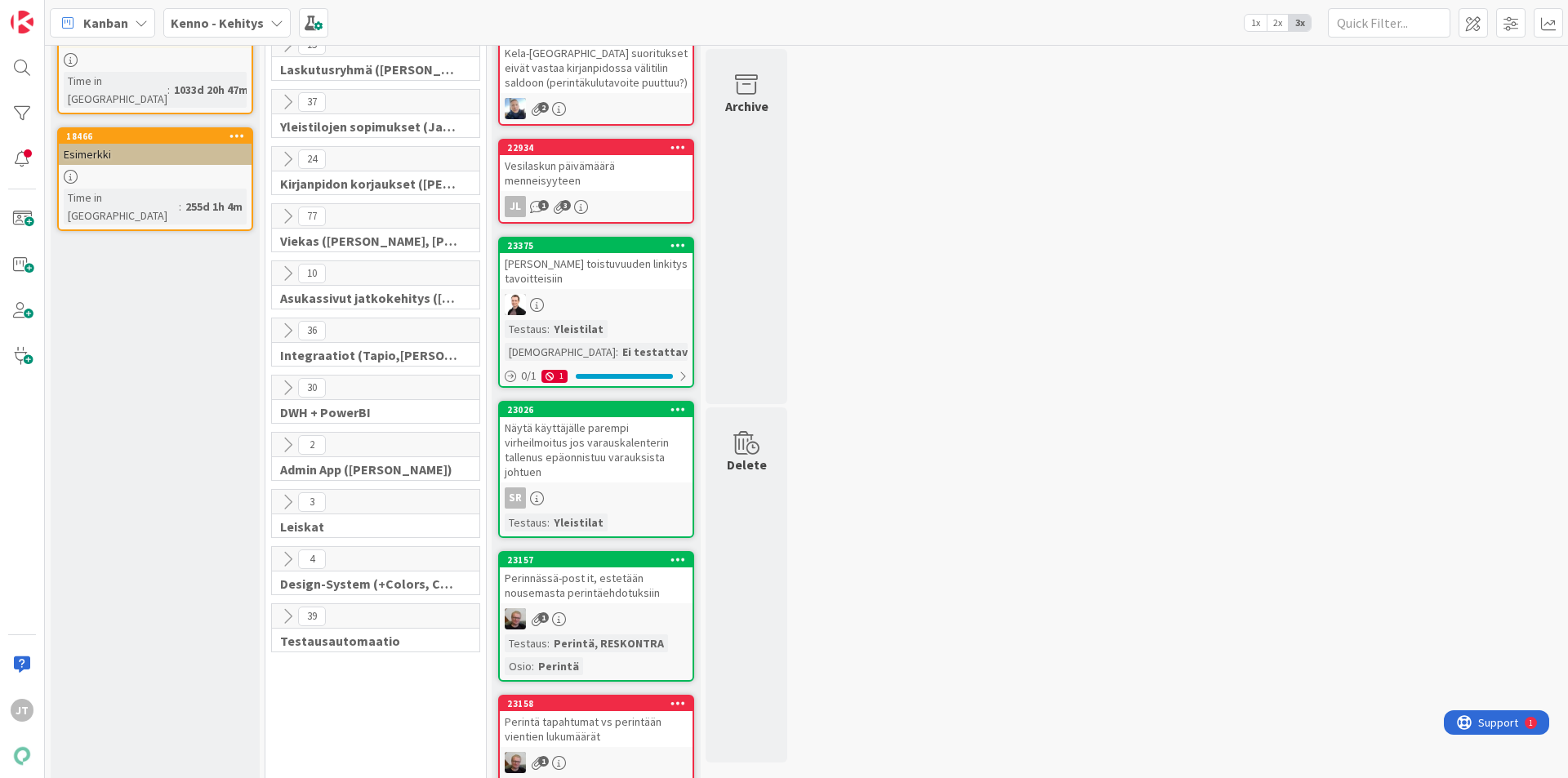
click at [282, 337] on icon at bounding box center [287, 330] width 18 height 18
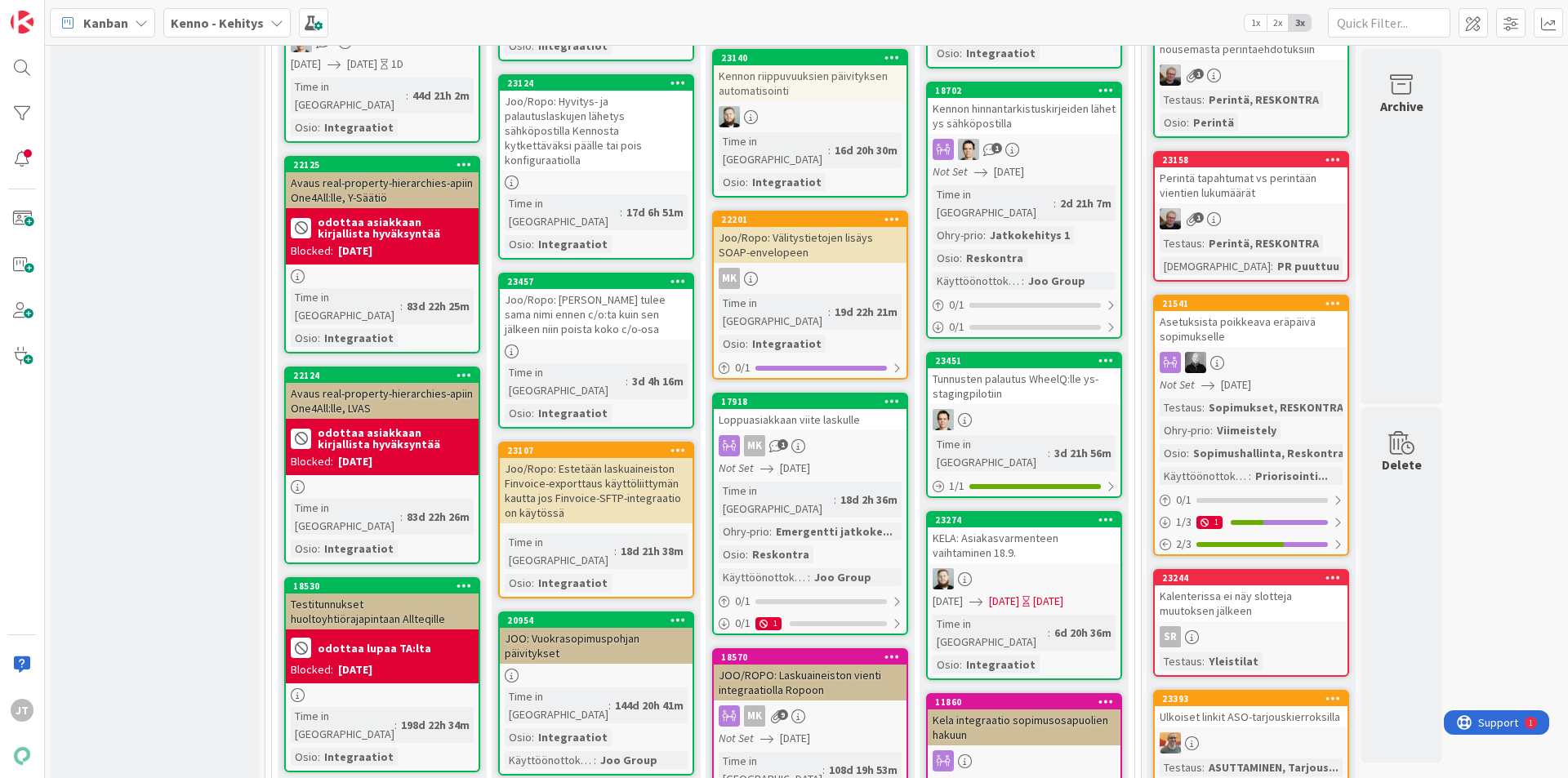
scroll to position [490, 0]
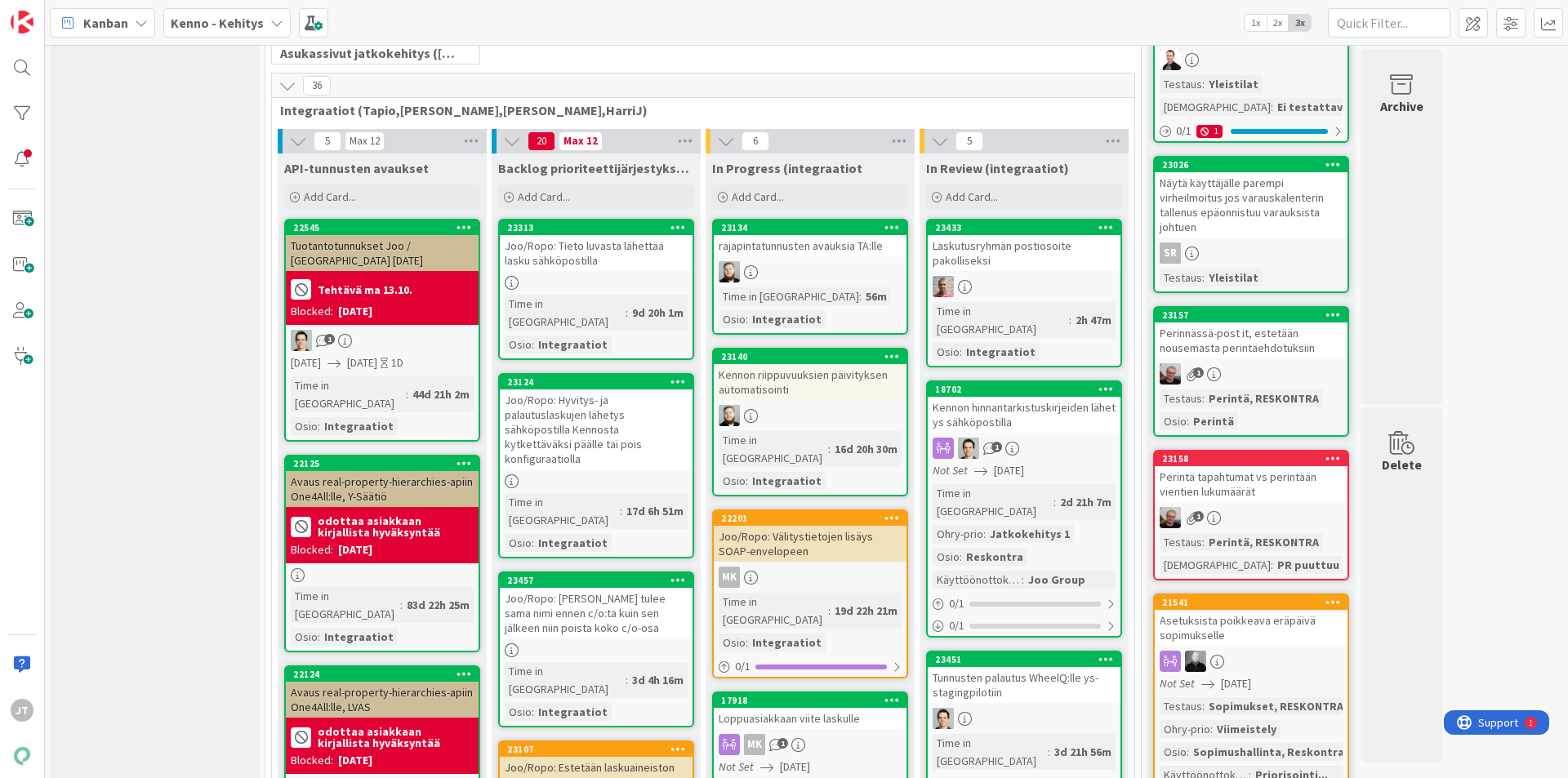
click at [1043, 252] on div "Laskutusryhmän postiosoite pakolliseksi" at bounding box center [1024, 252] width 193 height 36
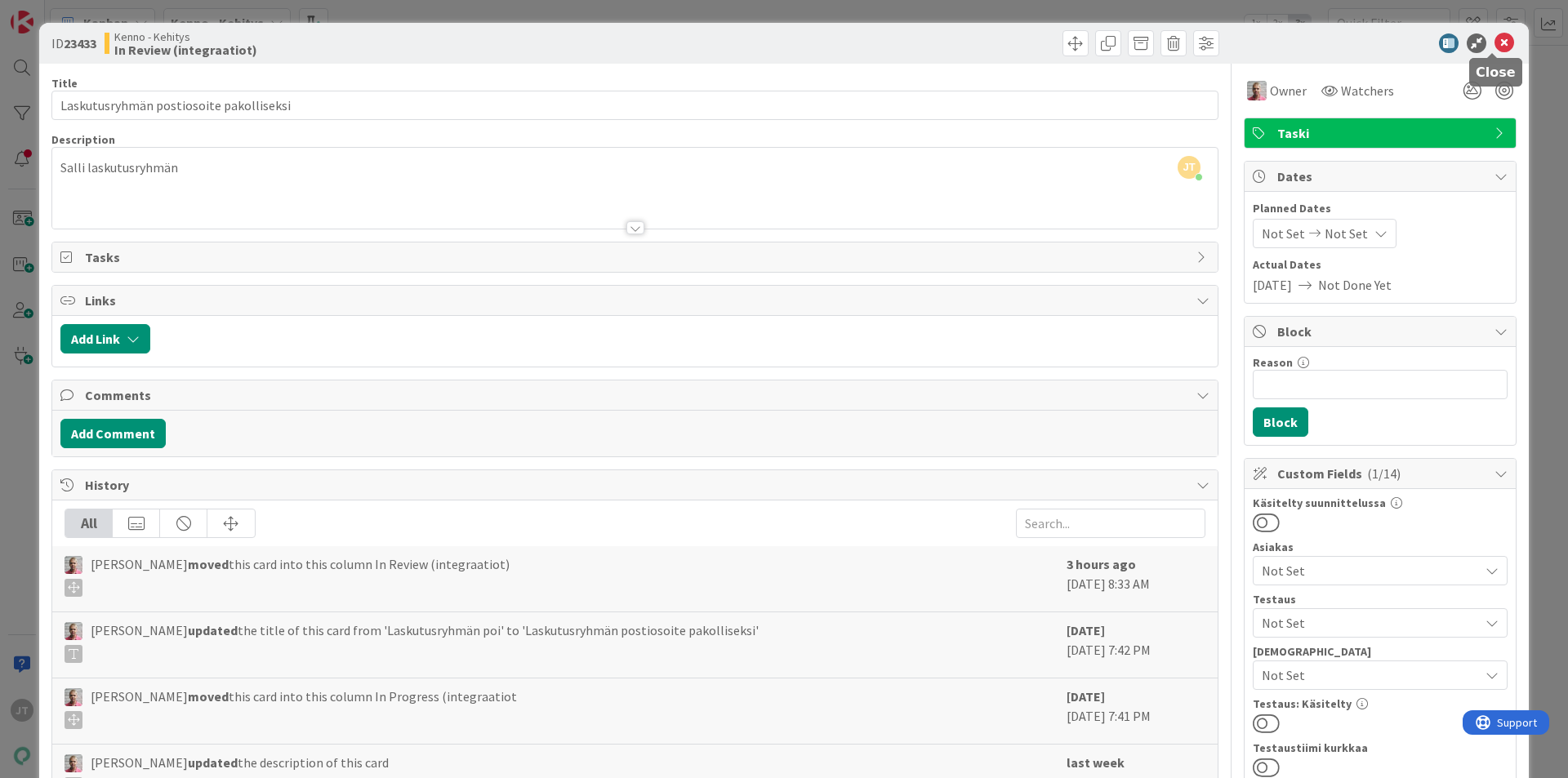
click at [1494, 37] on icon at bounding box center [1504, 43] width 20 height 20
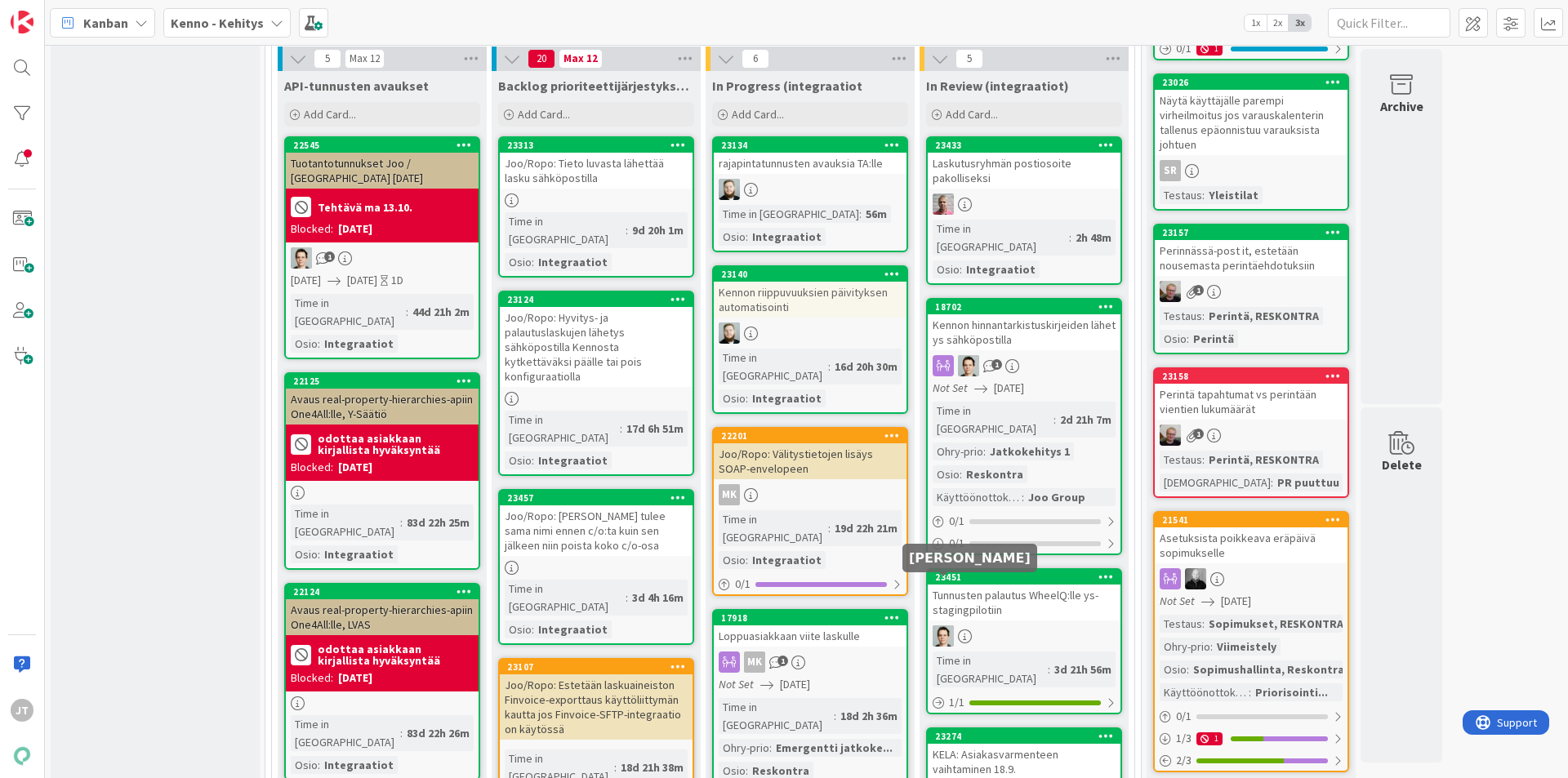
scroll to position [572, 0]
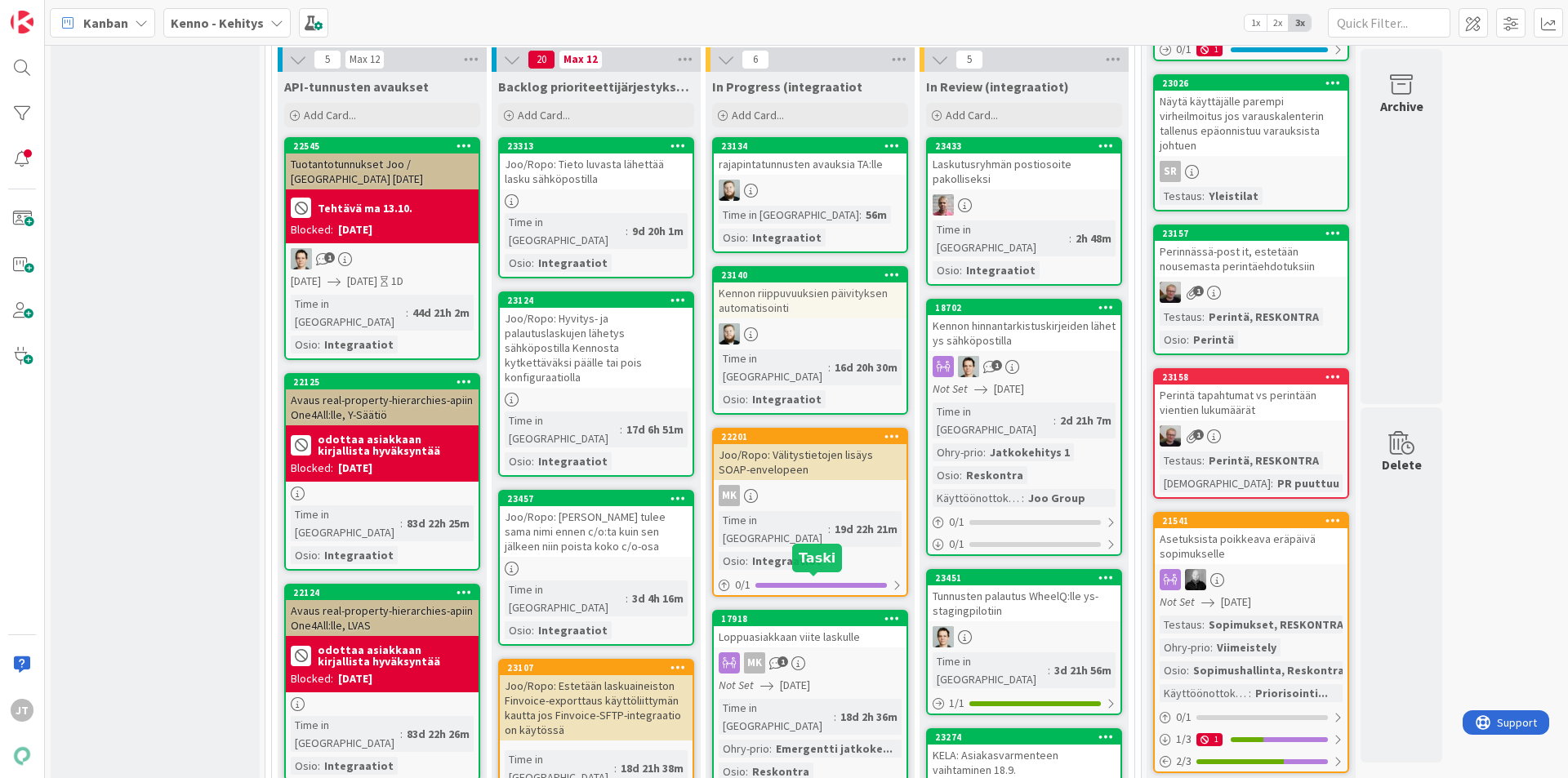
click at [827, 626] on div "Loppuasiakkaan viite laskulle" at bounding box center [810, 637] width 193 height 21
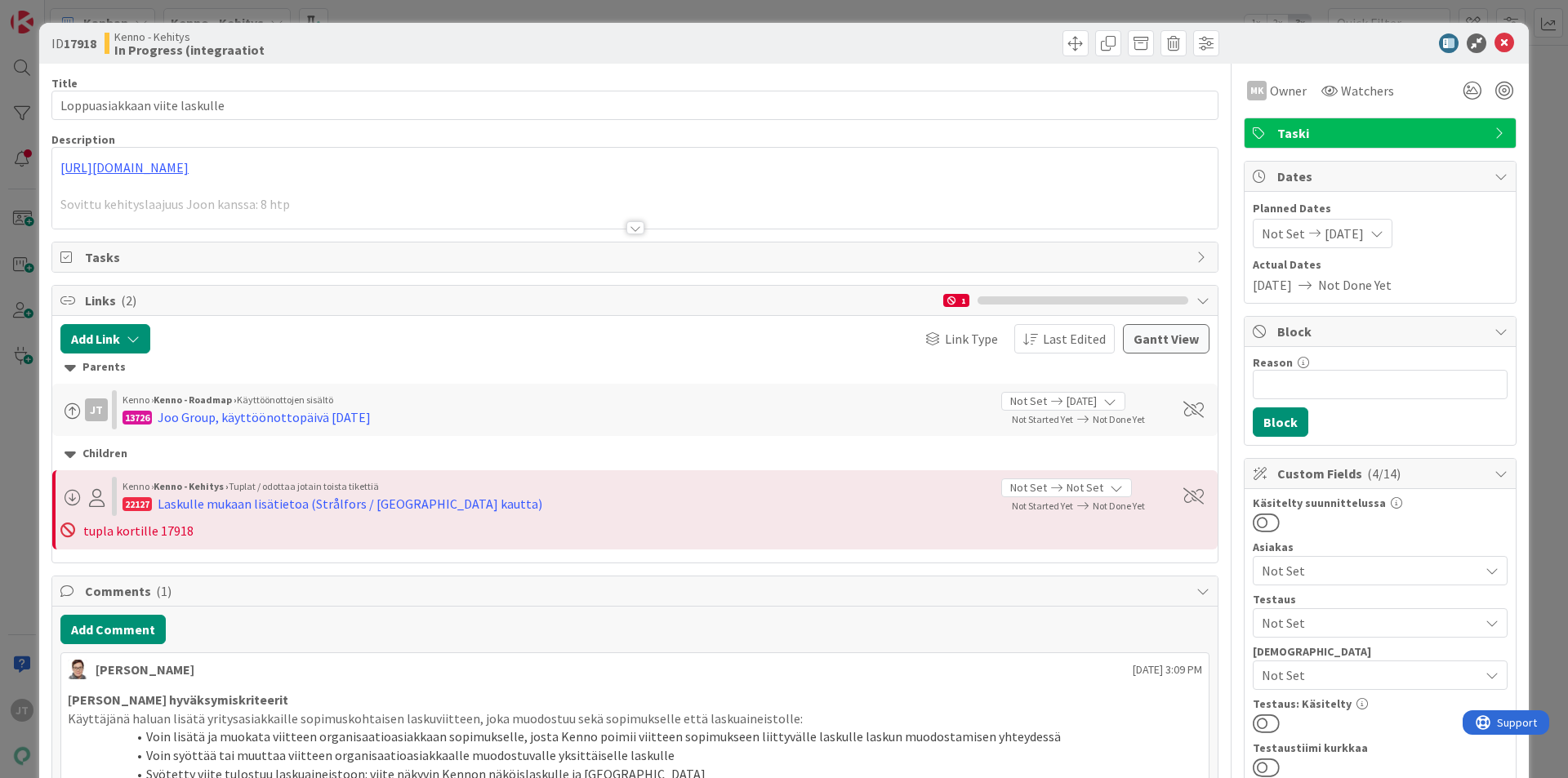
click at [69, 41] on b "17918" at bounding box center [80, 42] width 33 height 16
copy b "17918"
click at [1494, 44] on icon at bounding box center [1504, 43] width 20 height 20
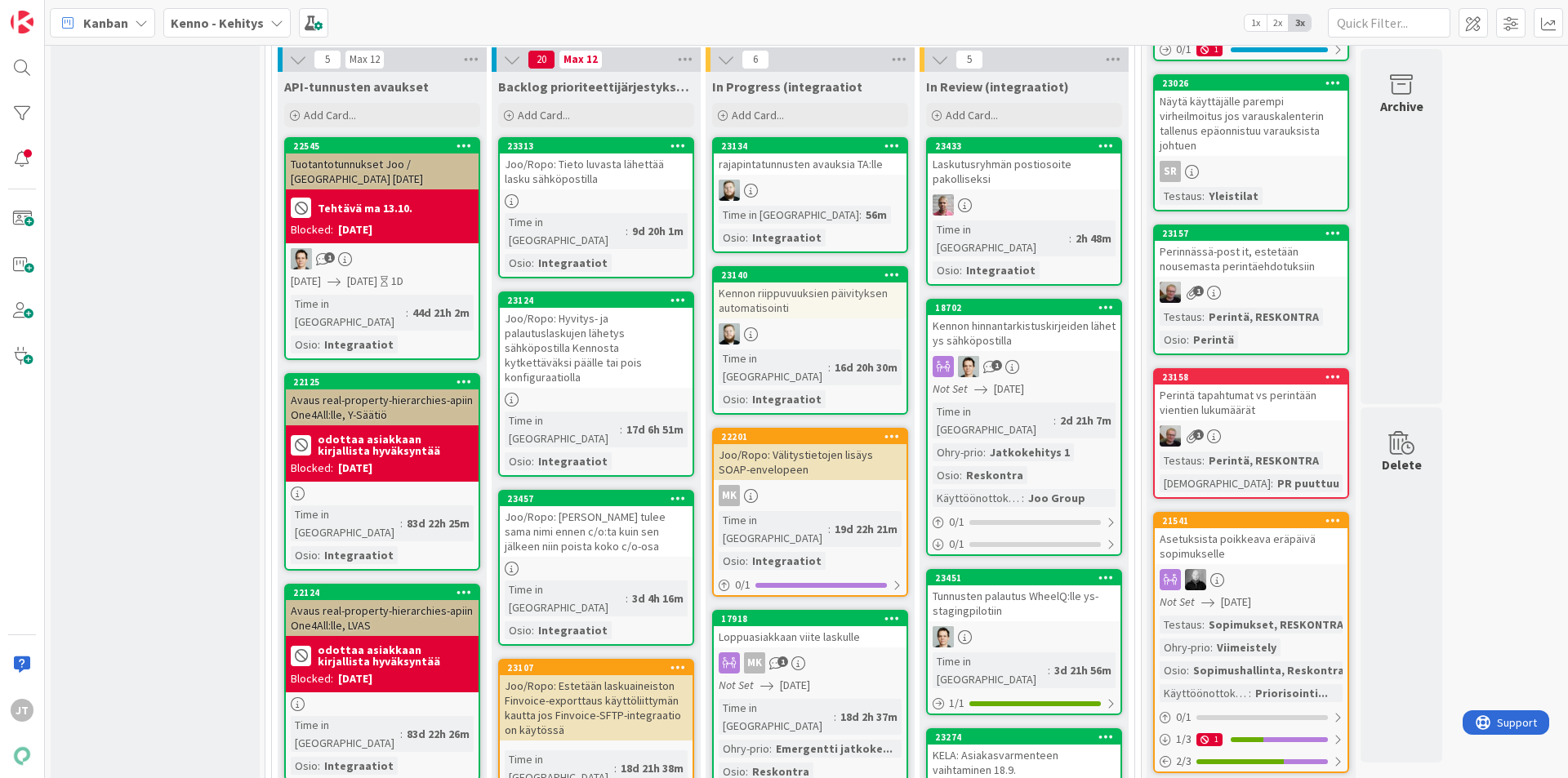
scroll to position [592, 0]
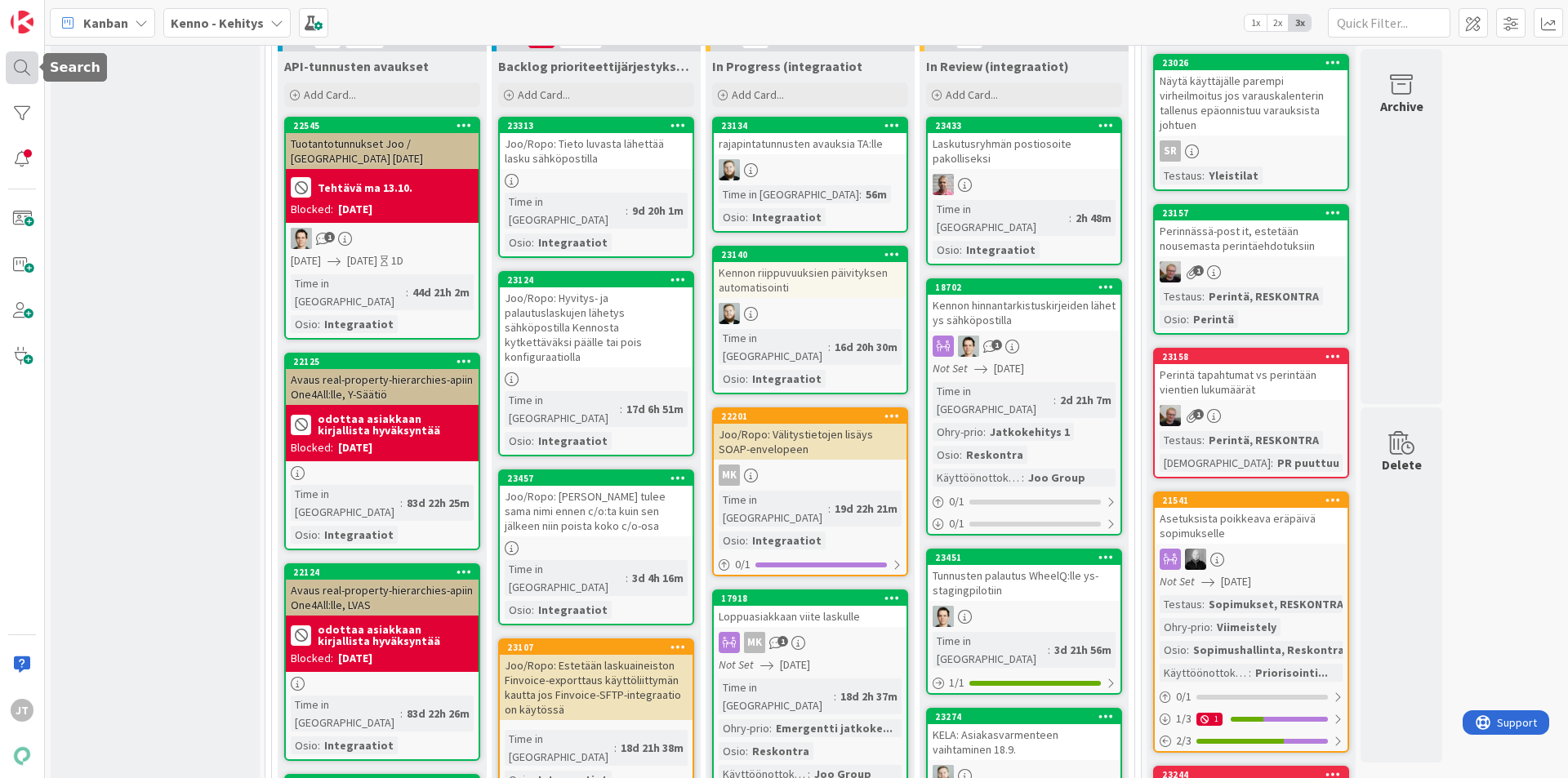
click at [19, 63] on div at bounding box center [23, 68] width 33 height 33
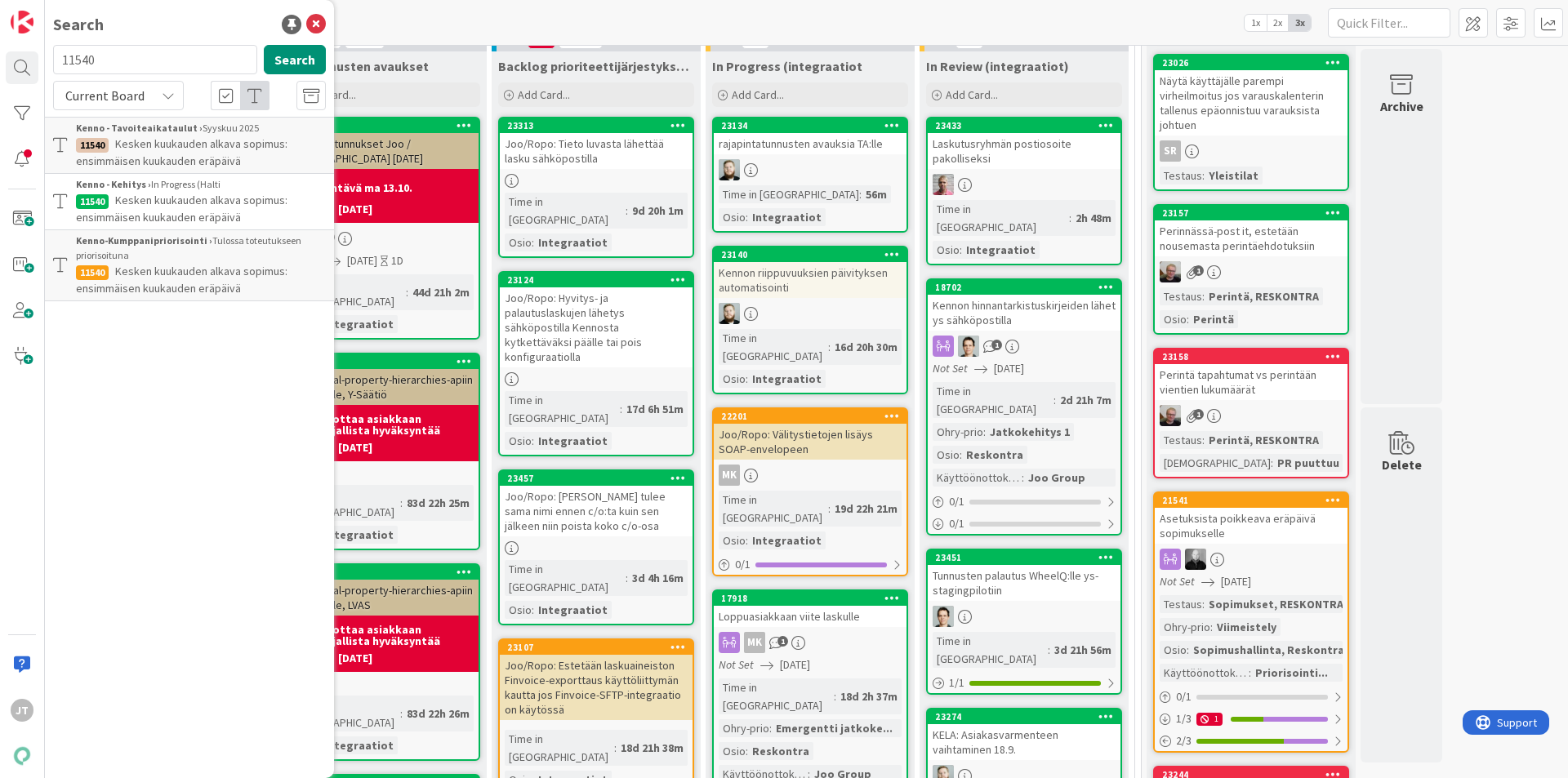
scroll to position [0, 0]
click at [144, 104] on span "Current Board" at bounding box center [105, 95] width 85 height 23
click at [133, 167] on span "All Boards" at bounding box center [147, 163] width 170 height 24
click at [130, 62] on input "11540" at bounding box center [154, 60] width 204 height 29
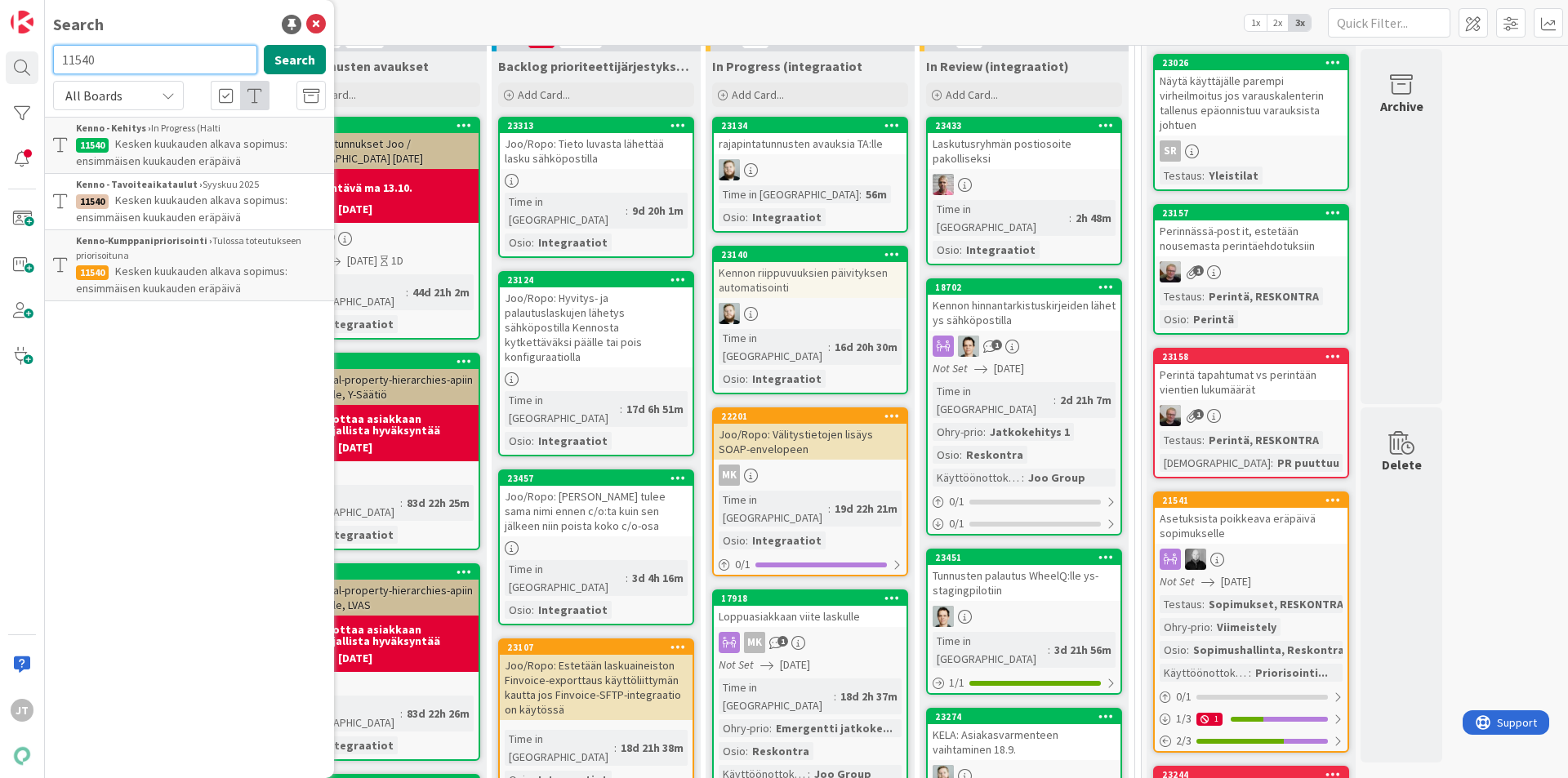
paste input "2771"
type input "2771"
click at [279, 58] on button "Search" at bounding box center [295, 60] width 62 height 29
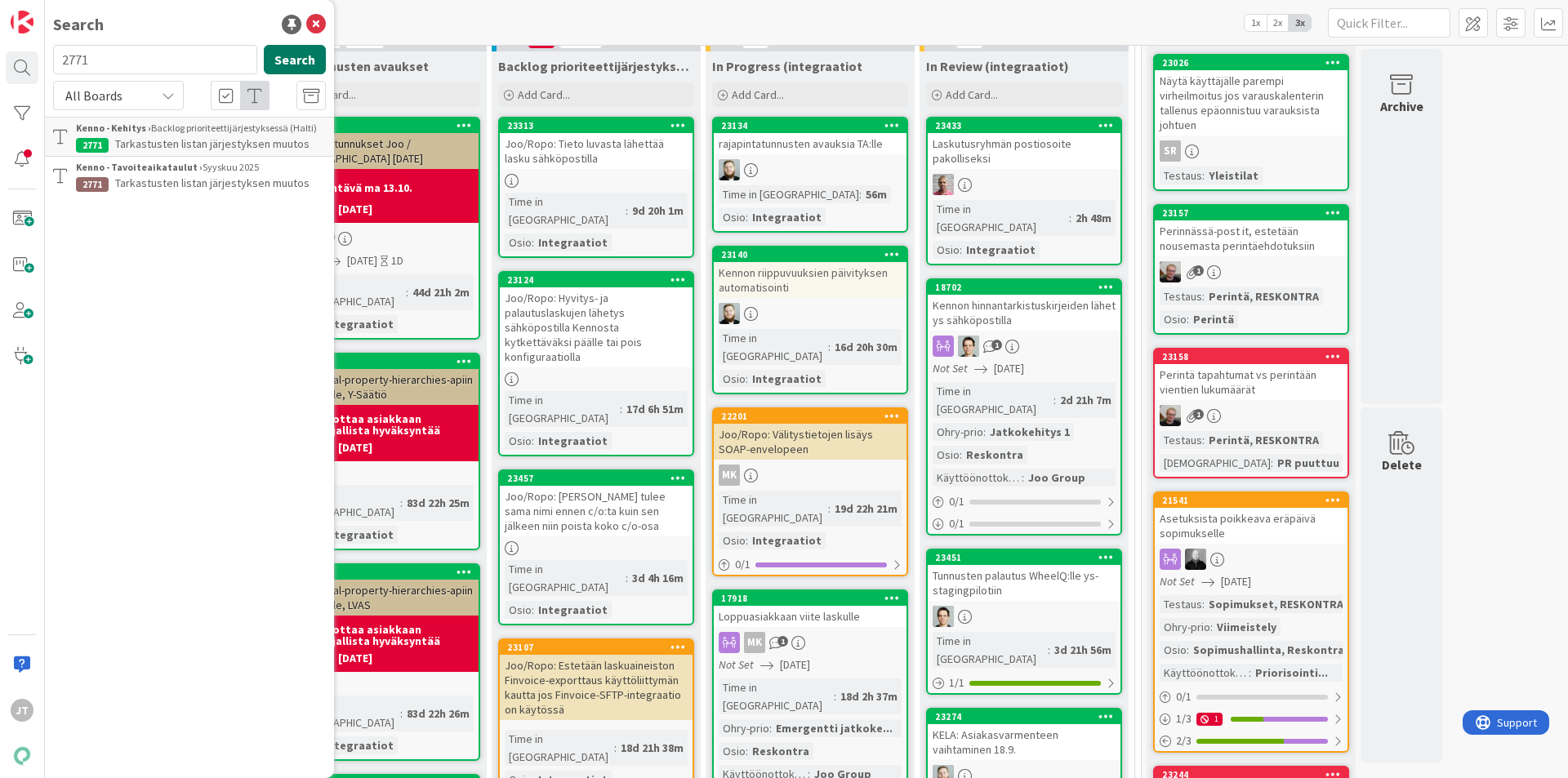
scroll to position [102, 0]
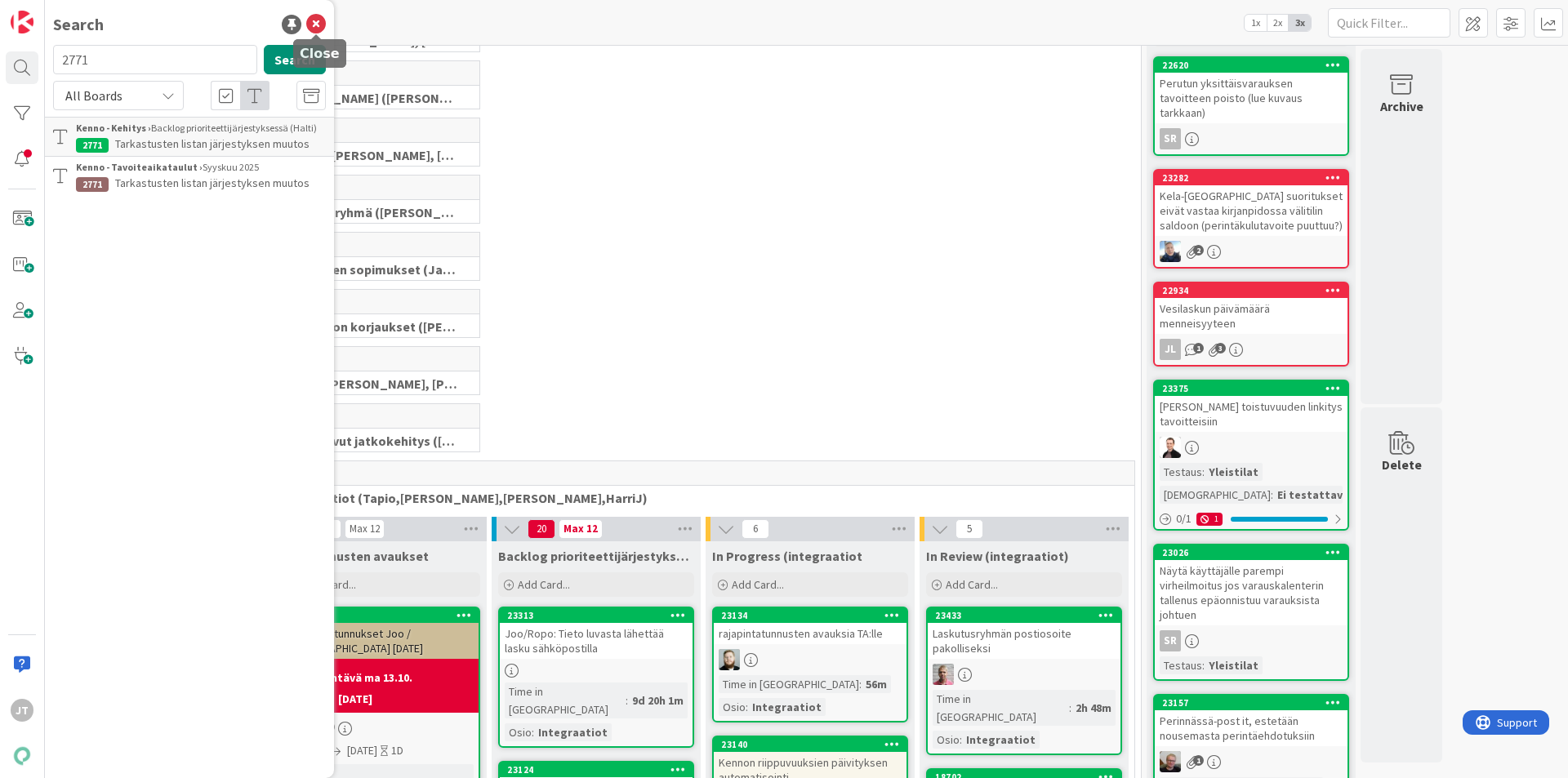
click at [320, 19] on icon at bounding box center [316, 24] width 20 height 20
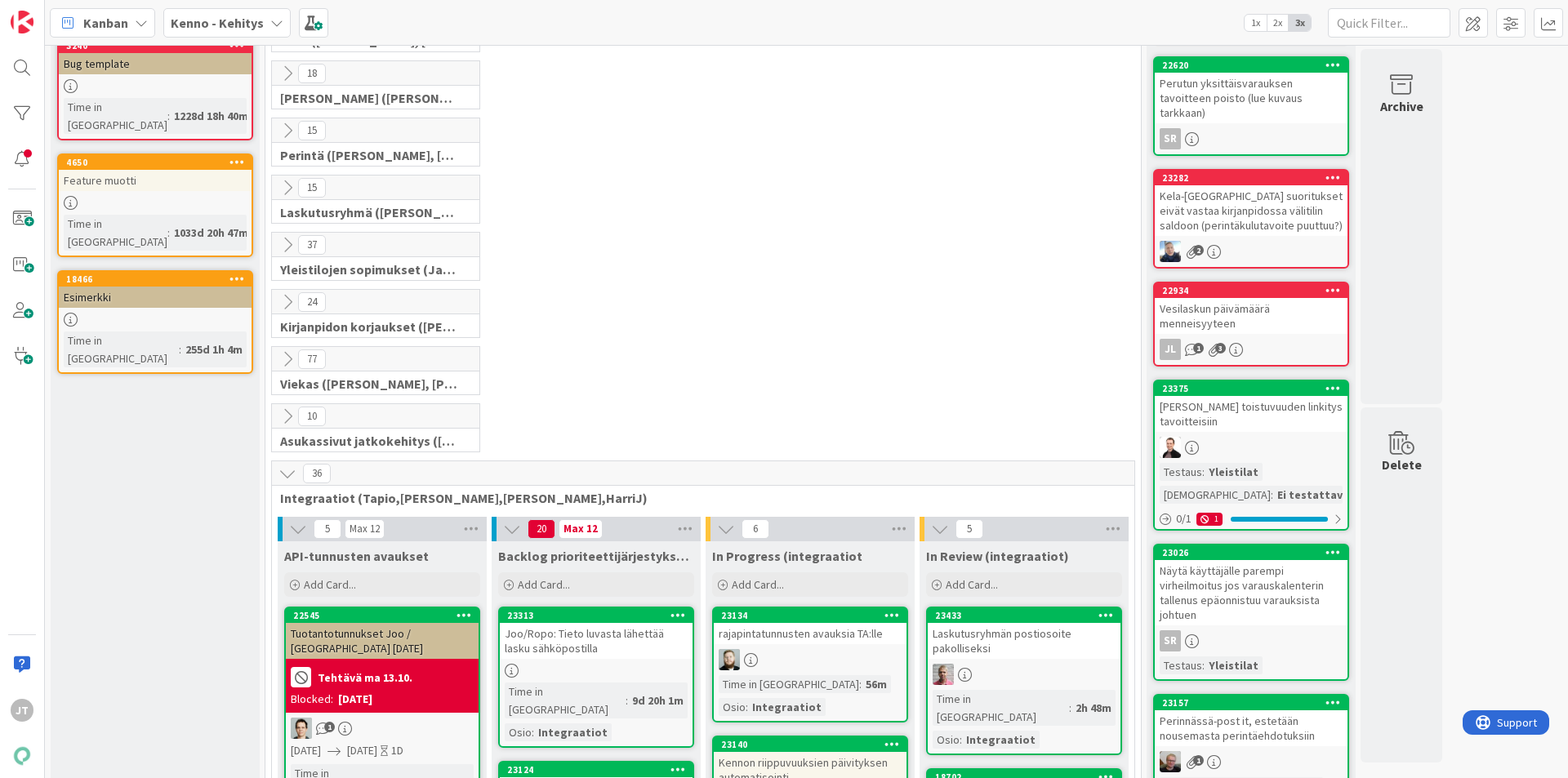
click at [280, 72] on icon at bounding box center [287, 73] width 18 height 18
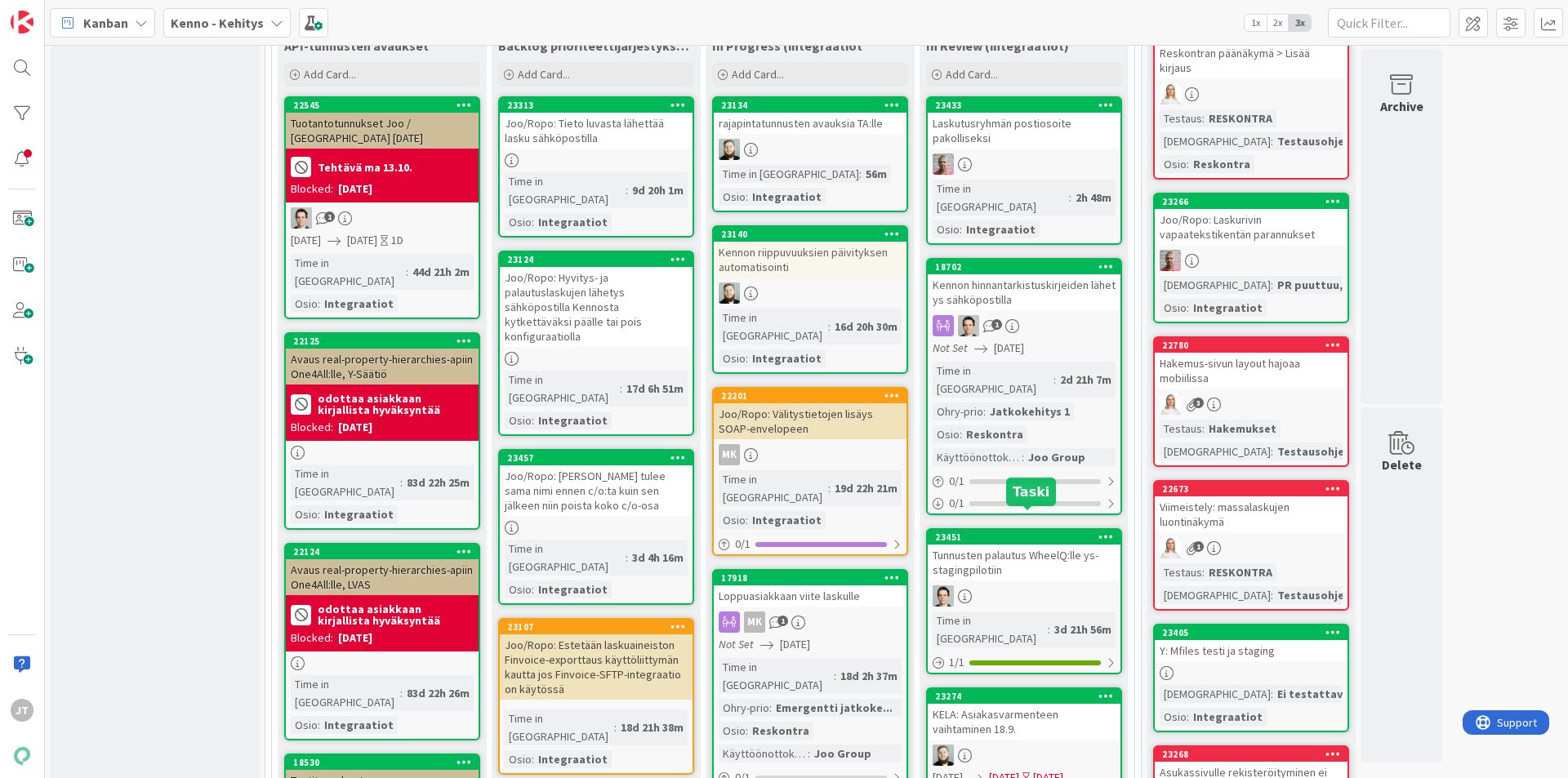
scroll to position [2552, 0]
